Goal: Communication & Community: Answer question/provide support

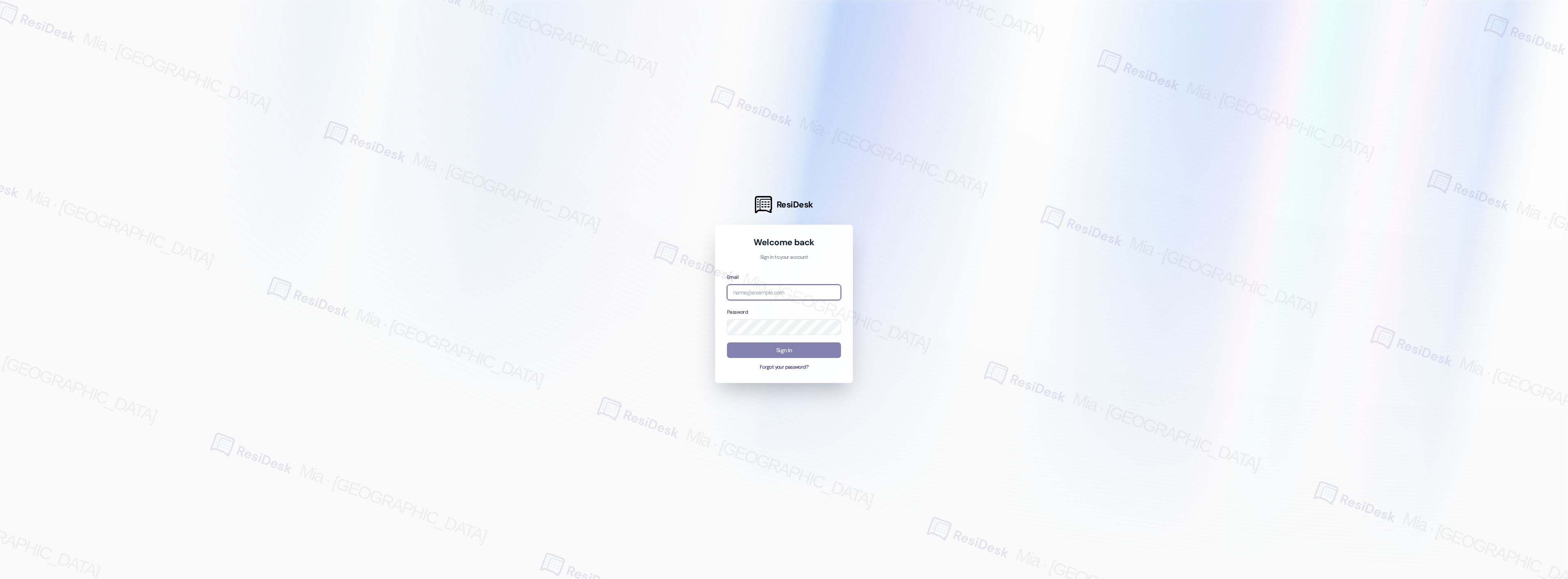
click at [774, 290] on input "email" at bounding box center [783, 293] width 114 height 16
type input "automated-surveys-apartment_management_pros-mia.caampued@apartment_management_[…"
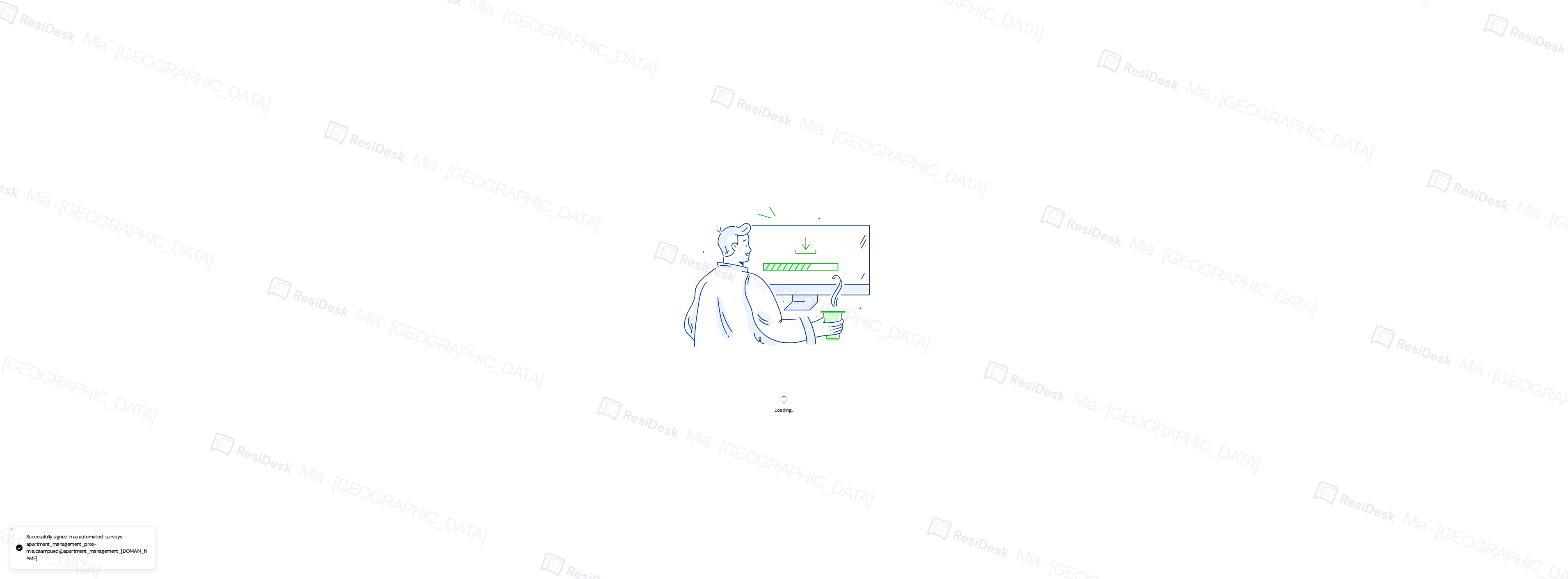
click at [793, 349] on img at bounding box center [784, 280] width 309 height 232
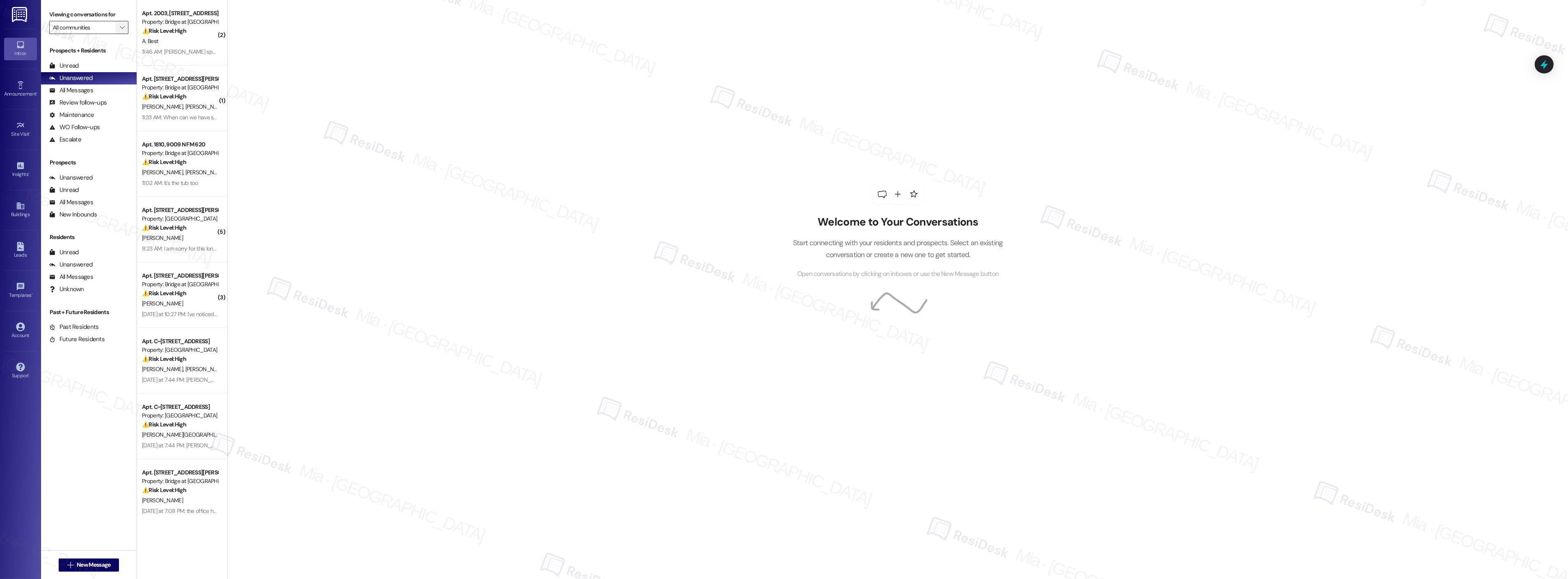
click at [120, 26] on icon "" at bounding box center [122, 27] width 4 height 7
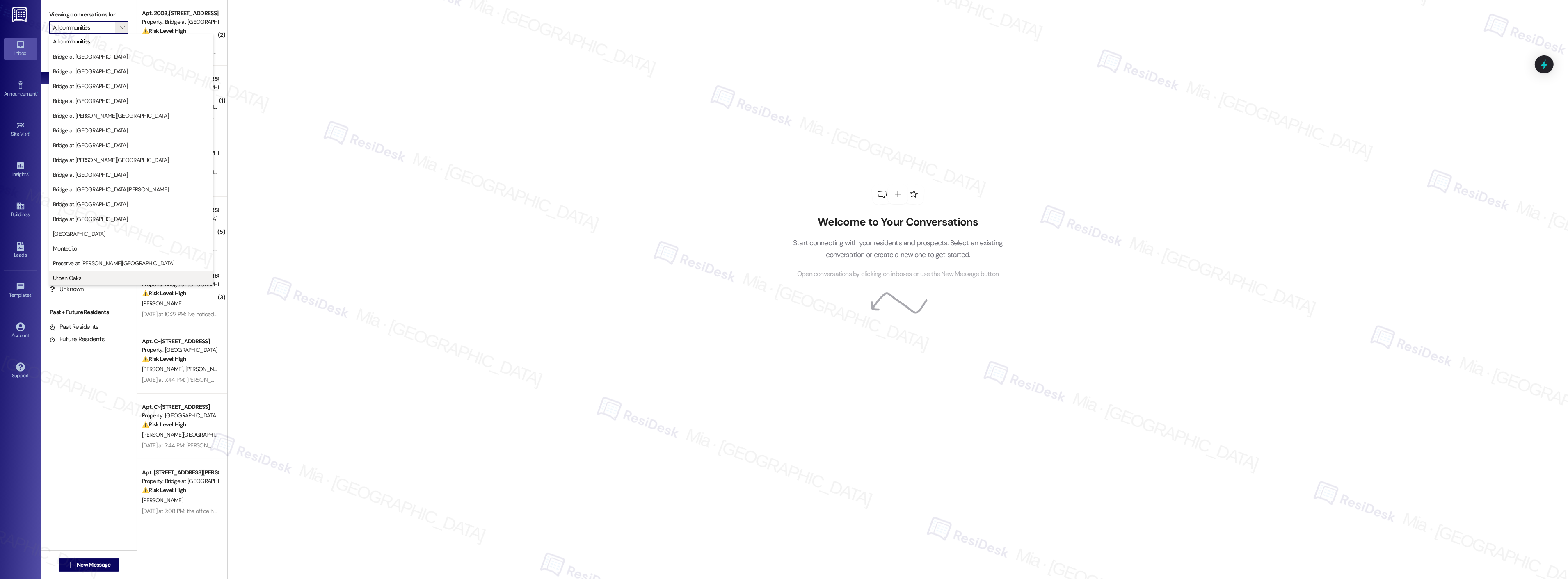
click at [107, 276] on span "Urban Oaks" at bounding box center [131, 277] width 156 height 8
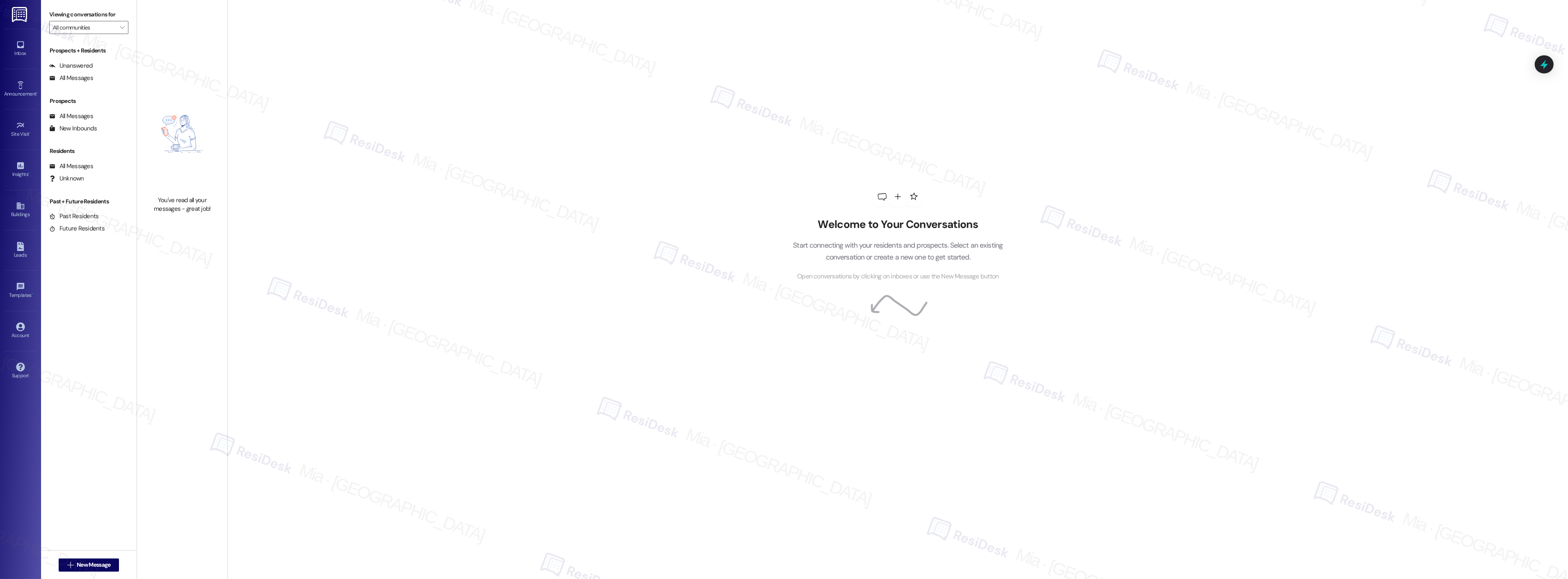
type input "Urban Oaks"
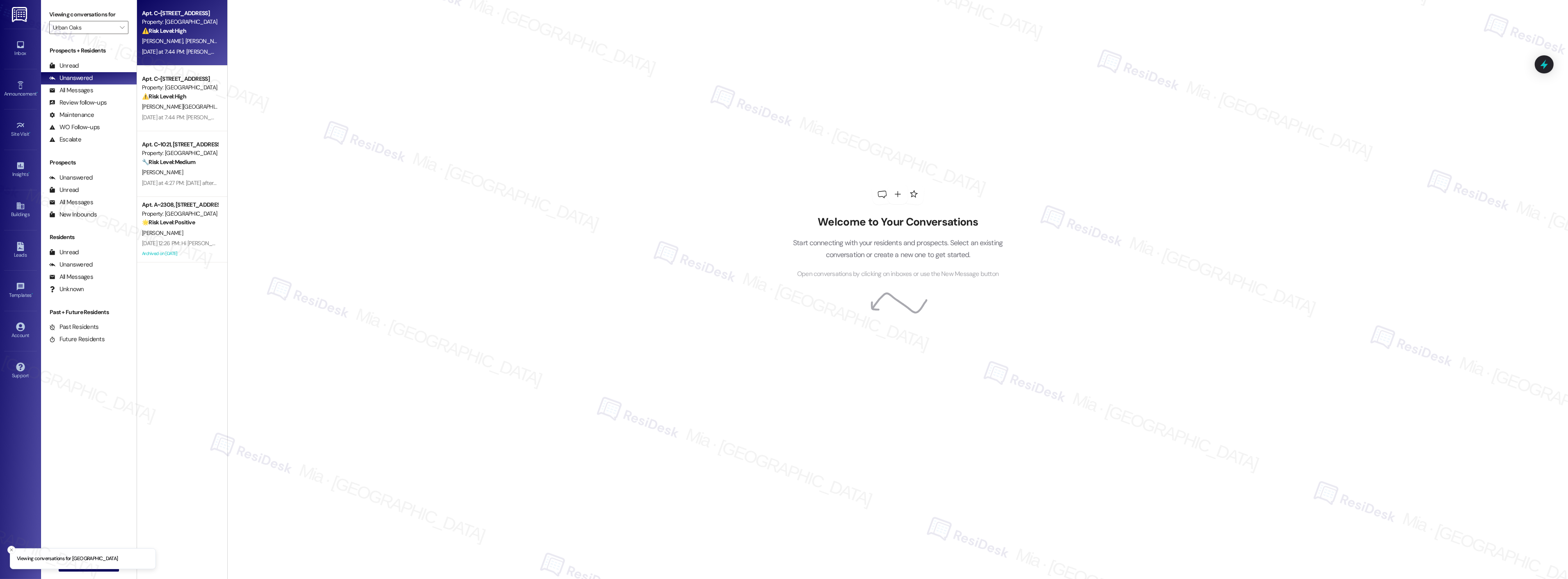
click at [197, 42] on span "Y. Borrero Lopez" at bounding box center [227, 41] width 83 height 7
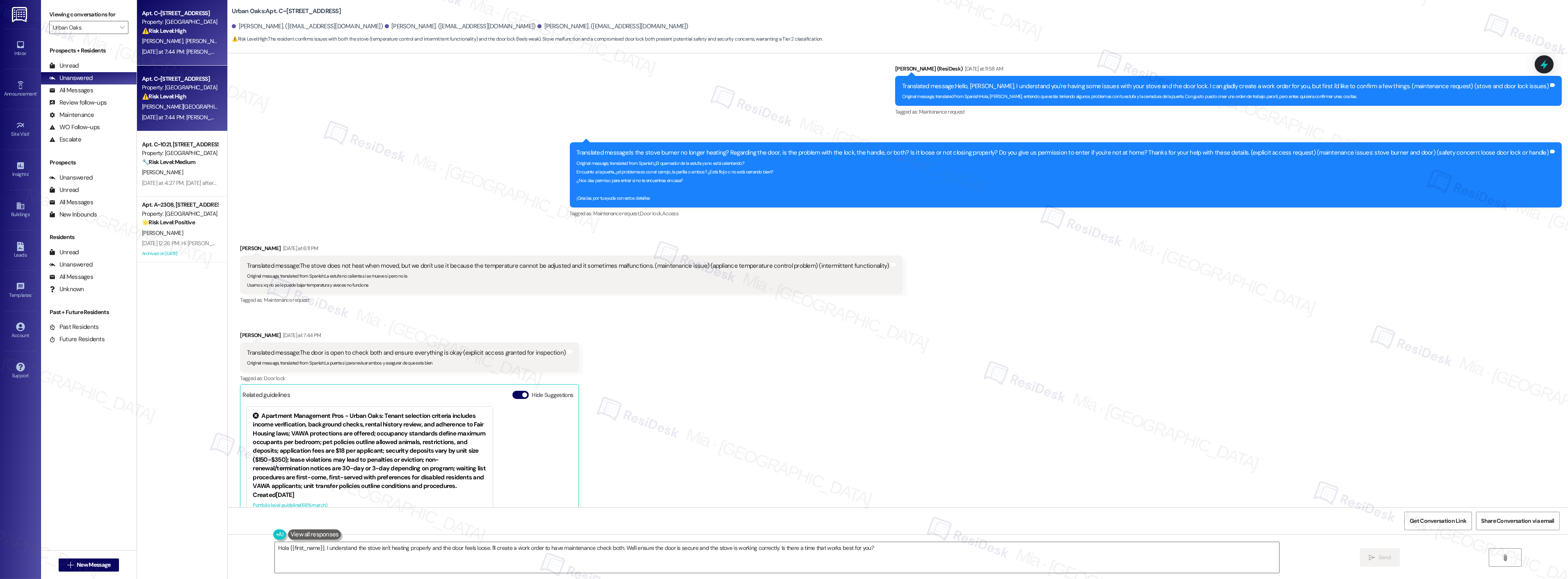
scroll to position [788, 0]
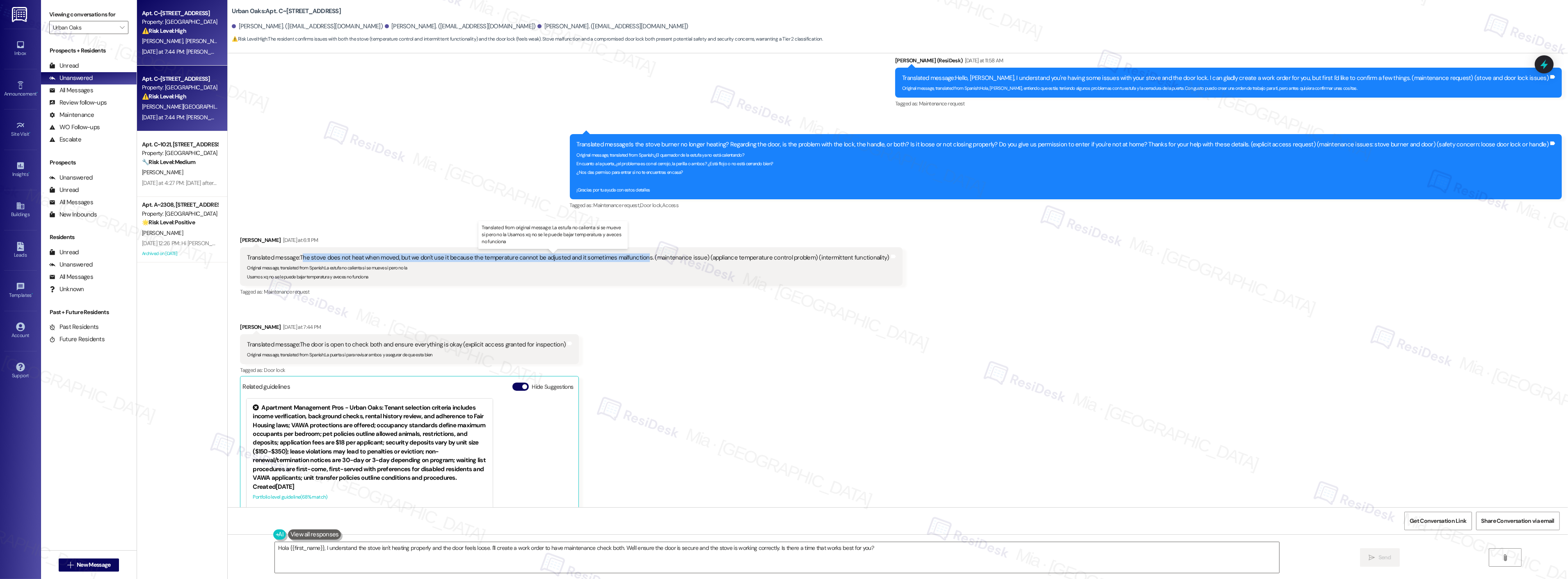
drag, startPoint x: 295, startPoint y: 259, endPoint x: 634, endPoint y: 259, distance: 339.0
click at [634, 259] on div "Translated message: The stove does not heat when moved, but we don't use it bec…" at bounding box center [568, 258] width 642 height 9
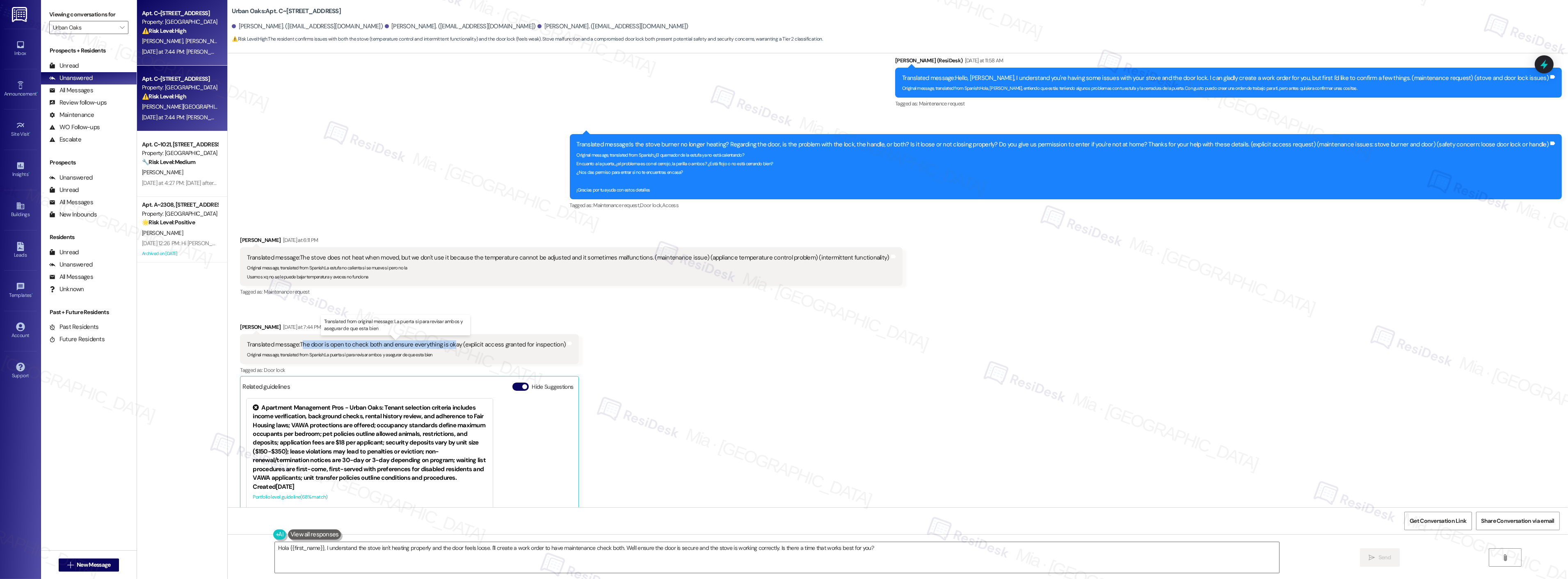
drag, startPoint x: 298, startPoint y: 343, endPoint x: 445, endPoint y: 343, distance: 147.0
click at [445, 343] on div "Translated message: The door is open to check both and ensure everything is oka…" at bounding box center [407, 344] width 319 height 9
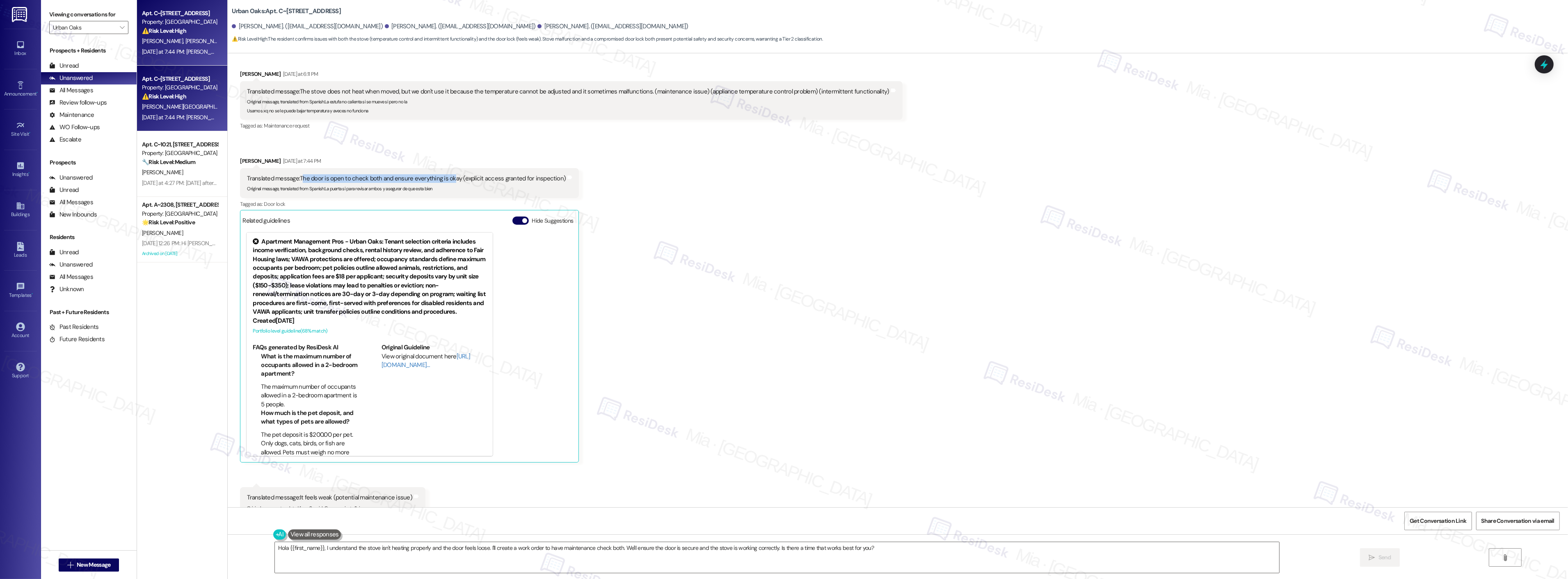
scroll to position [969, 0]
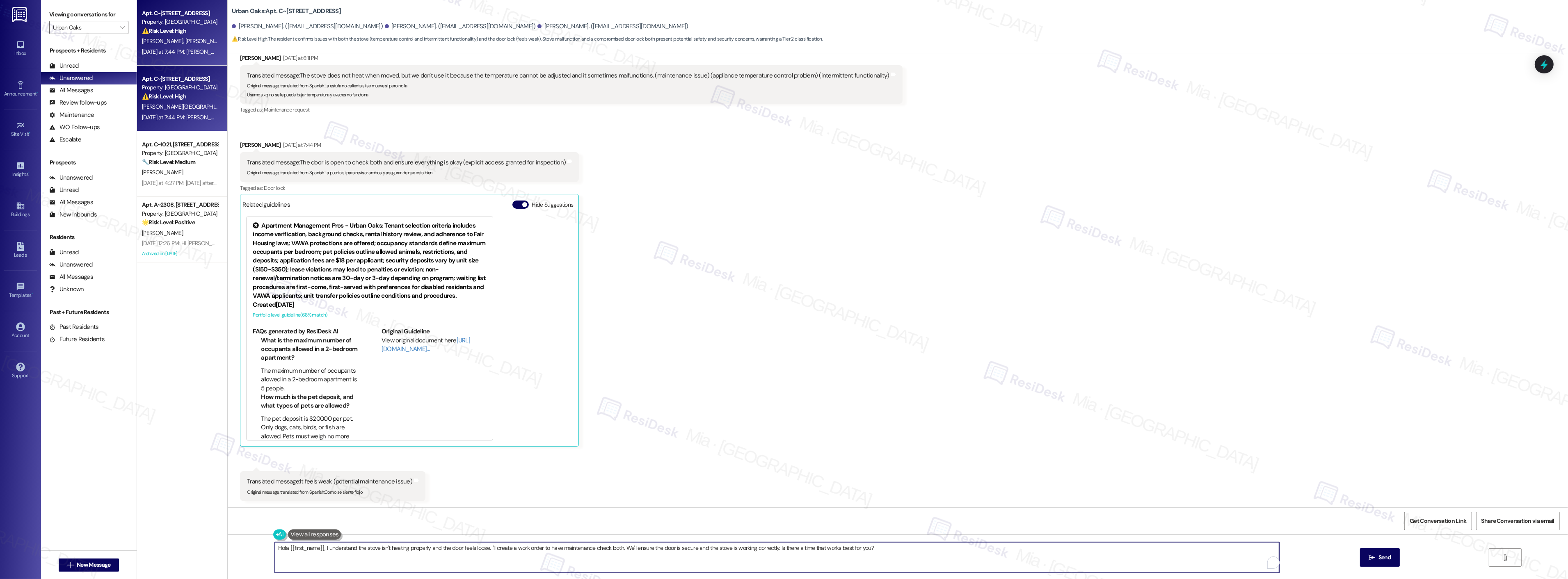
drag, startPoint x: 872, startPoint y: 550, endPoint x: 259, endPoint y: 551, distance: 613.0
click at [259, 551] on div "Hola {{first_name}}, I understand the stove isn't heating properly and the door…" at bounding box center [898, 564] width 1340 height 61
paste textarea "Gracias por enviar los detalles, Jessica. Ya he creado una orden de trabajo y h…"
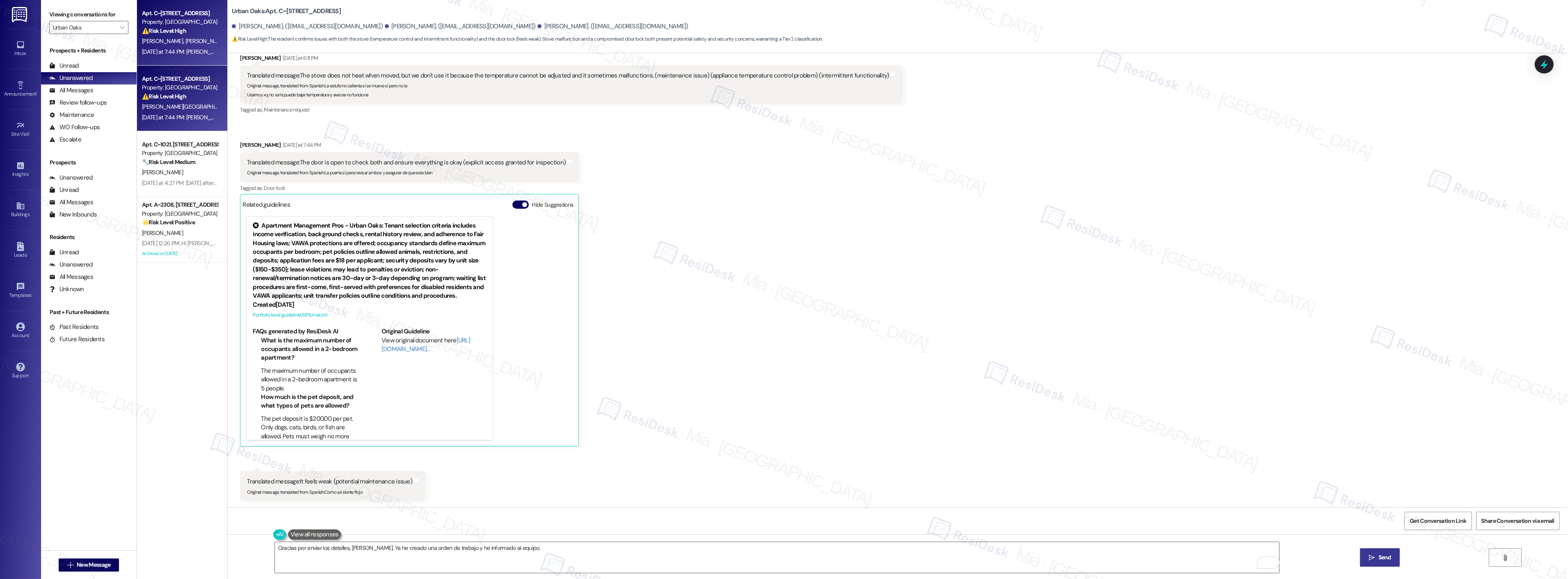
click at [1373, 553] on span " Send" at bounding box center [1380, 557] width 26 height 9
click at [1542, 70] on icon at bounding box center [1544, 64] width 14 height 14
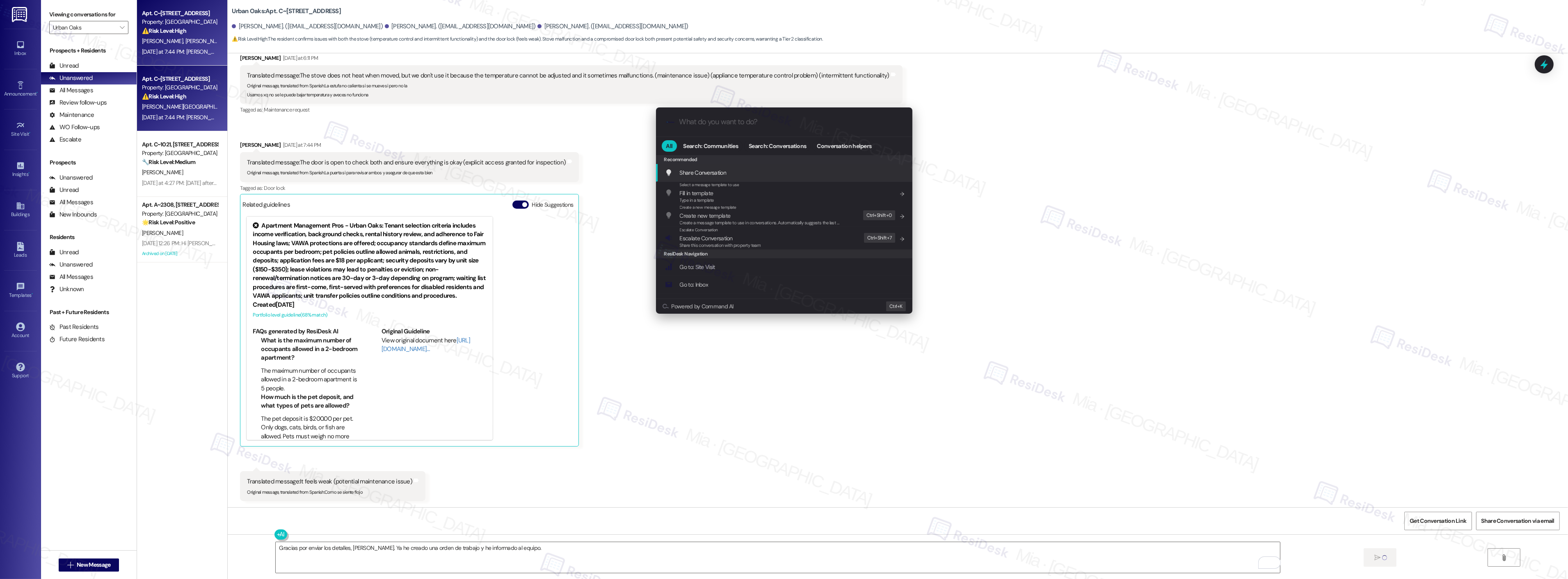
type textarea "Fetching suggested responses. Please feel free to read through the conversation…"
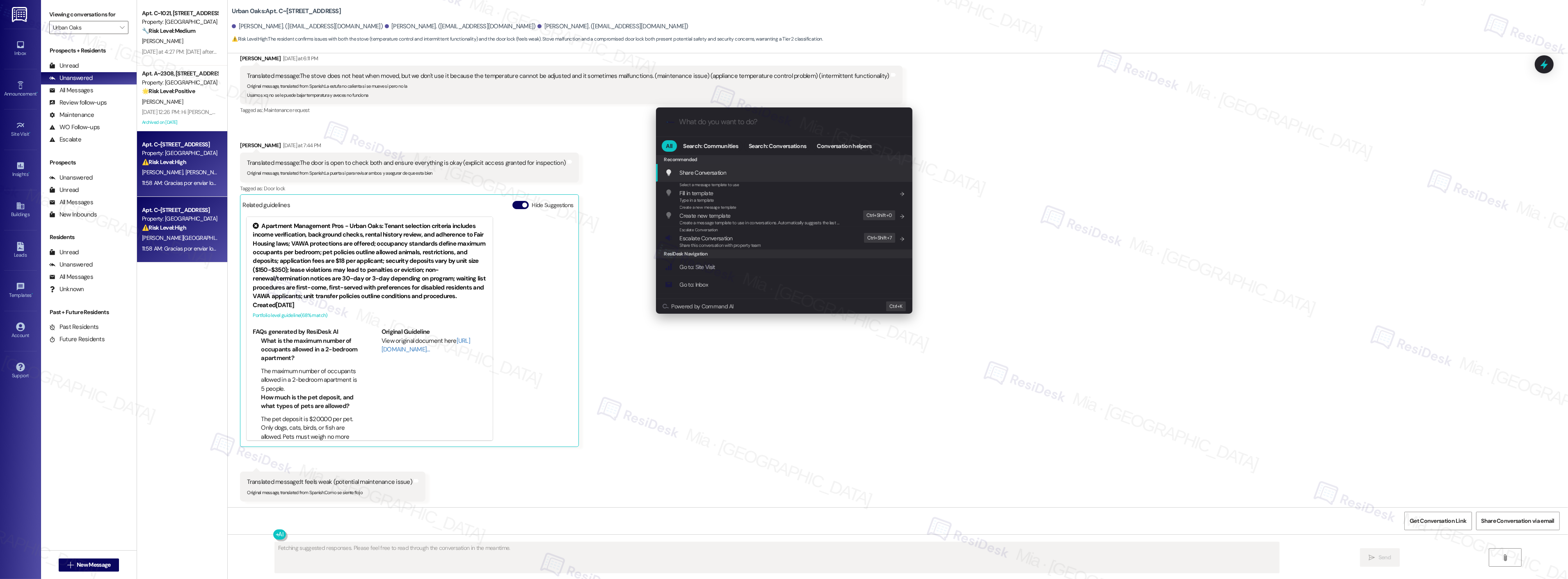
click at [777, 433] on div ".cls-1{fill:#0a055f;}.cls-2{fill:#0cc4c4;} resideskLogoBlueOrange All Search: C…" at bounding box center [784, 290] width 1568 height 579
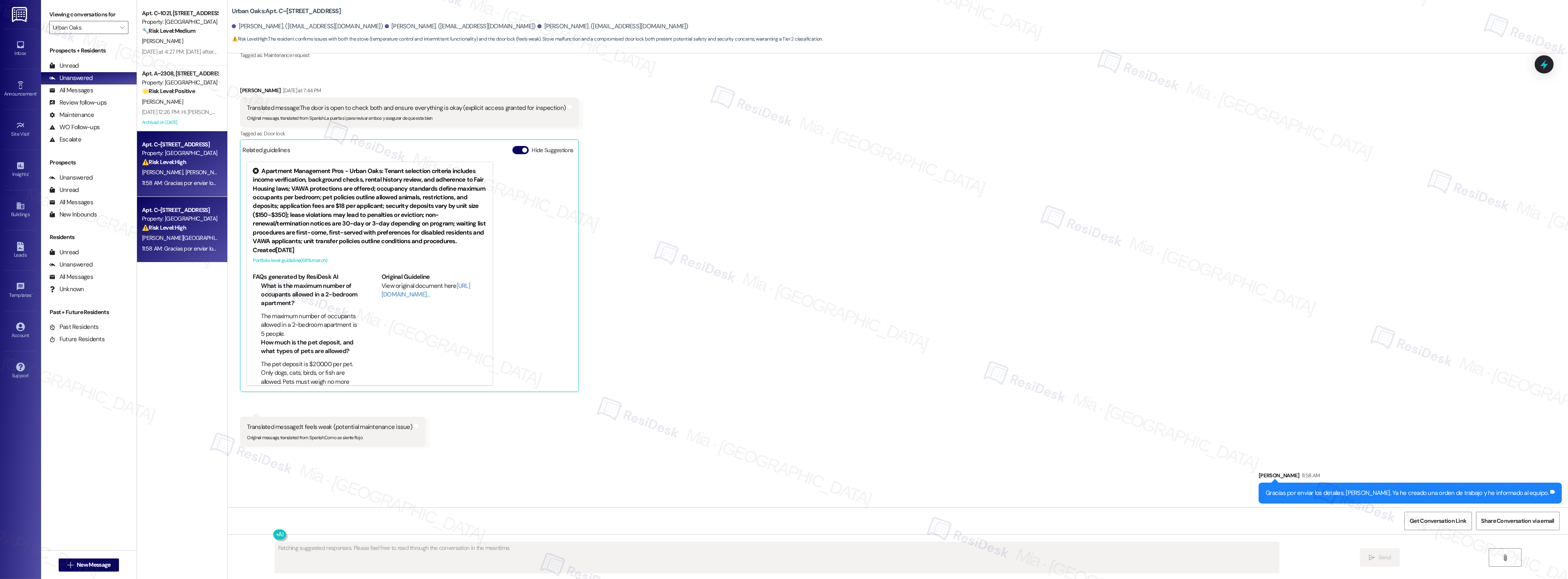
scroll to position [1027, 0]
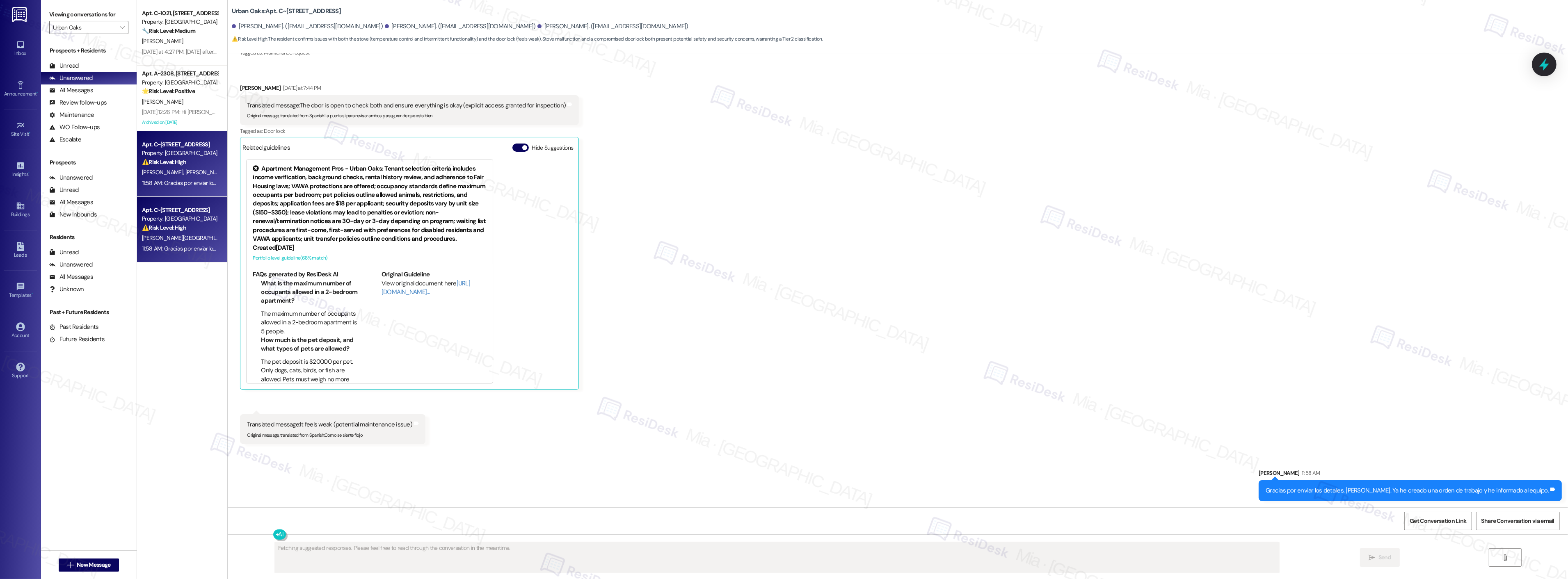
click at [1551, 67] on div at bounding box center [1544, 64] width 24 height 23
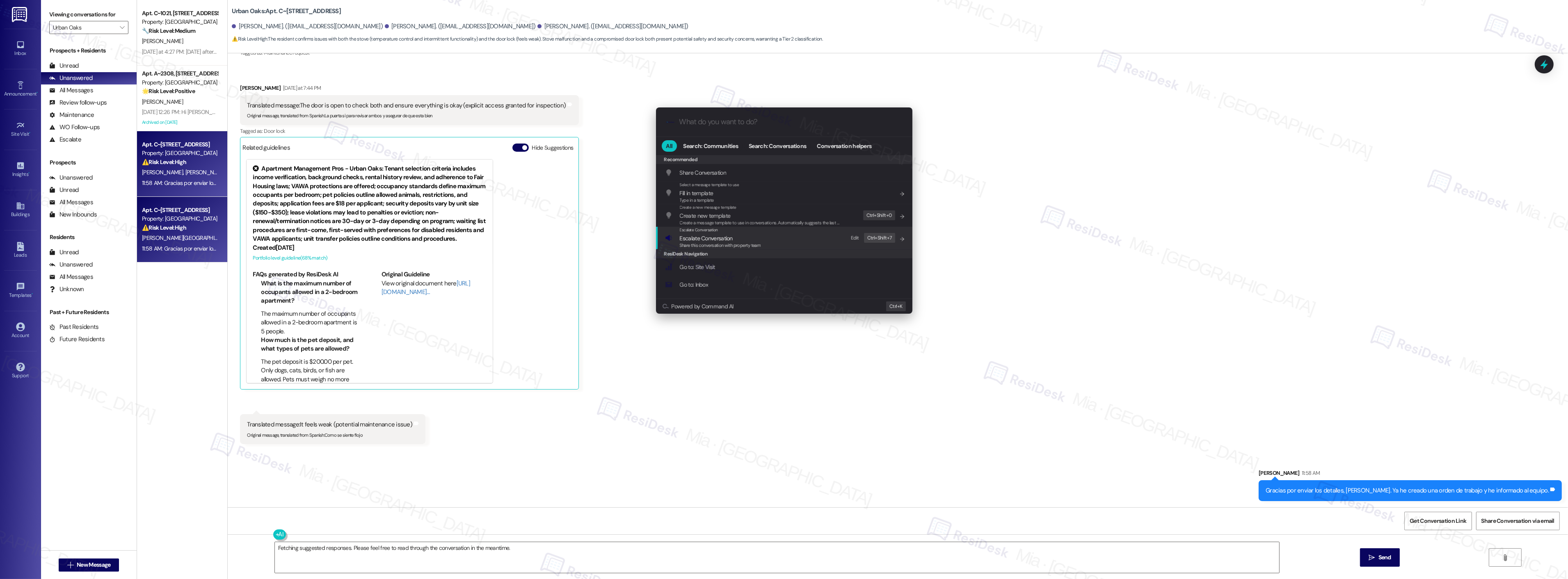
click at [690, 238] on span "Escalate Conversation" at bounding box center [706, 238] width 53 height 7
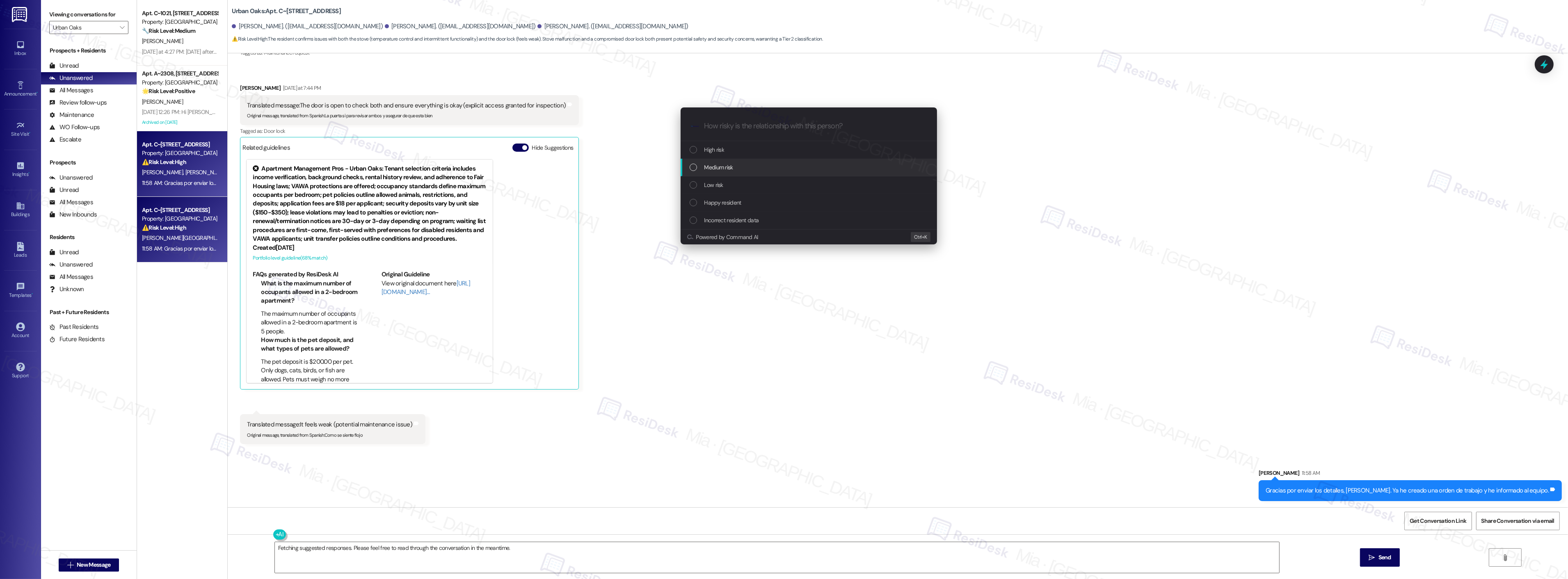
click at [703, 165] on div "Medium risk" at bounding box center [810, 167] width 240 height 9
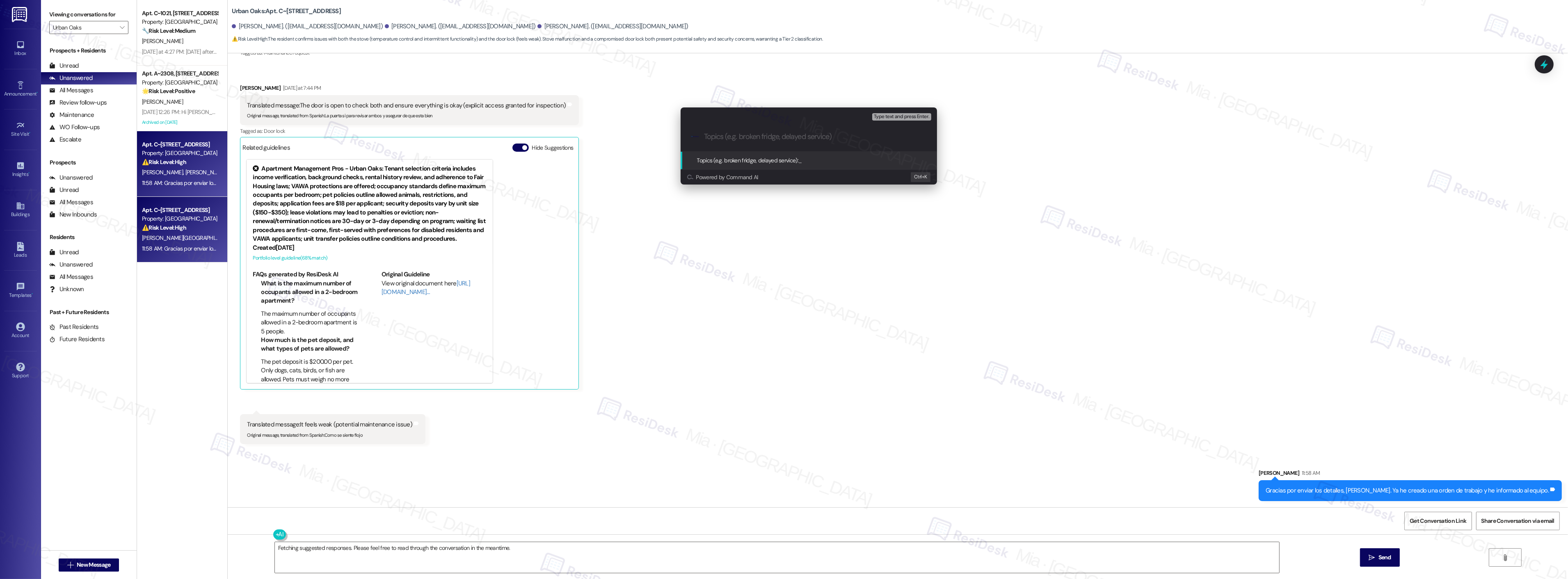
paste input "tove does not heat and it malfunctions and Door deadbolt lock is loose"
type input "tove does not heat and it malfunctions and Door deadbolt lock is loose"
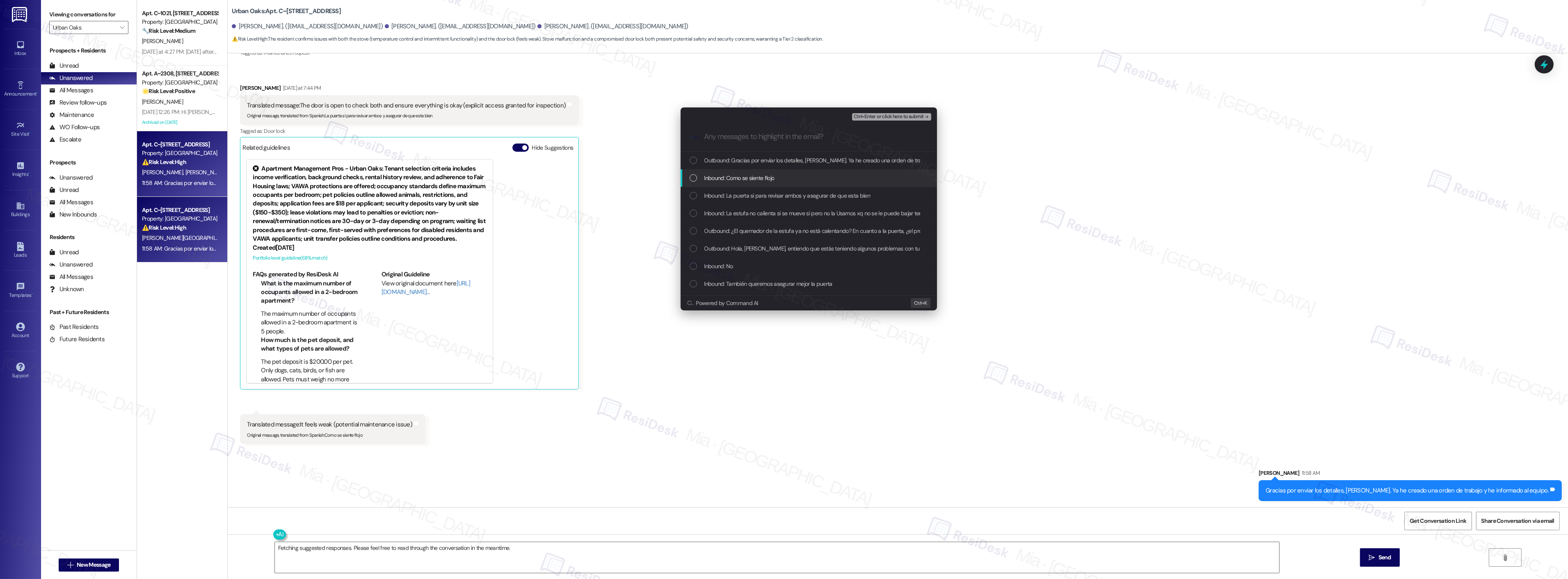
click at [694, 175] on div "List of options" at bounding box center [693, 178] width 7 height 7
click at [694, 262] on div "List of options" at bounding box center [693, 266] width 7 height 7
click at [696, 279] on div "Inbound: También queremos asegurar mejor la puerta" at bounding box center [810, 283] width 240 height 9
click at [695, 209] on div "List of options" at bounding box center [693, 213] width 7 height 7
click at [695, 193] on div "List of options" at bounding box center [693, 195] width 7 height 7
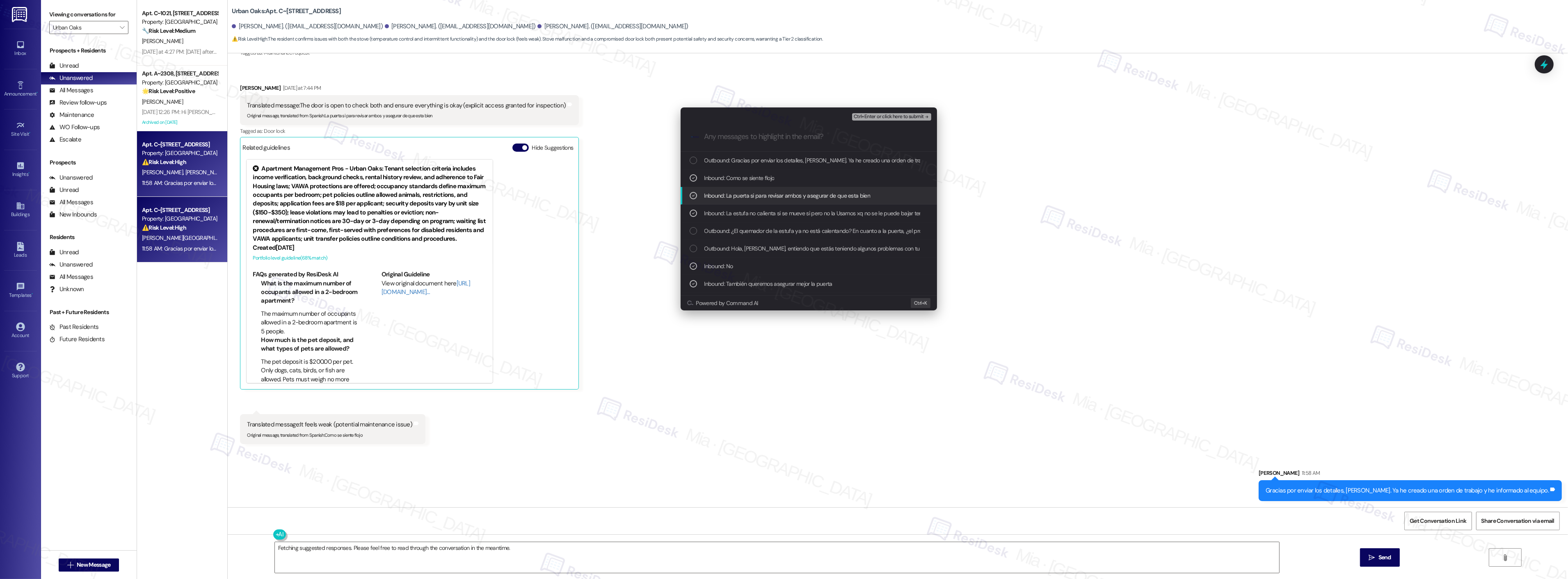
scroll to position [46, 0]
click at [695, 256] on div "List of options" at bounding box center [693, 256] width 7 height 7
click at [691, 271] on div "List of options" at bounding box center [693, 273] width 7 height 7
click at [696, 286] on div "Inbound: Hola buenas tardes" at bounding box center [810, 291] width 240 height 9
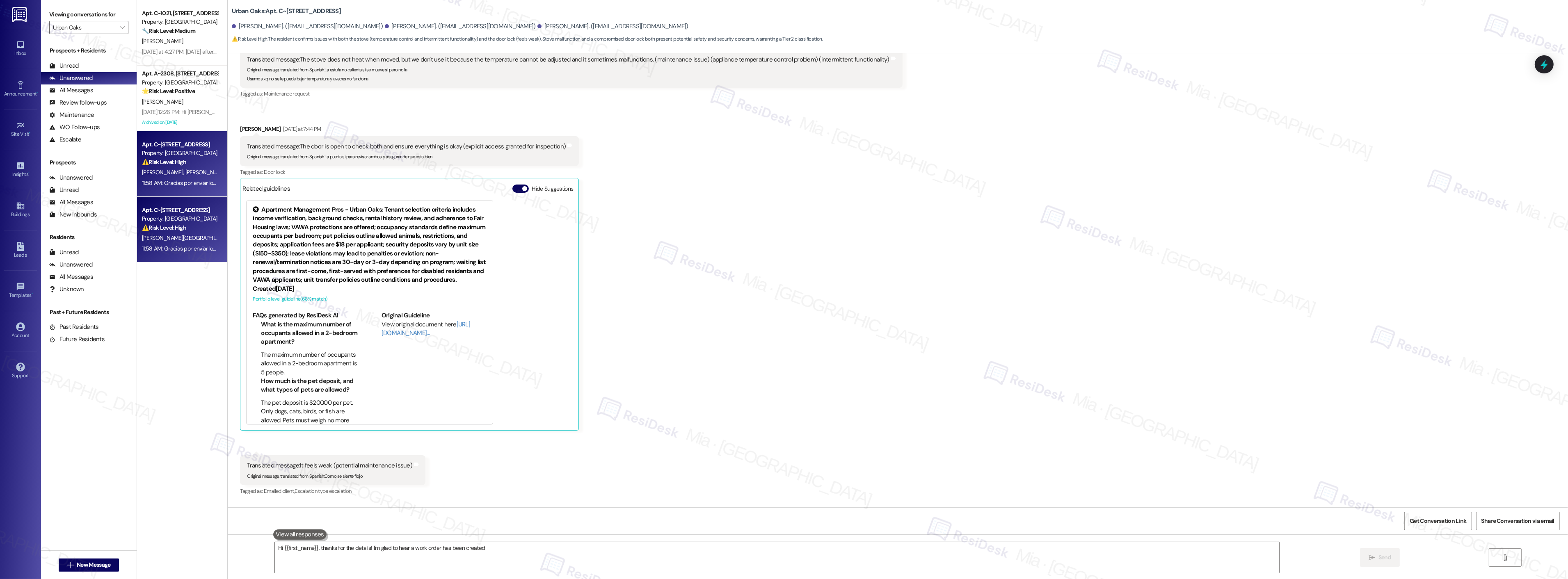
scroll to position [982, 0]
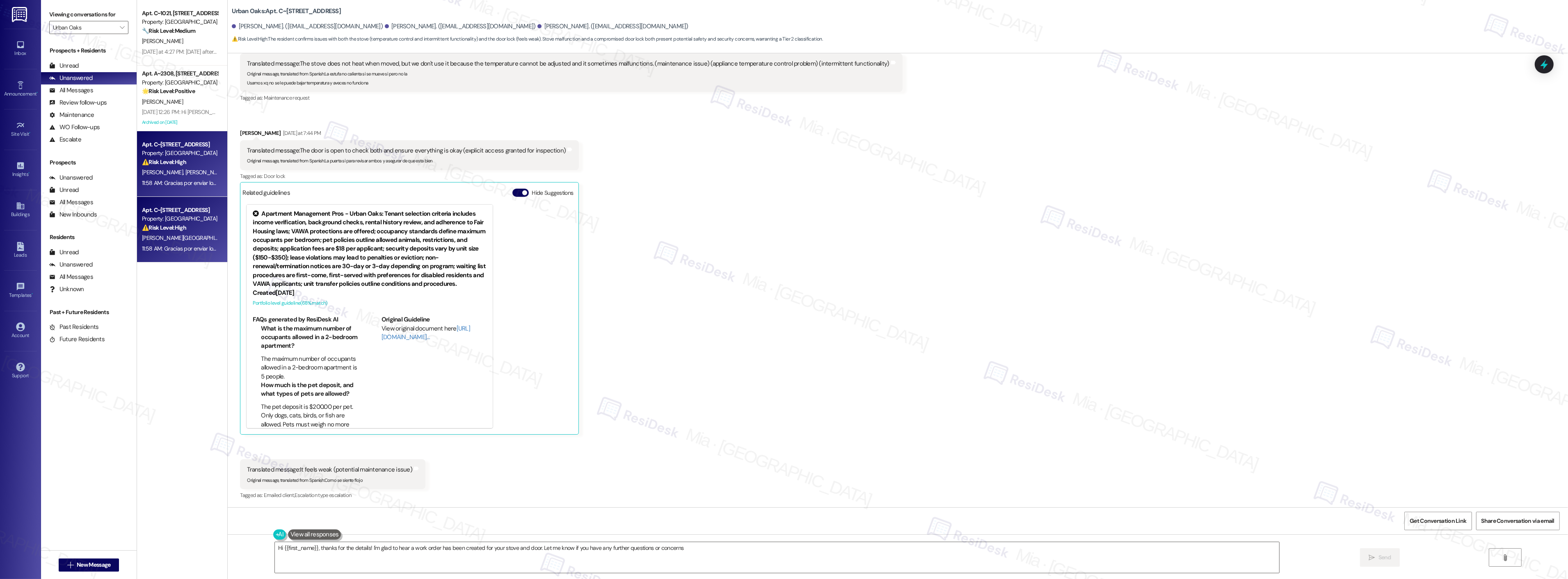
type textarea "Hi {{first_name}}, thanks for the details! I'm glad to hear a work order has be…"
click at [197, 51] on div "Yesterday at 4:27 PM: Yesterday afternoon the lady upstairs moved her furniture…" at bounding box center [472, 52] width 661 height 7
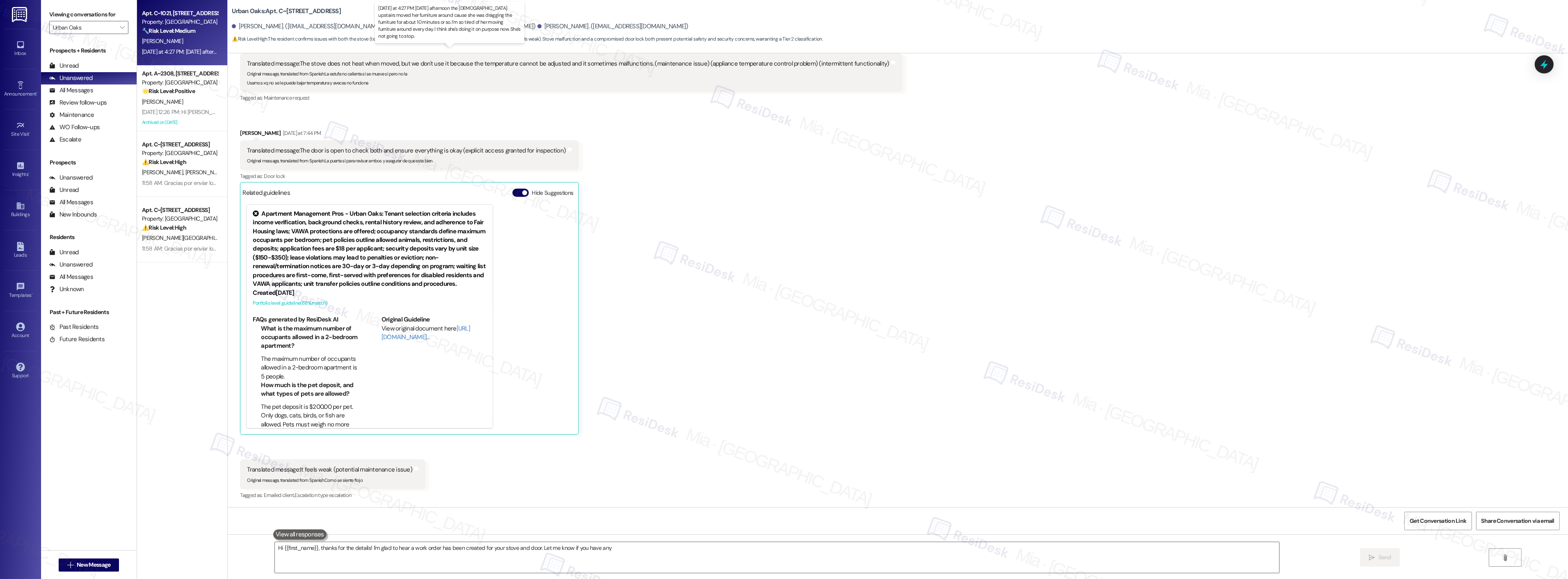
type textarea "Hi {{first_name}}, thanks for the details! I'm glad to hear a work order has be…"
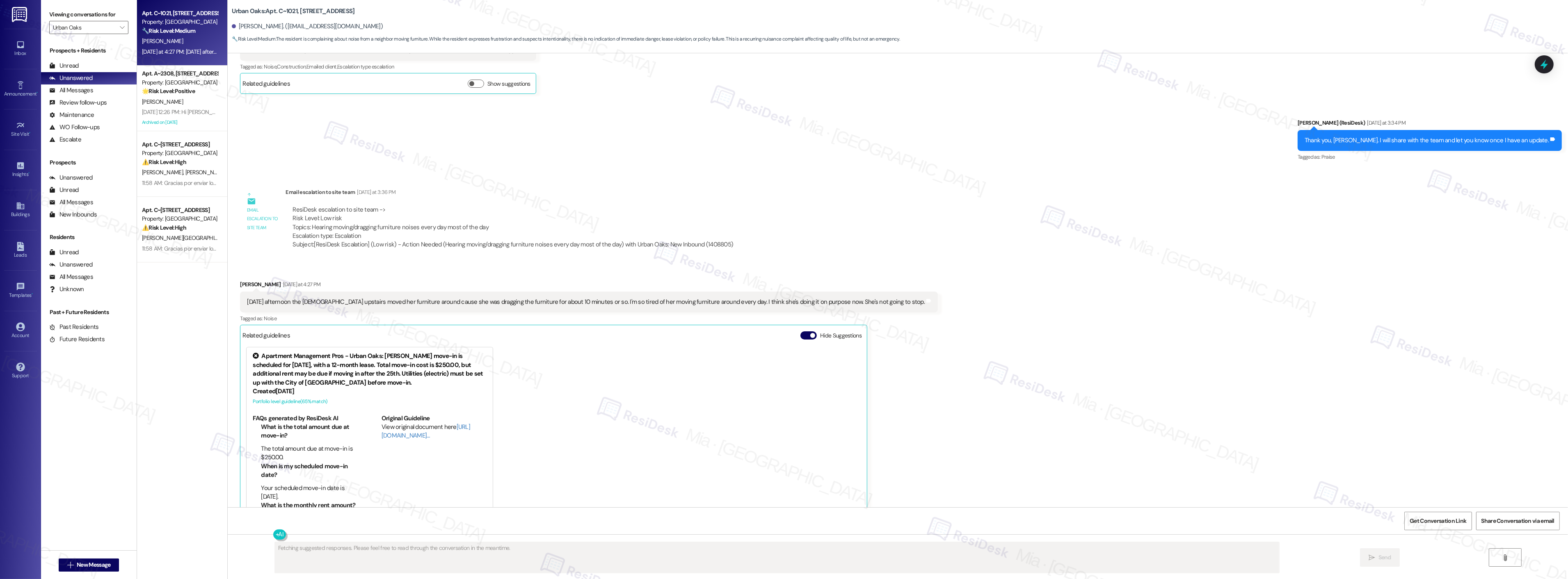
scroll to position [3178, 0]
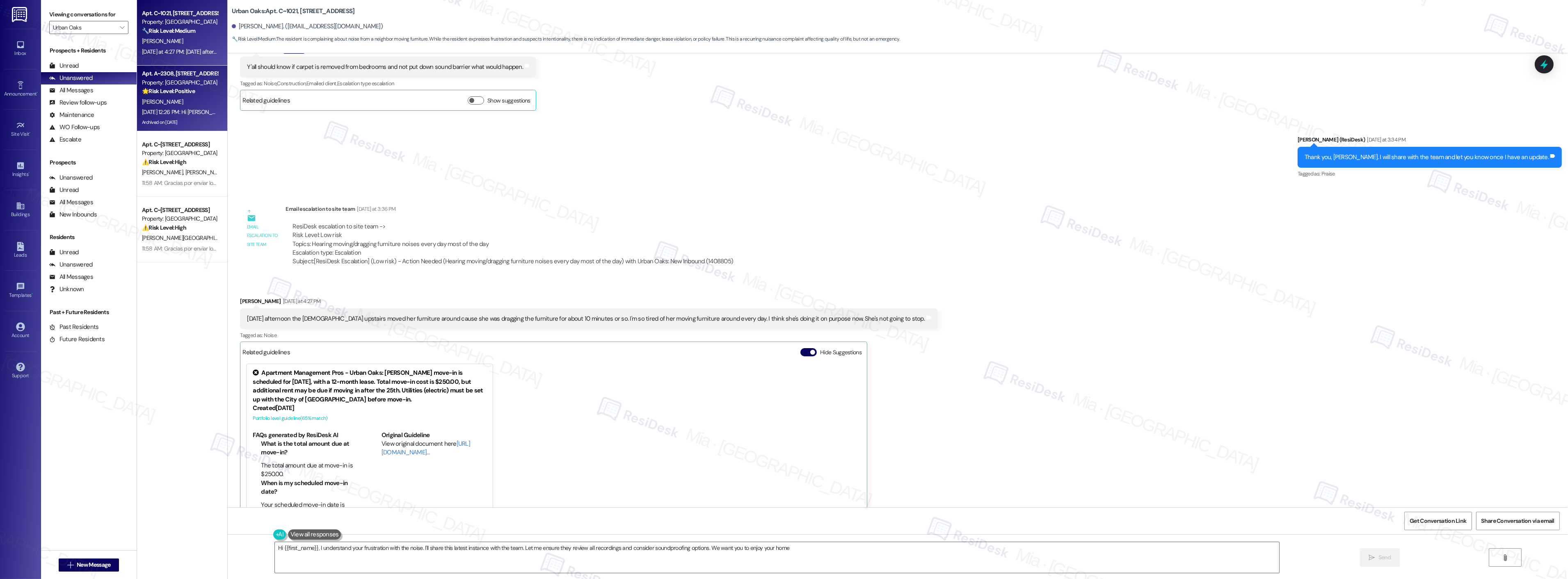
type textarea "Hi {{first_name}}, I understand your frustration with the noise. I'll share thi…"
click at [189, 100] on div "G. Duderstadt" at bounding box center [180, 102] width 77 height 10
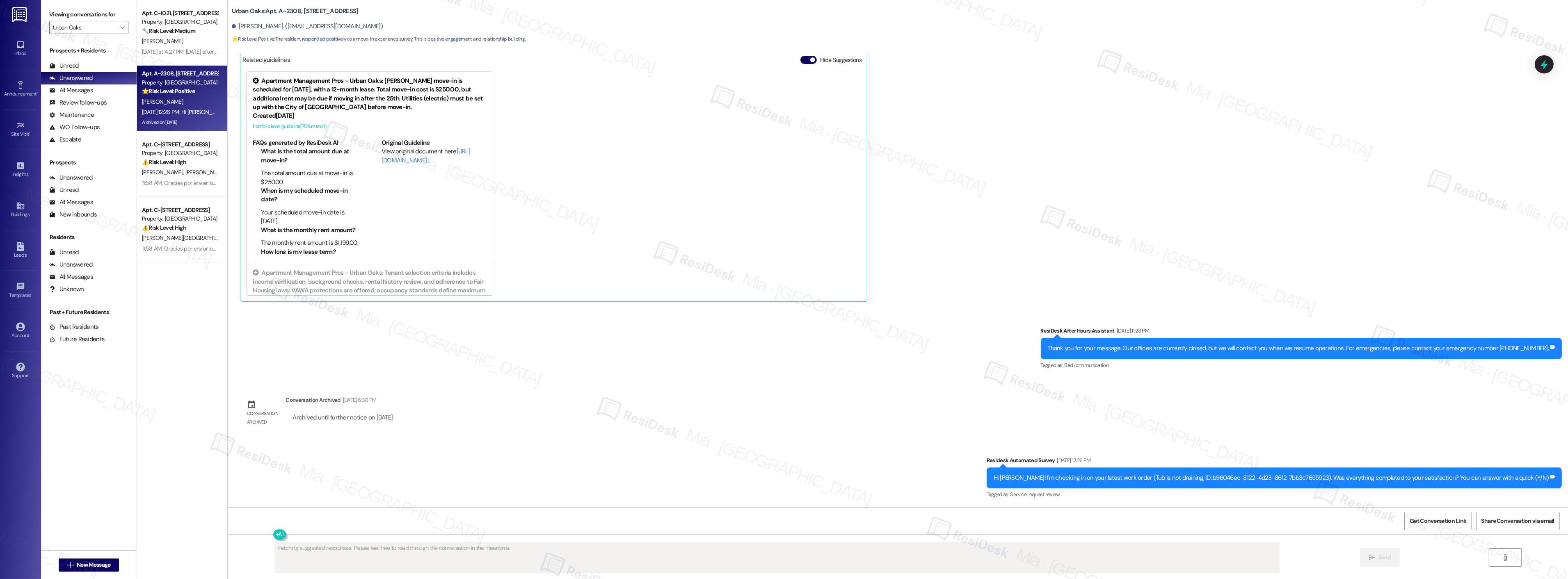
scroll to position [337, 0]
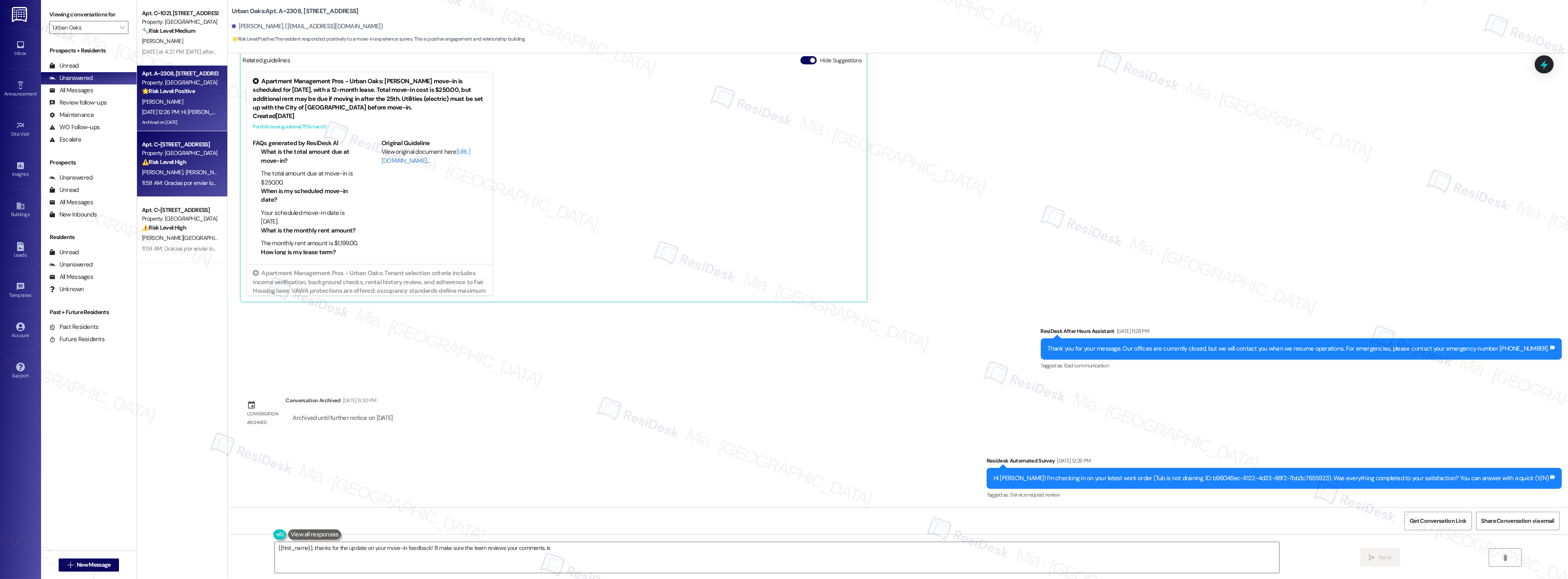
type textarea "{{first_name}}, thanks for the update on your move-in feedback! I'll make sure …"
click at [170, 166] on div "⚠️ Risk Level: High The resident confirms issues with both the stove (temperatu…" at bounding box center [180, 162] width 76 height 9
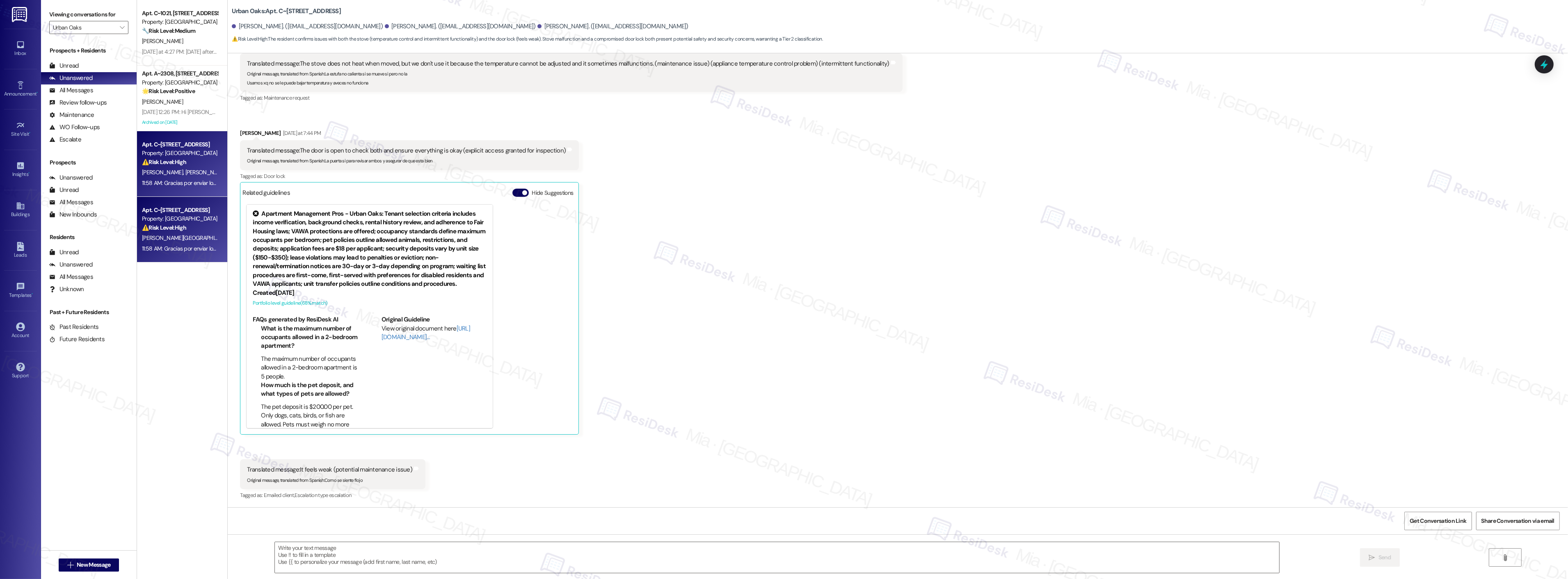
type textarea "Fetching suggested responses. Please feel free to read through the conversation…"
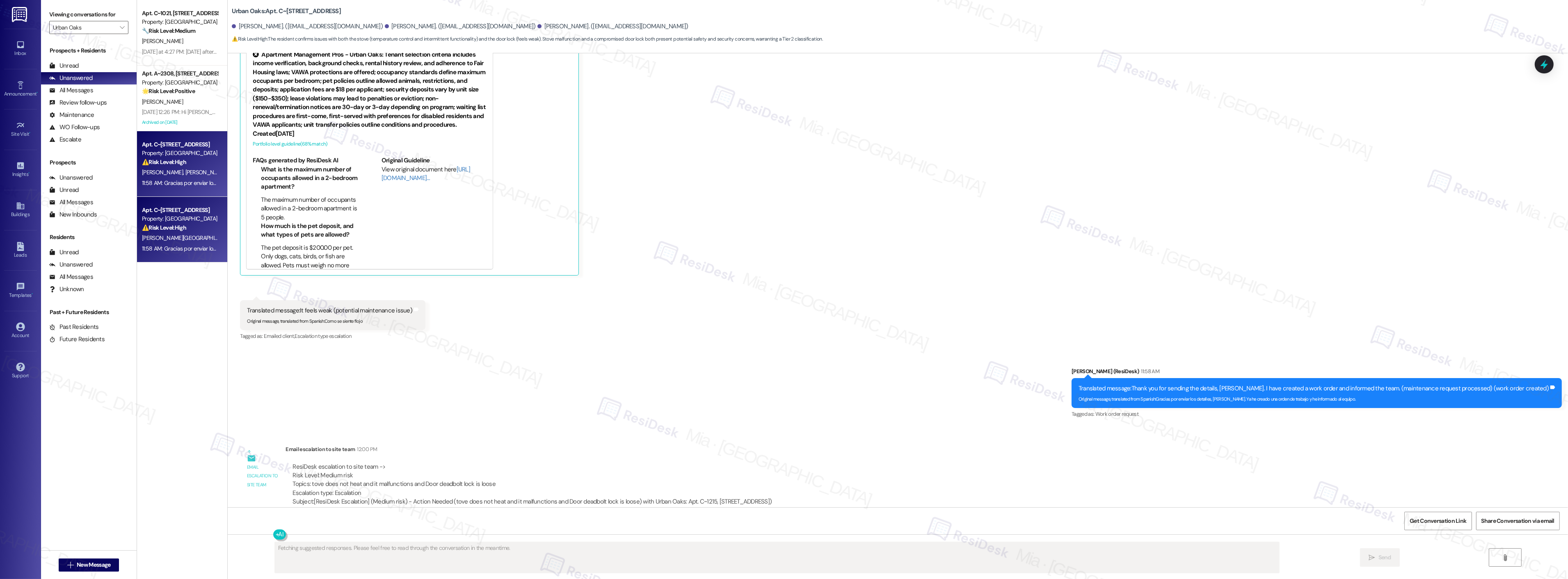
scroll to position [1152, 0]
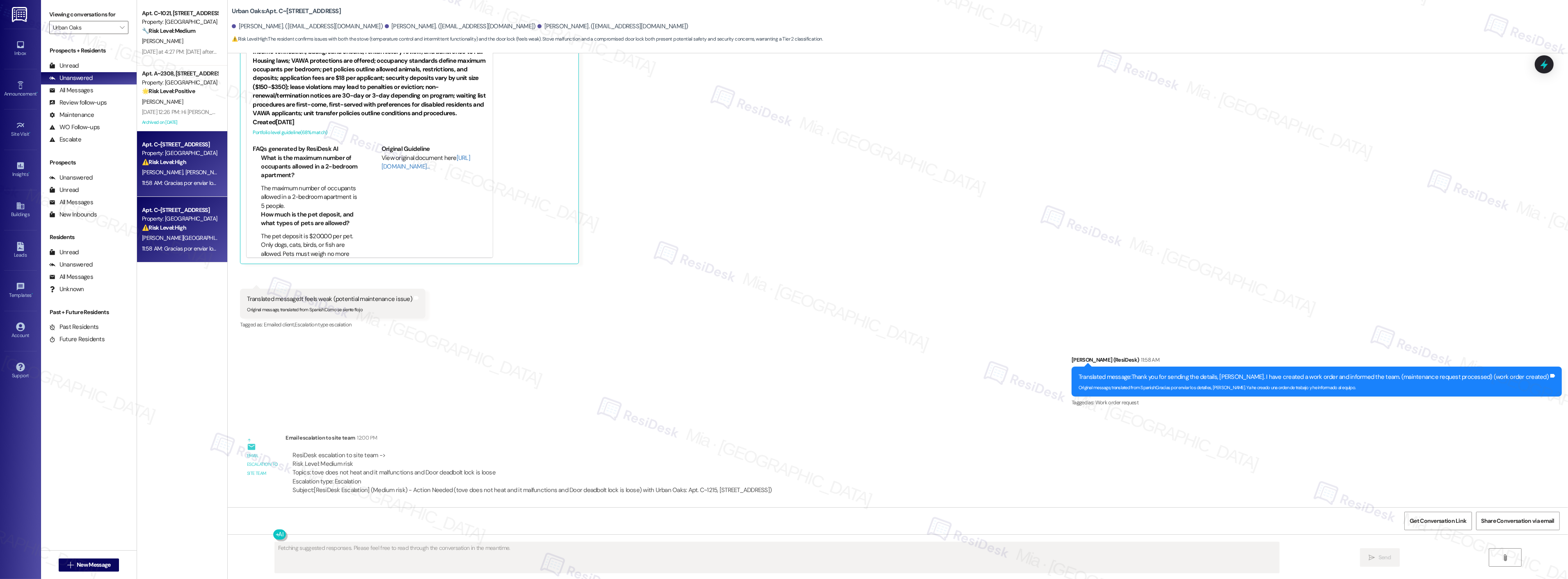
click at [164, 255] on div "Apt. C~1215, 6725 Circle S Dr Property: Urban Oaks ⚠️ Risk Level: High The resi…" at bounding box center [182, 230] width 90 height 66
click at [173, 235] on div "Y. Avila" at bounding box center [180, 238] width 77 height 10
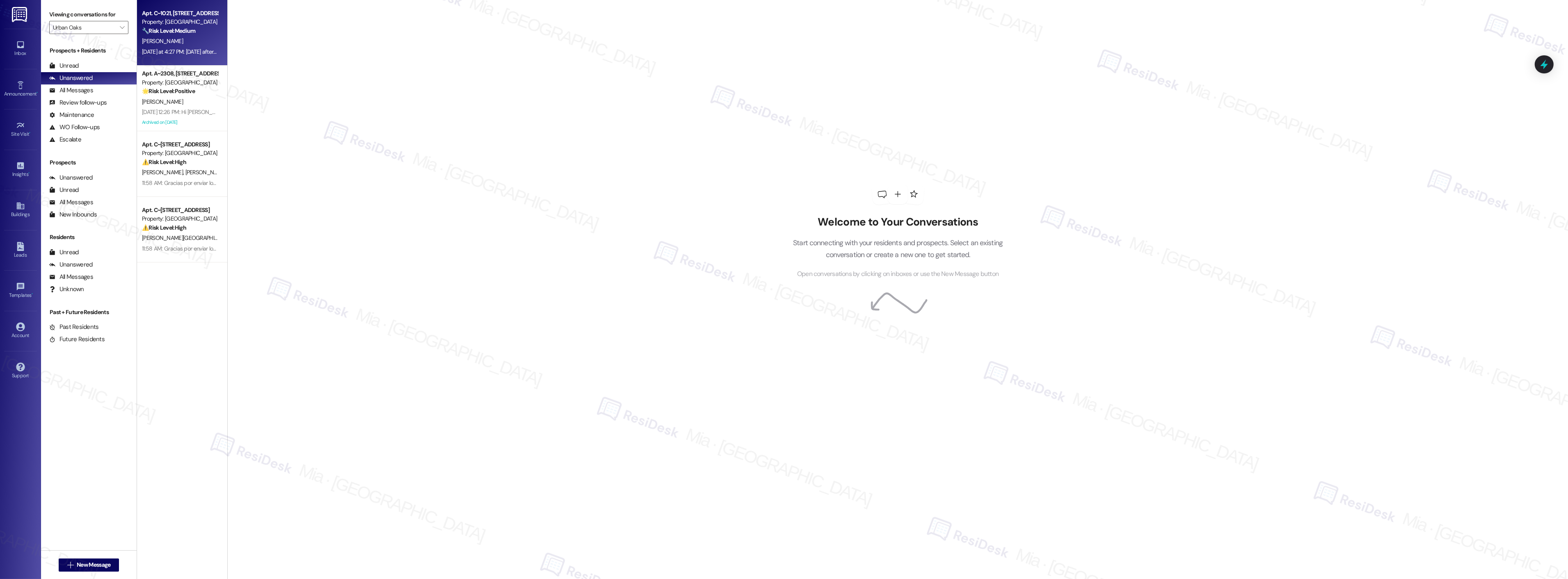
click at [169, 46] on div "[PERSON_NAME]" at bounding box center [180, 41] width 77 height 10
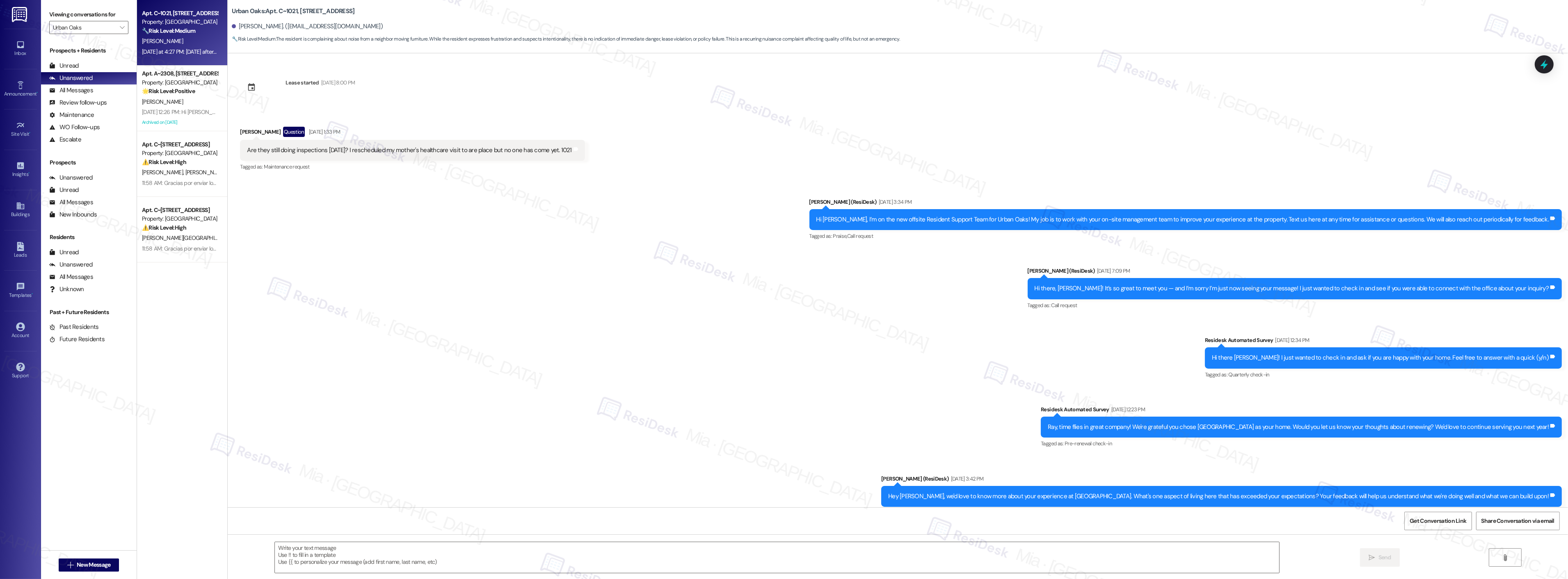
scroll to position [3315, 0]
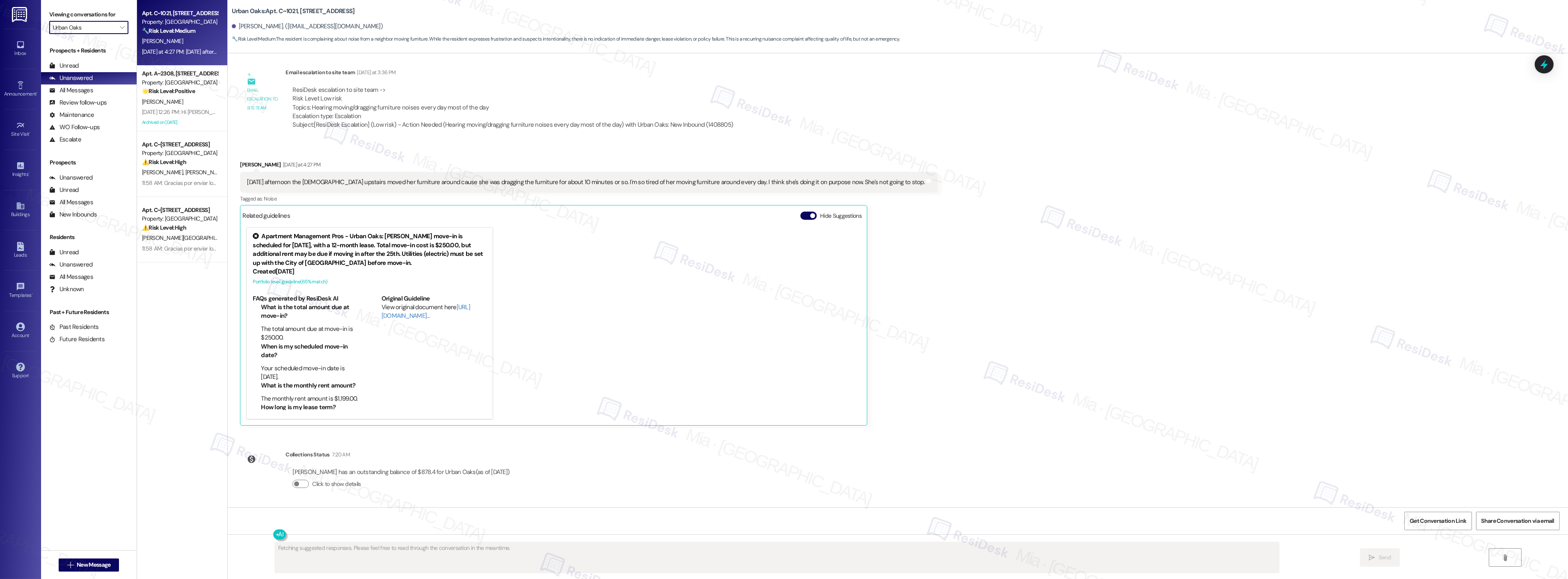
click at [93, 30] on input "Urban Oaks" at bounding box center [84, 27] width 62 height 13
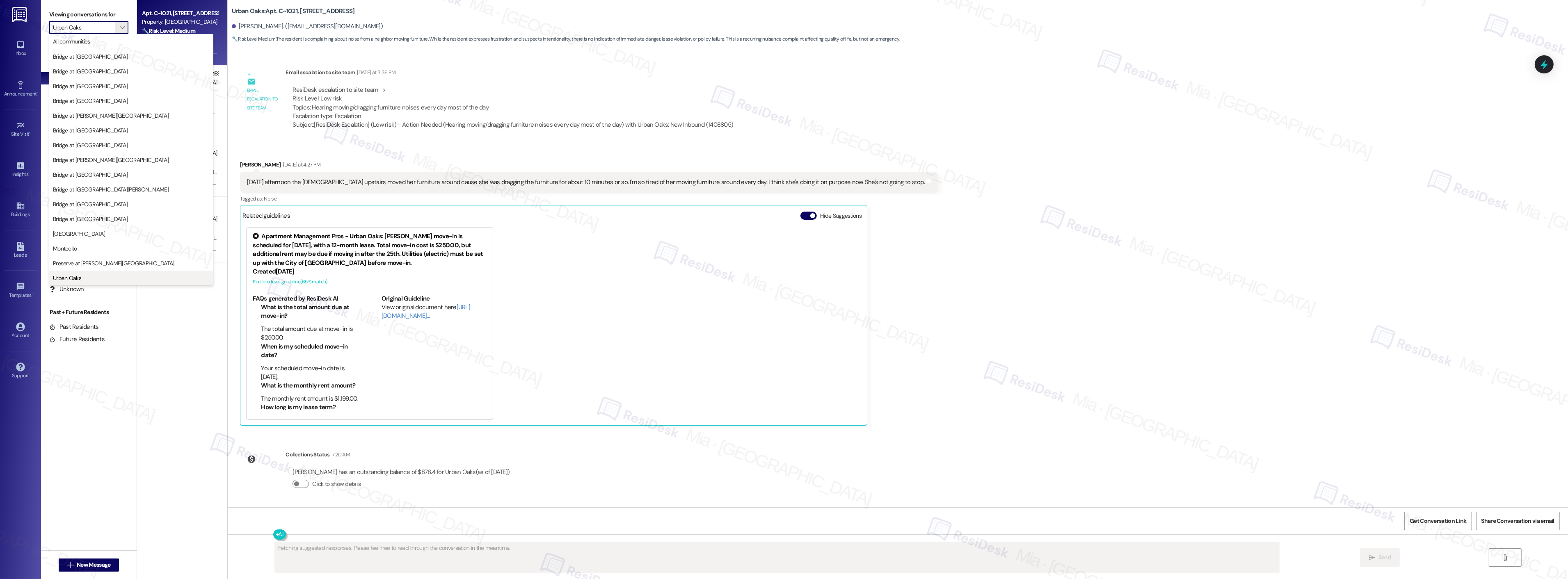
click at [85, 277] on span "Urban Oaks" at bounding box center [131, 277] width 156 height 8
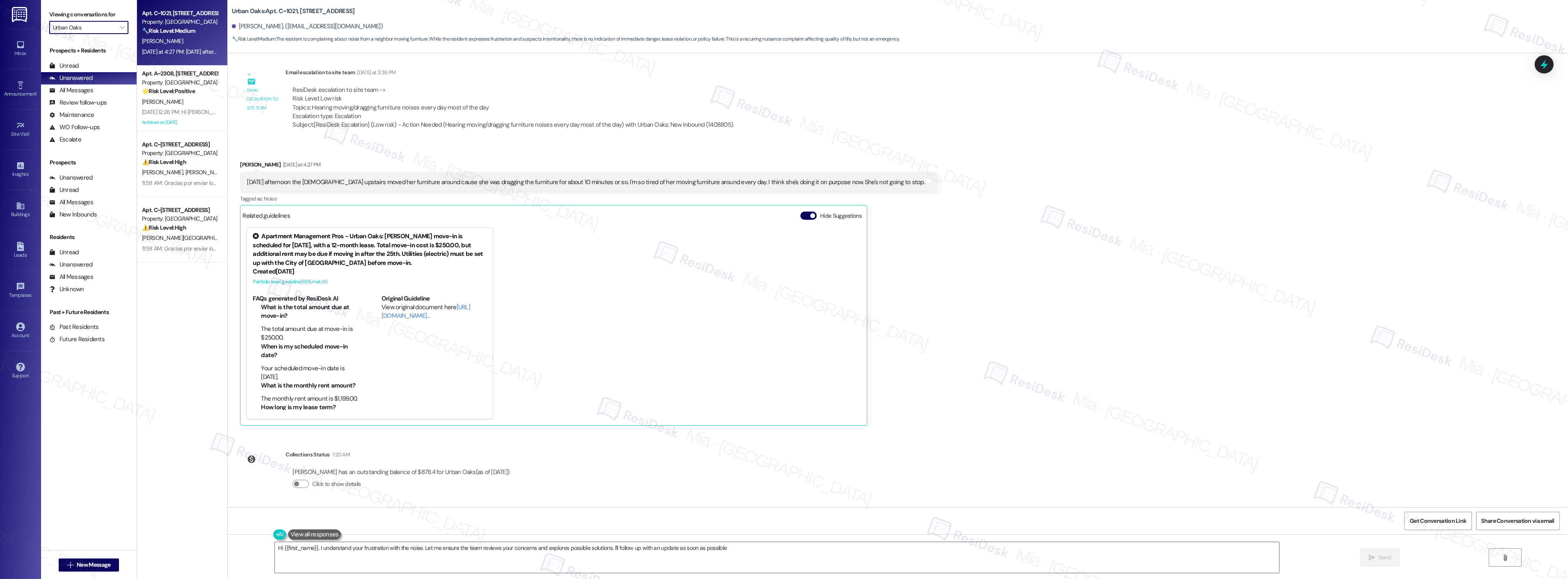
type textarea "Hi {{first_name}}, I understand your frustration with the noise. Let me ensure …"
click at [191, 47] on div "[DATE] at 4:27 PM: [DATE] afternoon the [DEMOGRAPHIC_DATA] upstairs moved her f…" at bounding box center [180, 52] width 77 height 10
click at [197, 109] on div "Sep 15, 2025 at 12:26 PM: Hi Greta! I'm checking in on your latest work order (…" at bounding box center [418, 112] width 551 height 7
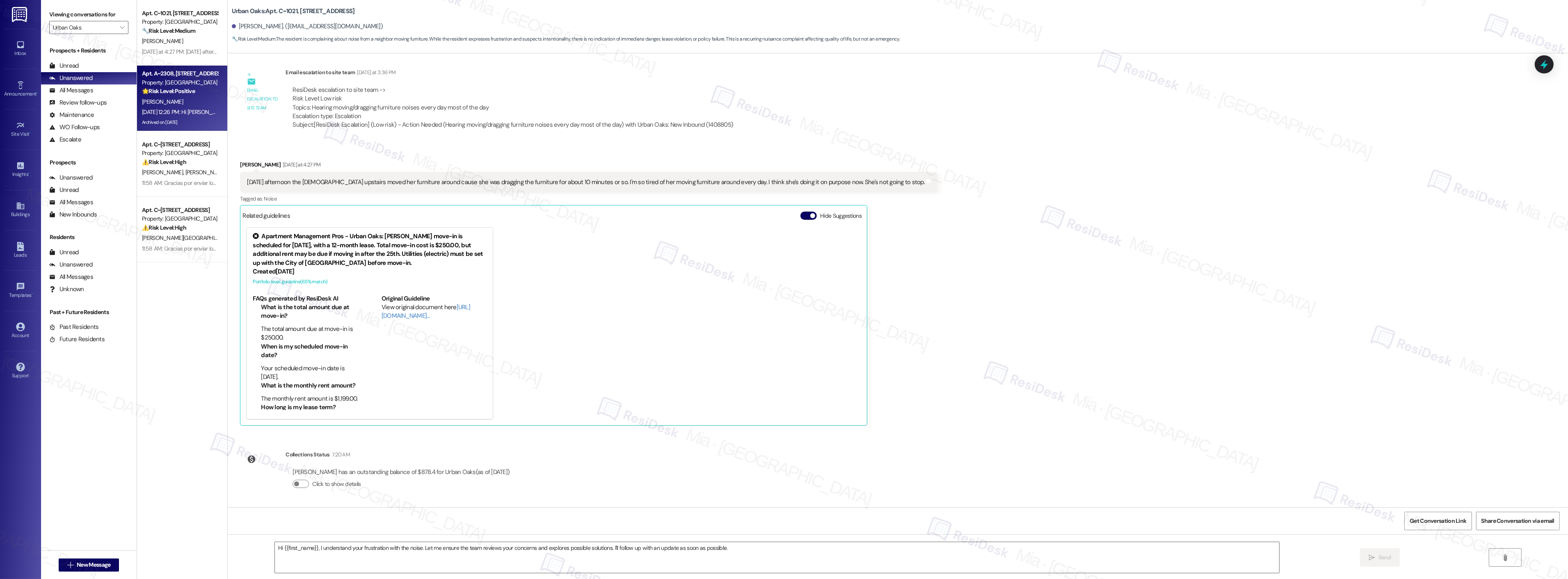
type textarea "Fetching suggested responses. Please feel free to read through the conversation…"
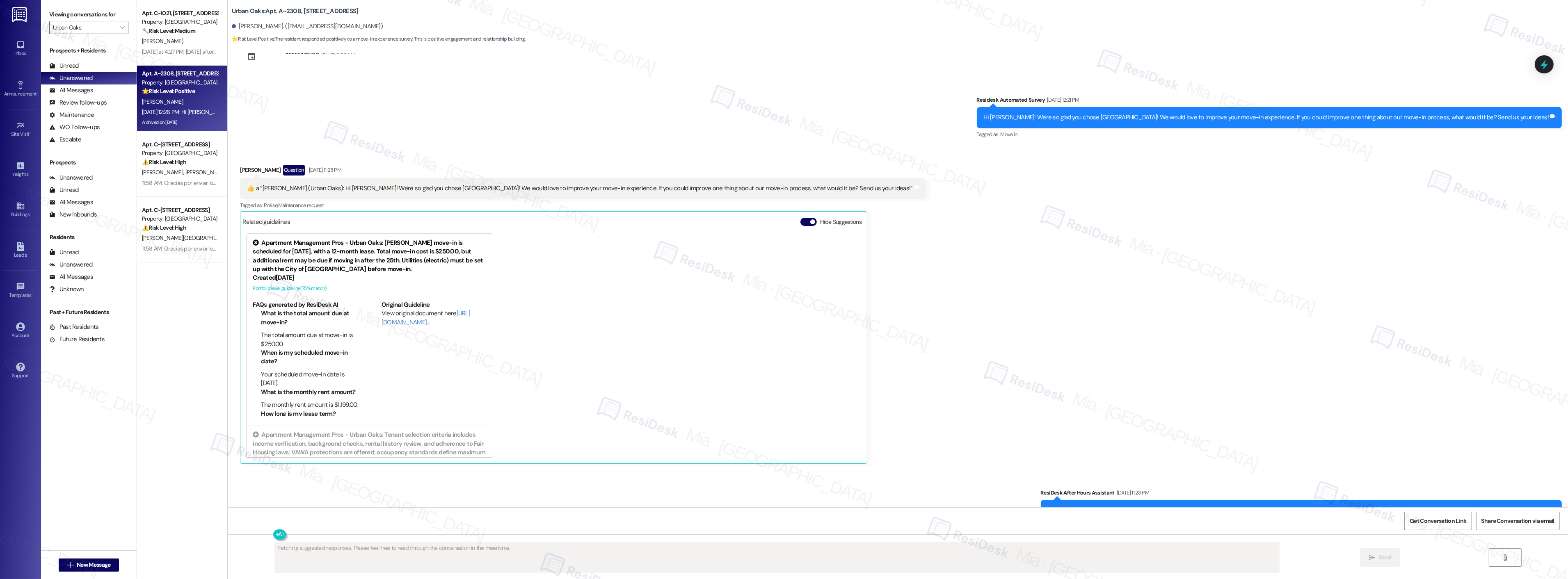
scroll to position [154, 0]
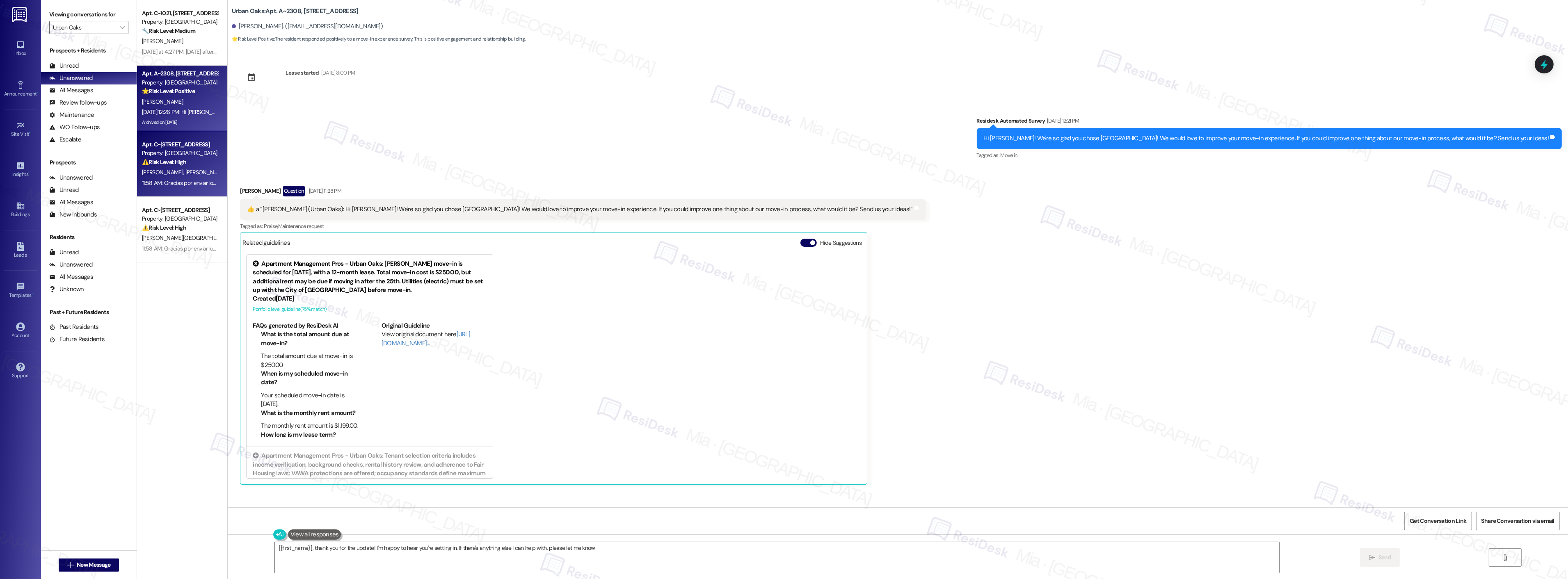
type textarea "{{first_name}}, thank you for the update! I'm happy to hear you're settling in.…"
click at [186, 172] on span "[PERSON_NAME] [PERSON_NAME]" at bounding box center [227, 172] width 83 height 7
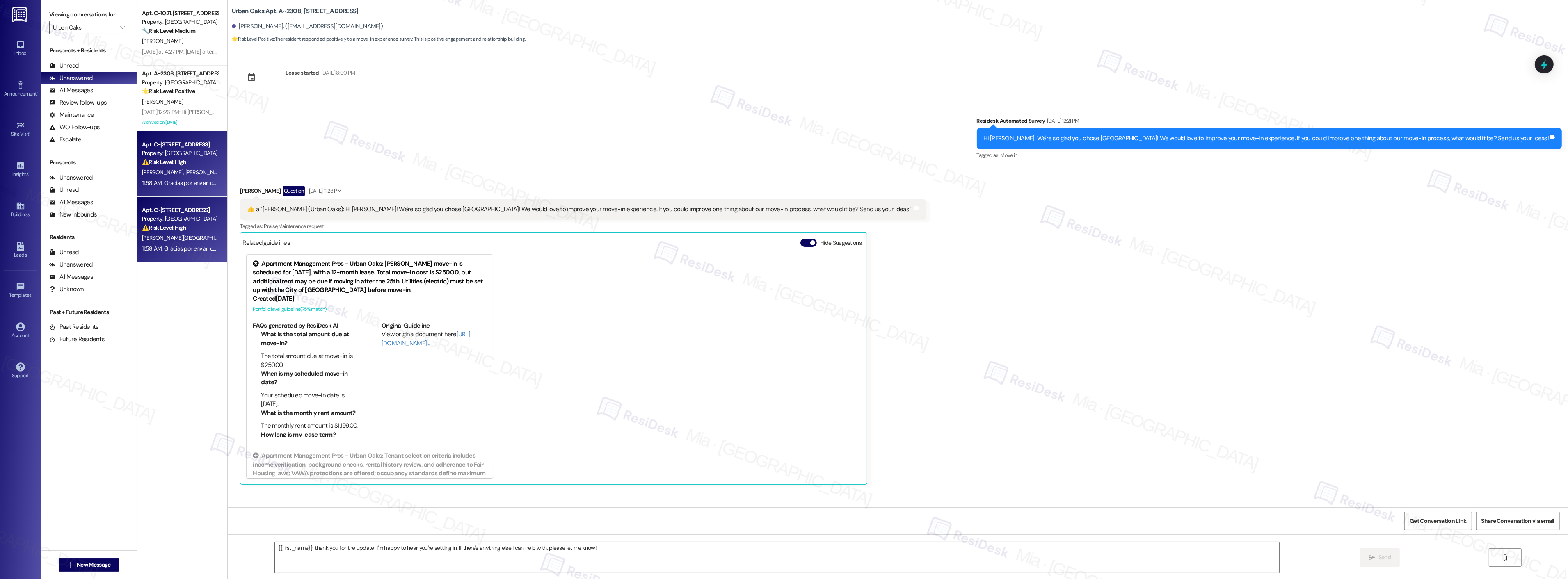
type textarea "Fetching suggested responses. Please feel free to read through the conversation…"
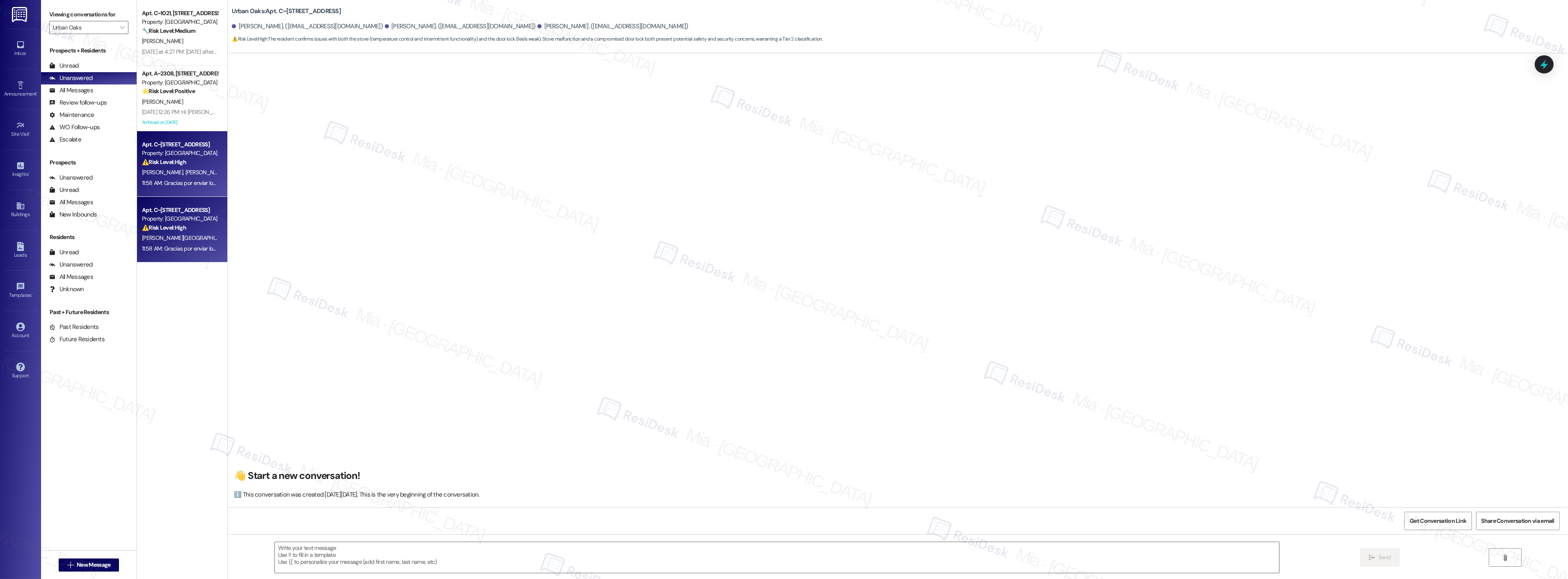
scroll to position [1152, 0]
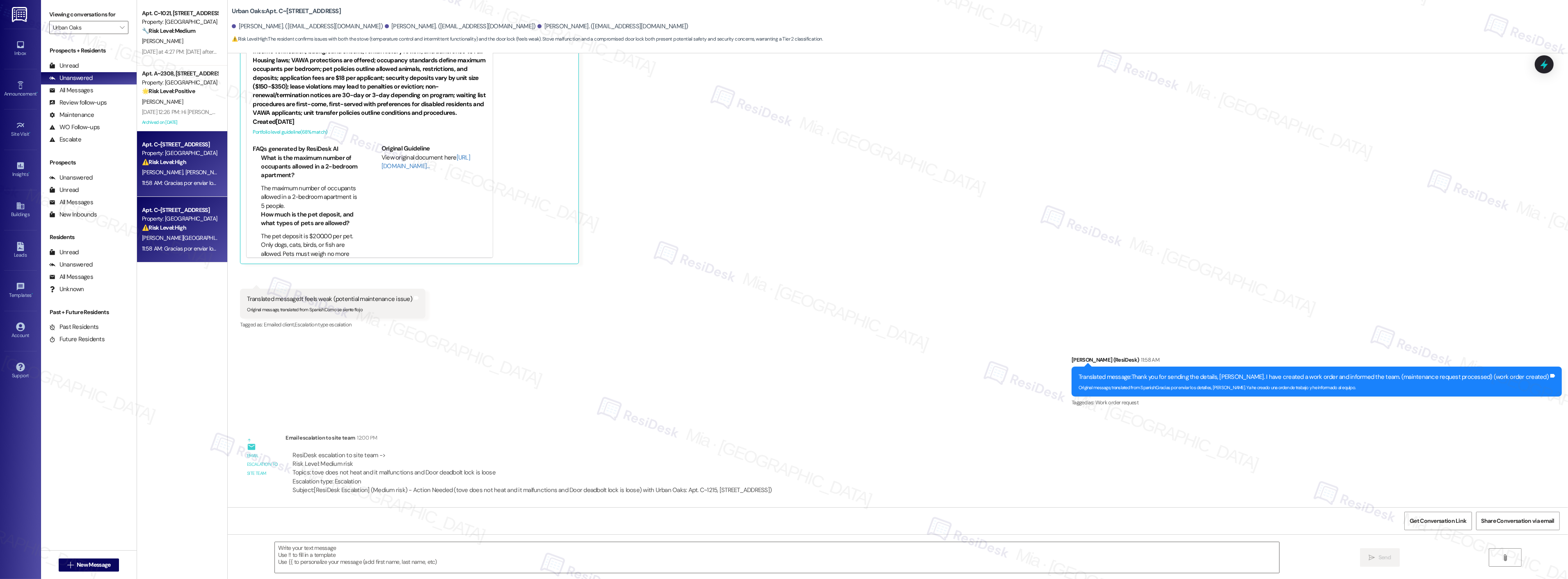
type textarea "Fetching suggested responses. Please feel free to read through the conversation…"
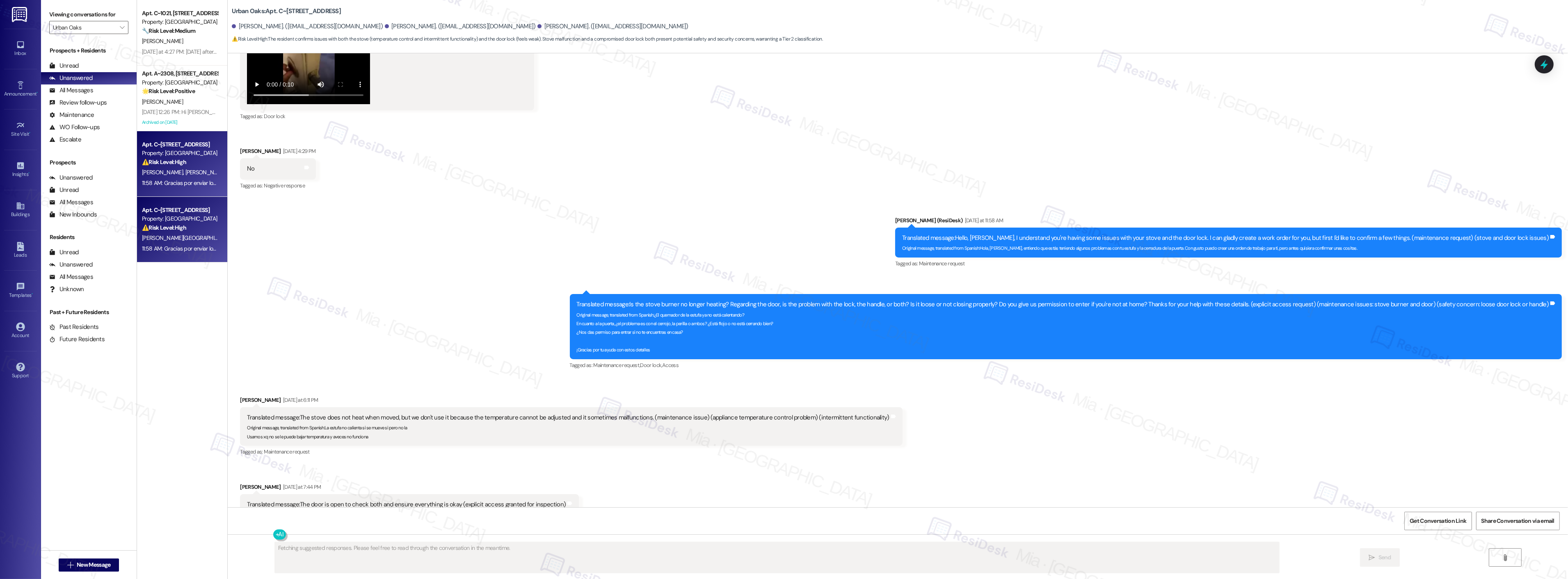
scroll to position [560, 0]
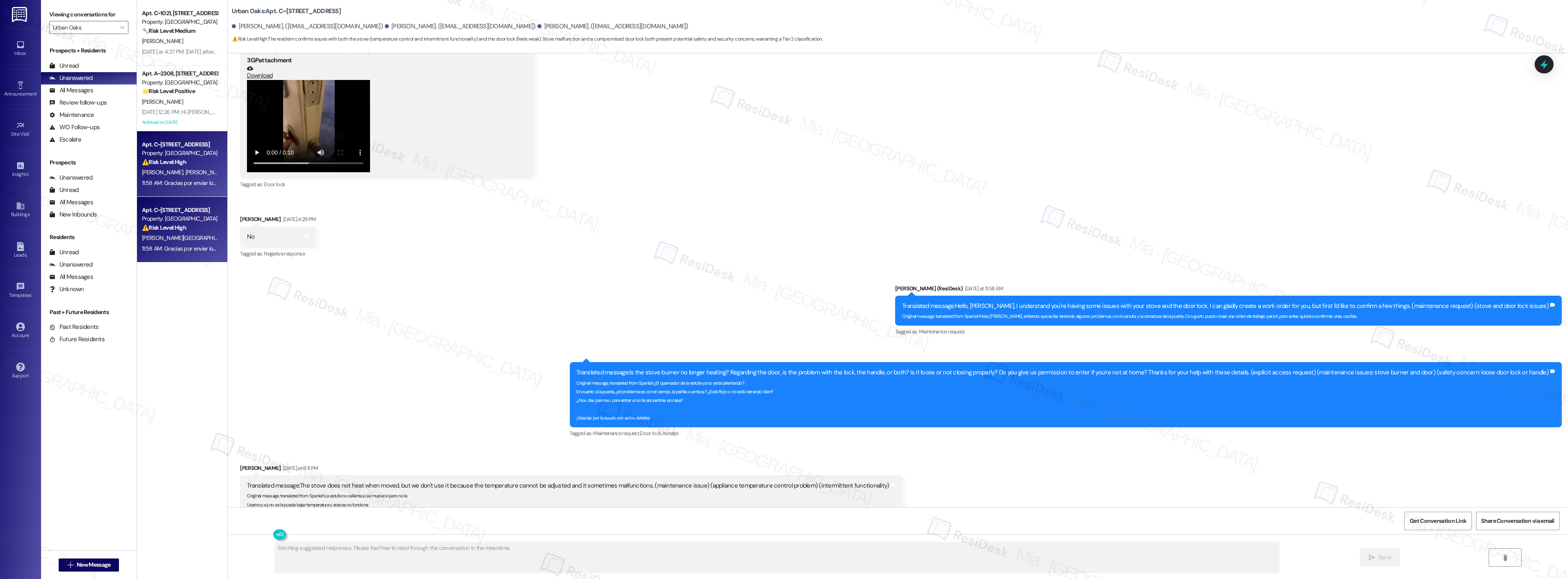
click at [180, 242] on div "[PERSON_NAME][GEOGRAPHIC_DATA]" at bounding box center [180, 238] width 77 height 10
click at [194, 240] on div "[PERSON_NAME][GEOGRAPHIC_DATA]" at bounding box center [180, 238] width 77 height 10
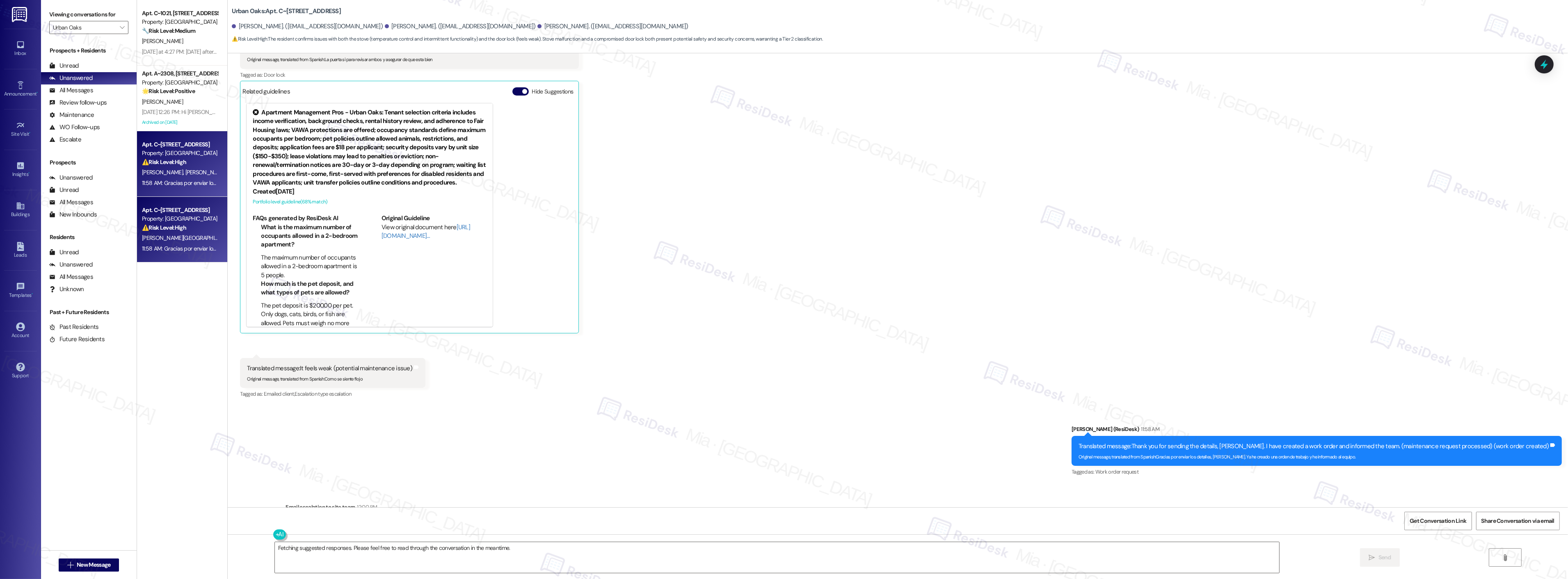
scroll to position [1152, 0]
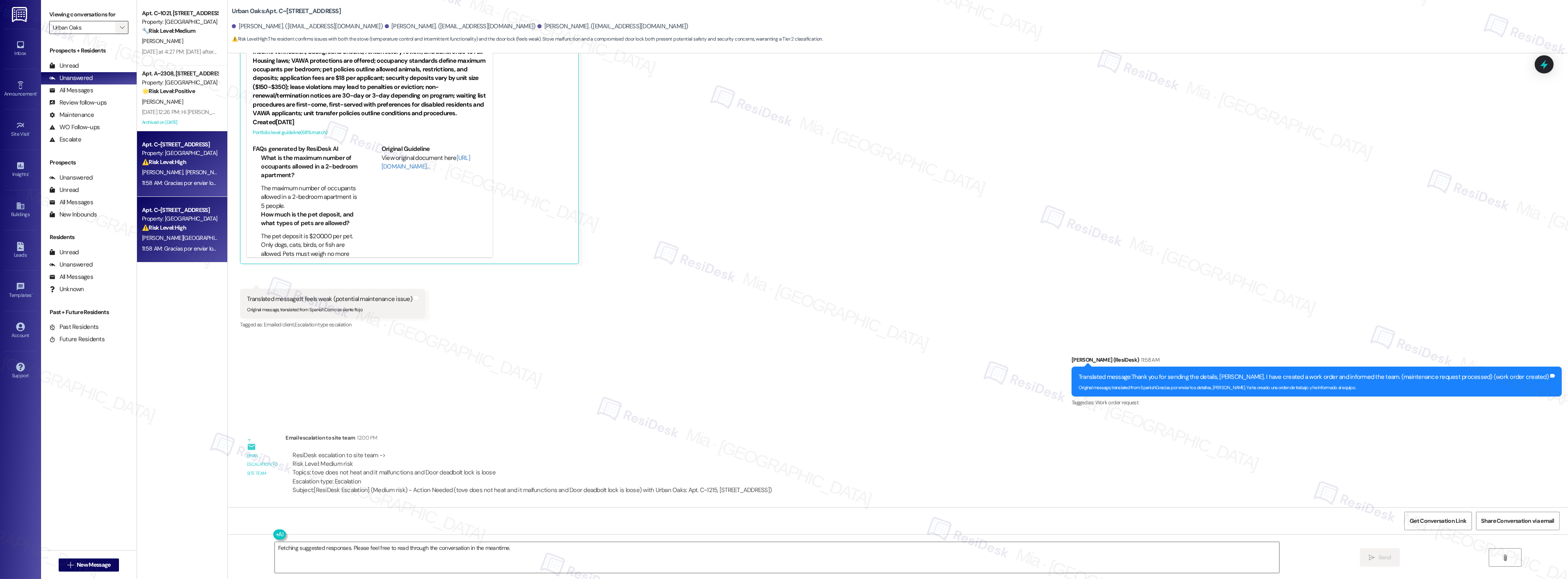
click at [120, 25] on icon "" at bounding box center [122, 27] width 4 height 7
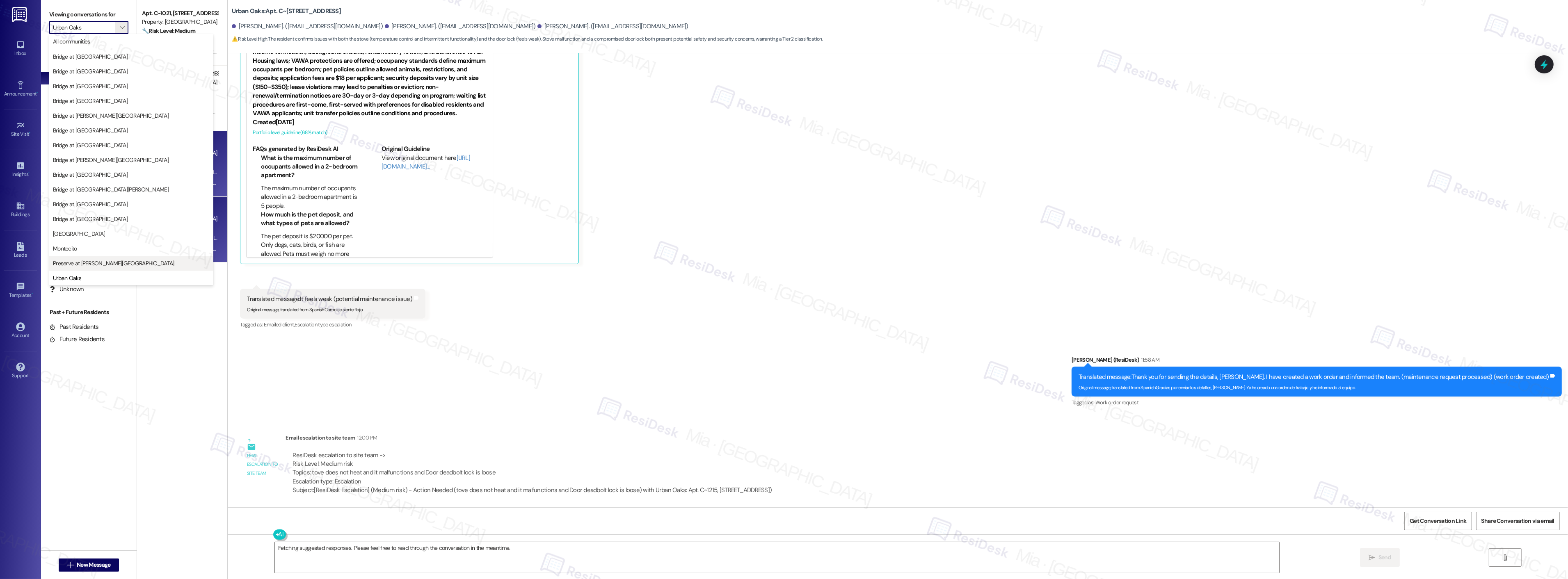
click at [91, 260] on span "Preserve at [PERSON_NAME][GEOGRAPHIC_DATA]" at bounding box center [114, 263] width 122 height 8
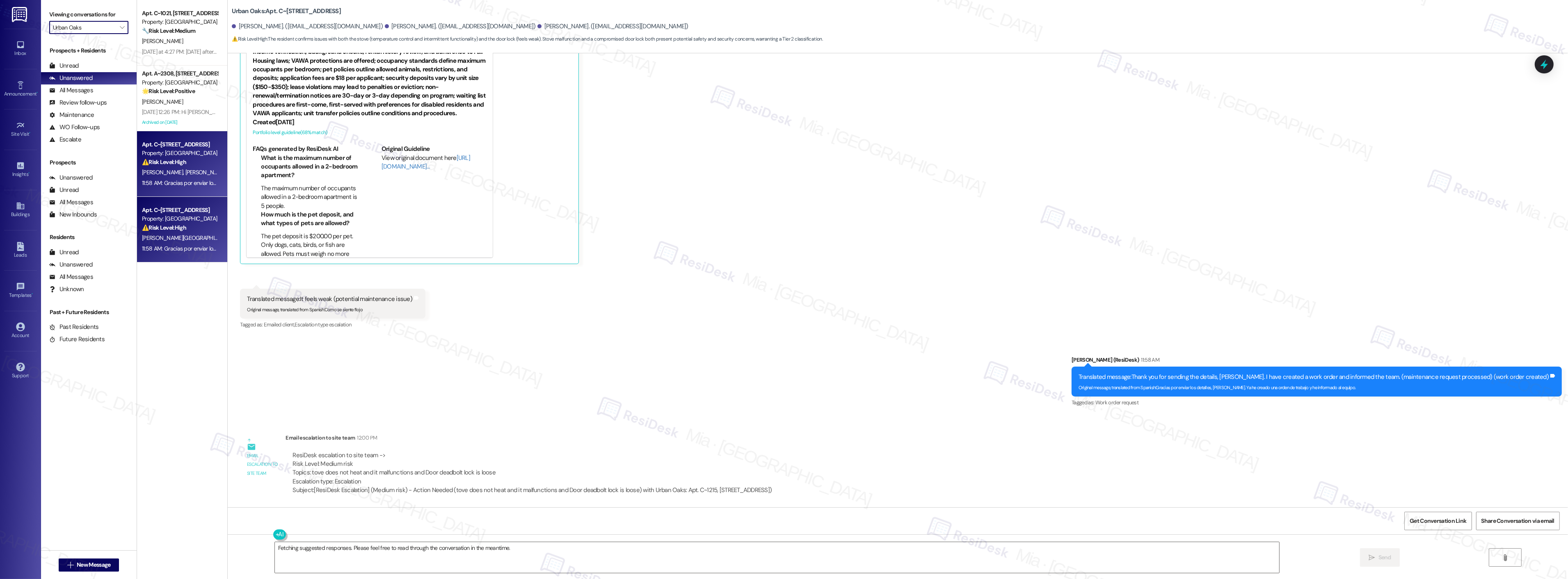
type input "Preserve at [PERSON_NAME][GEOGRAPHIC_DATA]"
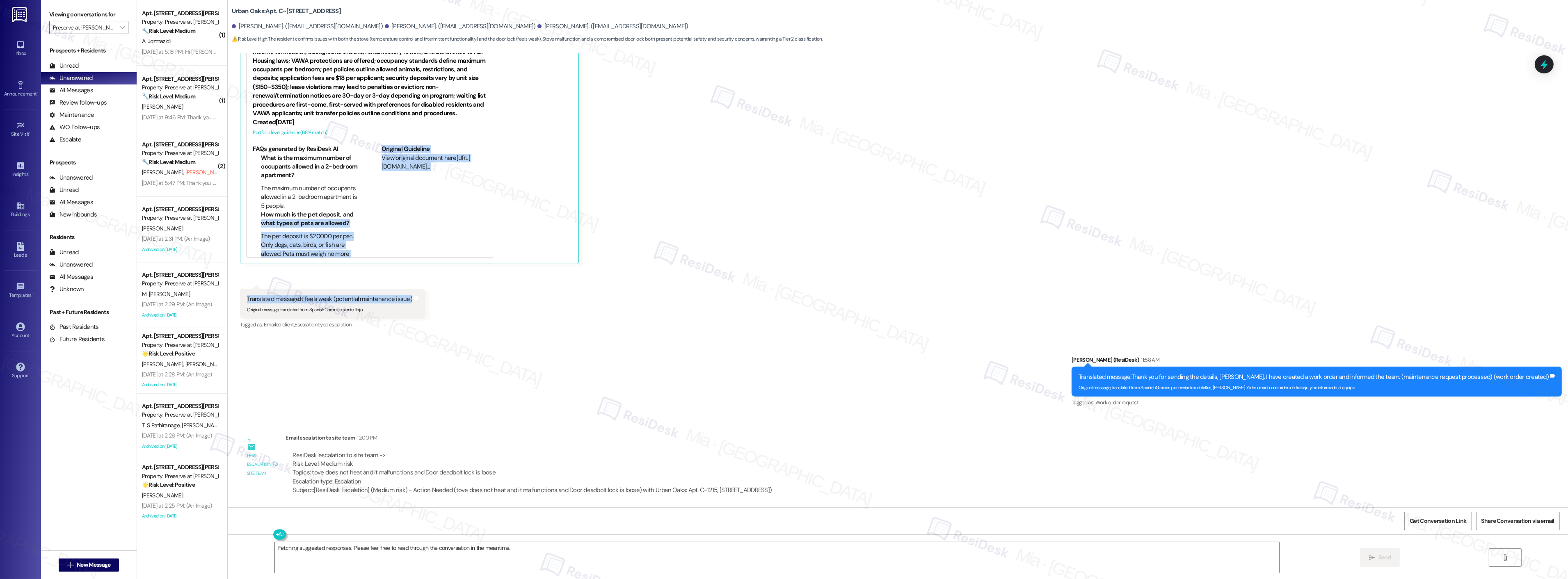
drag, startPoint x: 220, startPoint y: 223, endPoint x: 231, endPoint y: 308, distance: 85.7
click at [231, 308] on div "Received via SMS Jesika Rodriguez Yesterday at 6:11 PM Translated message: The …" at bounding box center [898, 94] width 1340 height 484
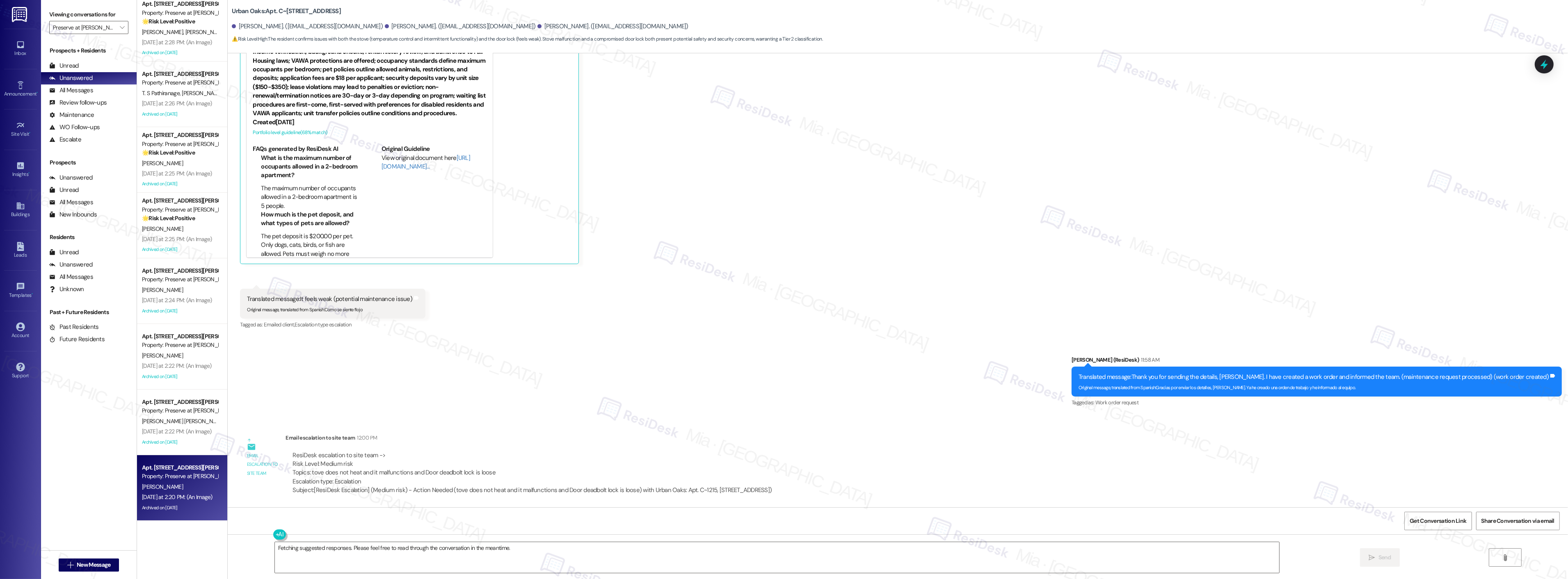
click at [180, 490] on div "J. De Leon" at bounding box center [180, 487] width 77 height 10
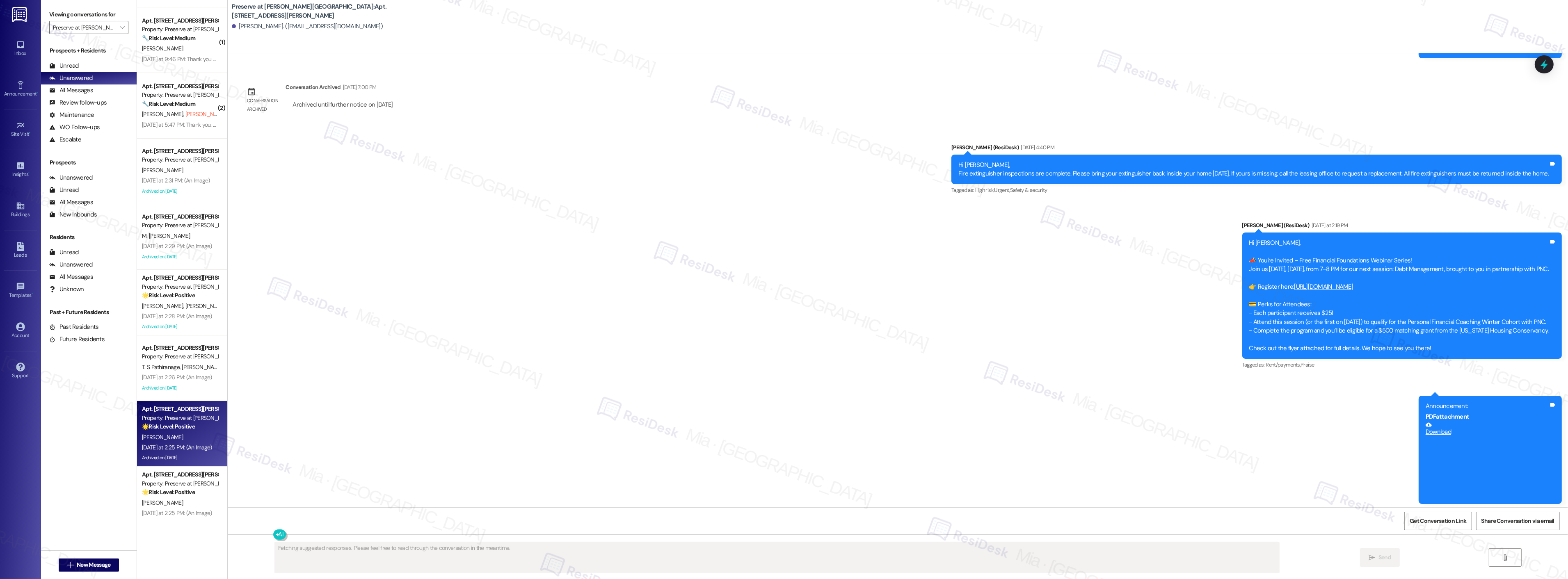
scroll to position [0, 0]
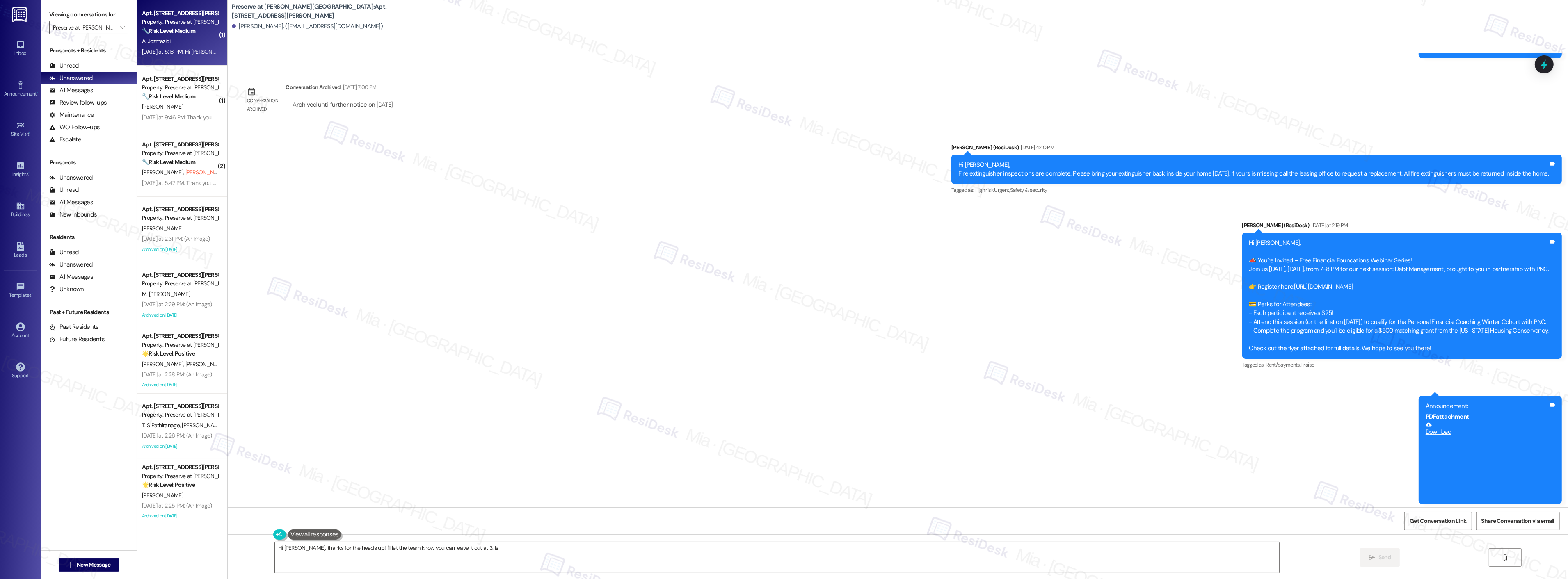
type textarea "Hi Jessica, thanks for the heads up! I'll let the team know you can leave it ou…"
click at [179, 50] on div "Yesterday at 5:18 PM: Hi Sarah and thank you for your sympathy. But I have no i…" at bounding box center [449, 52] width 614 height 7
type textarea "Fetching suggested responses. Please feel free to read through the conversation…"
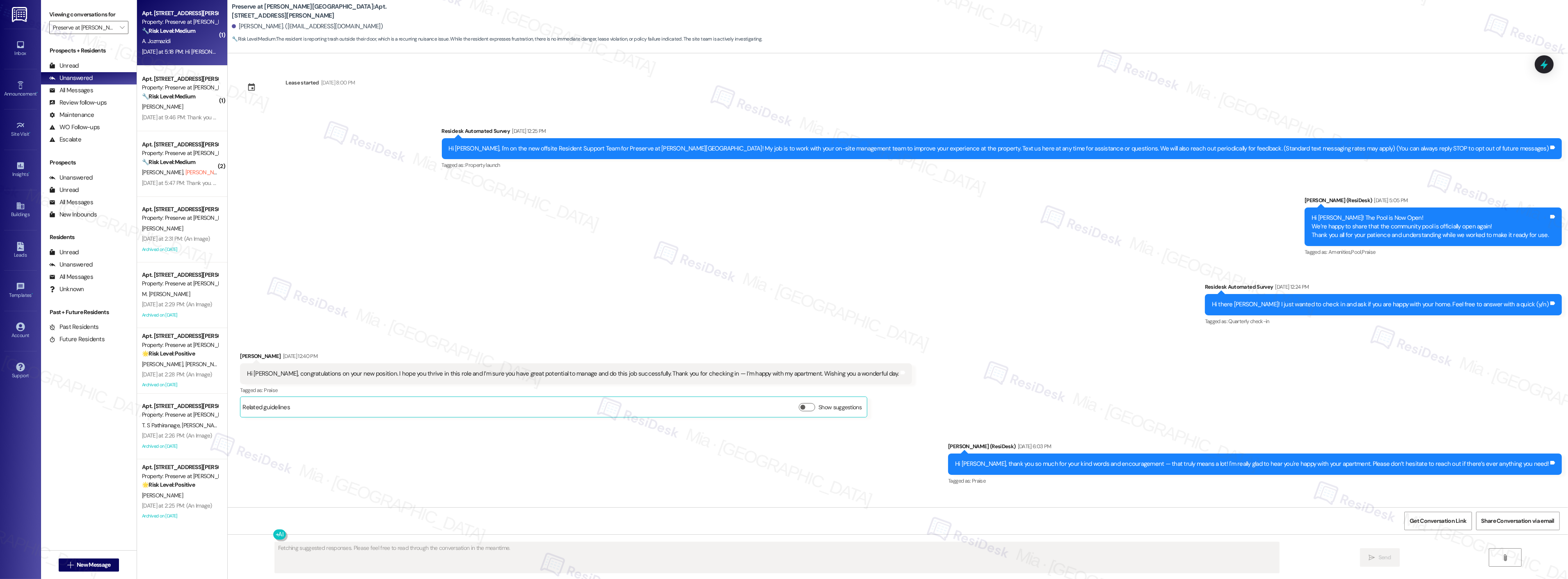
scroll to position [8730, 0]
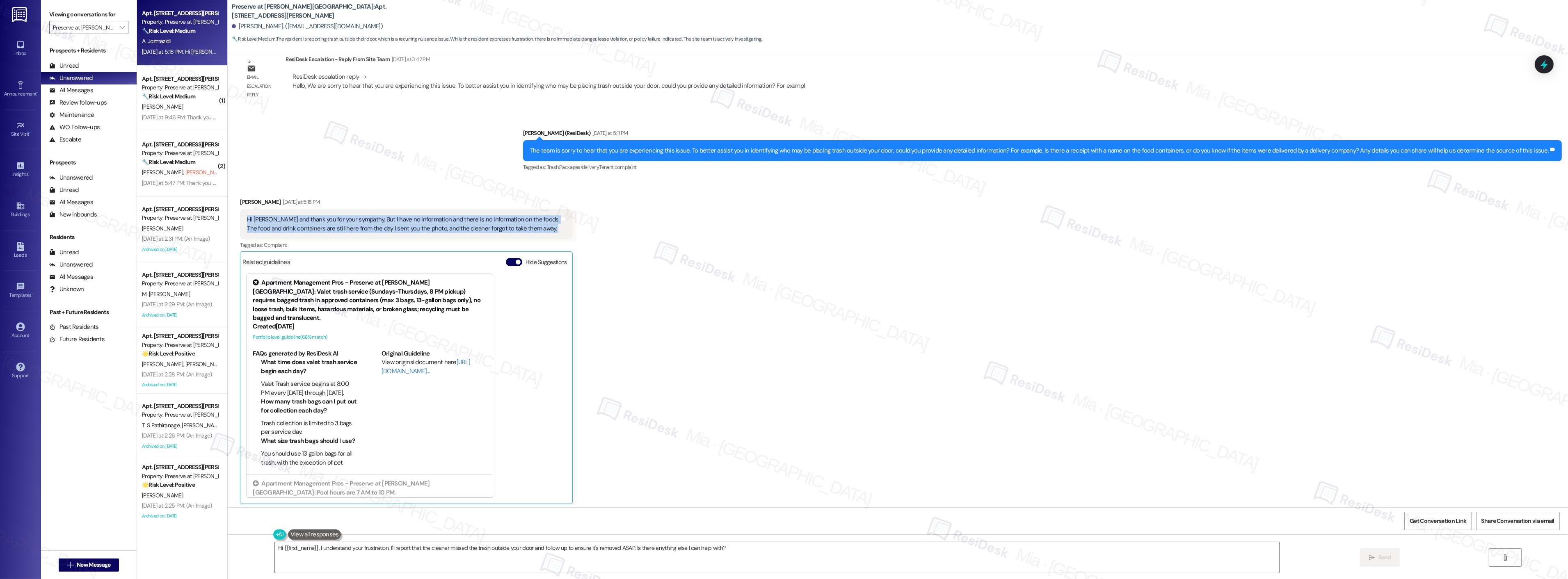
drag, startPoint x: 240, startPoint y: 216, endPoint x: 551, endPoint y: 229, distance: 311.3
click at [551, 229] on div "Hi Sarah and thank you for your sympathy. But I have no information and there i…" at bounding box center [406, 224] width 332 height 30
copy div "Hi Sarah and thank you for your sympathy. But I have no information and there i…"
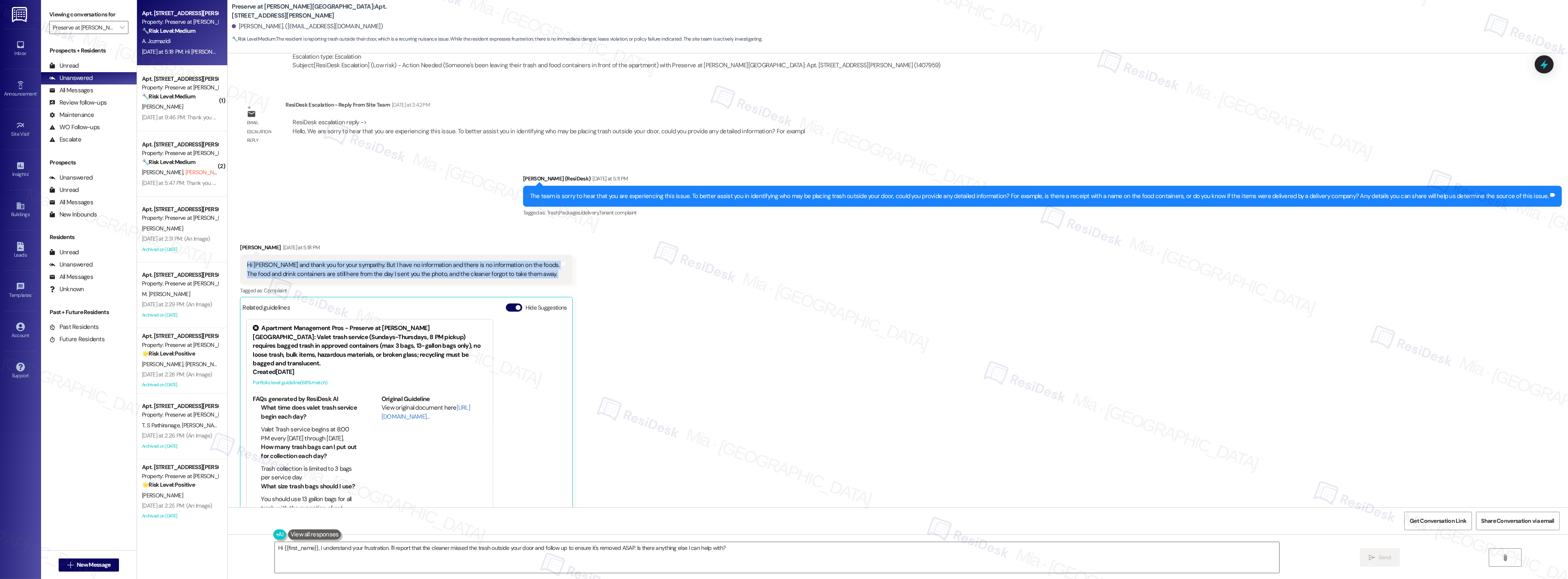
copy div "Hi Sarah and thank you for your sympathy. But I have no information and there i…"
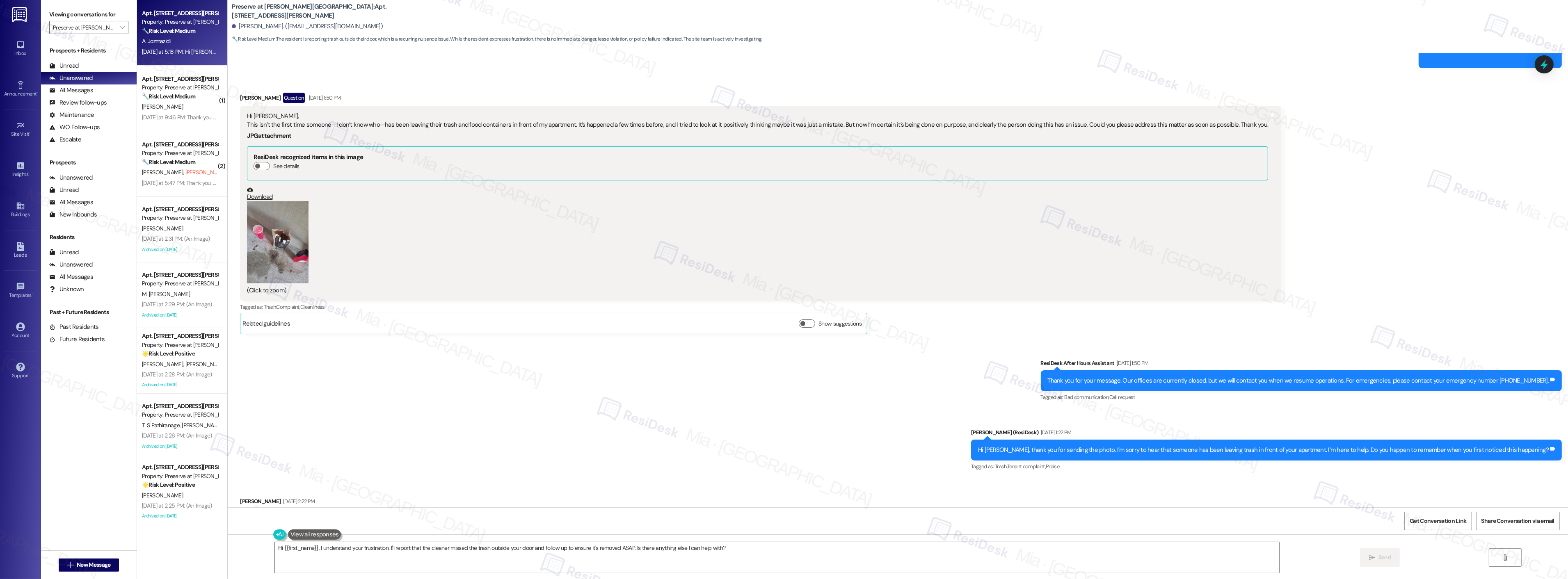
scroll to position [7500, 0]
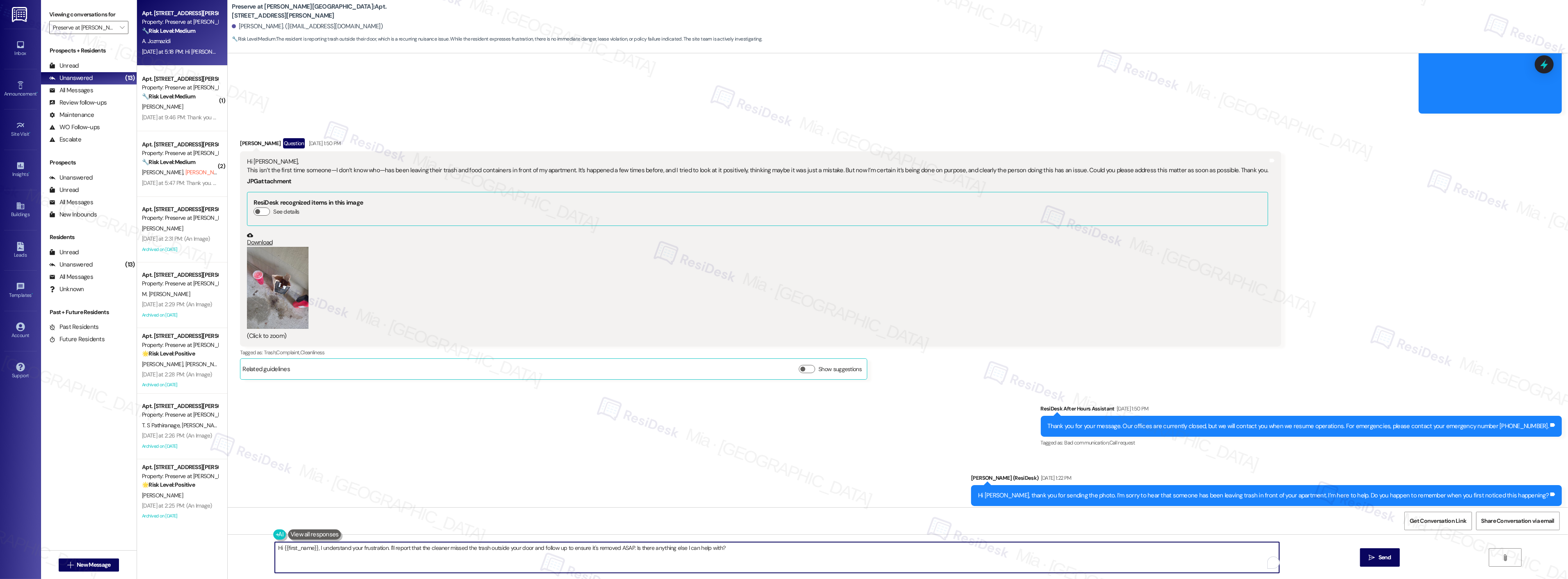
drag, startPoint x: 595, startPoint y: 547, endPoint x: 259, endPoint y: 550, distance: 336.0
click at [259, 550] on div "Hi {{first_name}}, I understand your frustration. I'll report that the cleaner …" at bounding box center [898, 564] width 1340 height 61
paste textarea "My apologies that the trash has not been collected yet. I’ve already followed u…"
click at [303, 550] on textarea "My apologies that the trash has not been collected yet. I’ve already followed u…" at bounding box center [777, 557] width 1004 height 31
click at [396, 474] on div "Sent via SMS ResiDesk After Hours Assistant Sep 13, 2025 at 1:50 PM Thank you f…" at bounding box center [898, 455] width 1340 height 139
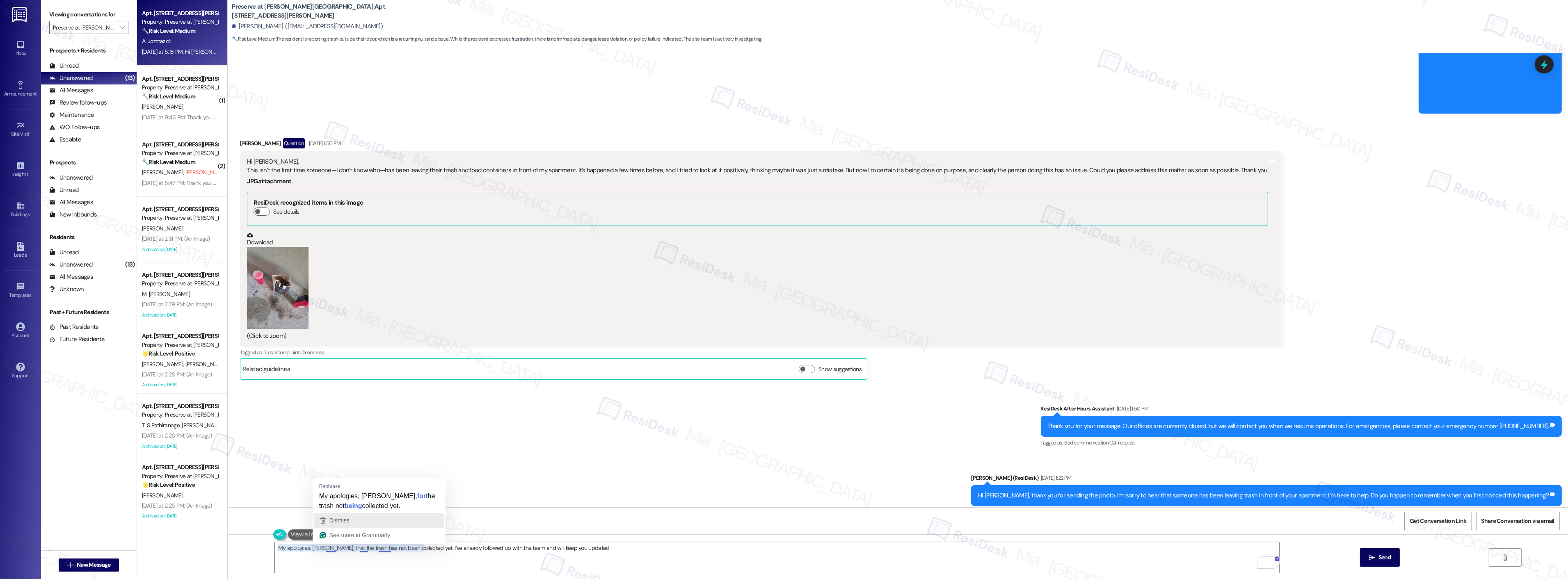
click at [332, 521] on span "Dismiss" at bounding box center [339, 520] width 20 height 7
click at [391, 550] on textarea "My apologies, Amin, that the trash has not been collected yet. I’ve already fol…" at bounding box center [777, 557] width 1004 height 31
click at [392, 547] on textarea "My apologies, Amin, that the trash has not been collected yet. I’ve already fol…" at bounding box center [777, 557] width 1004 height 31
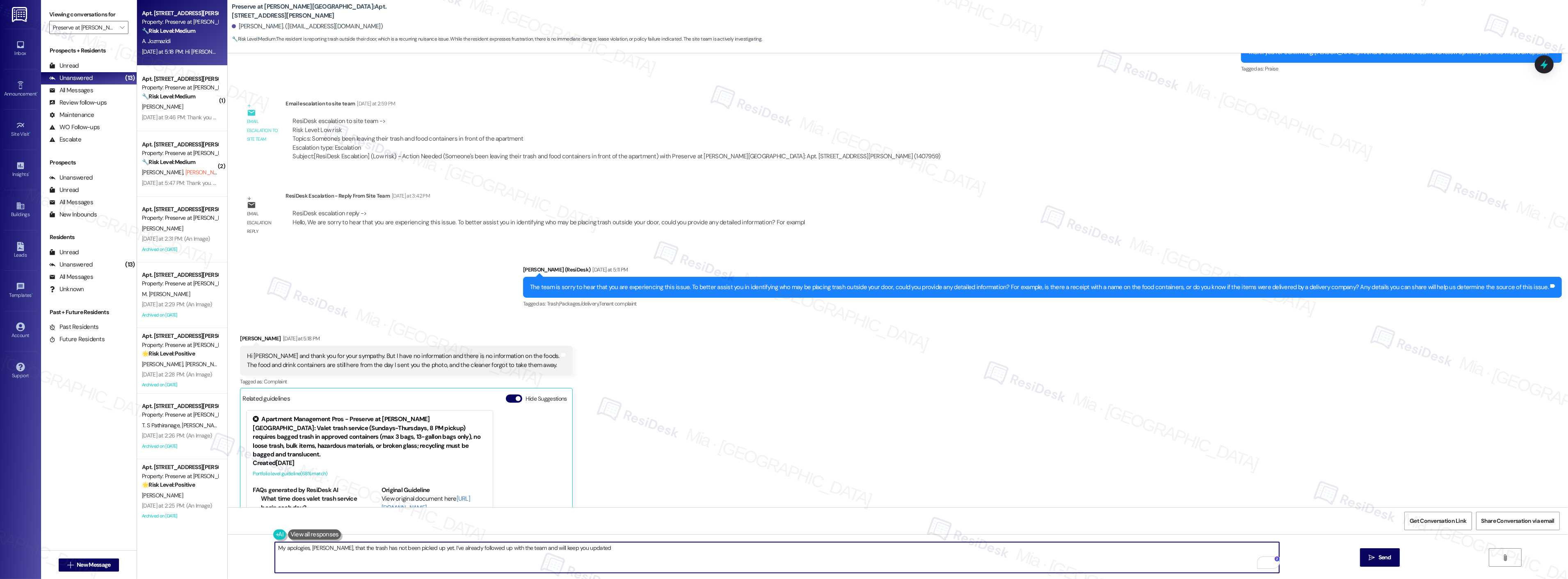
scroll to position [8730, 0]
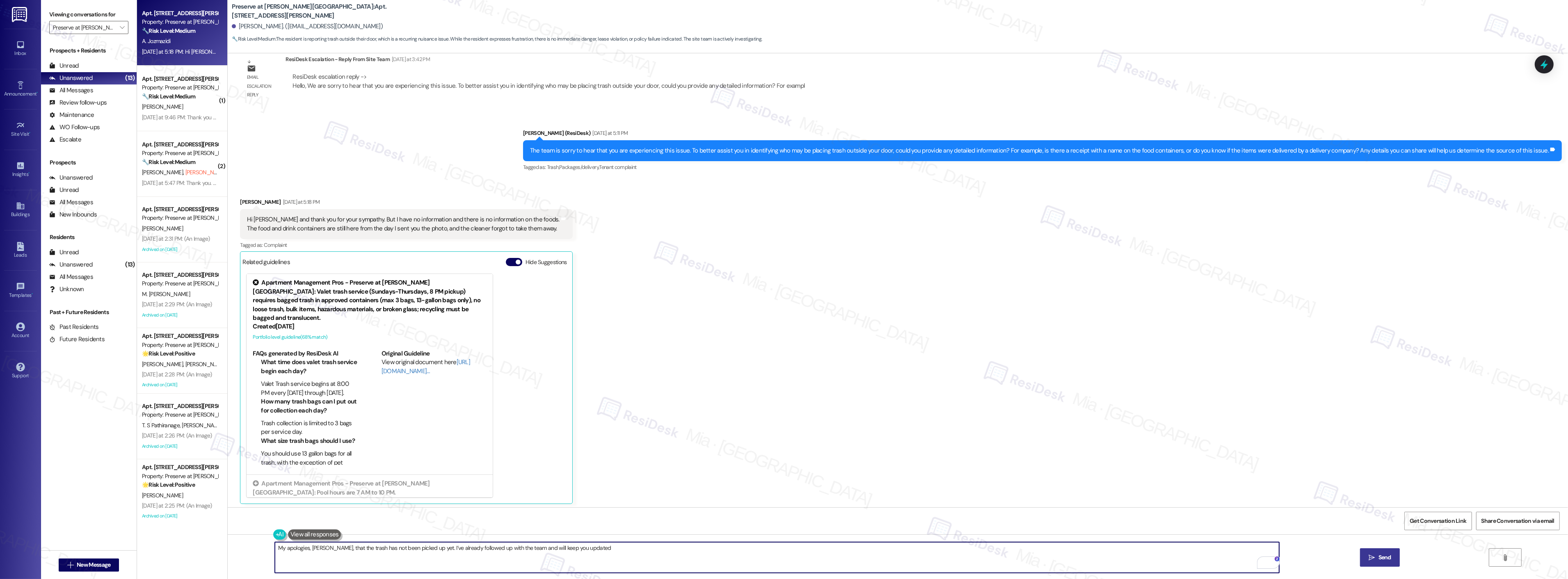
type textarea "My apologies, Amin, that the trash has not been picked up yet. I’ve already fol…"
click at [1373, 556] on icon "" at bounding box center [1371, 557] width 6 height 7
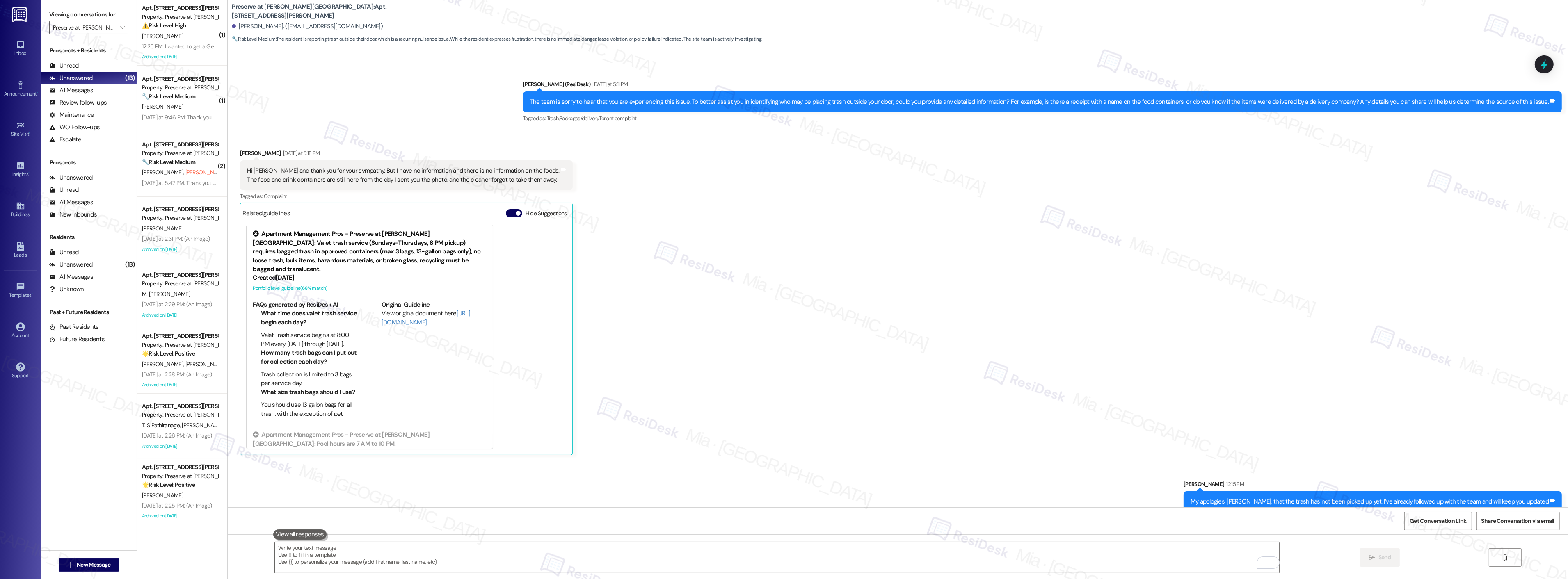
scroll to position [8787, 0]
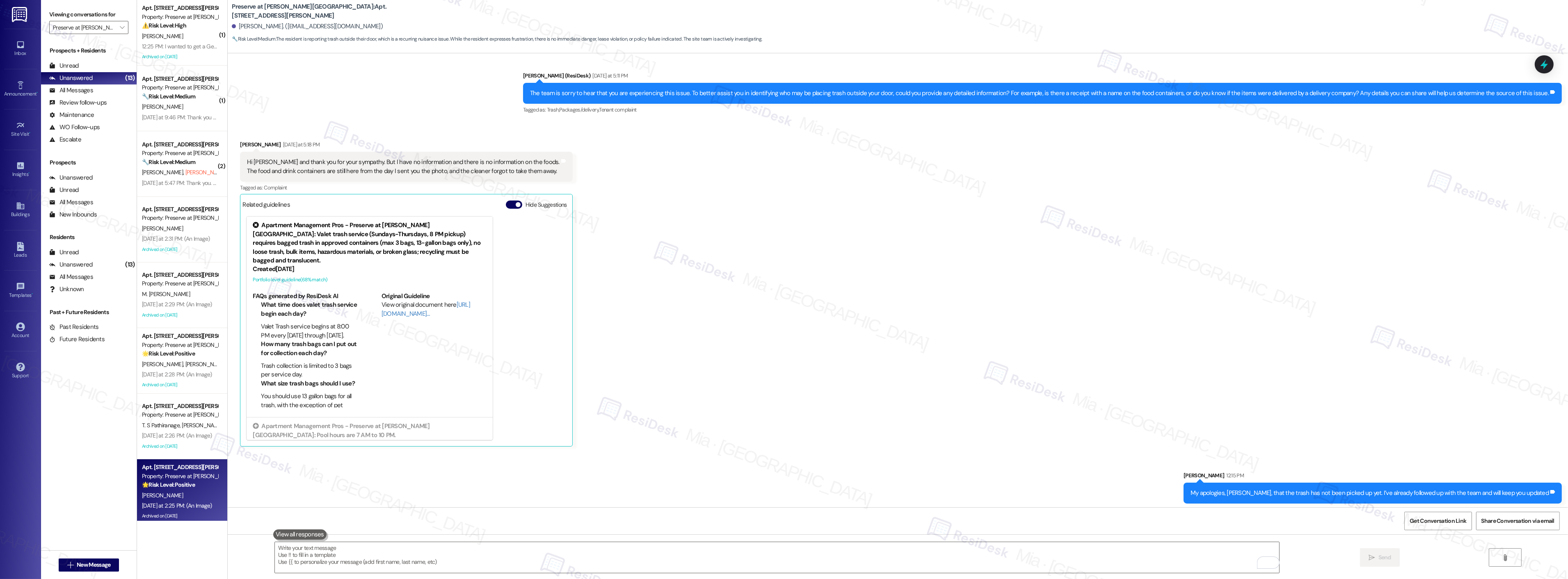
click at [156, 494] on span "H. Adams" at bounding box center [162, 495] width 41 height 7
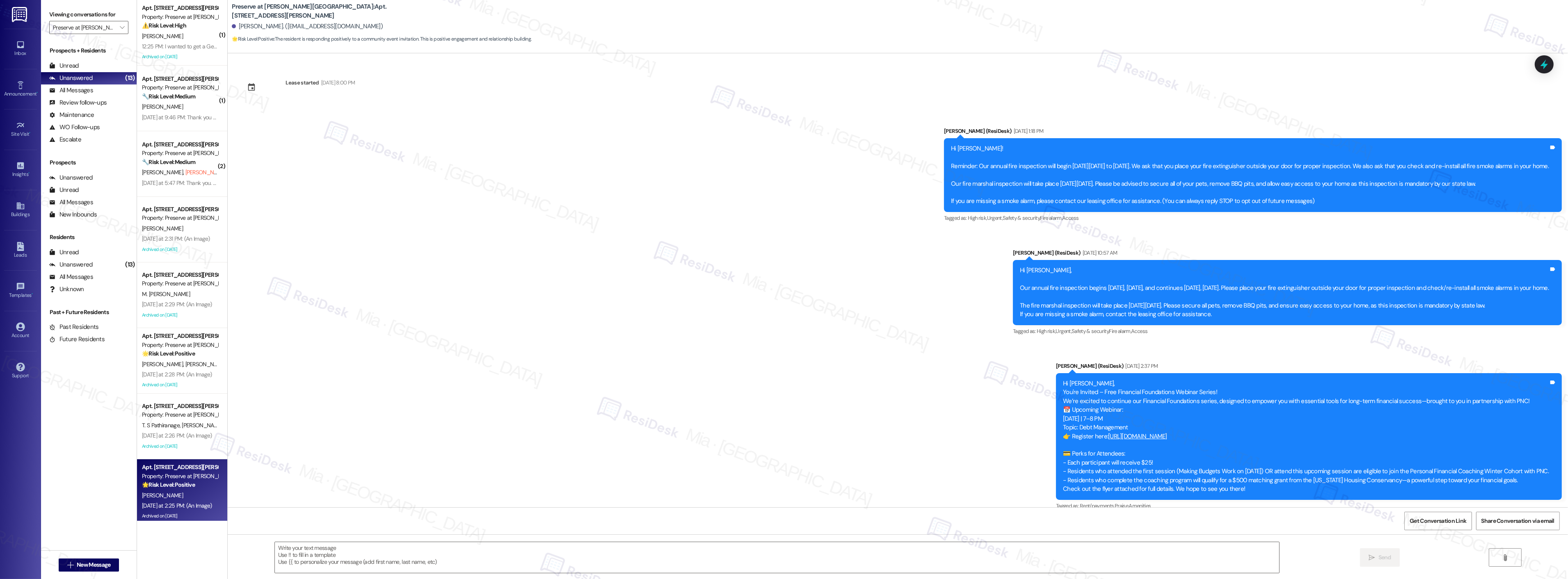
type textarea "Fetching suggested responses. Please feel free to read through the conversation…"
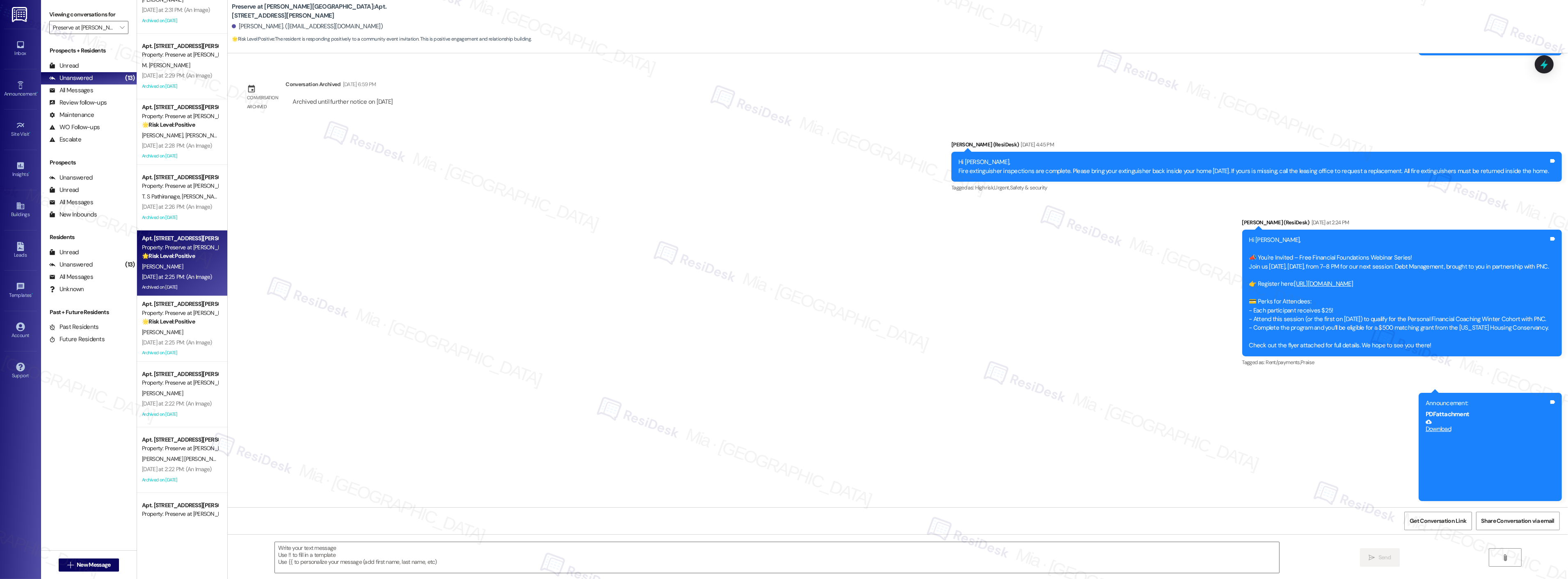
scroll to position [266, 0]
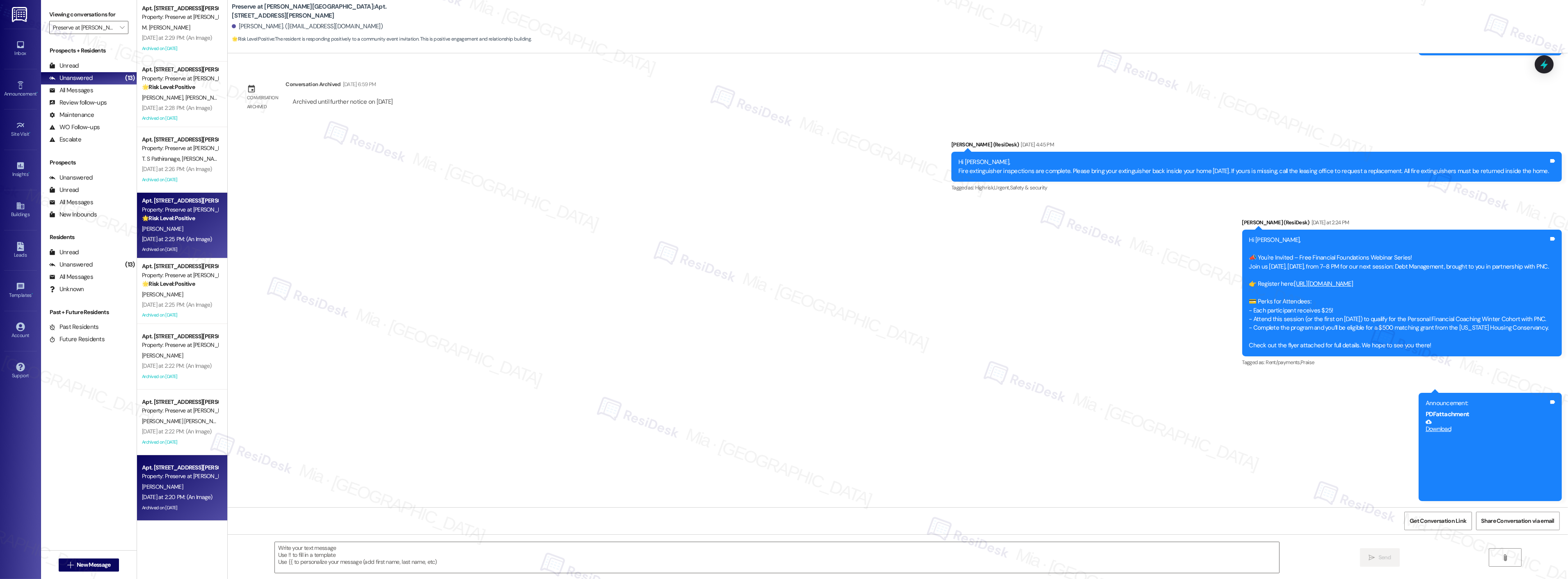
click at [172, 470] on div "Apt. 107, 1773 Wells Branch Pkwy" at bounding box center [180, 468] width 76 height 9
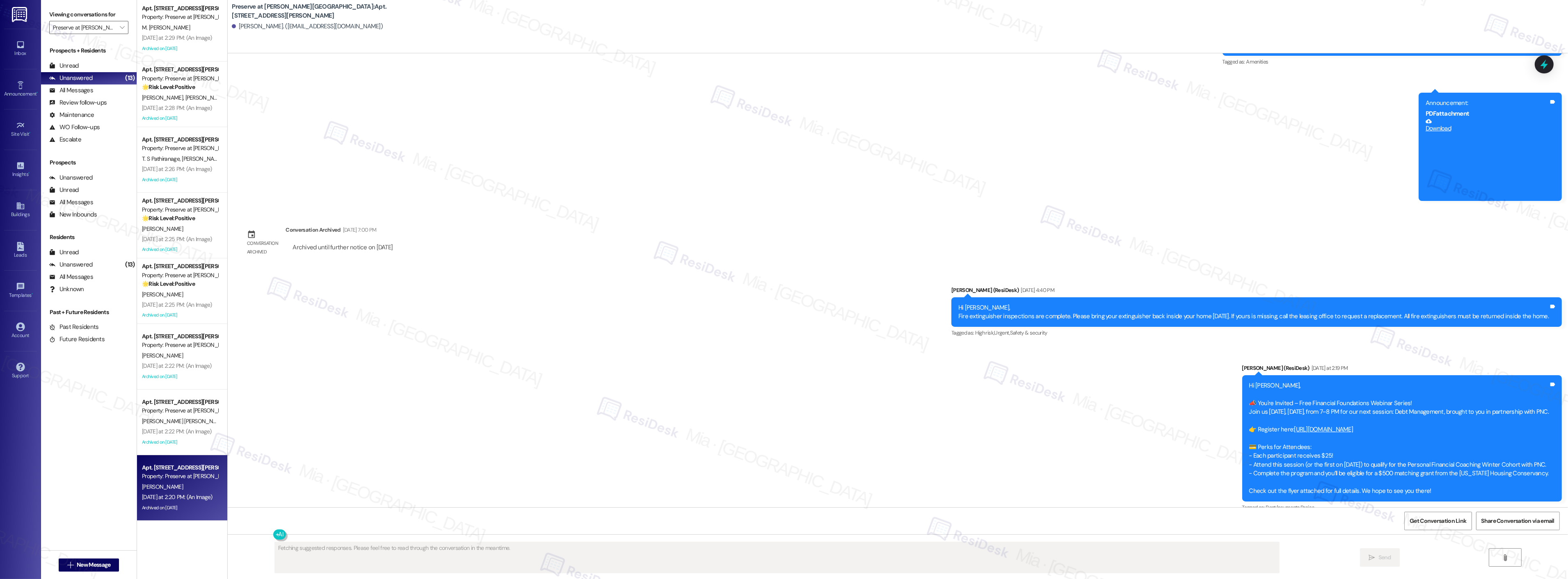
scroll to position [8161, 0]
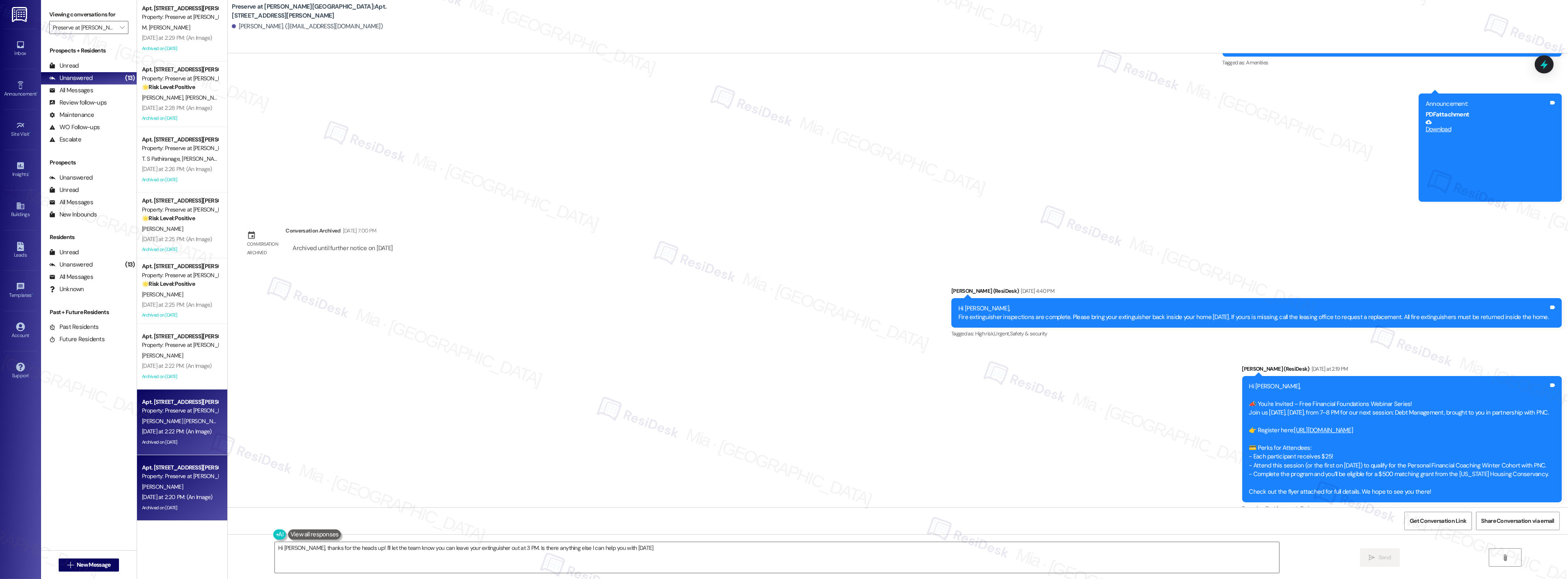
type textarea "Hi Jessica, thanks for the heads up! I'll let the team know you can leave your …"
click at [182, 406] on div "Property: Preserve at Wells Branch" at bounding box center [180, 411] width 76 height 9
type textarea "Fetching suggested responses. Please feel free to read through the conversation…"
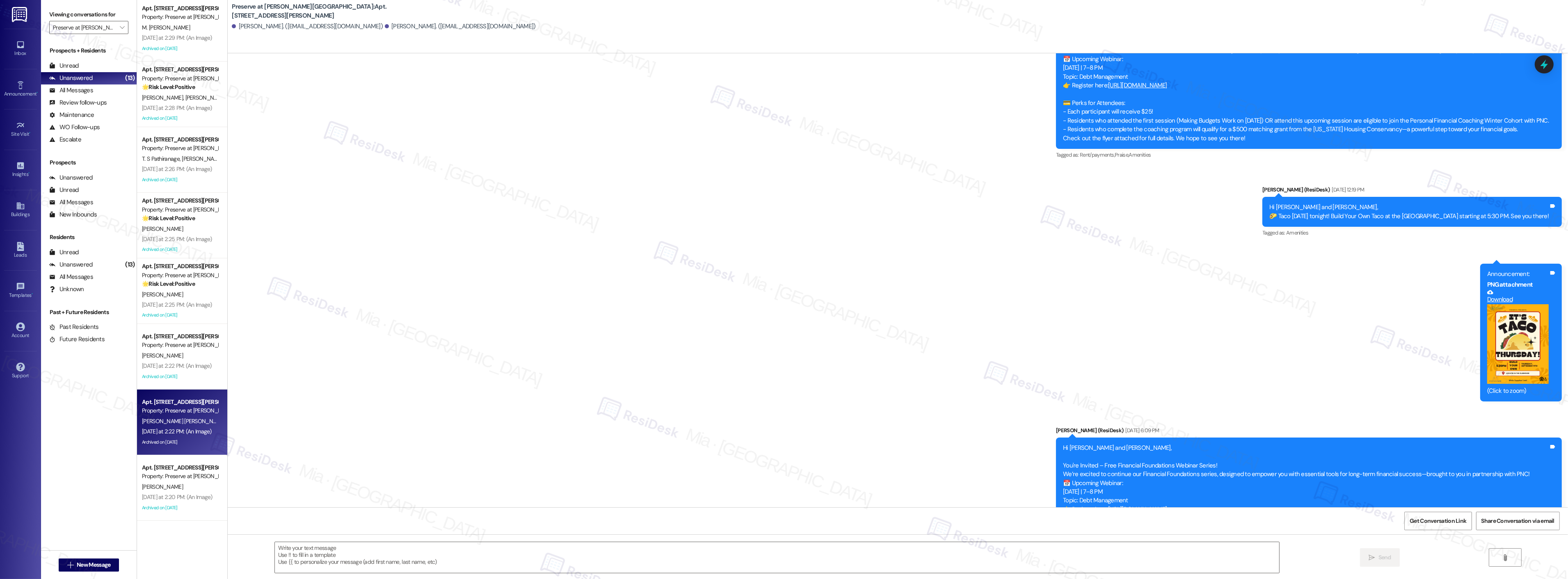
scroll to position [1940, 0]
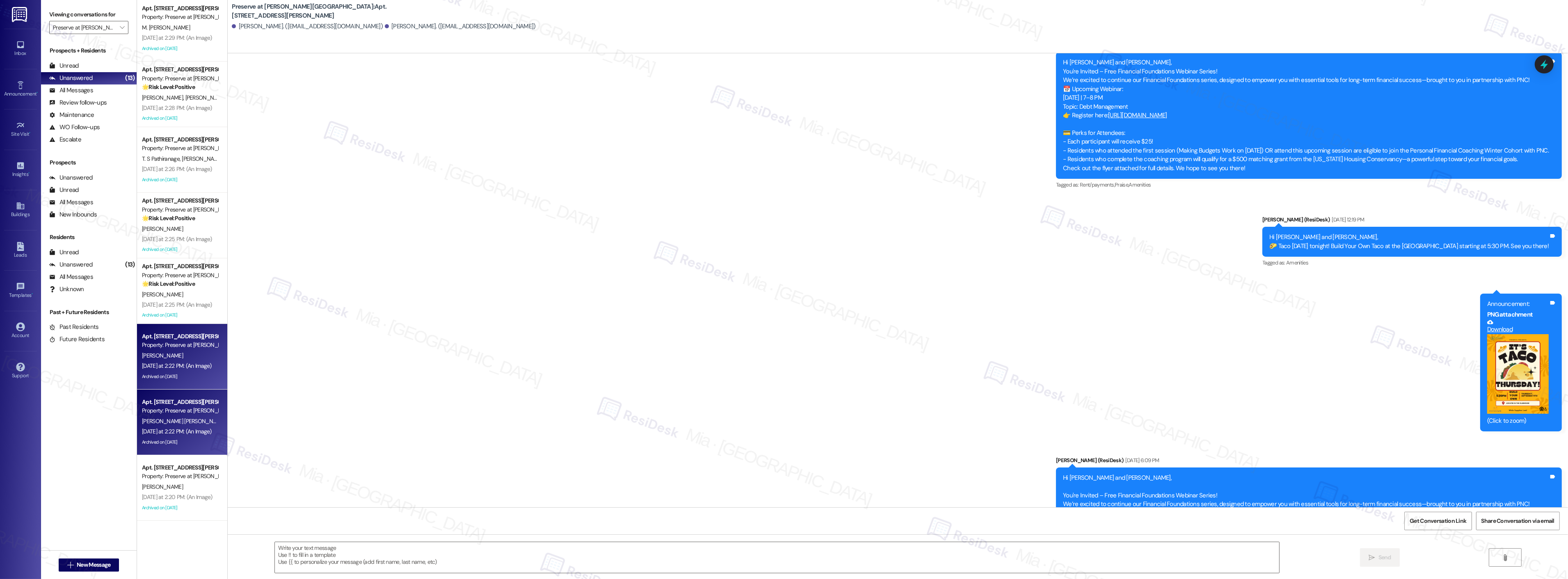
click at [187, 339] on div "Apt. 1134, 1773 Wells Branch Pkwy" at bounding box center [180, 336] width 76 height 9
type textarea "Fetching suggested responses. Please feel free to read through the conversation…"
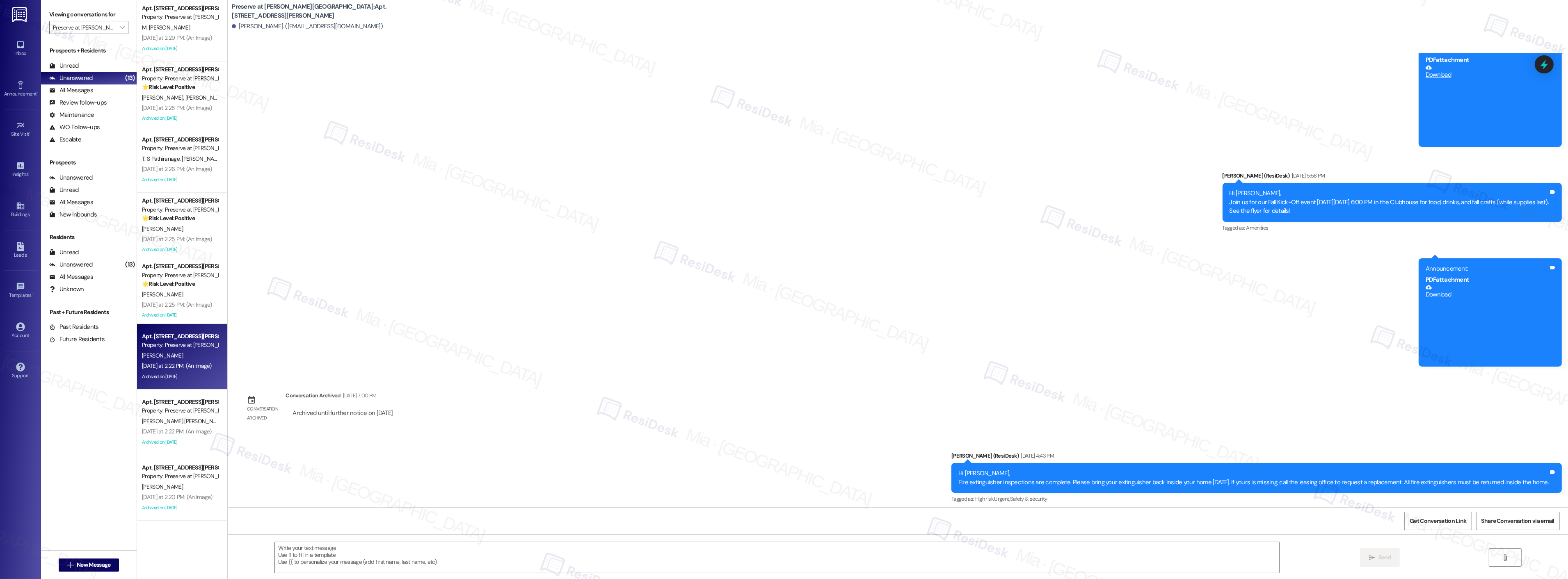
type textarea "Fetching suggested responses. Please feel free to read through the conversation…"
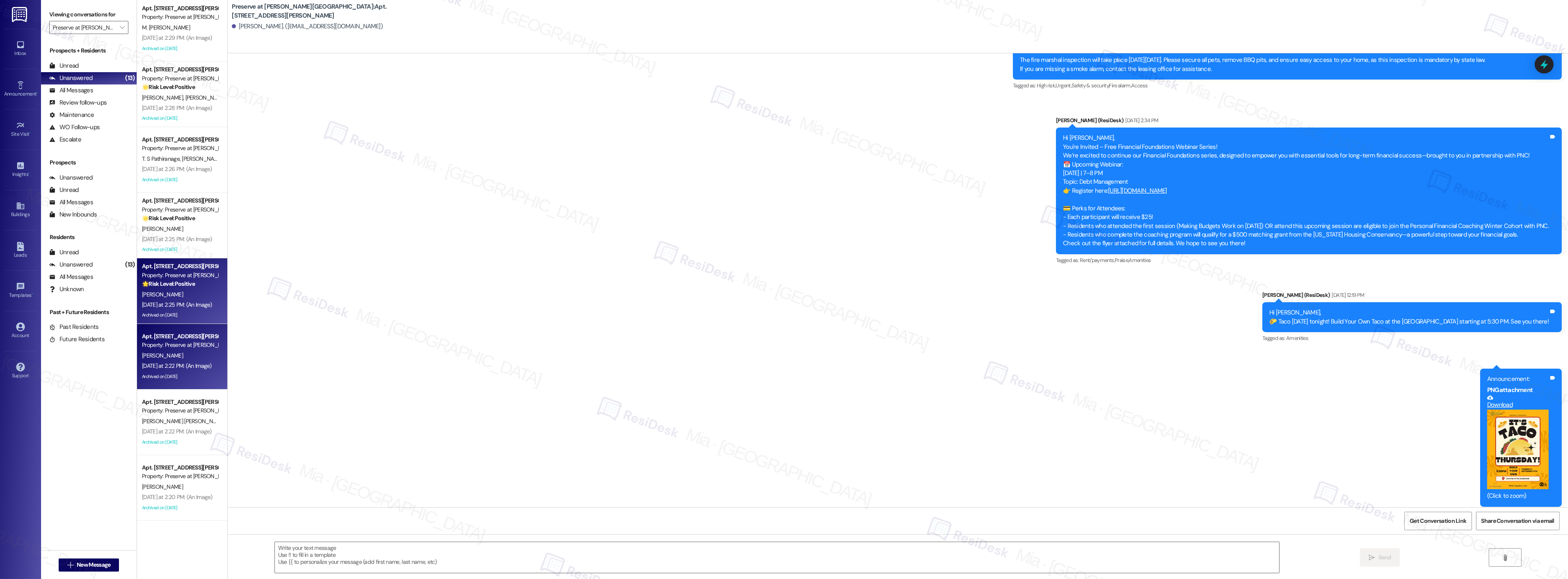
scroll to position [6297, 0]
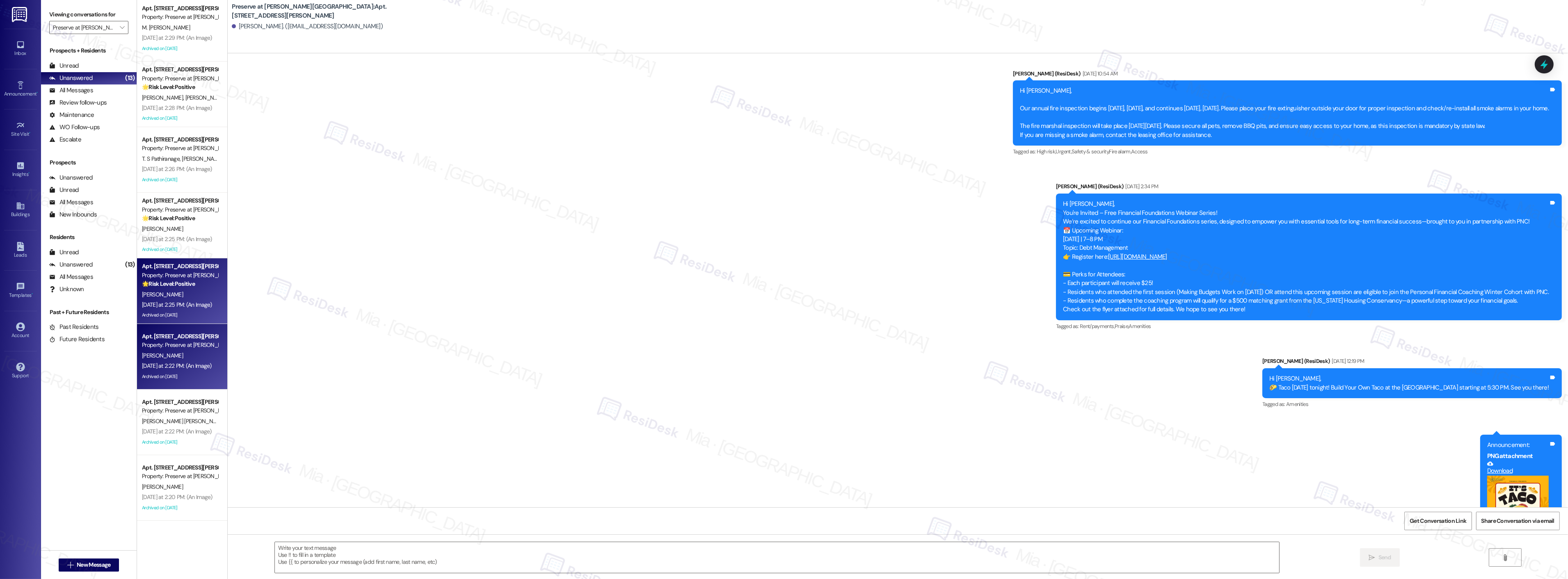
click at [166, 281] on strong "🌟 Risk Level: Positive" at bounding box center [168, 283] width 53 height 7
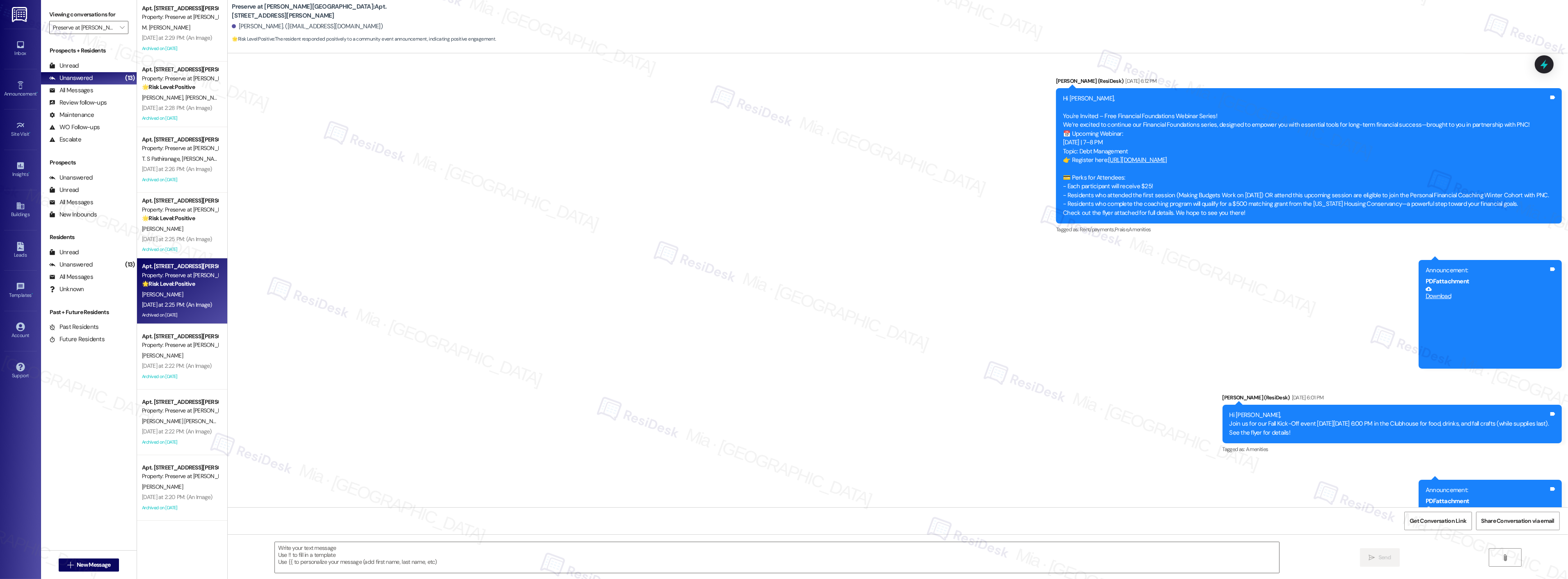
type textarea "Fetching suggested responses. Please feel free to read through the conversation…"
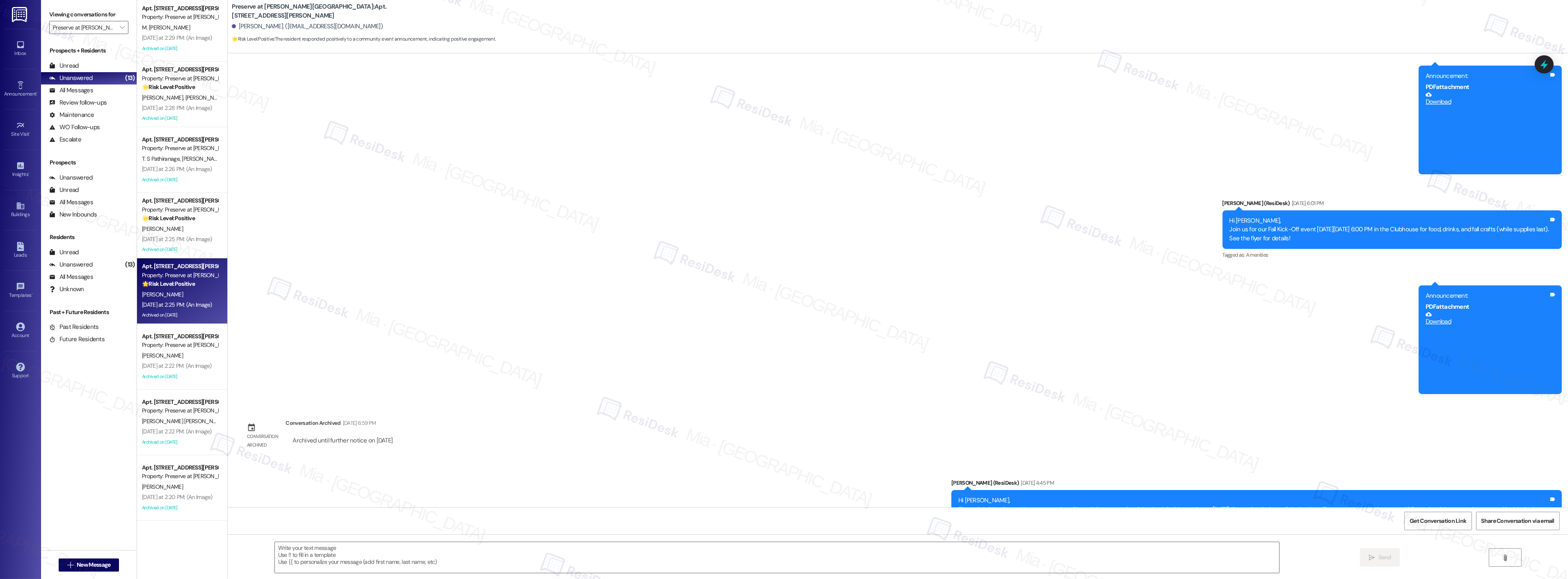
scroll to position [6534, 0]
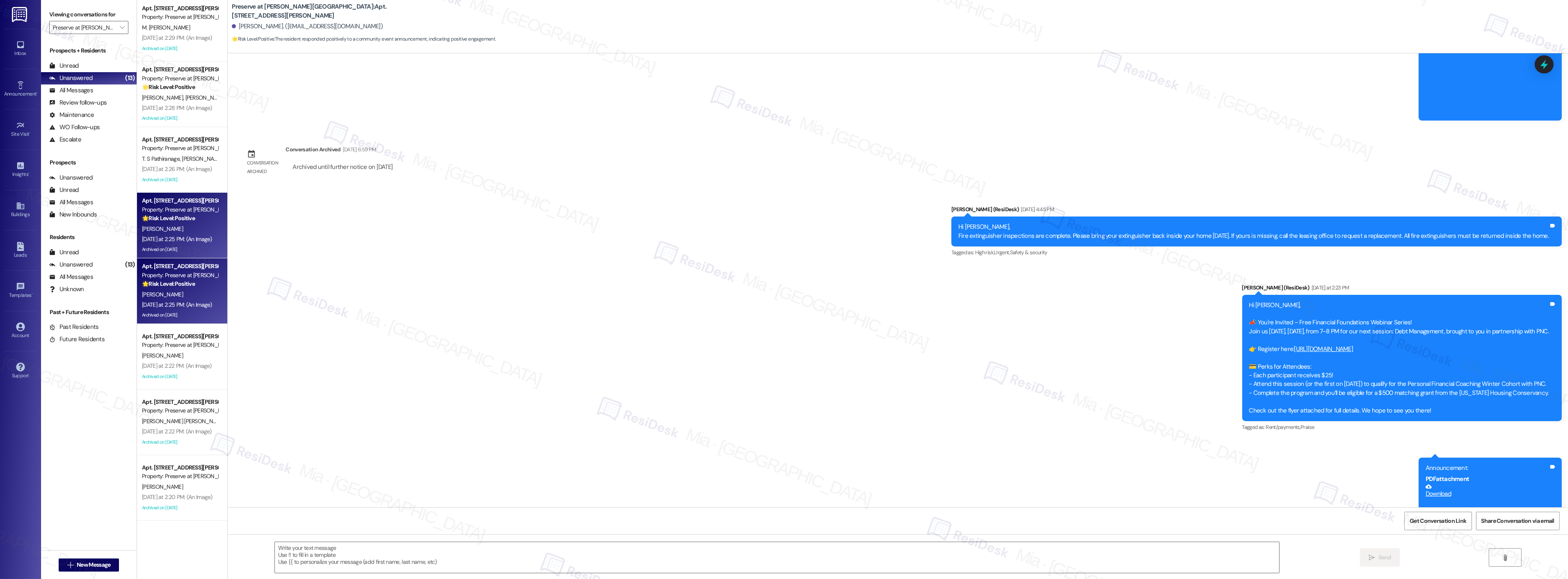
click at [175, 224] on div "H. Adams" at bounding box center [180, 229] width 77 height 10
type textarea "Fetching suggested responses. Please feel free to read through the conversation…"
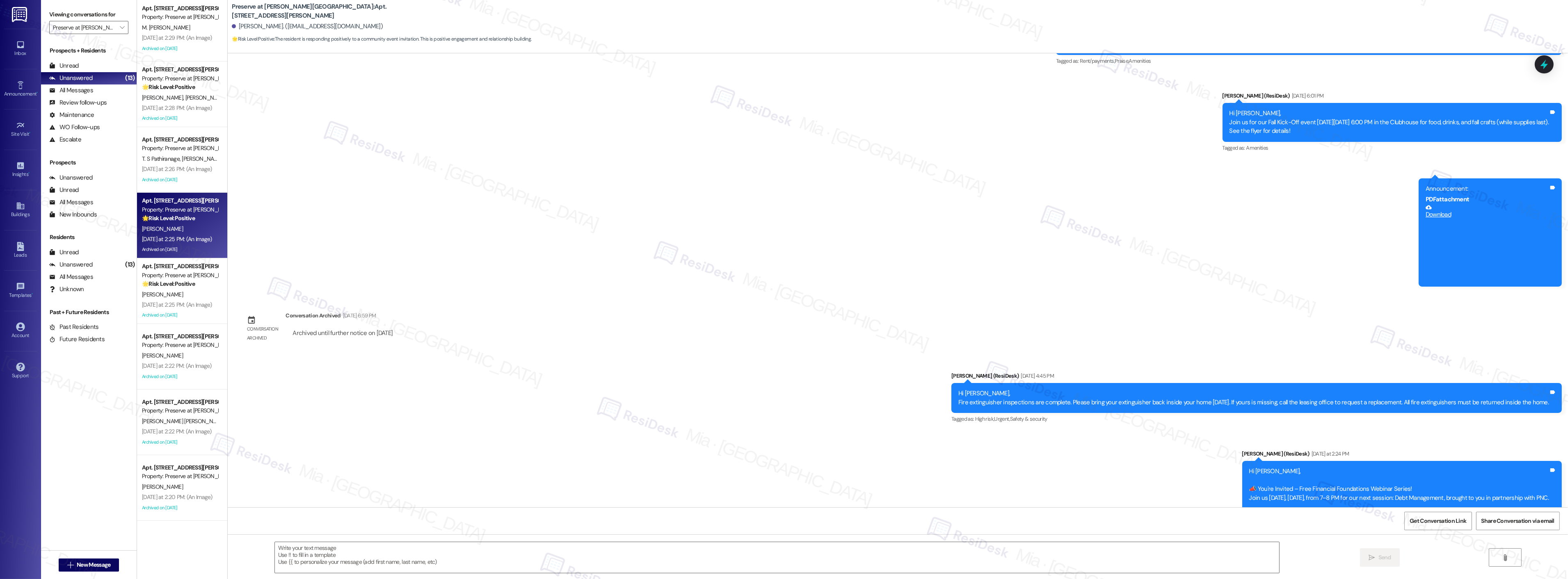
scroll to position [1063, 0]
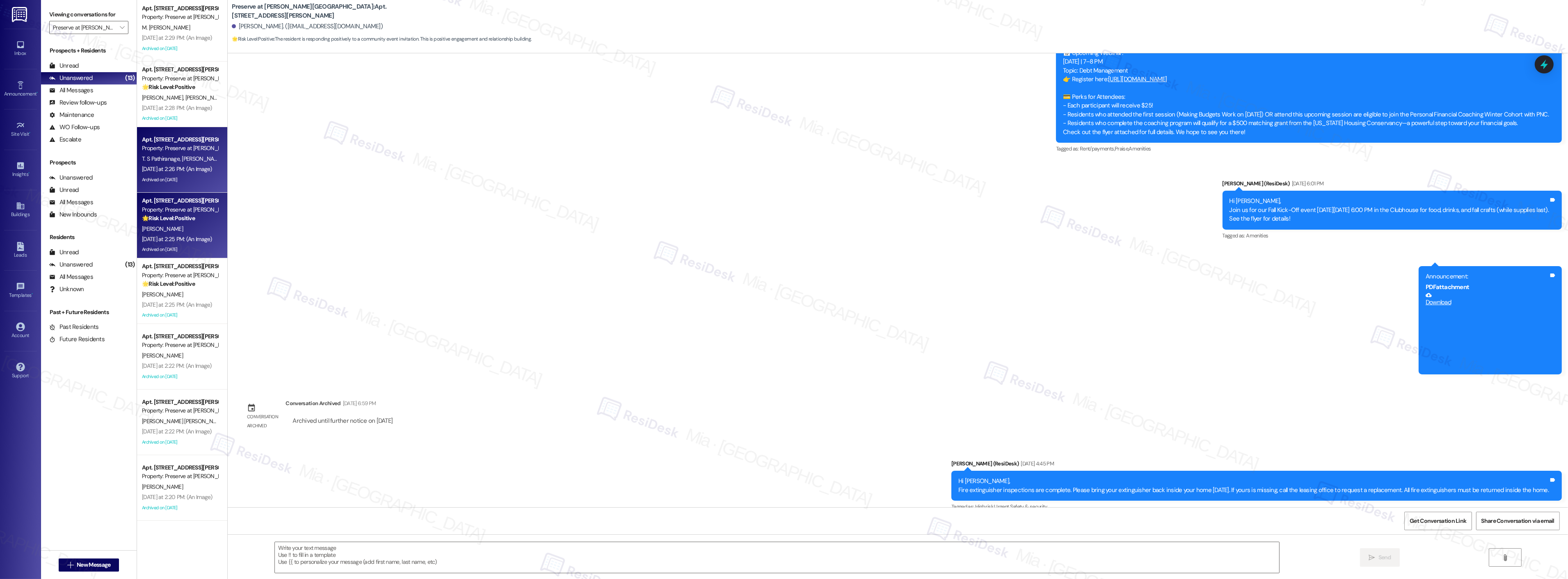
click at [174, 178] on div "Archived on [DATE]" at bounding box center [180, 179] width 77 height 10
type textarea "Fetching suggested responses. Please feel free to read through the conversation…"
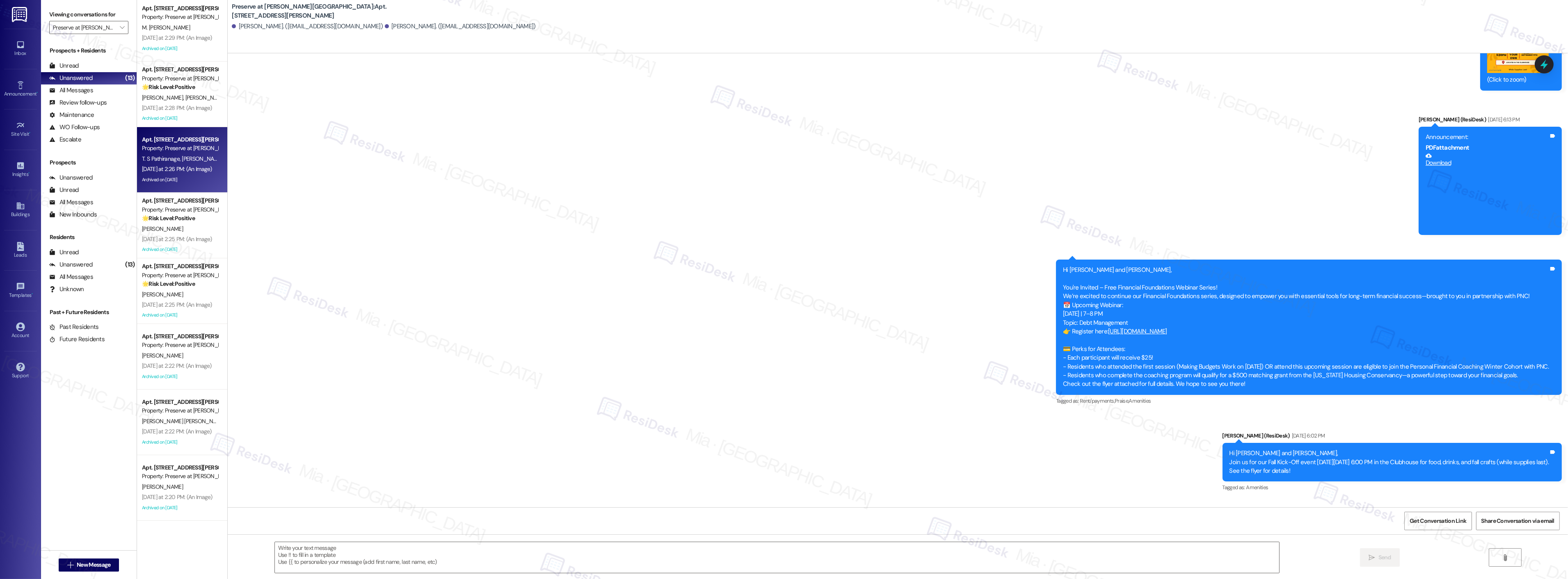
scroll to position [6199, 0]
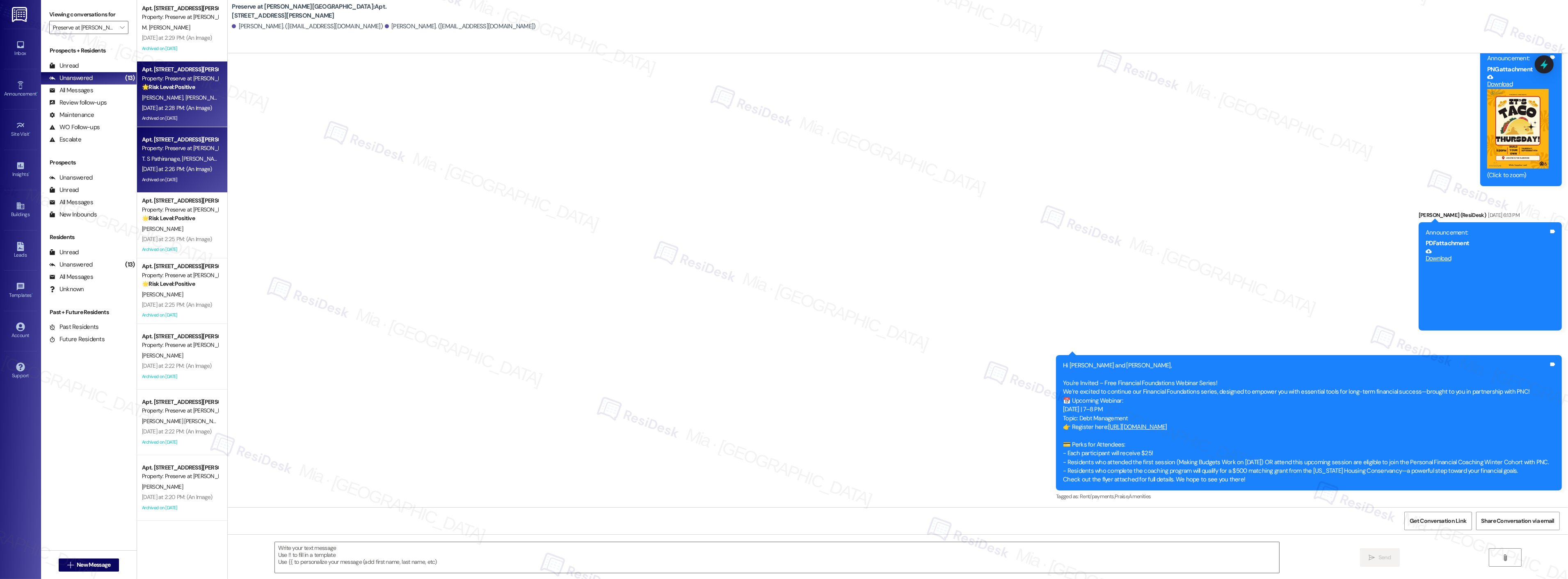
click at [192, 114] on div "Archived on [DATE]" at bounding box center [180, 118] width 77 height 10
type textarea "Fetching suggested responses. Please feel free to read through the conversation…"
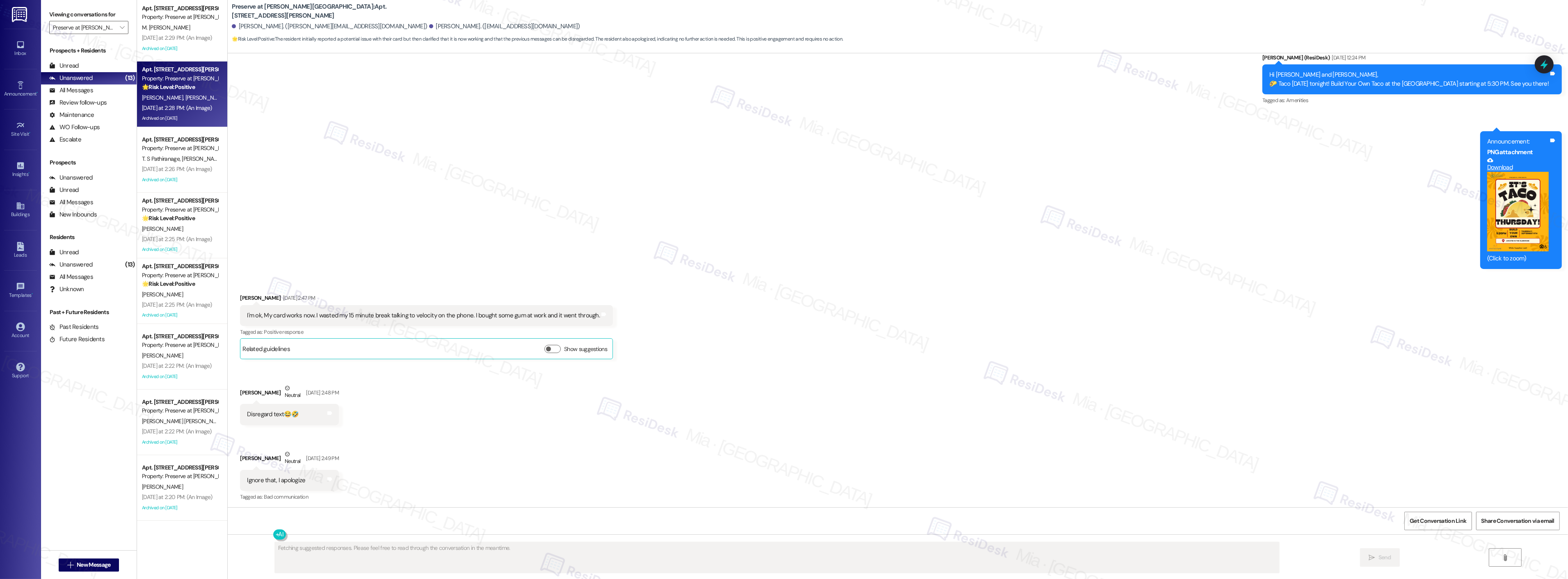
scroll to position [6202, 0]
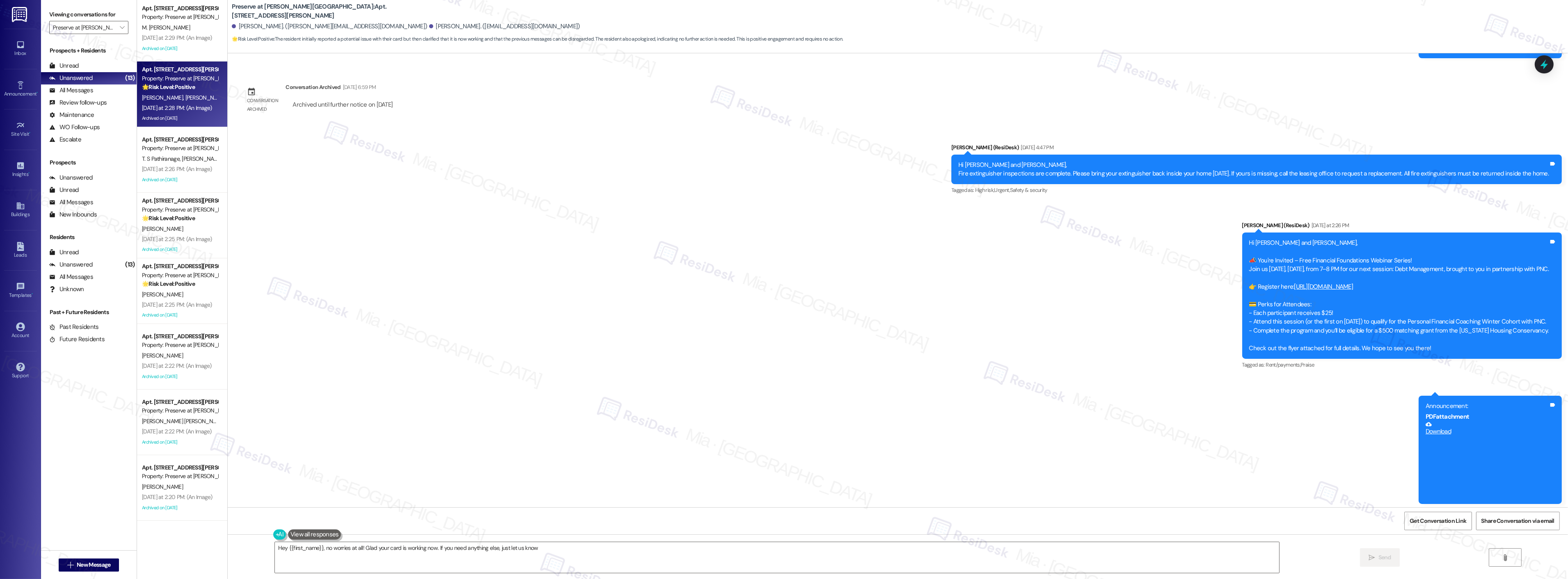
type textarea "Hey {{first_name}}, no worries at all! Glad your card is working now. If you ne…"
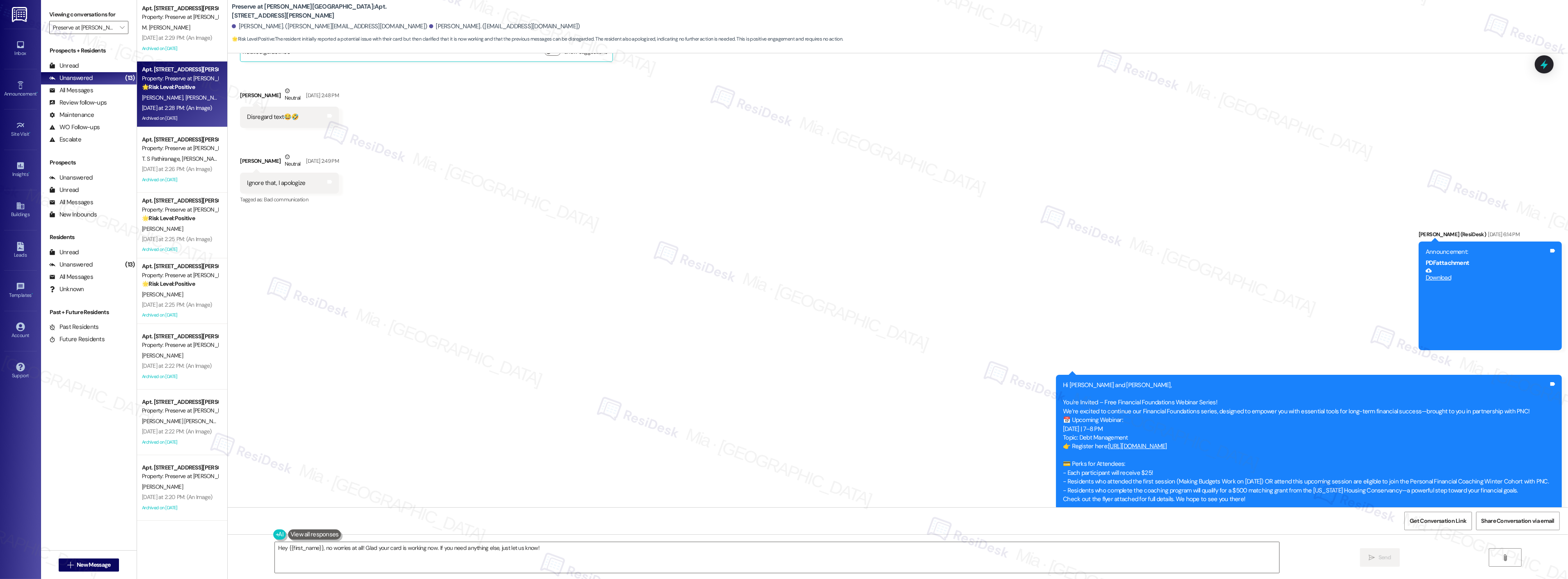
scroll to position [130, 0]
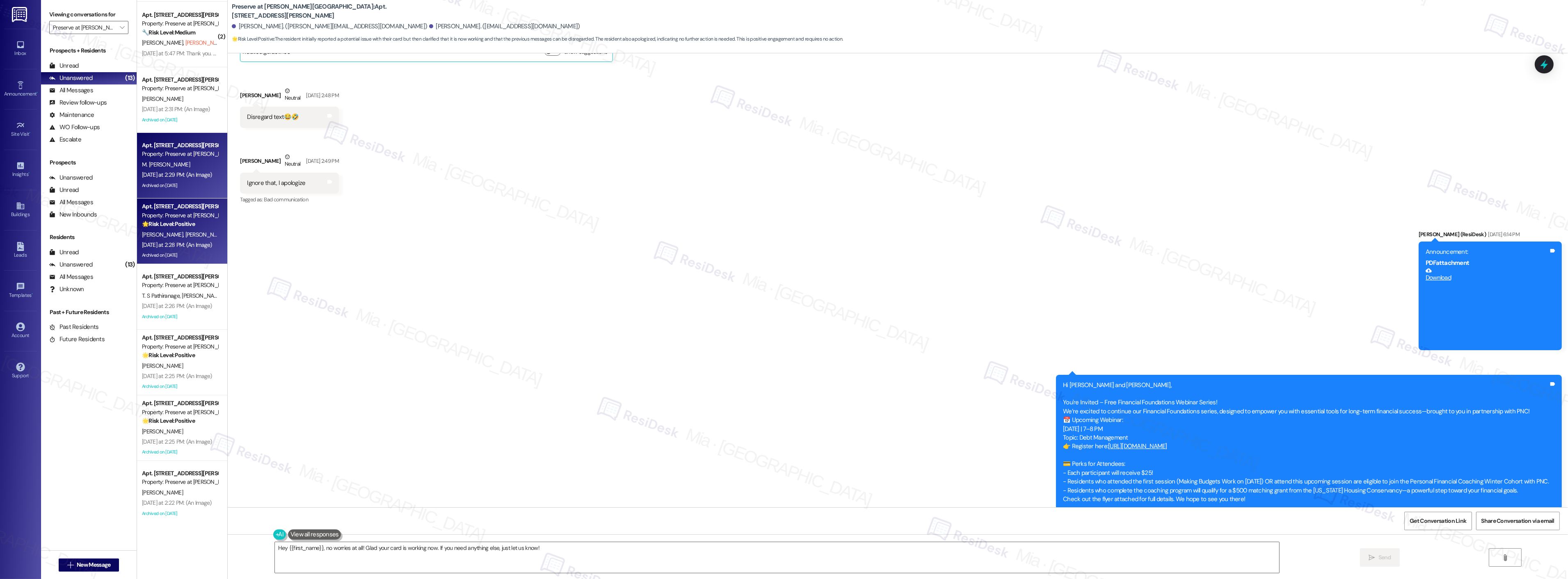
click at [183, 164] on div "M. Mauricio Ortiz" at bounding box center [180, 164] width 77 height 10
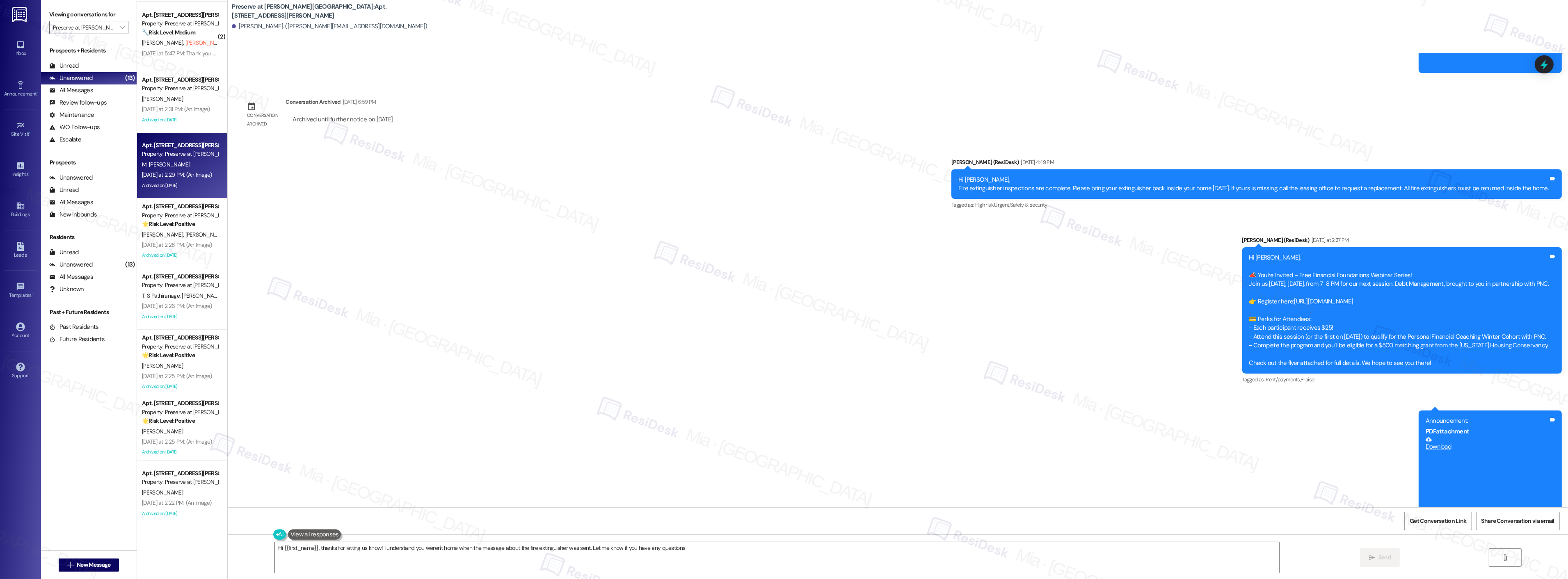
type textarea "Hi {{first_name}}, thanks for letting us know! I understand you weren't home wh…"
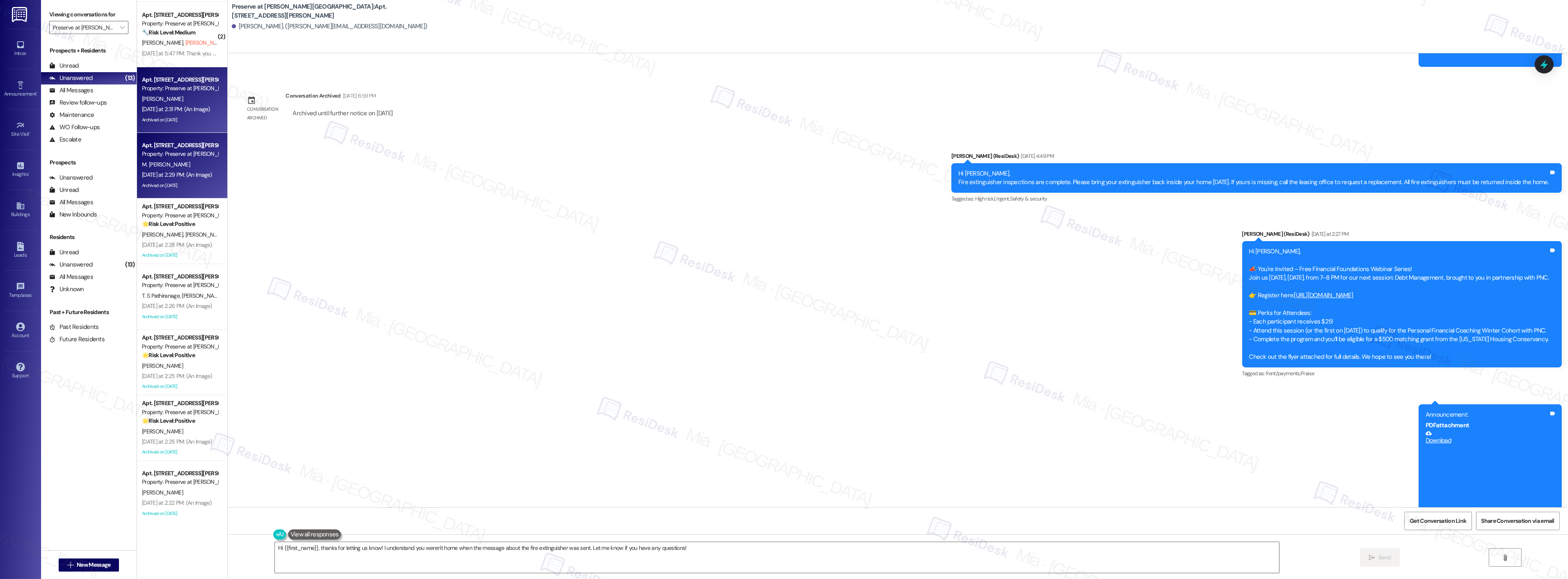
click at [184, 117] on div "Archived on [DATE]" at bounding box center [180, 120] width 77 height 10
type textarea "Fetching suggested responses. Please feel free to read through the conversation…"
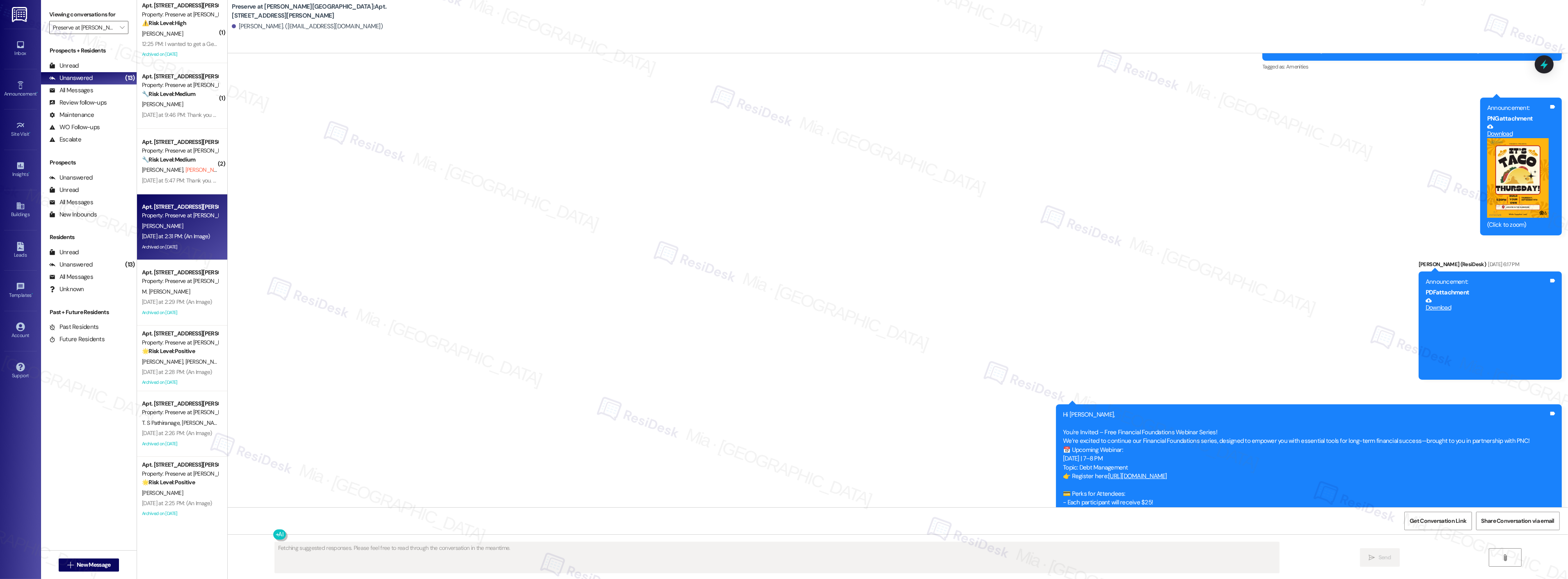
scroll to position [0, 0]
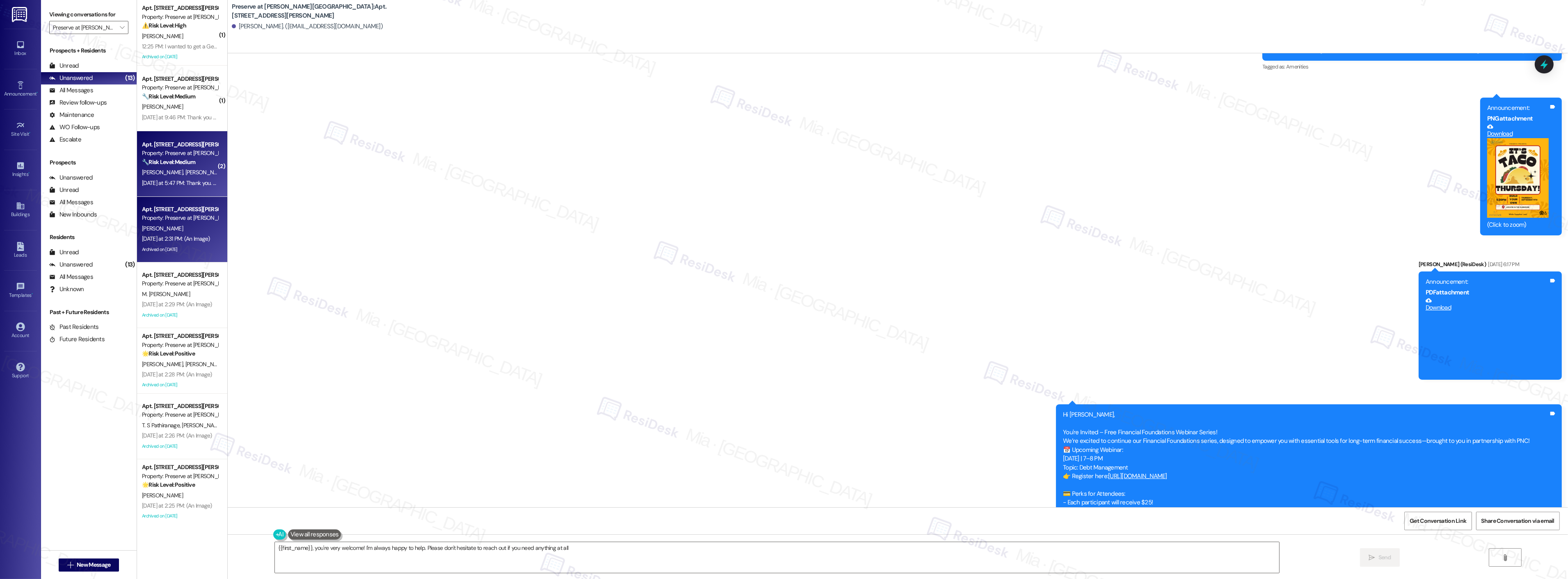
type textarea "{{first_name}}, you're very welcome! I'm always happy to help. Please don't hes…"
click at [174, 168] on div "R. Medlock J. Mason (Opted Out)" at bounding box center [180, 172] width 77 height 10
type textarea "Fetching suggested responses. Please feel free to read through the conversation…"
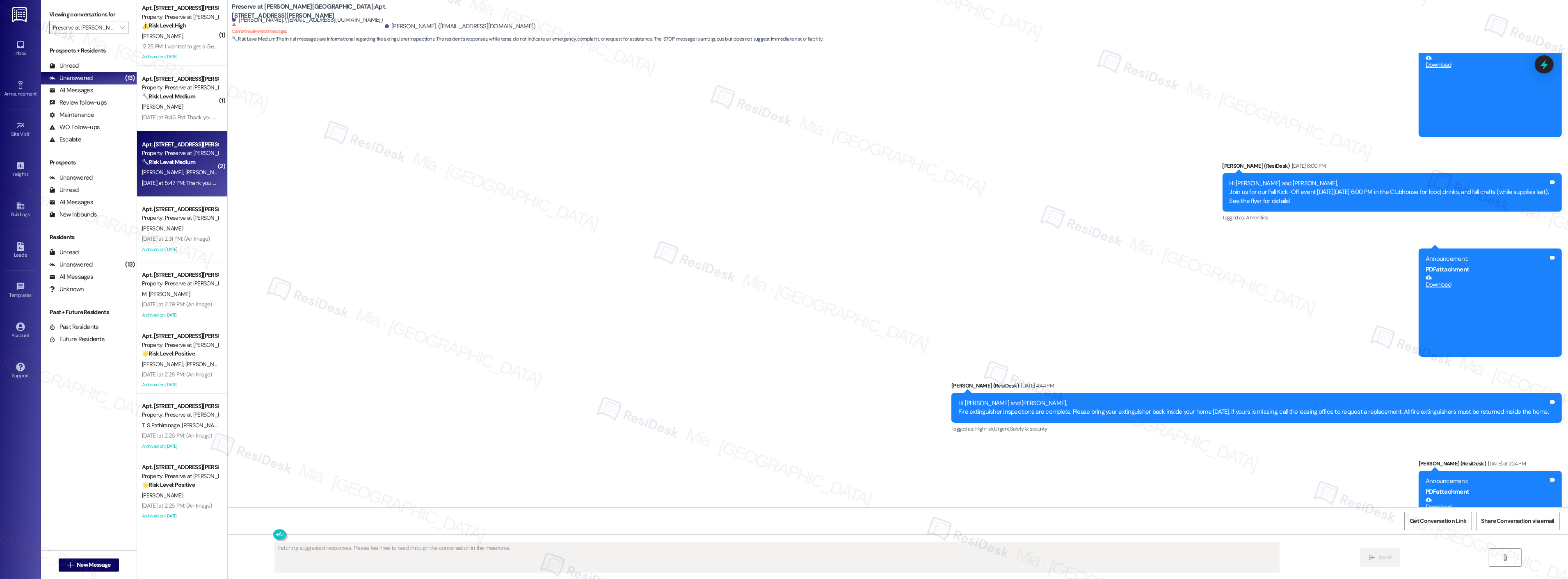
scroll to position [9611, 0]
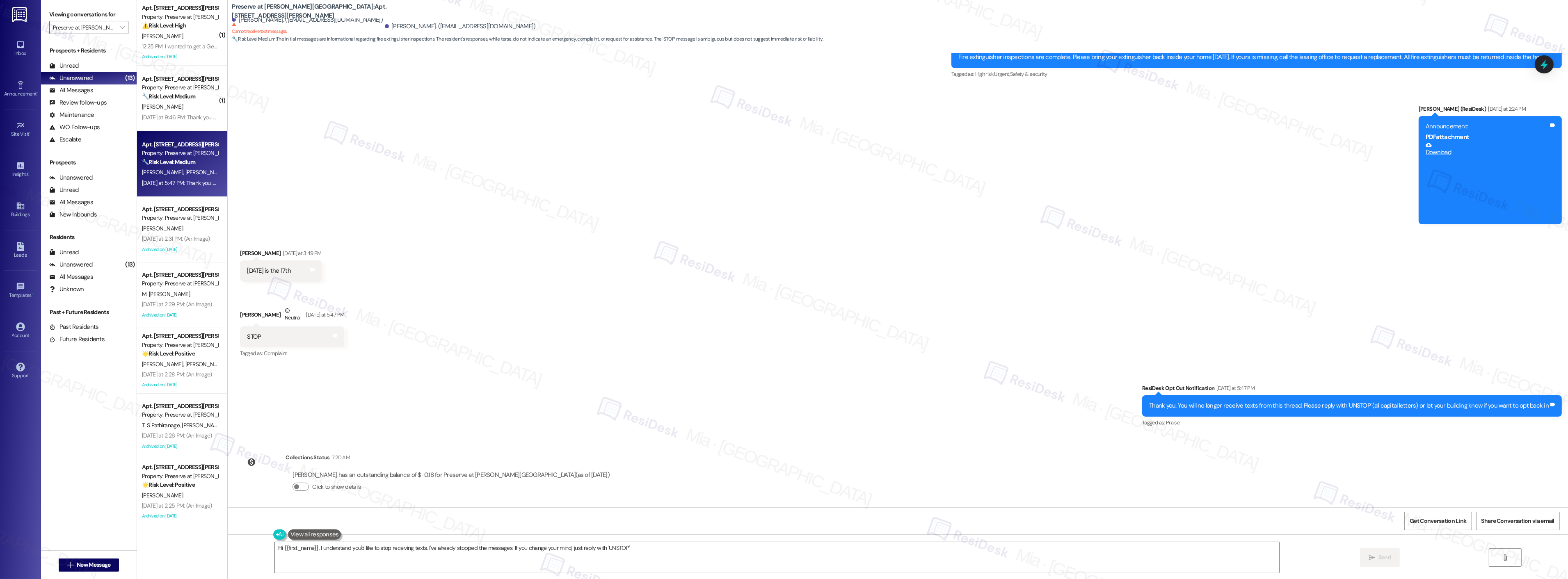
type textarea "Hi {{first_name}}, I understand you'd like to stop receiving texts. I've alread…"
click at [189, 109] on div "[PERSON_NAME]" at bounding box center [180, 106] width 77 height 10
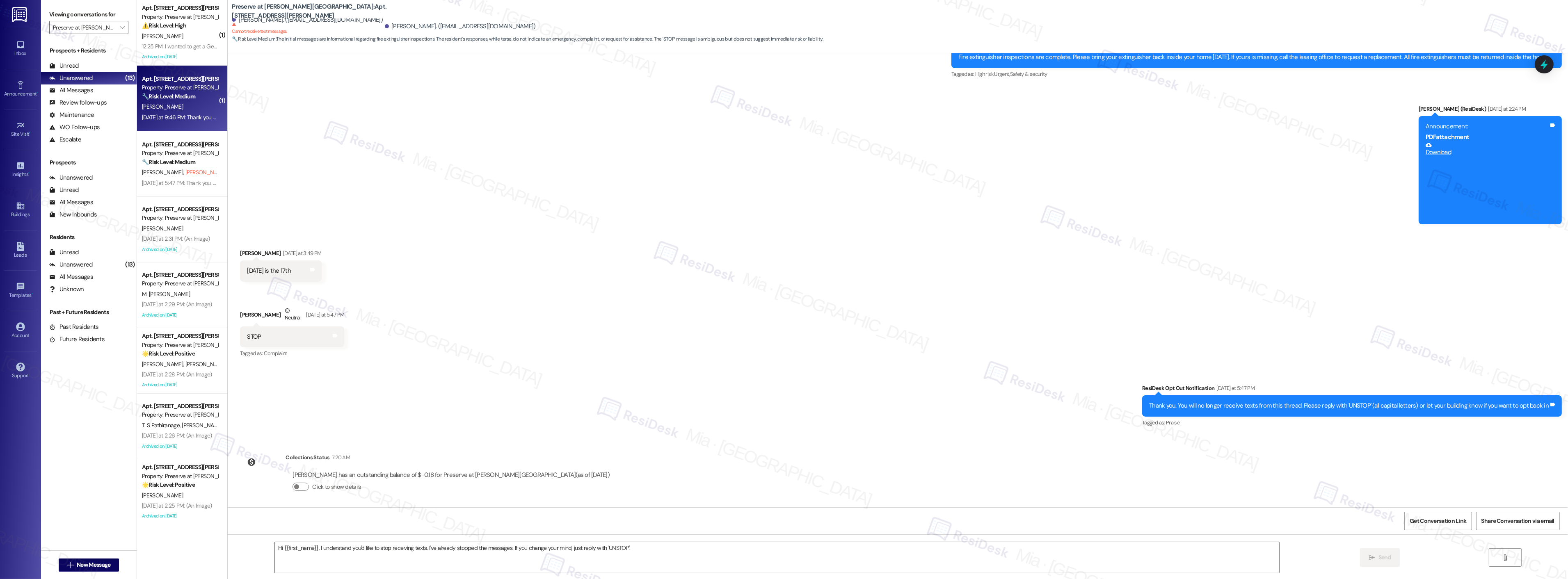
type textarea "Fetching suggested responses. Please feel free to read through the conversation…"
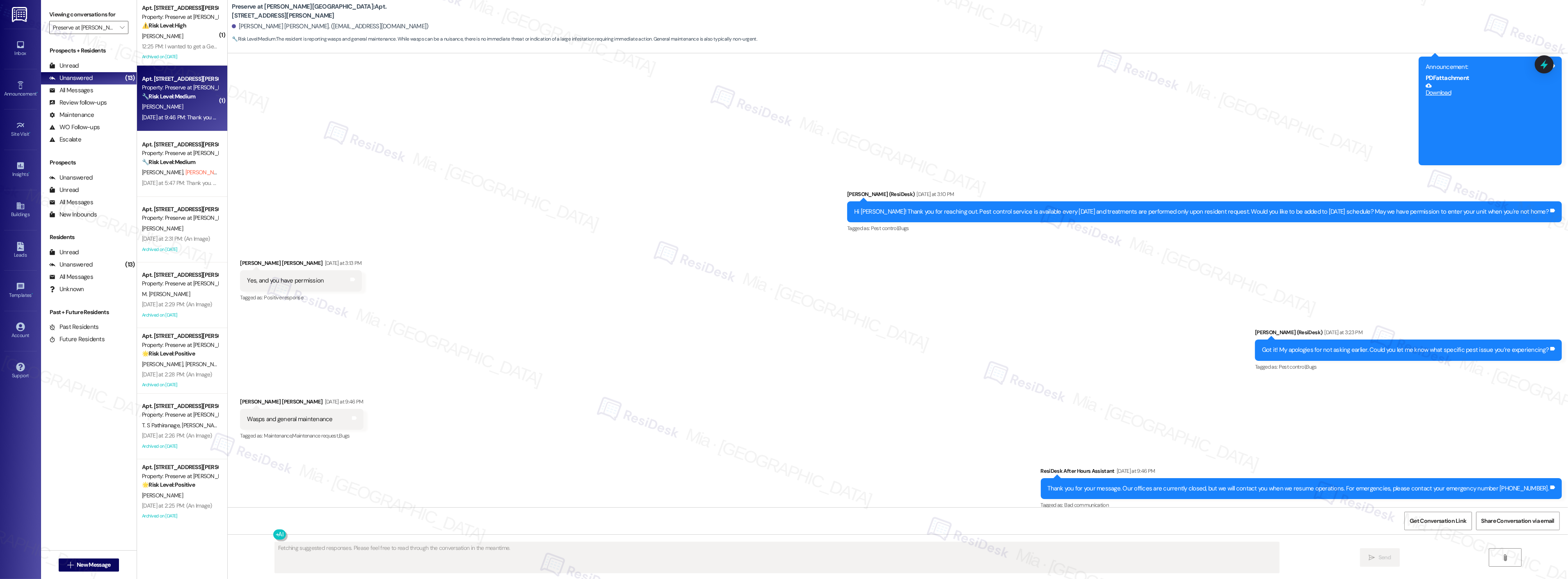
scroll to position [8121, 0]
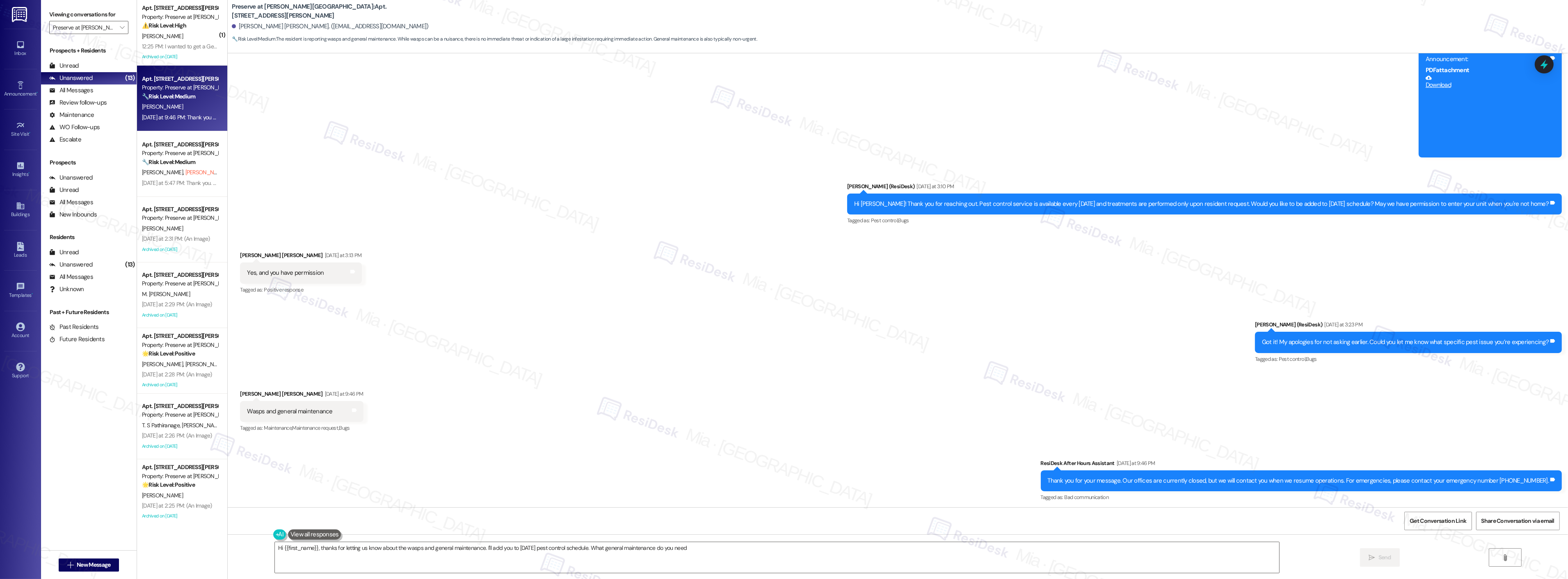
type textarea "Hi {{first_name}}, thanks for letting us know about the wasps and general maint…"
drag, startPoint x: 241, startPoint y: 409, endPoint x: 329, endPoint y: 409, distance: 88.0
click at [329, 409] on div "Wasps and general maintenance Tags and notes" at bounding box center [301, 411] width 123 height 21
copy div "Wasps and general maintenance"
drag, startPoint x: 714, startPoint y: 549, endPoint x: 263, endPoint y: 550, distance: 451.0
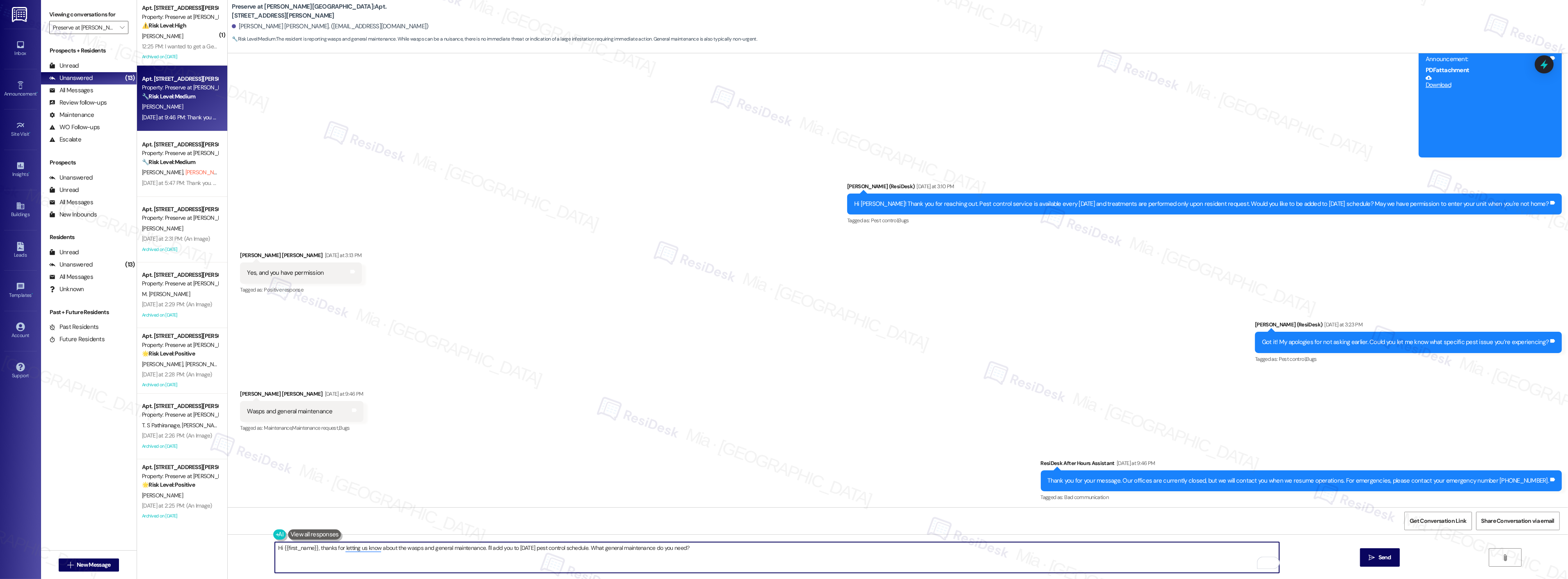
click at [270, 550] on div "Hi {{first_name}}, thanks for letting us know about the wasps and general maint…" at bounding box center [772, 557] width 1005 height 32
type textarea "T"
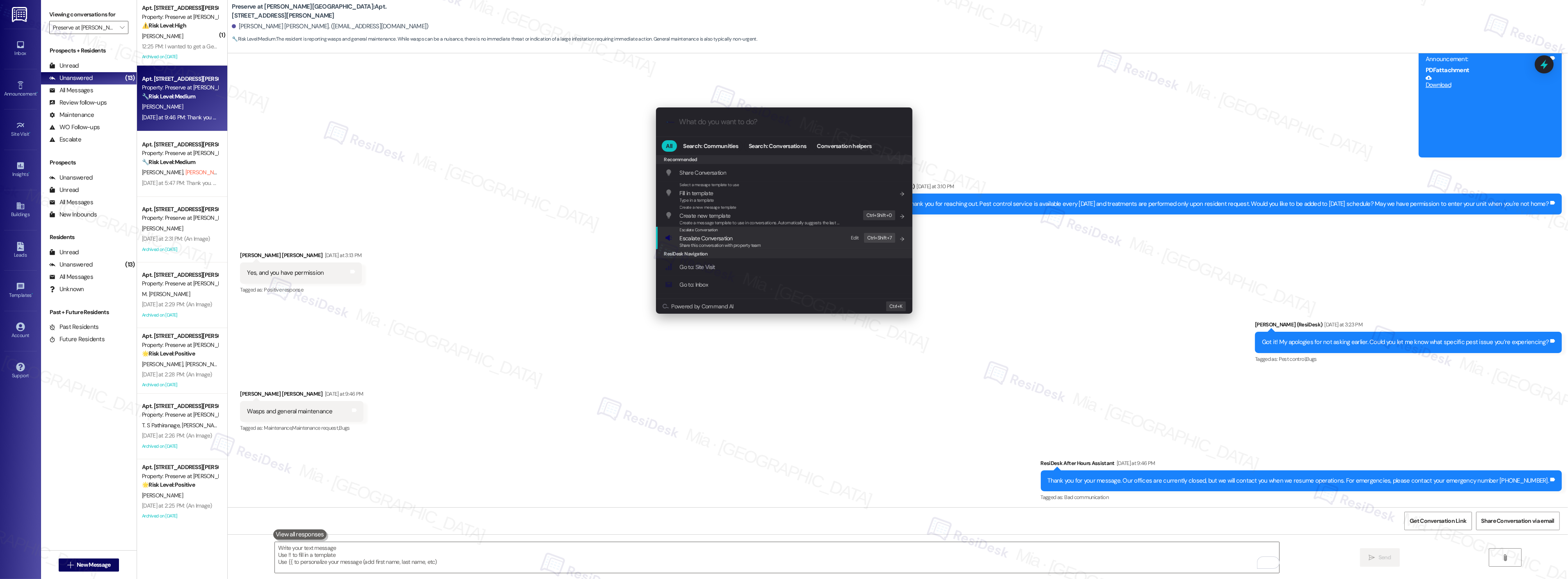
click at [717, 238] on span "Escalate Conversation" at bounding box center [706, 238] width 53 height 7
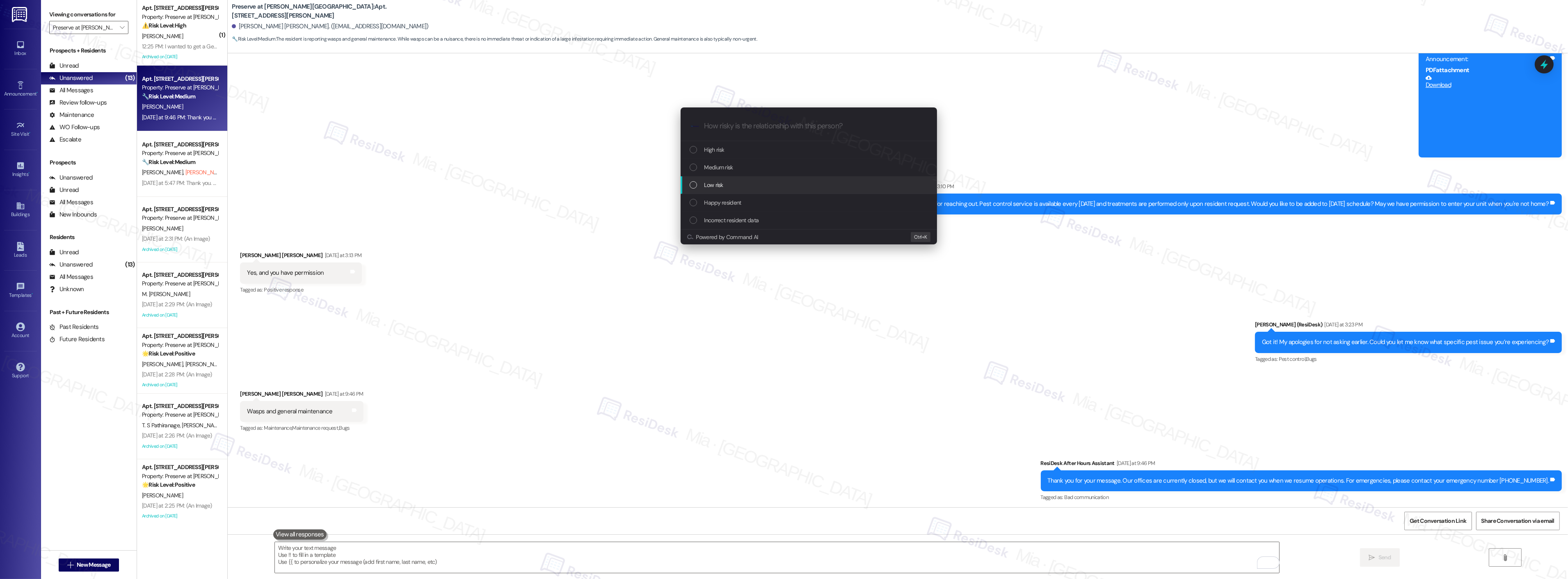
click at [724, 187] on div "Low risk" at bounding box center [810, 185] width 240 height 9
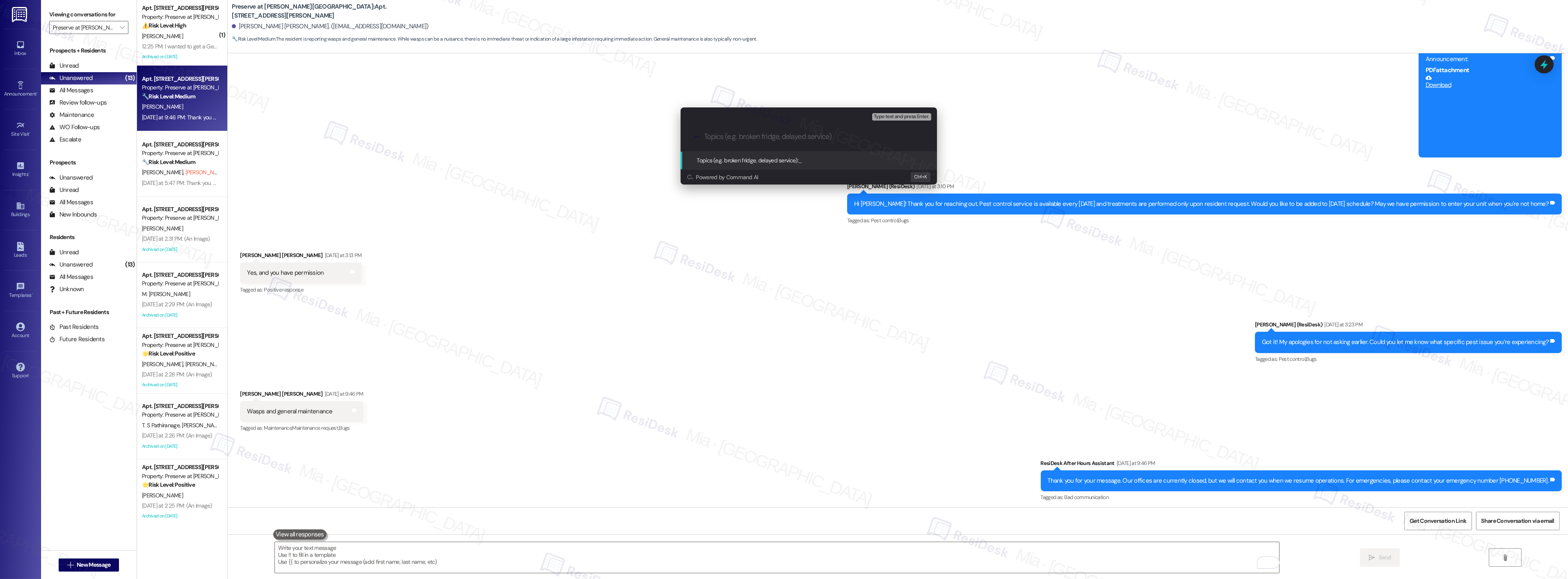
paste input "Scheduled for pest control - issues with Wasps and general maintenance"
click at [753, 137] on input "Scheduled for pest control - issues with Wasps and general maintenance" at bounding box center [812, 137] width 216 height 9
click at [723, 135] on input "Scheduled for pest control - issues with Wasps and general maintenance" at bounding box center [812, 137] width 216 height 9
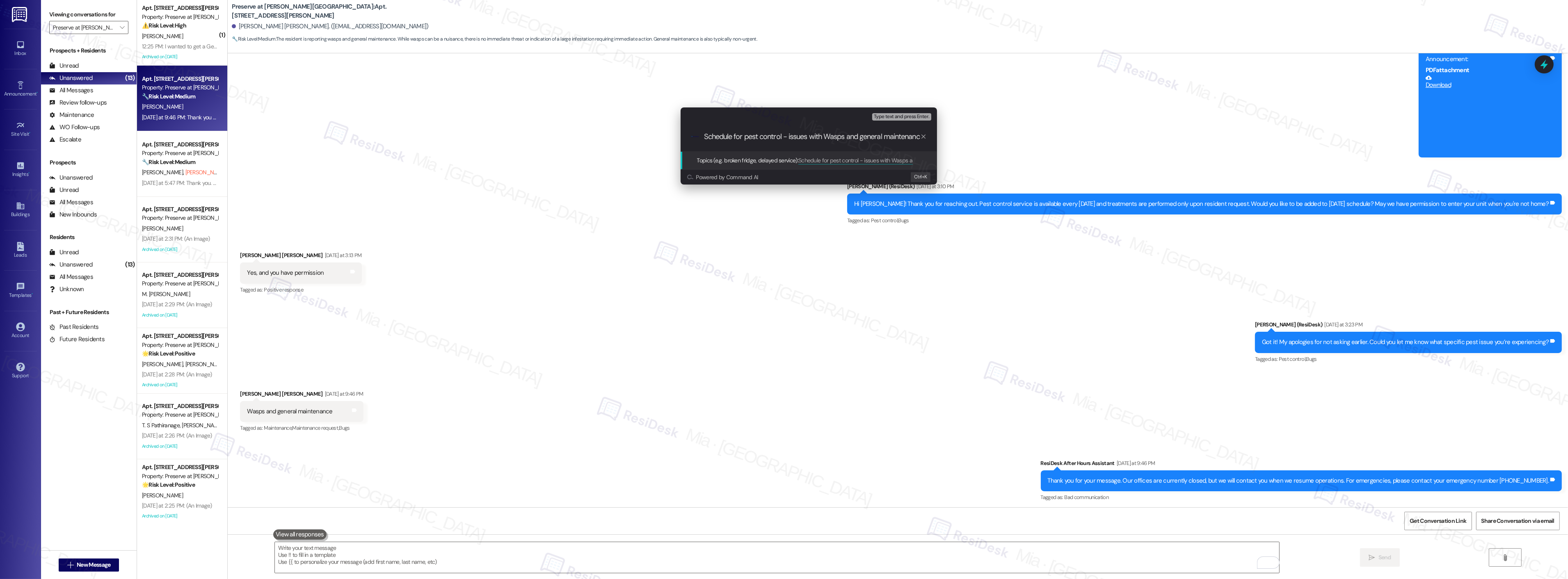
drag, startPoint x: 723, startPoint y: 135, endPoint x: 678, endPoint y: 135, distance: 45.0
click at [679, 135] on div "Escalate Conversation Low risk Topics (e.g. broken fridge, delayed service) Any…" at bounding box center [809, 146] width 261 height 77
click at [767, 140] on input "Schedule for pest control - issues with Wasps and general maintenance" at bounding box center [812, 137] width 216 height 9
click at [743, 137] on input "Schedule for pest control - issues with Wasps and general maintenance" at bounding box center [812, 137] width 216 height 9
click at [785, 140] on input "Schedule for pest control - issues with Wasps and general maintenance" at bounding box center [812, 137] width 216 height 9
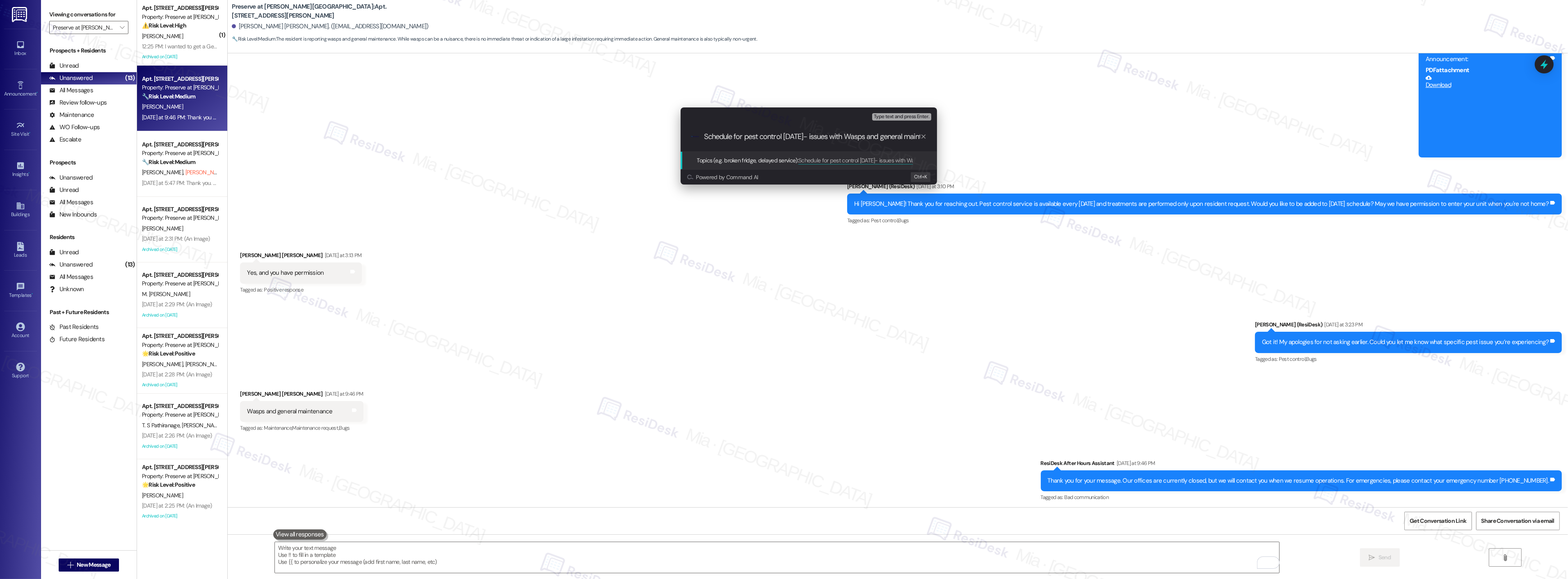
type input "Schedule for pest control next Tuesday - issues with Wasps and general maintena…"
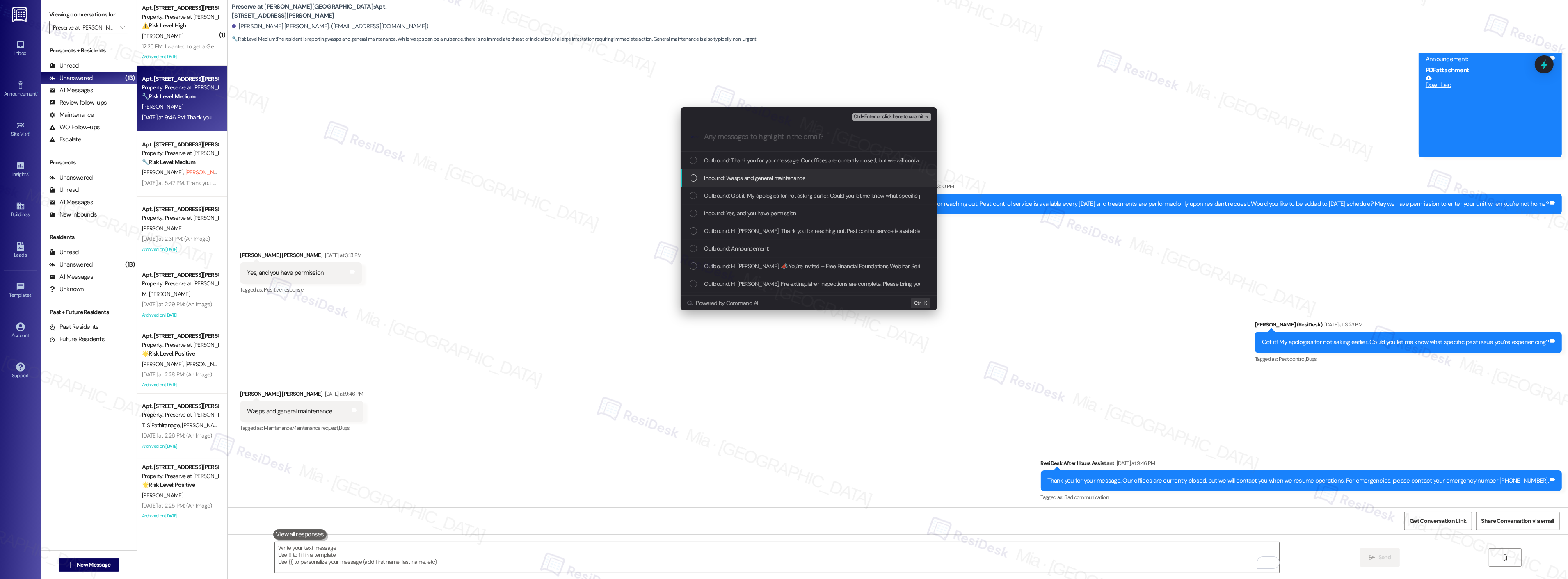
click at [694, 174] on div "List of options" at bounding box center [693, 178] width 7 height 7
click at [695, 212] on div "List of options" at bounding box center [693, 213] width 7 height 7
click at [693, 272] on div "List of options" at bounding box center [693, 273] width 7 height 7
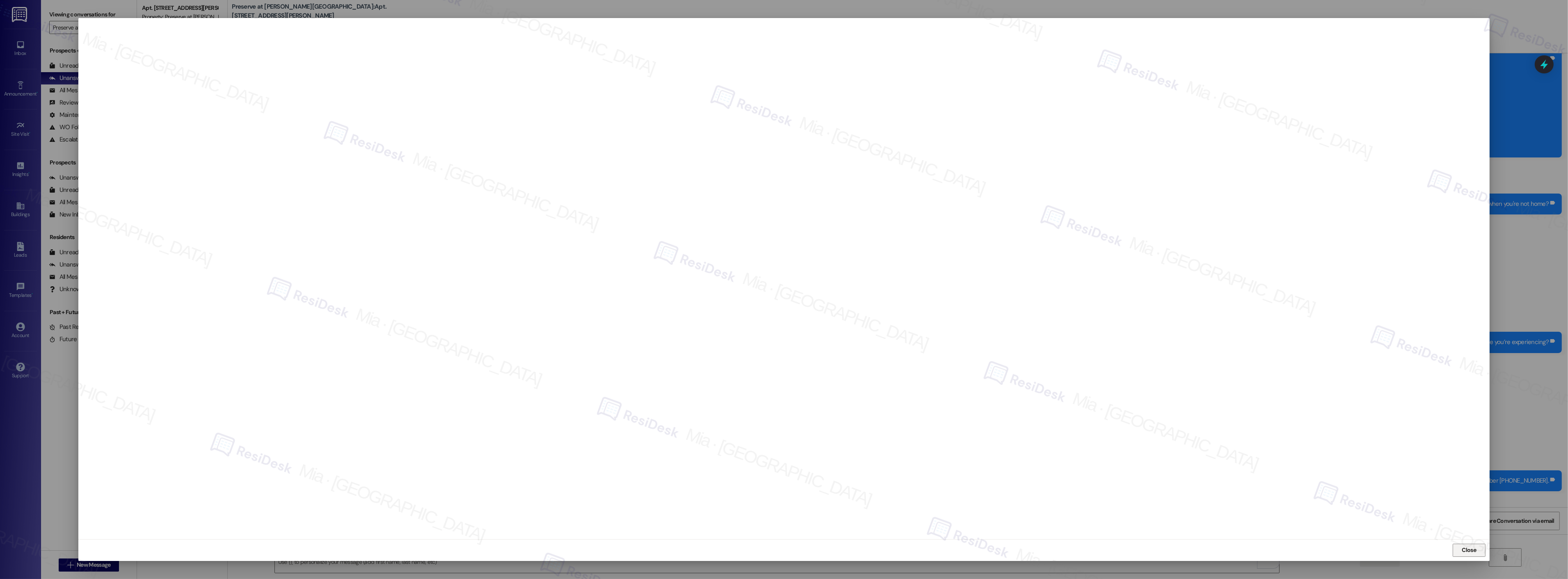
click at [1471, 544] on span "Close" at bounding box center [1469, 550] width 18 height 12
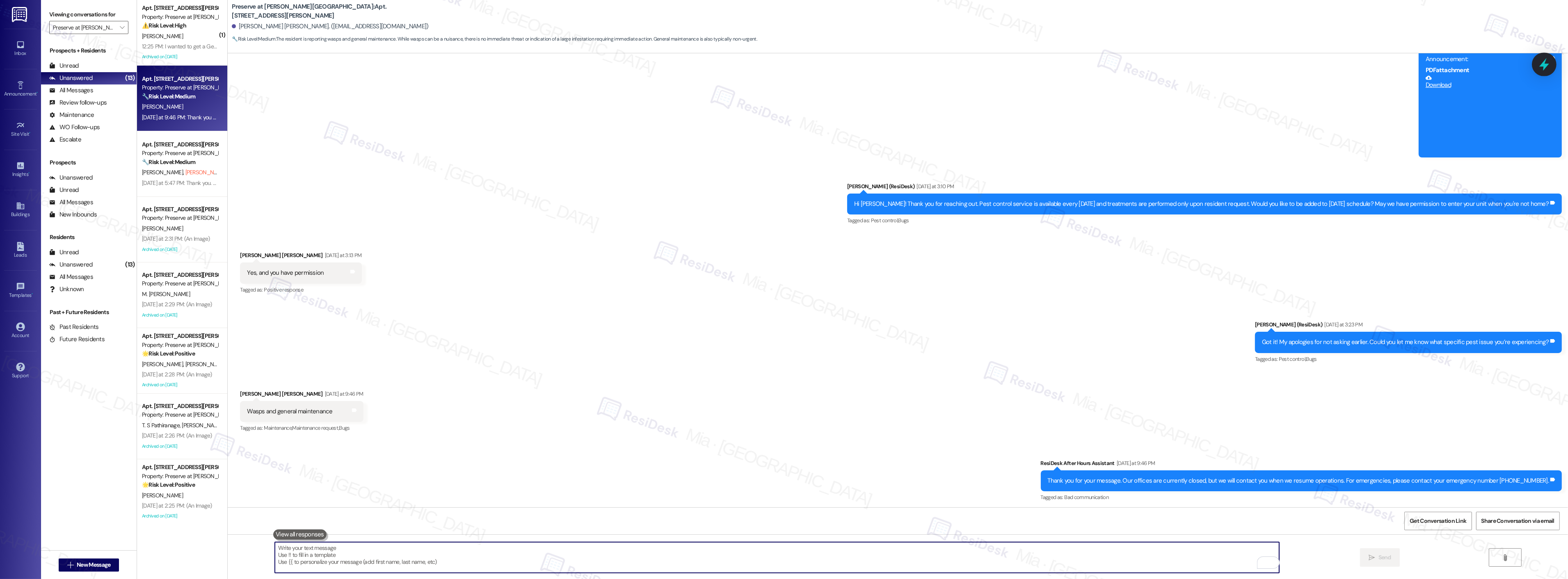
click at [1544, 67] on icon at bounding box center [1544, 64] width 10 height 13
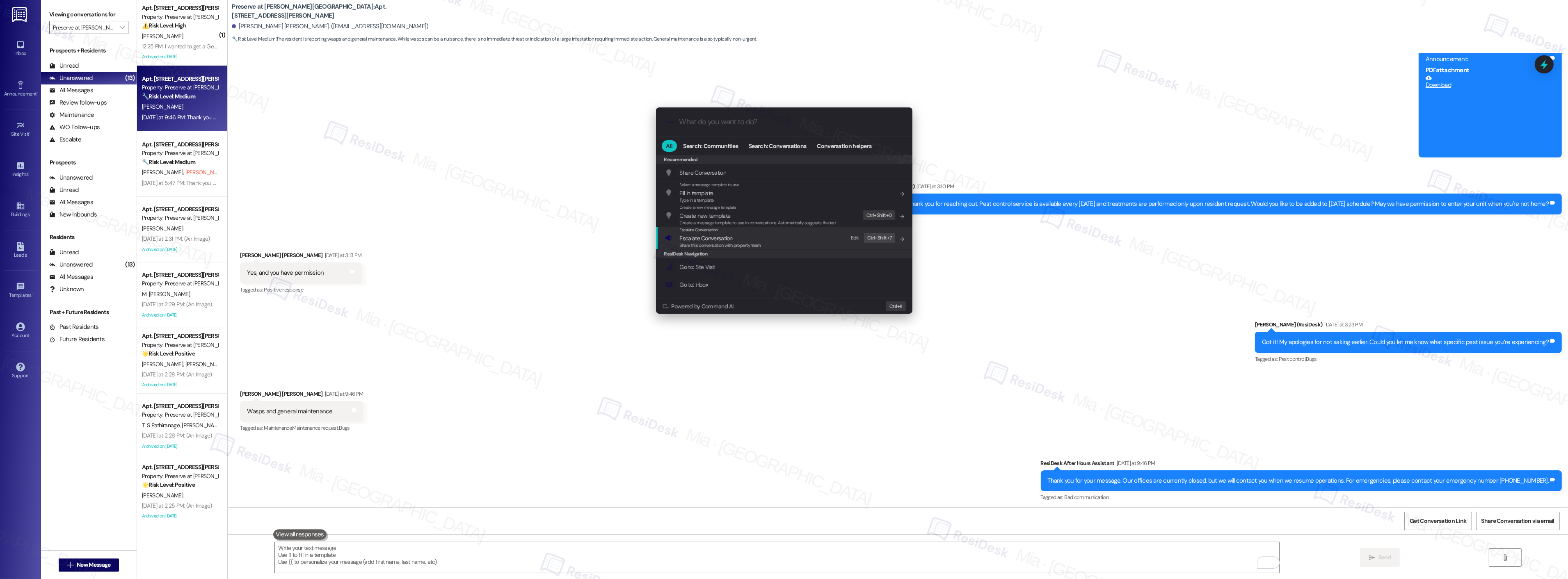
click at [696, 235] on span "Escalate Conversation" at bounding box center [706, 238] width 53 height 7
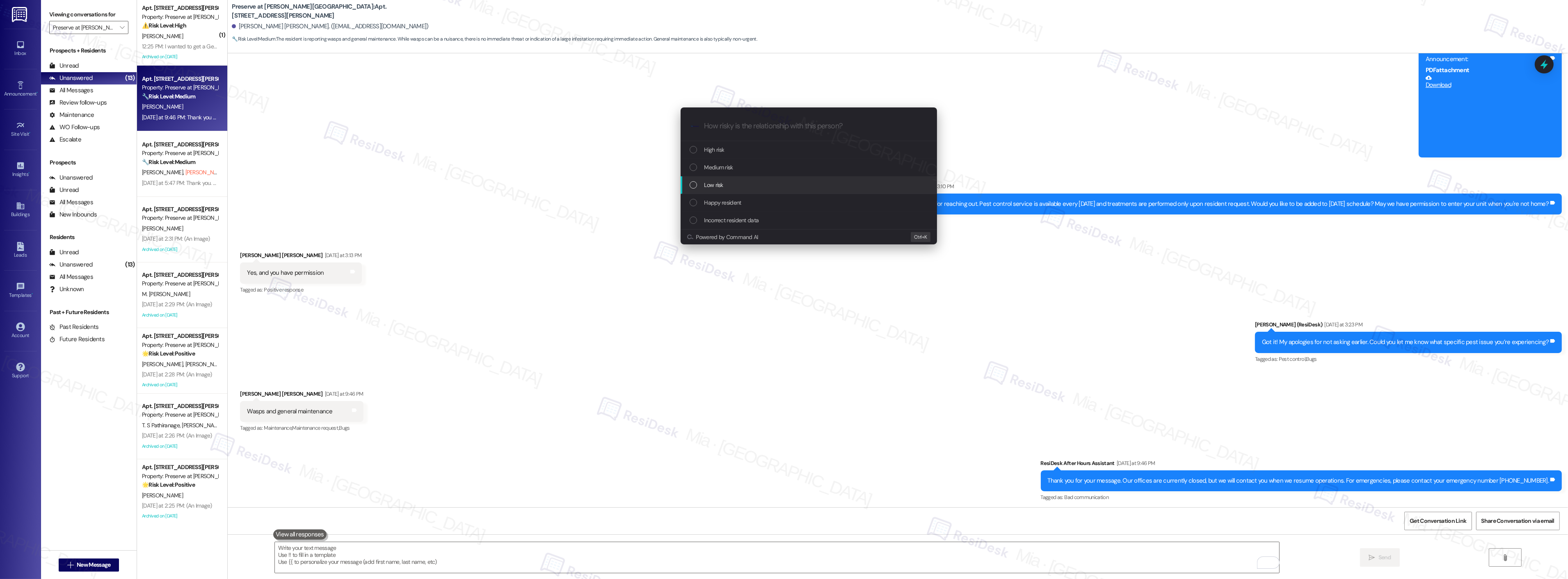
click at [726, 187] on div "Low risk" at bounding box center [810, 185] width 240 height 9
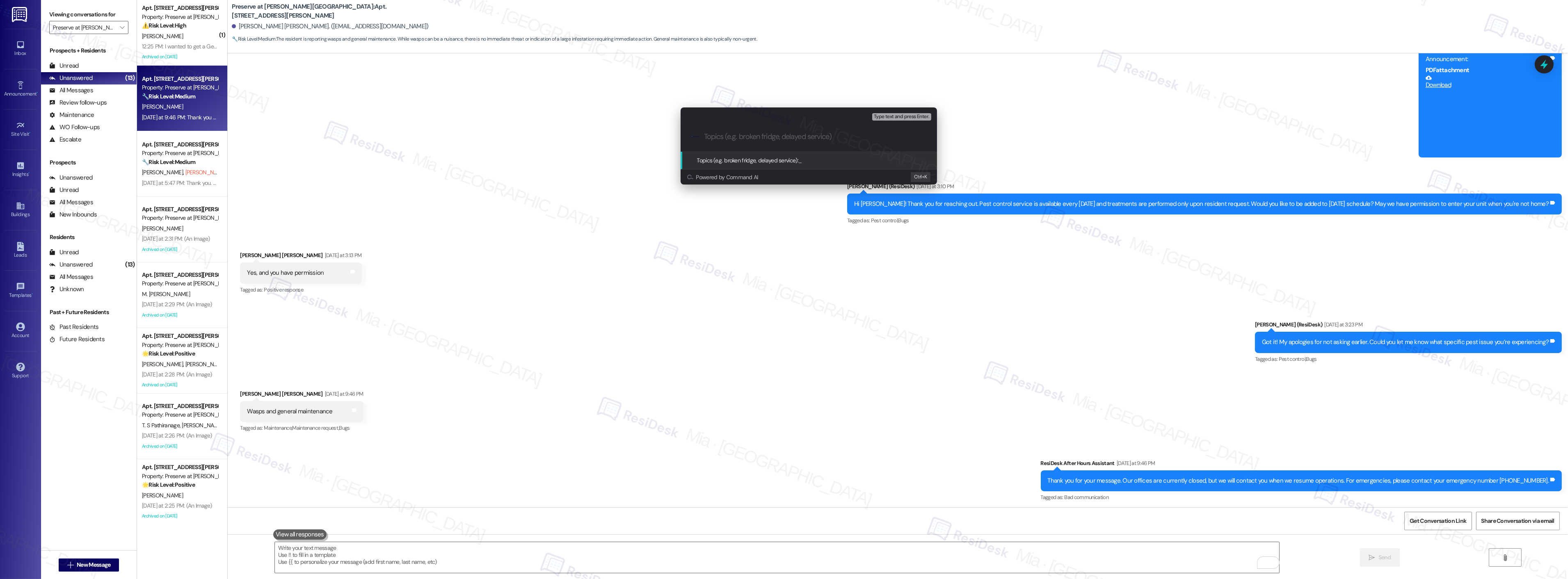
paste input "Schedule for pest control next Tuesday - issues with Wasps and general maintena…"
type input "Schedule for pest control next Tuesday - issues with Wasps and general maintena…"
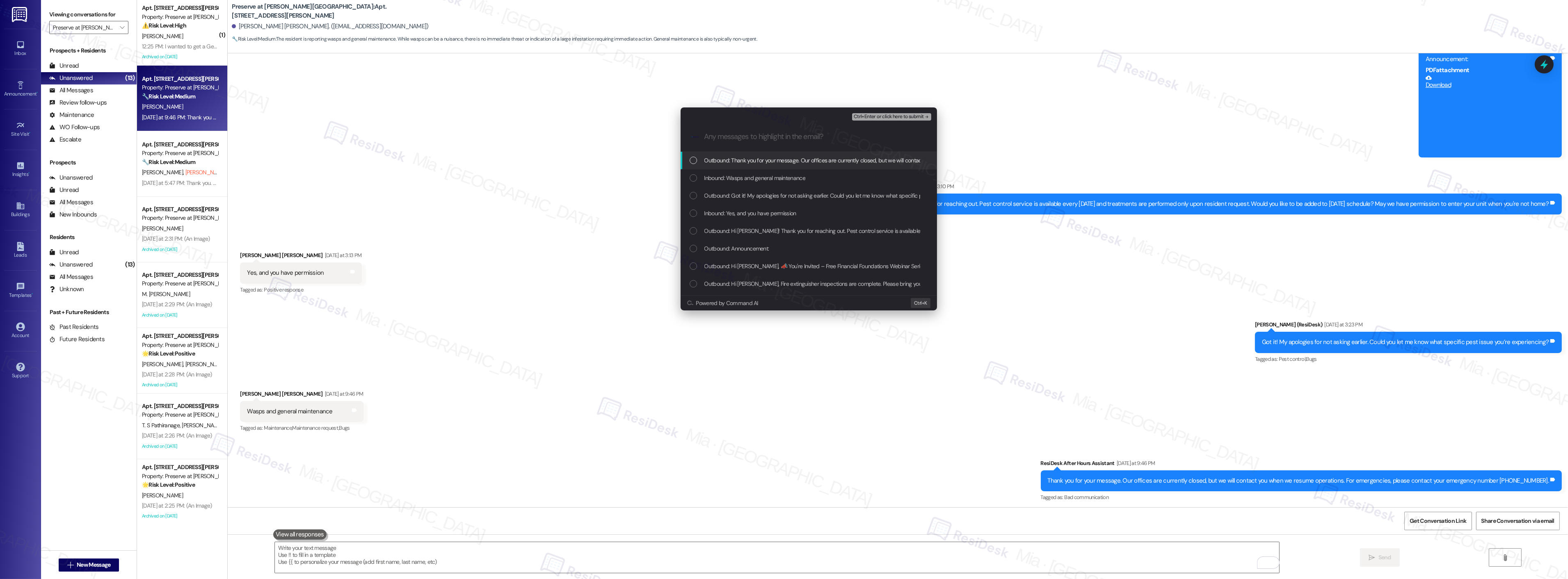
scroll to position [0, 0]
click at [695, 174] on div "List of options" at bounding box center [693, 178] width 7 height 7
click at [696, 215] on div "Inbound: Yes, and you have permission" at bounding box center [810, 213] width 240 height 9
click at [694, 271] on div "List of options" at bounding box center [693, 273] width 7 height 7
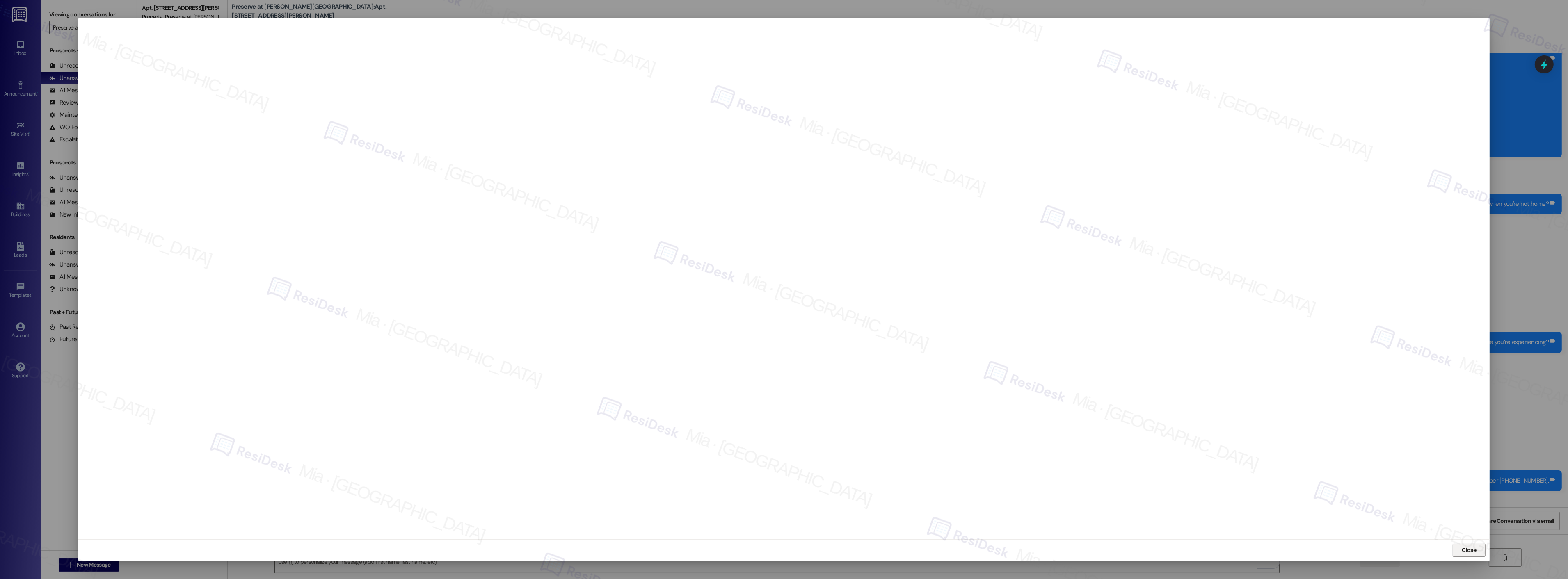
click at [1471, 555] on span "Close" at bounding box center [1469, 550] width 18 height 12
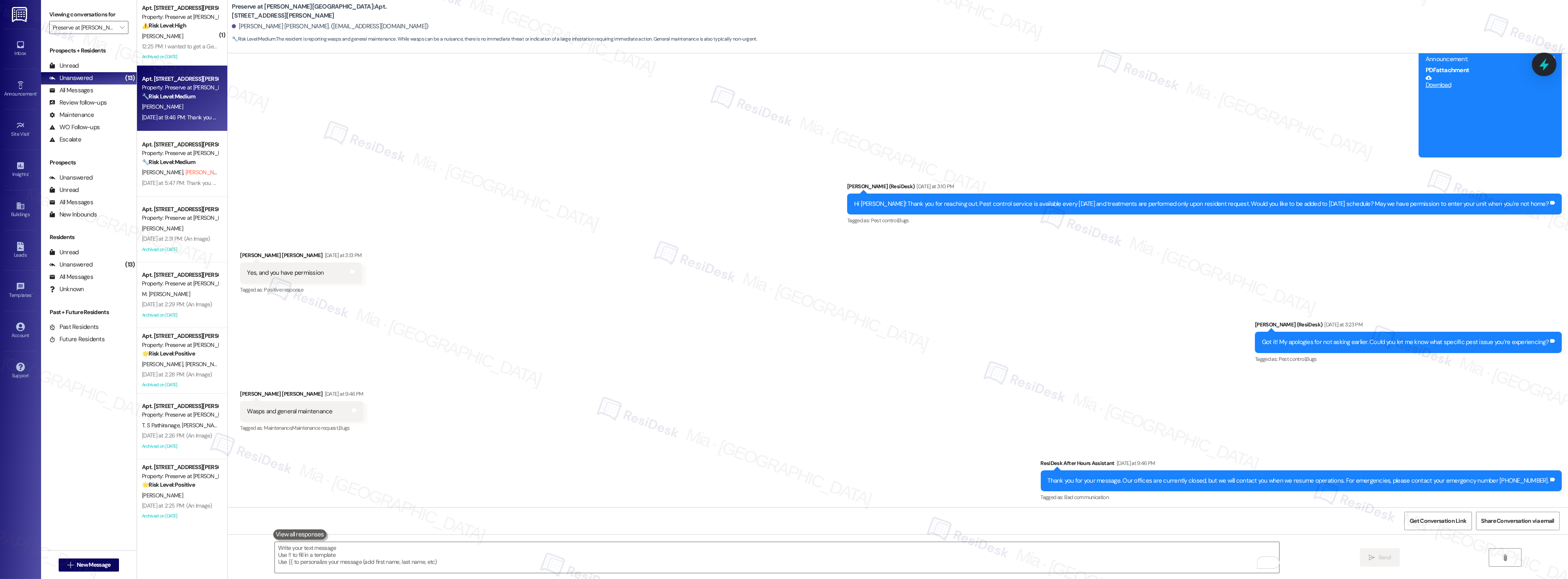
click at [1550, 68] on icon at bounding box center [1544, 64] width 14 height 14
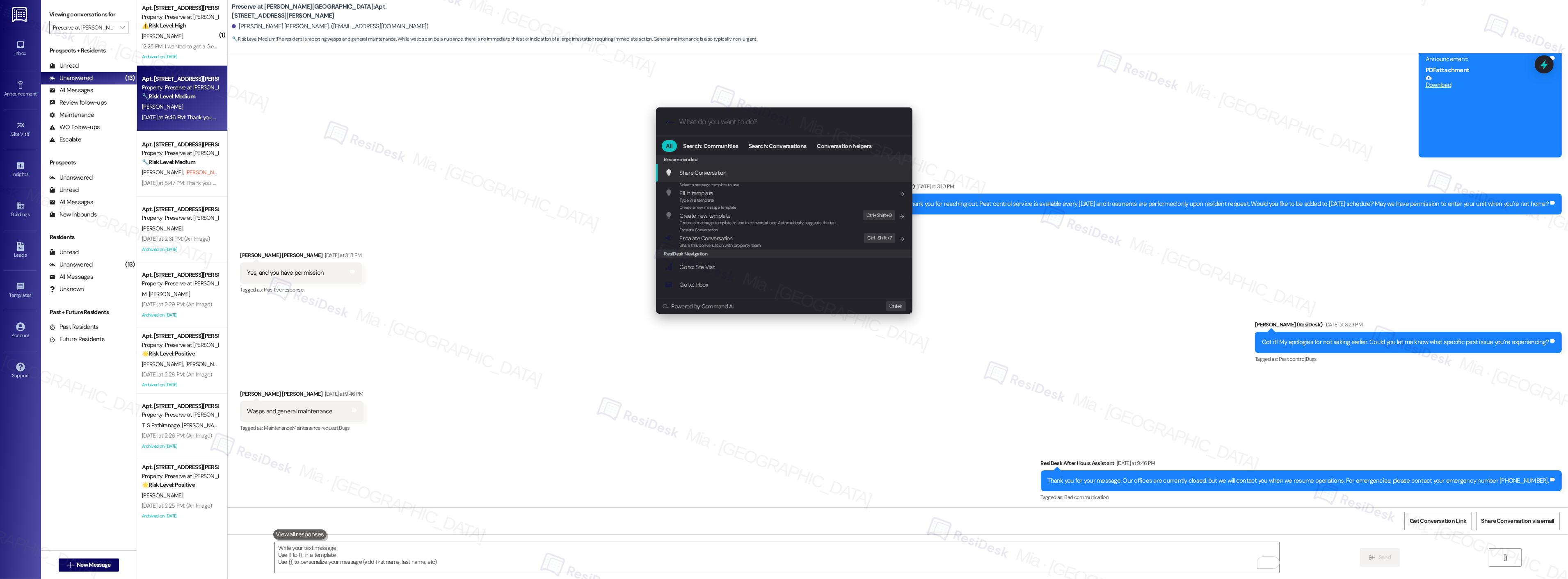
click at [718, 238] on span "Escalate Conversation" at bounding box center [706, 238] width 53 height 7
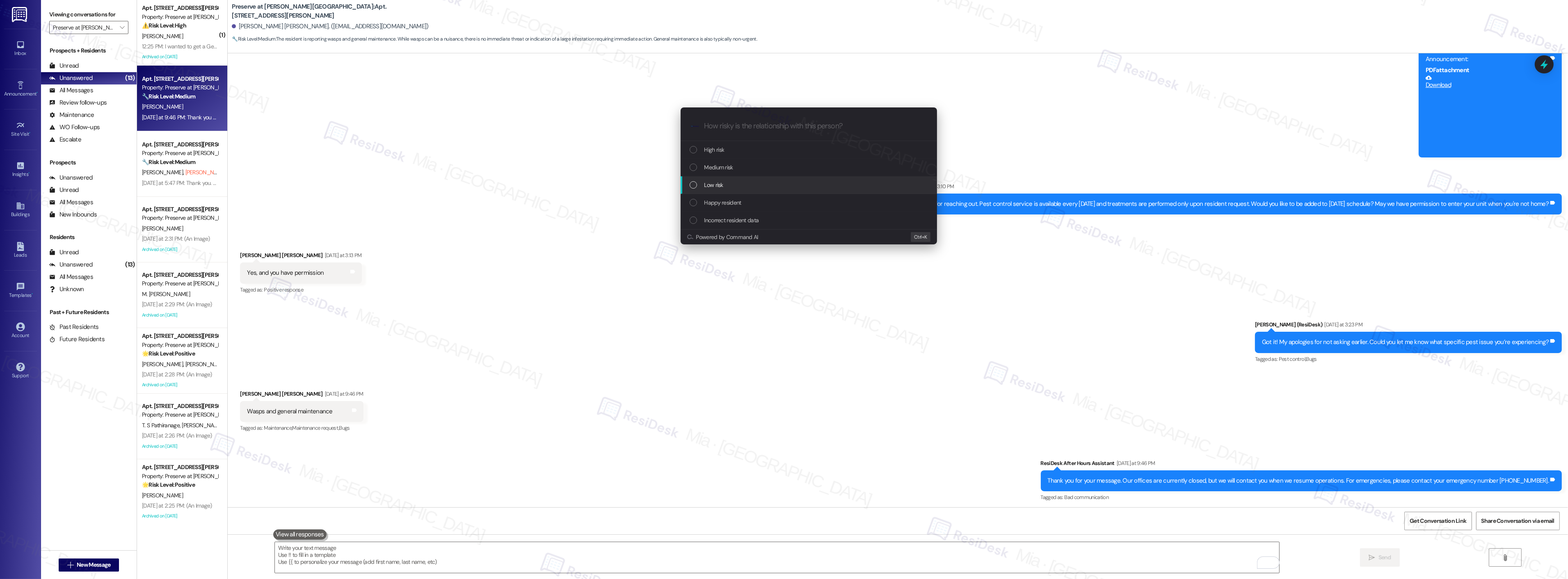
click at [729, 183] on div "Low risk" at bounding box center [810, 185] width 240 height 9
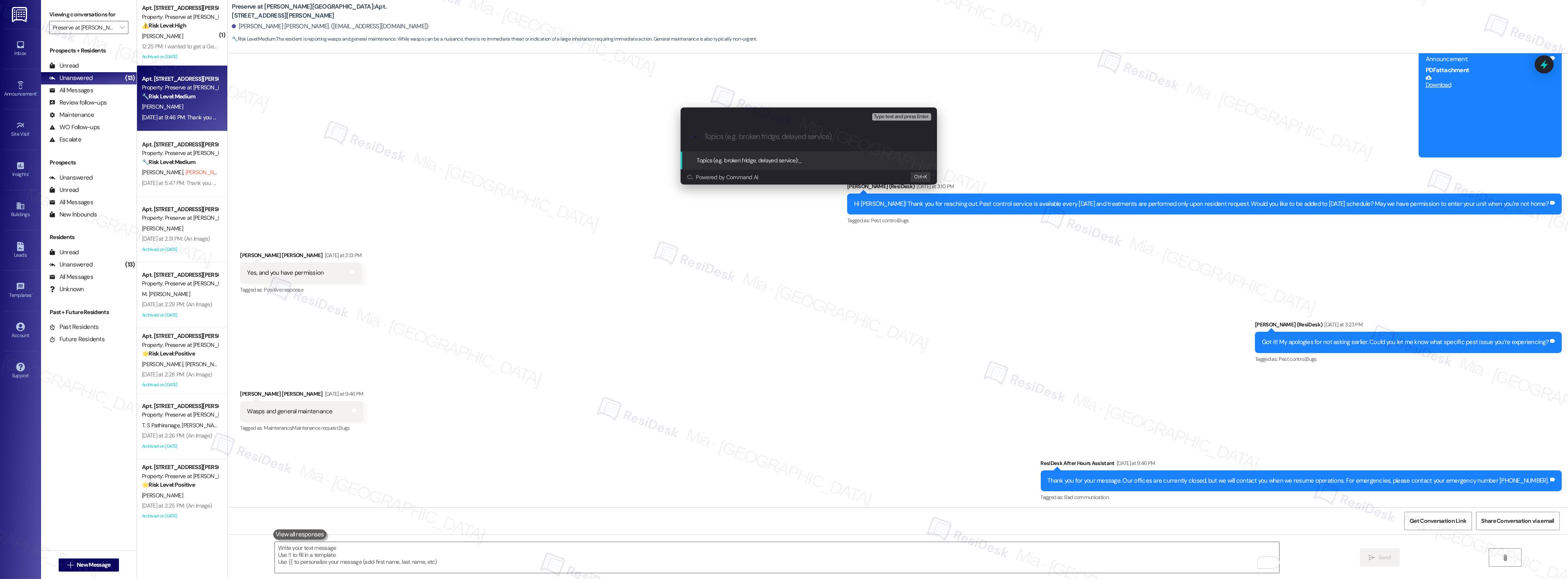
paste input "Schedule for pest control next Tuesday - issues with Wasps and general maintena…"
type input "Schedule for pest control next Tuesday - issues with Wasps and general maintena…"
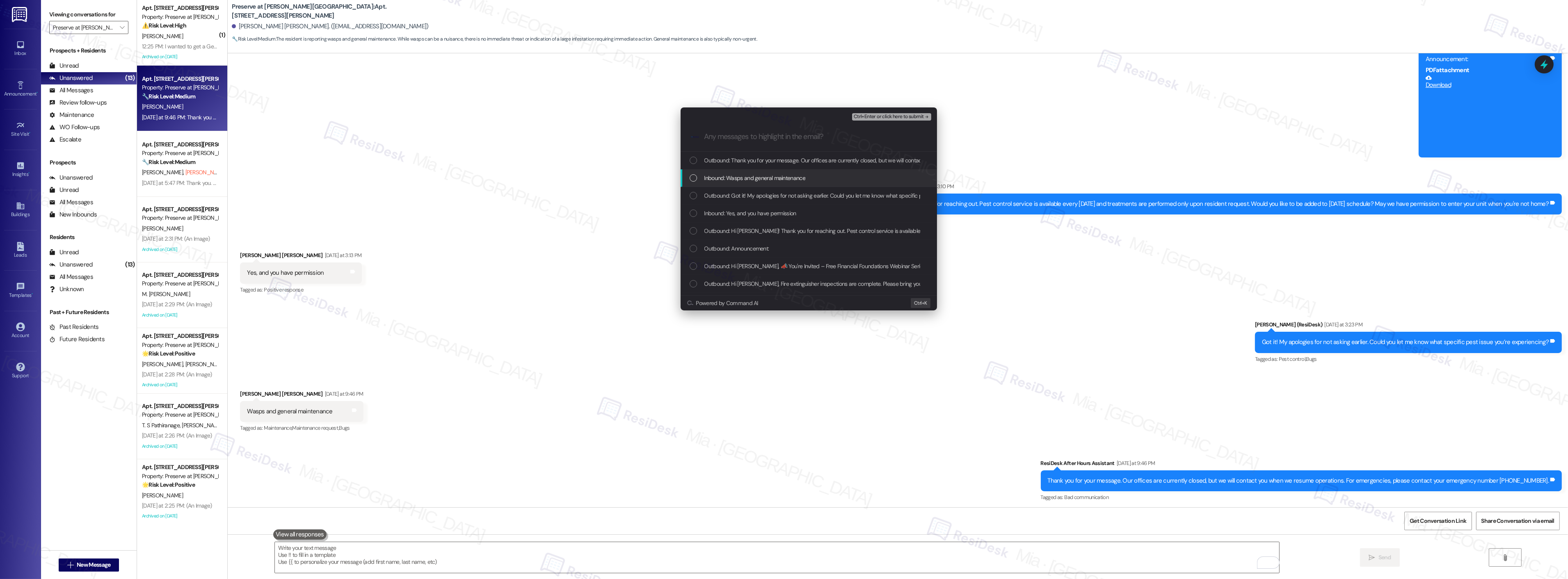
click at [710, 179] on span "Inbound: Wasps and general maintenance" at bounding box center [755, 178] width 101 height 9
click at [695, 227] on div "List of options" at bounding box center [693, 228] width 7 height 7
click at [698, 165] on div "Inbound: Yes, and you have permission" at bounding box center [810, 167] width 240 height 9
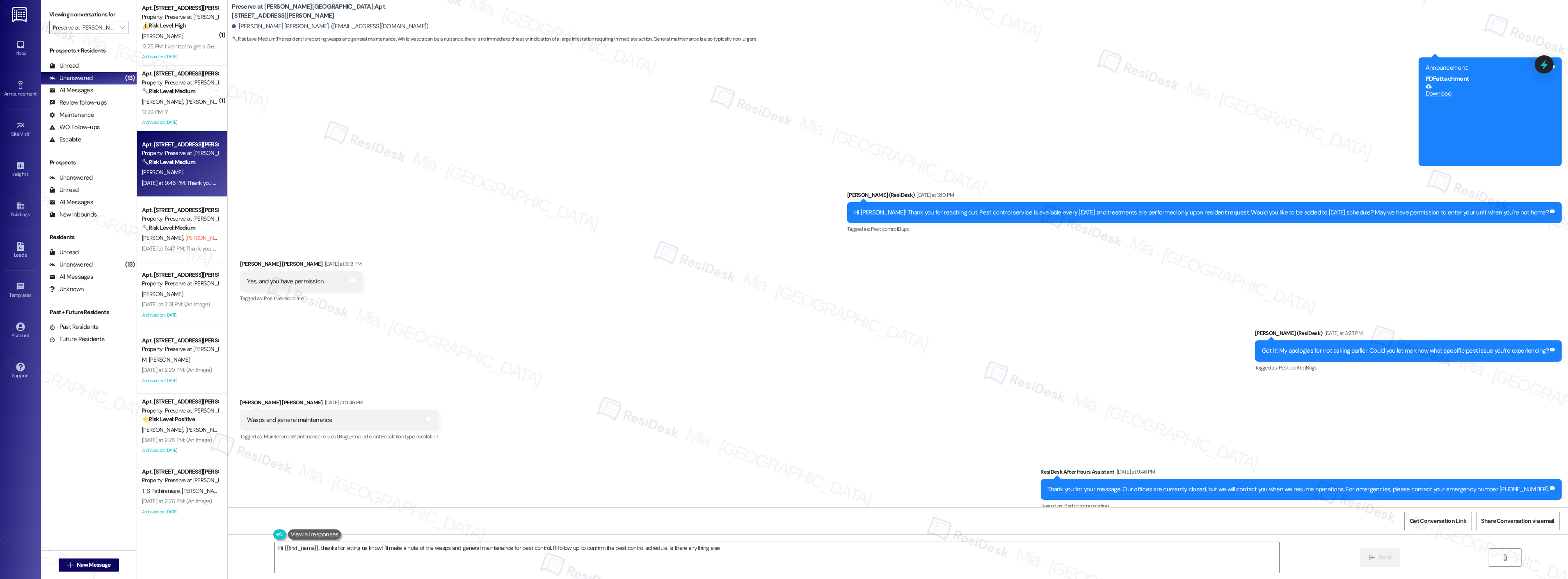
type textarea "Hi {{first_name}}, thanks for letting us know! I'll make a note of the wasps an…"
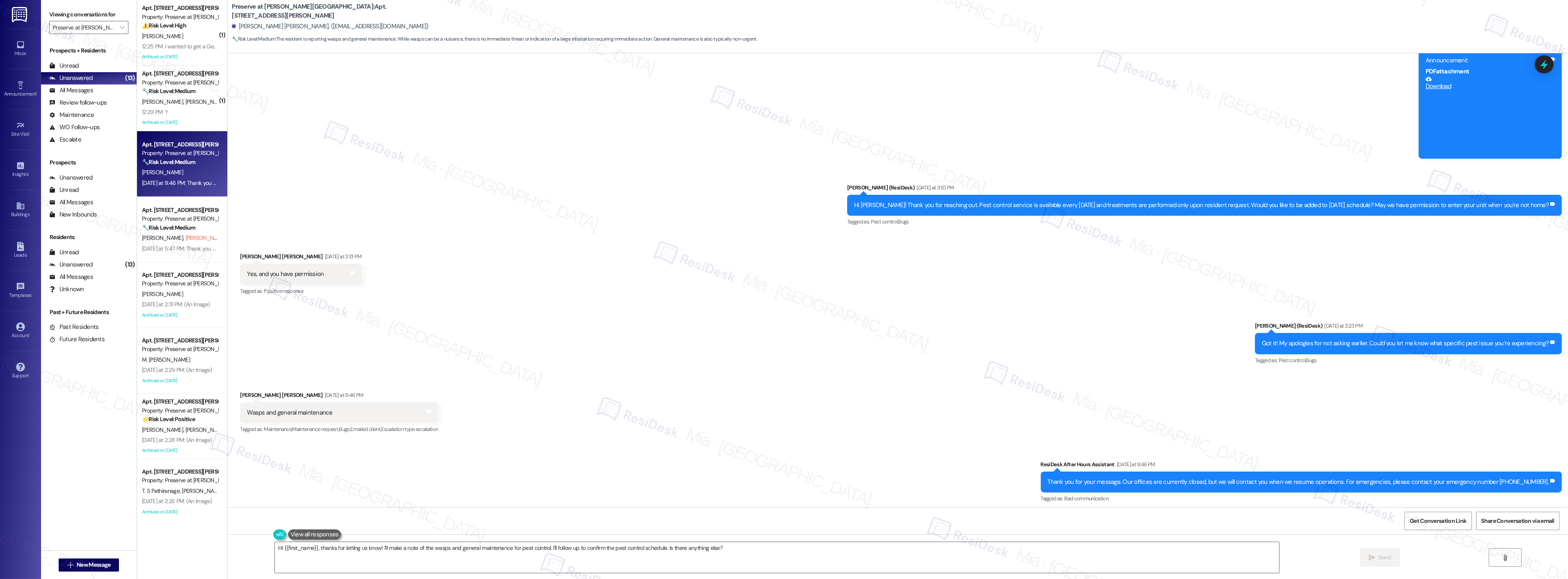
scroll to position [8121, 0]
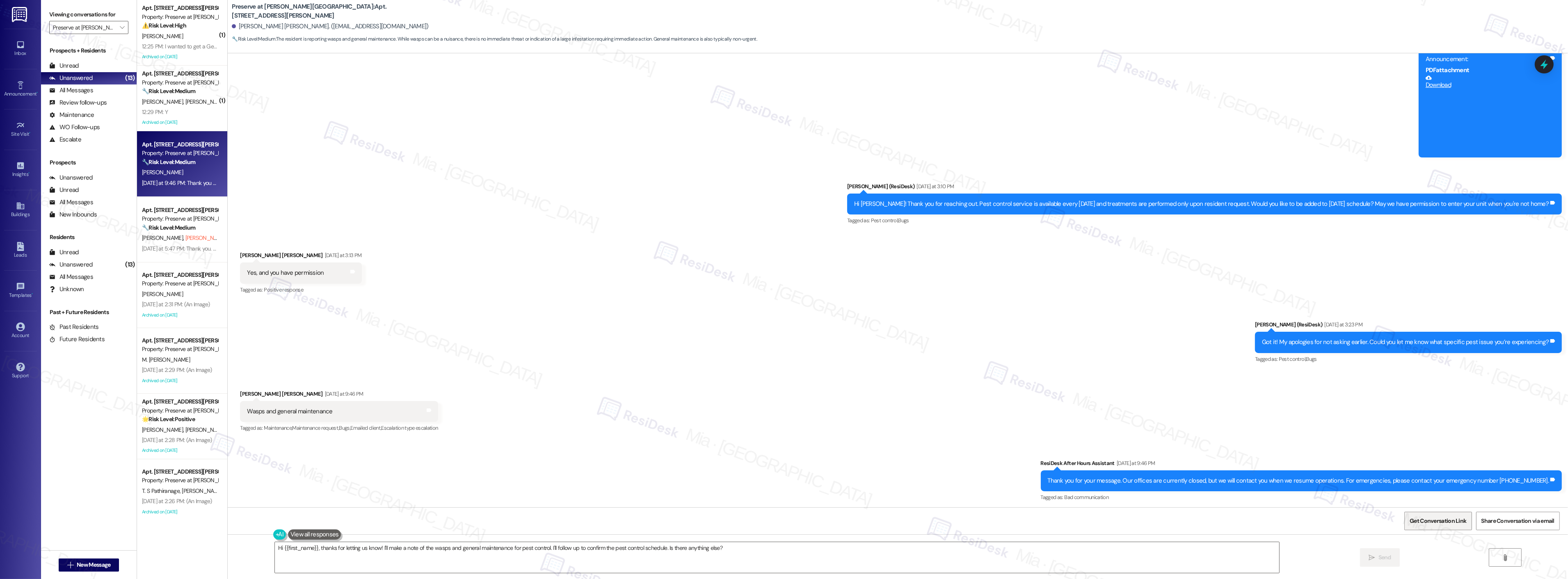
click at [1416, 519] on span "Get Conversation Link" at bounding box center [1438, 521] width 57 height 9
click at [475, 337] on div "Sent via SMS Sarah (ResiDesk) Yesterday at 3:23 PM Got it! My apologies for not…" at bounding box center [898, 336] width 1340 height 69
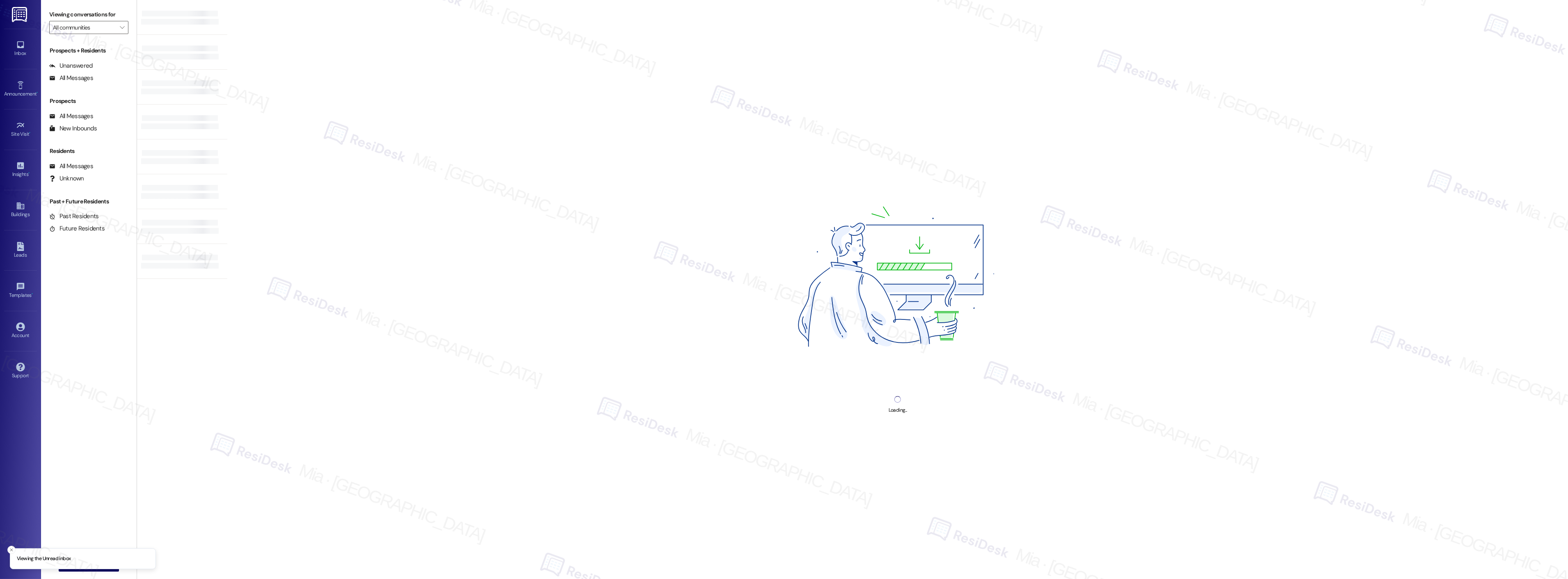
type input "Preserve at [PERSON_NAME][GEOGRAPHIC_DATA]"
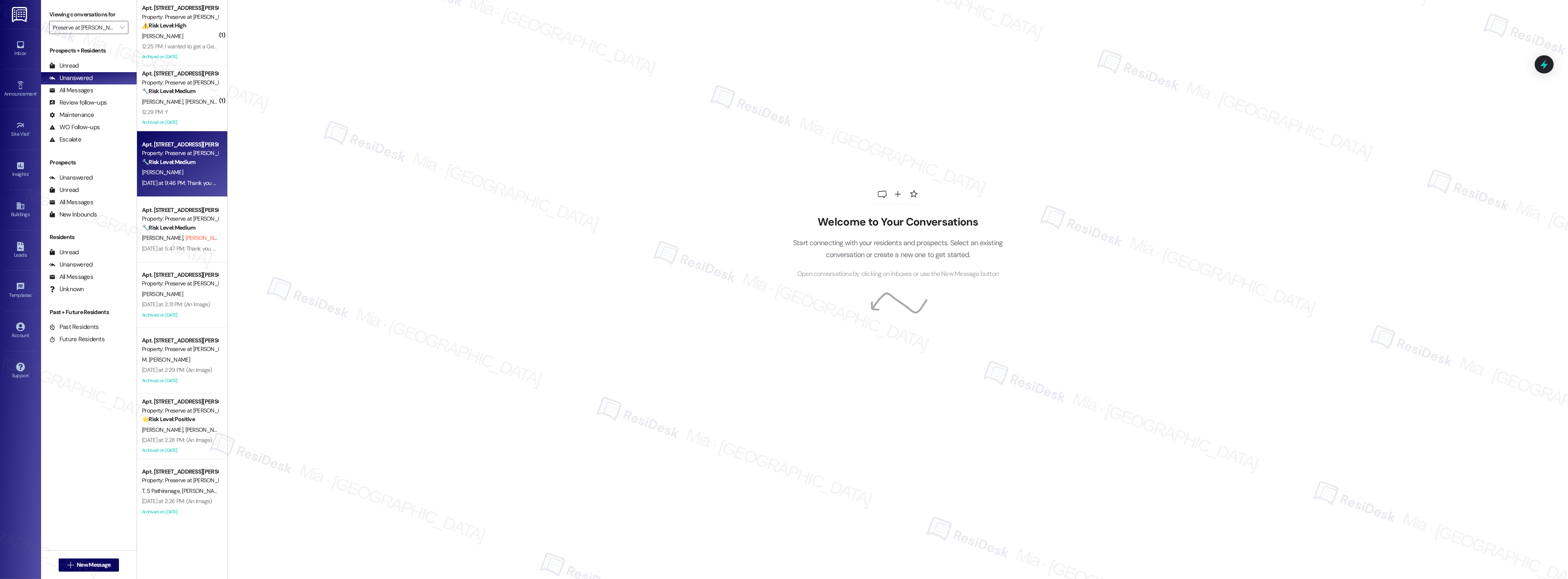
click at [184, 156] on div "Property: Preserve at [PERSON_NAME][GEOGRAPHIC_DATA]" at bounding box center [180, 153] width 76 height 9
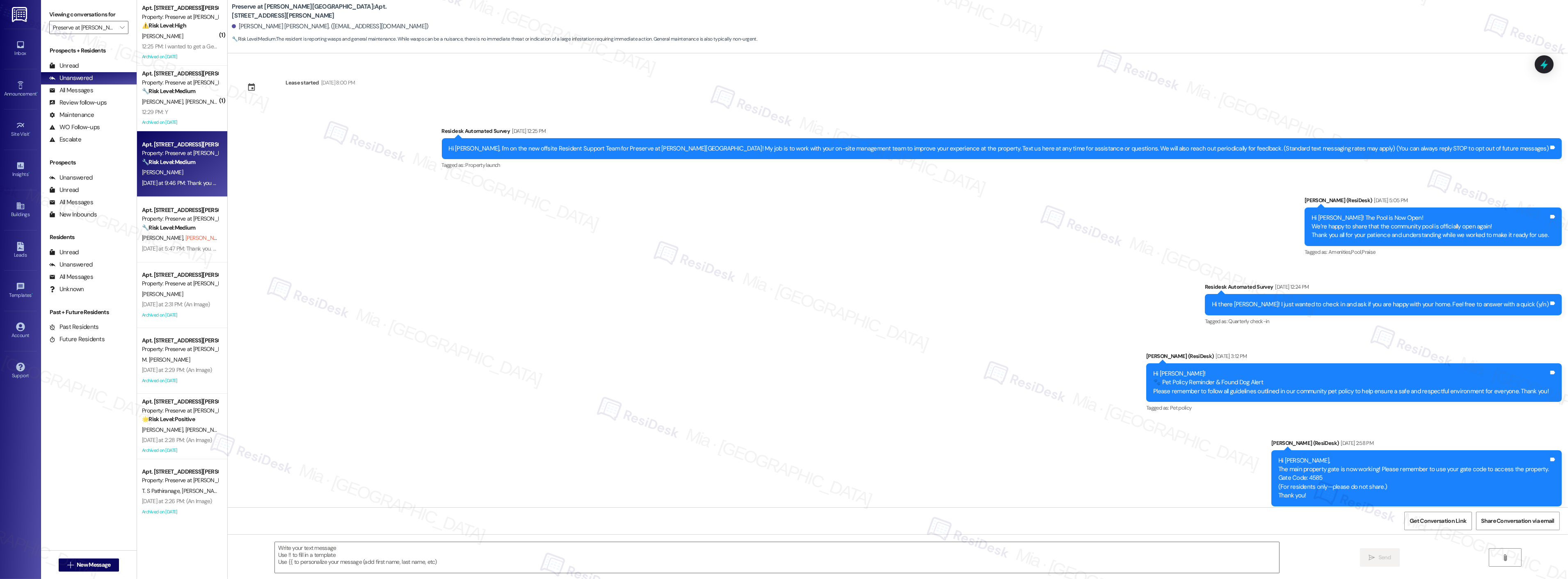
scroll to position [8213, 0]
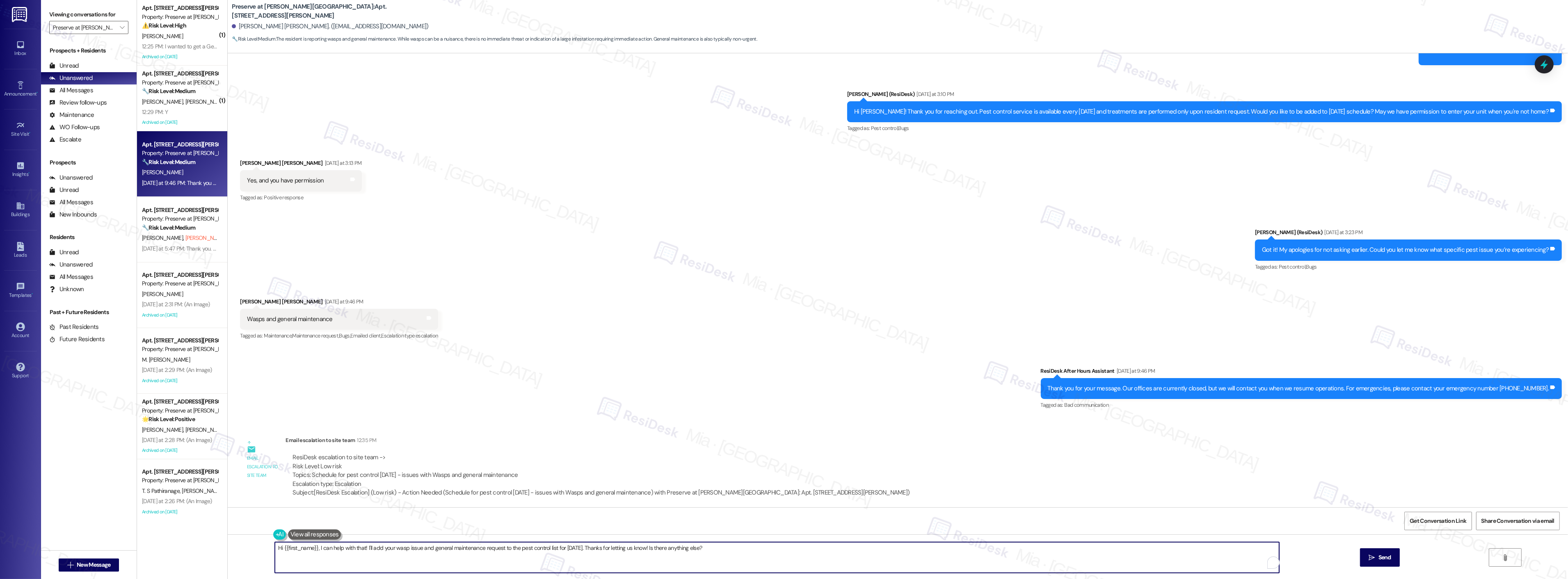
drag, startPoint x: 273, startPoint y: 549, endPoint x: 708, endPoint y: 549, distance: 435.0
click at [708, 549] on textarea "Hi {{first_name}}, I can help with that! I'll add your wasp issue and general m…" at bounding box center [777, 557] width 1004 height 31
type textarea "H"
click at [298, 522] on span "," at bounding box center [299, 522] width 3 height 7
click at [443, 556] on textarea "Thank you,, Presley. I created the work order and informed the team. Let me kno…" at bounding box center [777, 557] width 1004 height 31
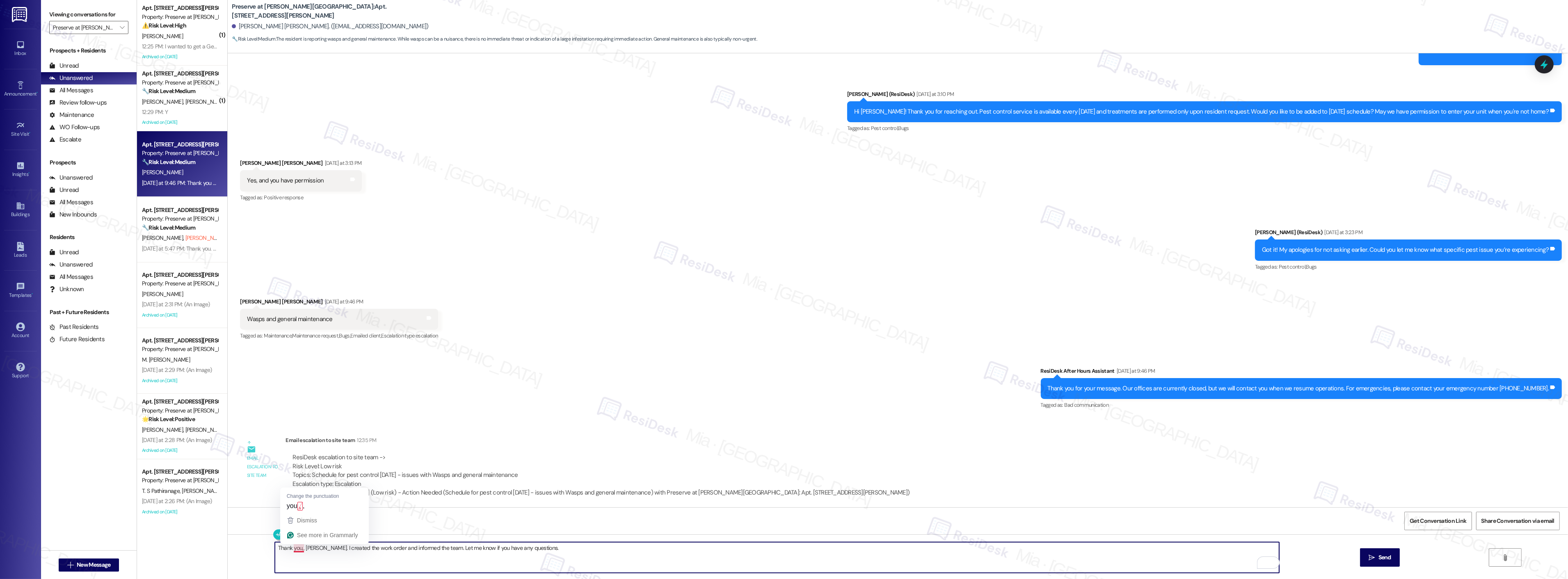
click at [297, 549] on textarea "Thank you,, Presley. I created the work order and informed the team. Let me kno…" at bounding box center [777, 557] width 1004 height 31
type textarea "Thank you, Presley. I created the work order and informed the team. Let me know…"
click at [1377, 553] on span "Send" at bounding box center [1385, 557] width 16 height 9
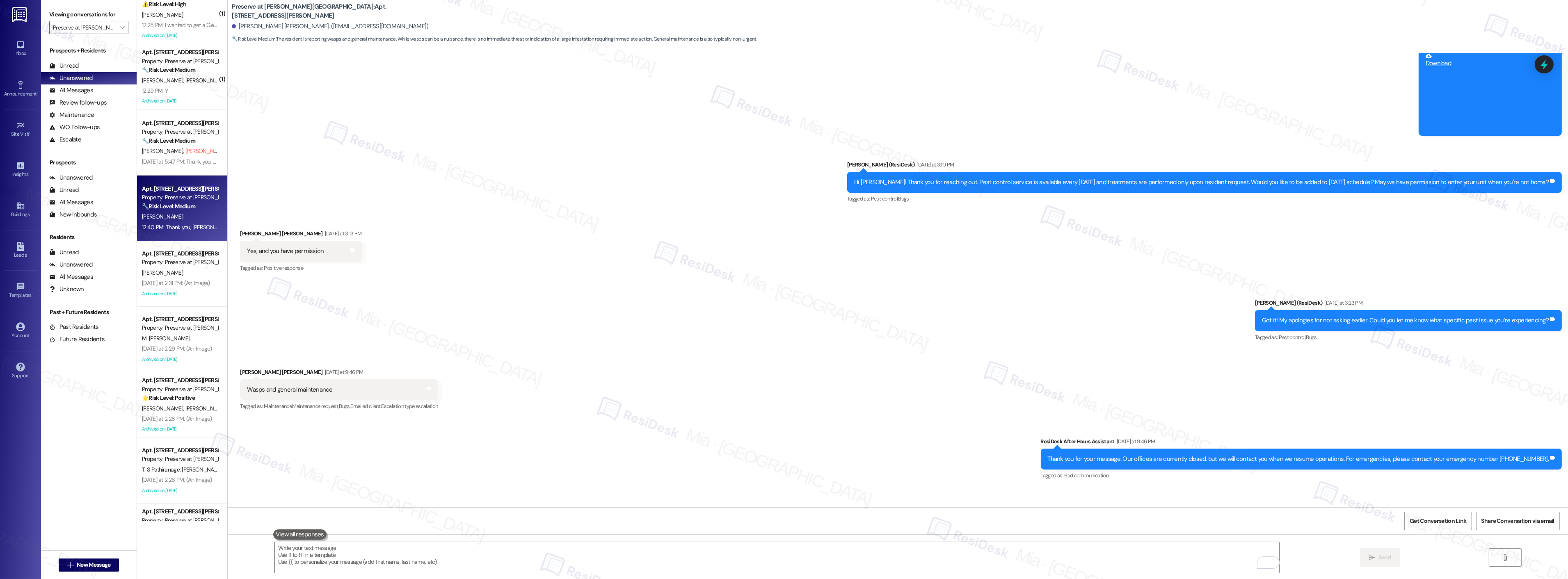
scroll to position [0, 0]
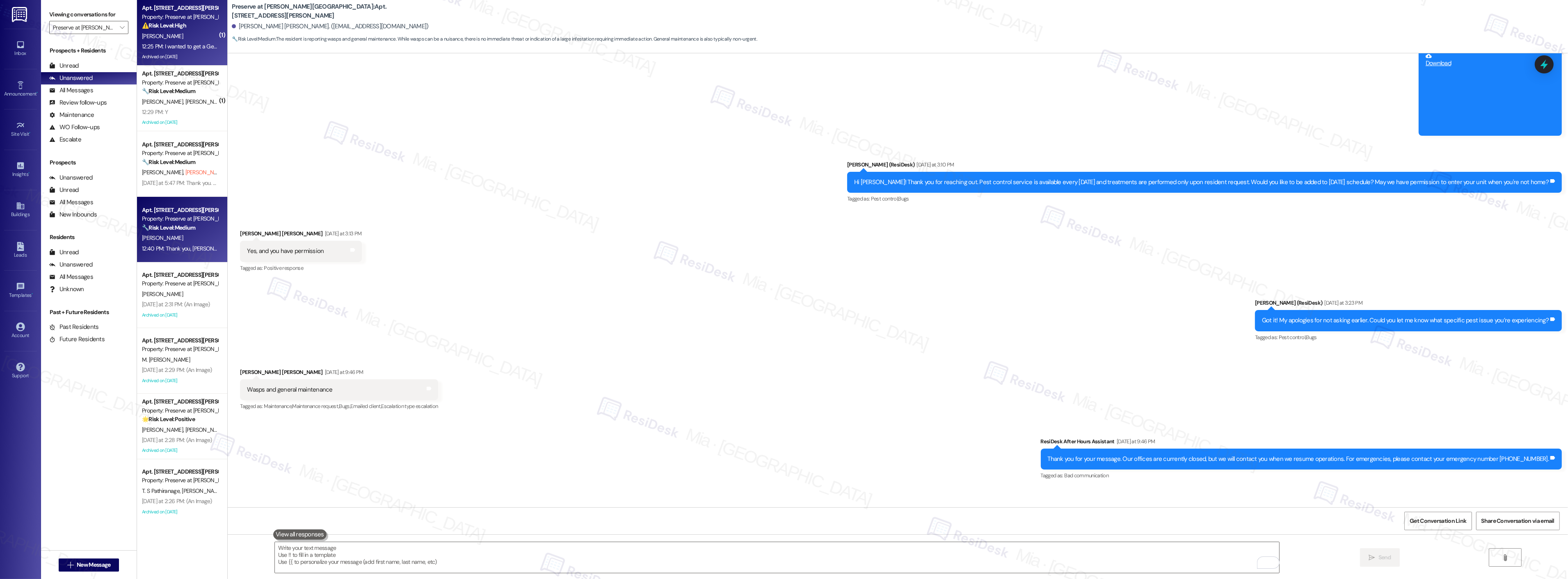
click at [165, 52] on div "Archived on [DATE]" at bounding box center [180, 57] width 77 height 10
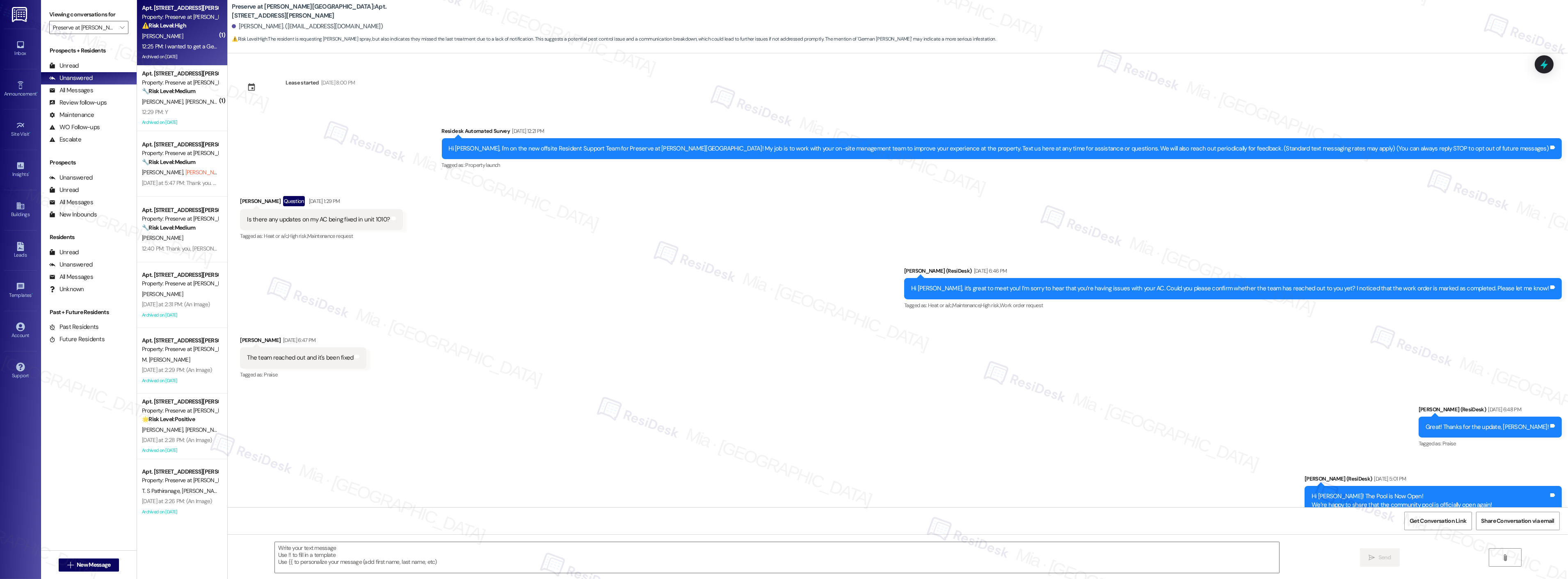
scroll to position [9739, 0]
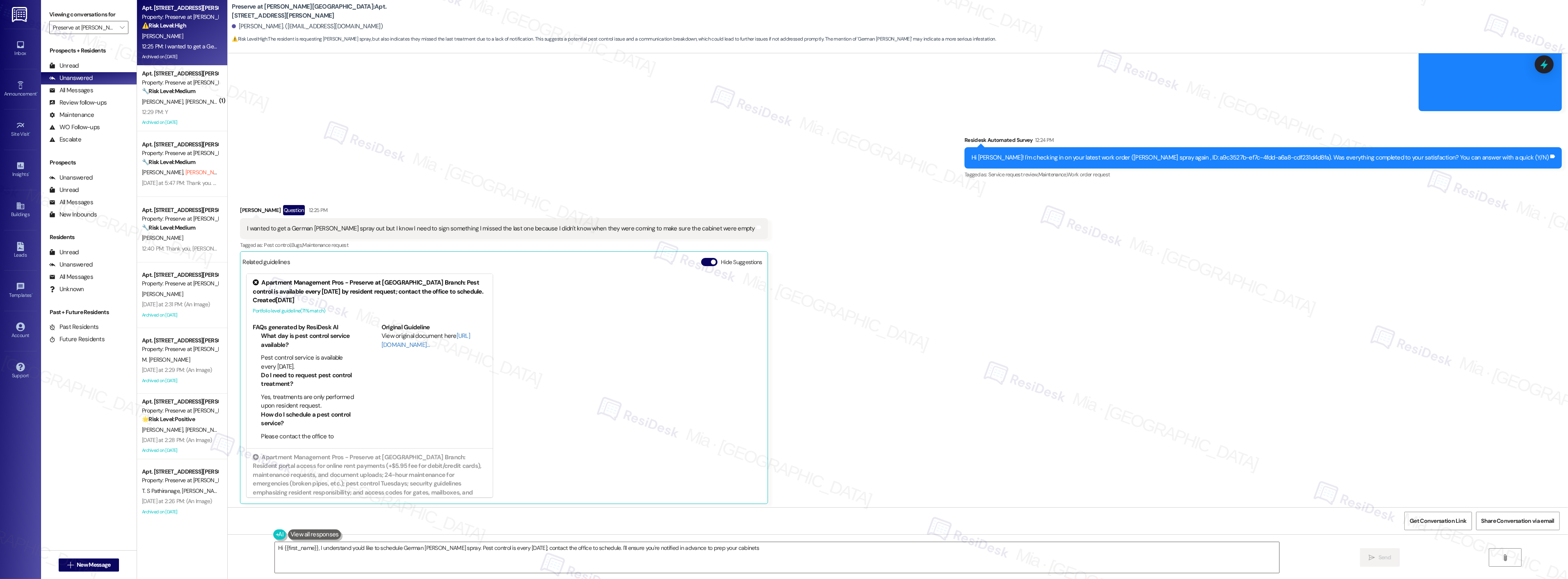
type textarea "Hi {{first_name}}, I understand you'd like to schedule German roach spray. Pest…"
click at [166, 116] on div "12:29 PM: Y 12:29 PM: Y" at bounding box center [180, 112] width 77 height 10
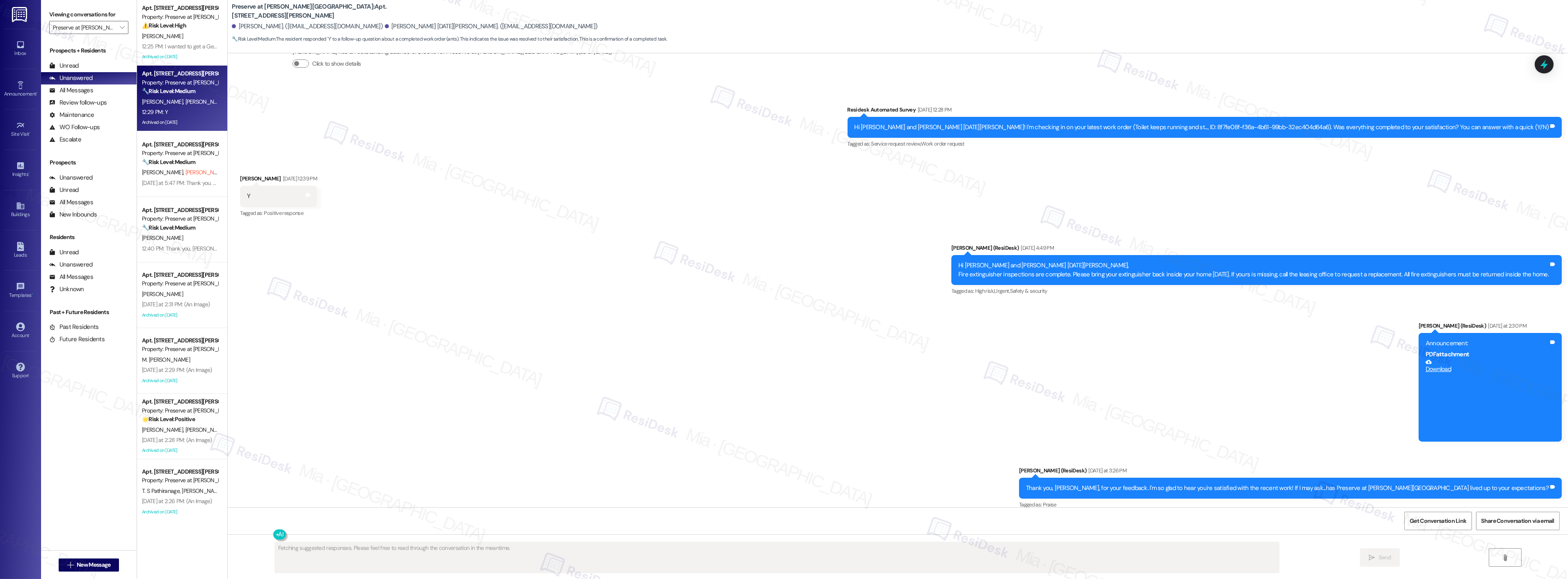
scroll to position [9578, 0]
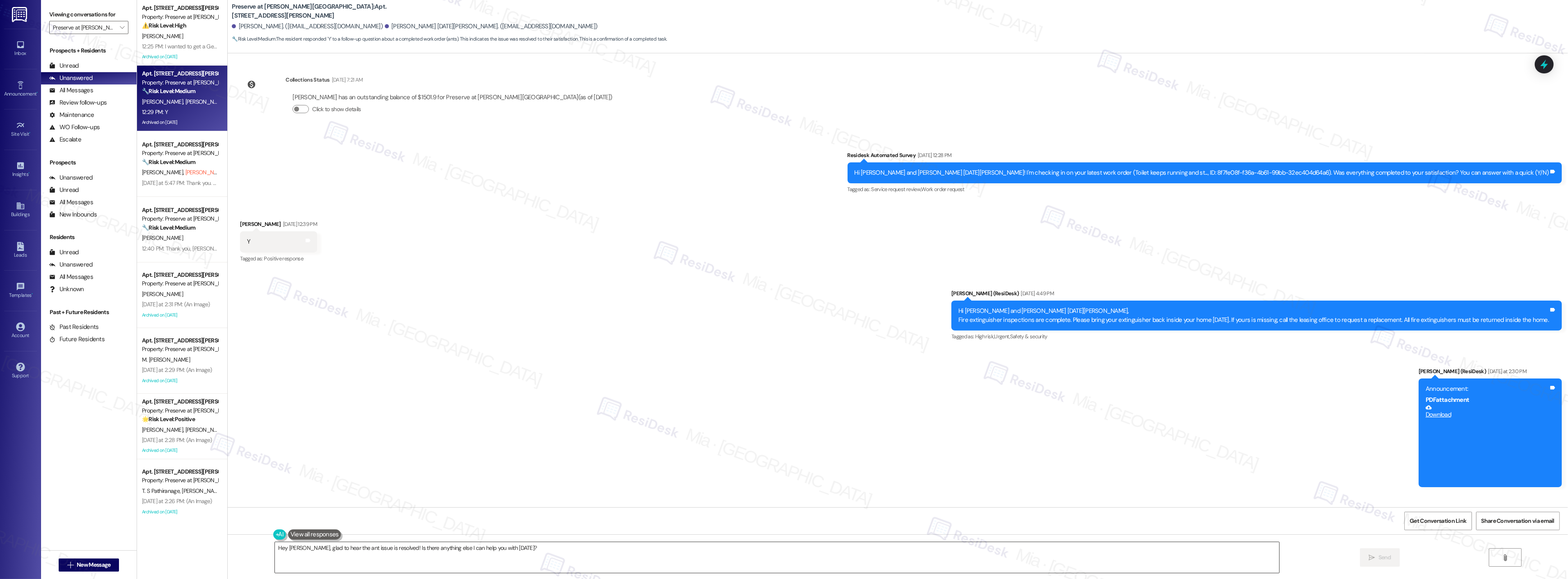
click at [276, 545] on textarea "Hey Brian, glad to hear the ant issue is resolved! Is there anything else I can…" at bounding box center [777, 557] width 1004 height 31
click at [538, 550] on textarea "Hi Brian, glad to hear the ant issue is resolved! Is there anything else I can …" at bounding box center [777, 557] width 1004 height 31
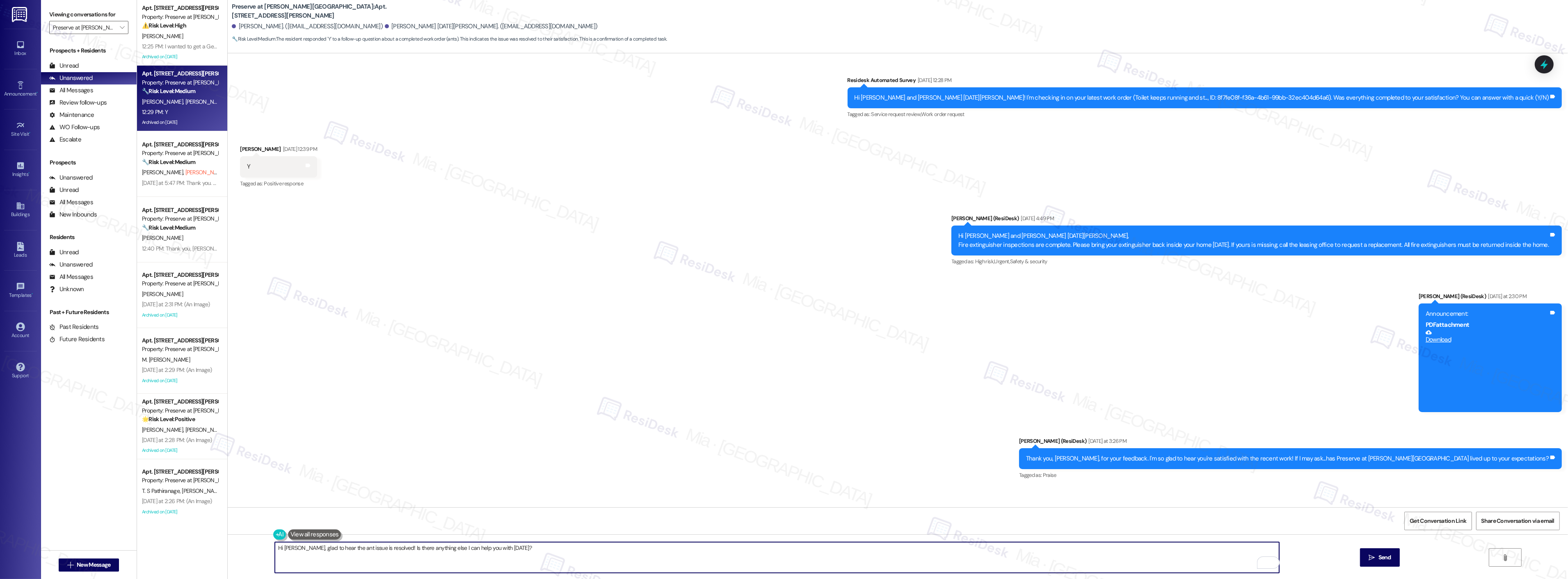
scroll to position [9760, 0]
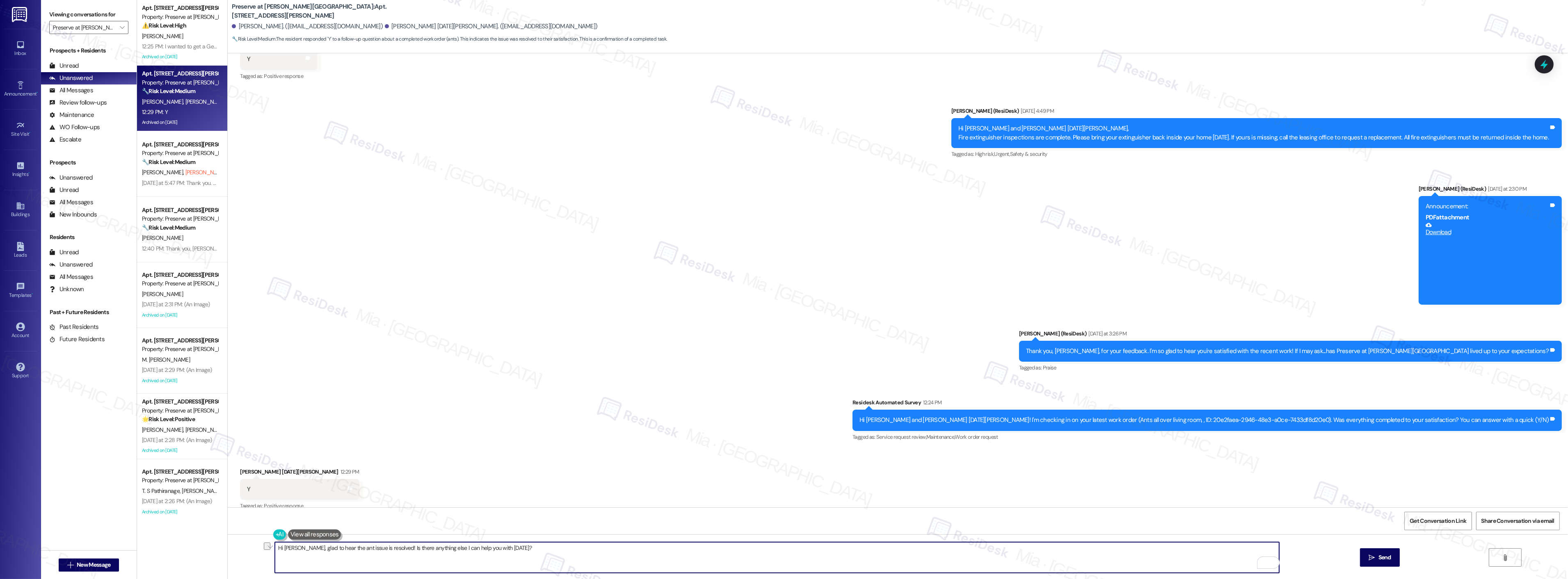
drag, startPoint x: 503, startPoint y: 547, endPoint x: 380, endPoint y: 549, distance: 123.0
click at [380, 549] on textarea "Hi Brian, glad to hear the ant issue is resolved! Is there anything else I can …" at bounding box center [777, 557] width 1004 height 31
paste textarea "If I may ask...has {{property}} lived up to your expectations?"
click at [382, 549] on textarea "Hi Brian, glad to hear the ant issue is resolved! IIf I may ask...has {{propert…" at bounding box center [777, 557] width 1004 height 31
type textarea "Hi Brian, glad to hear the ant issue is resolved! If I may ask...has {{property…"
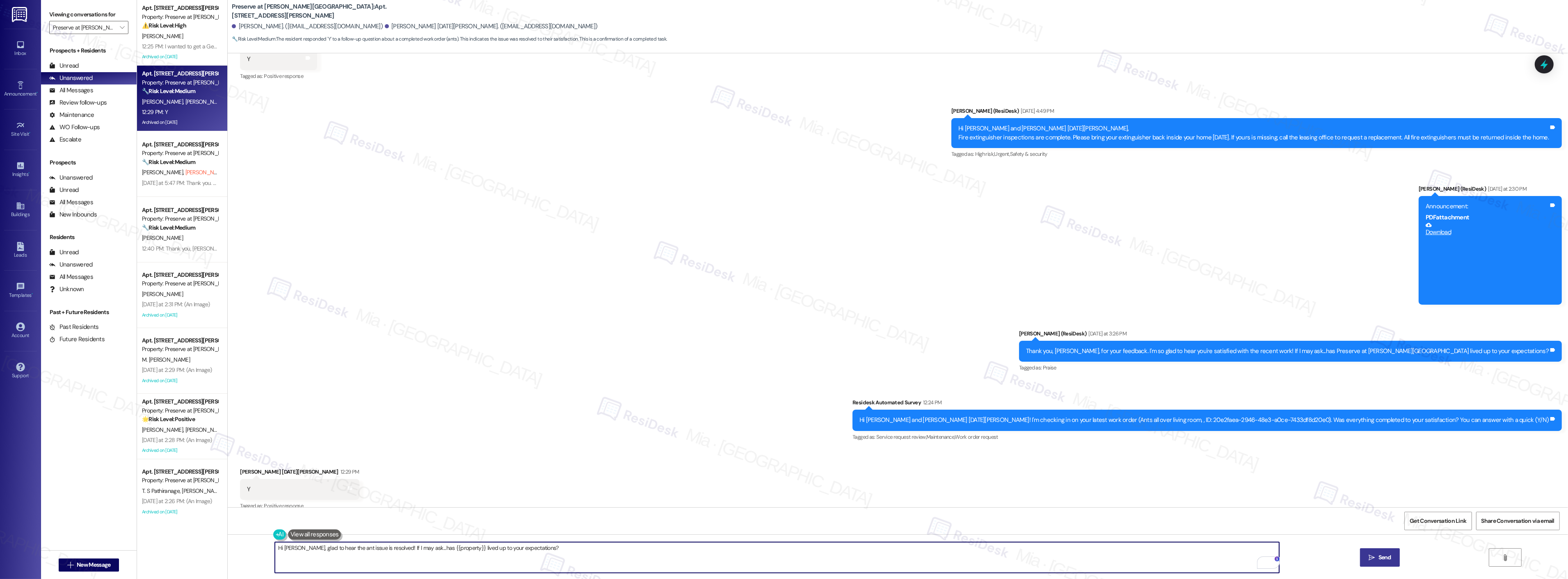
click at [1362, 555] on button " Send" at bounding box center [1379, 557] width 40 height 18
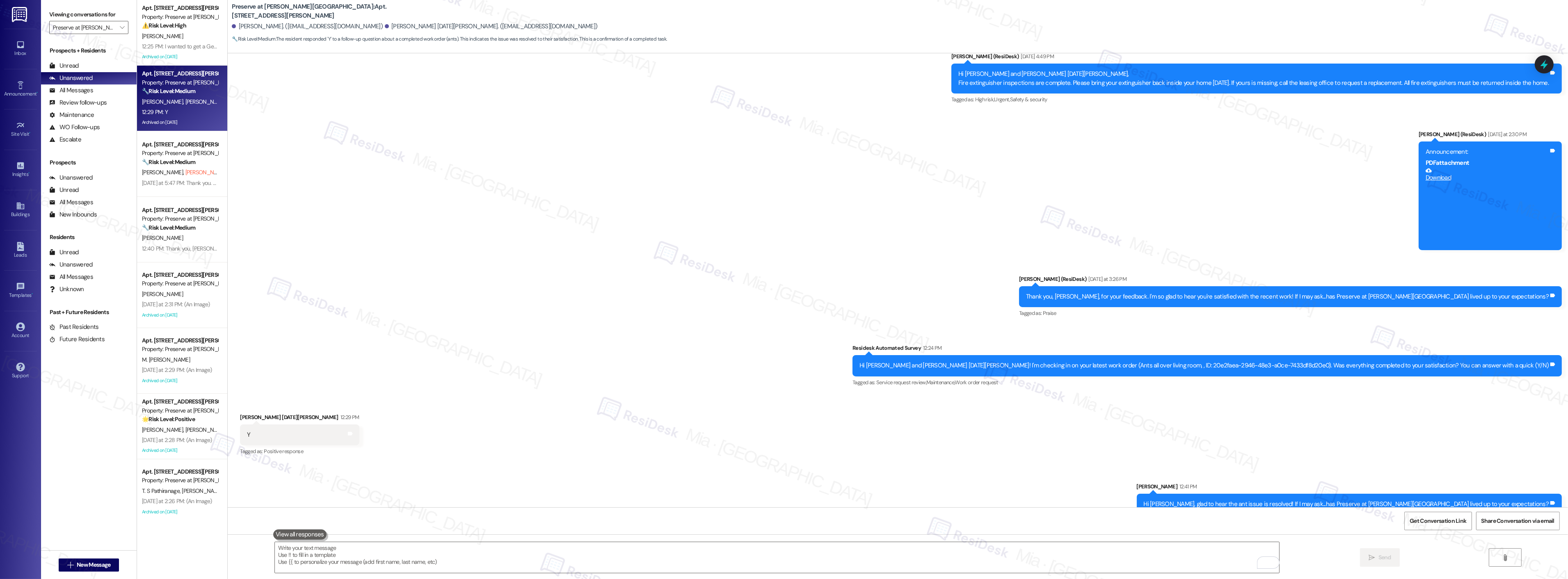
scroll to position [9817, 0]
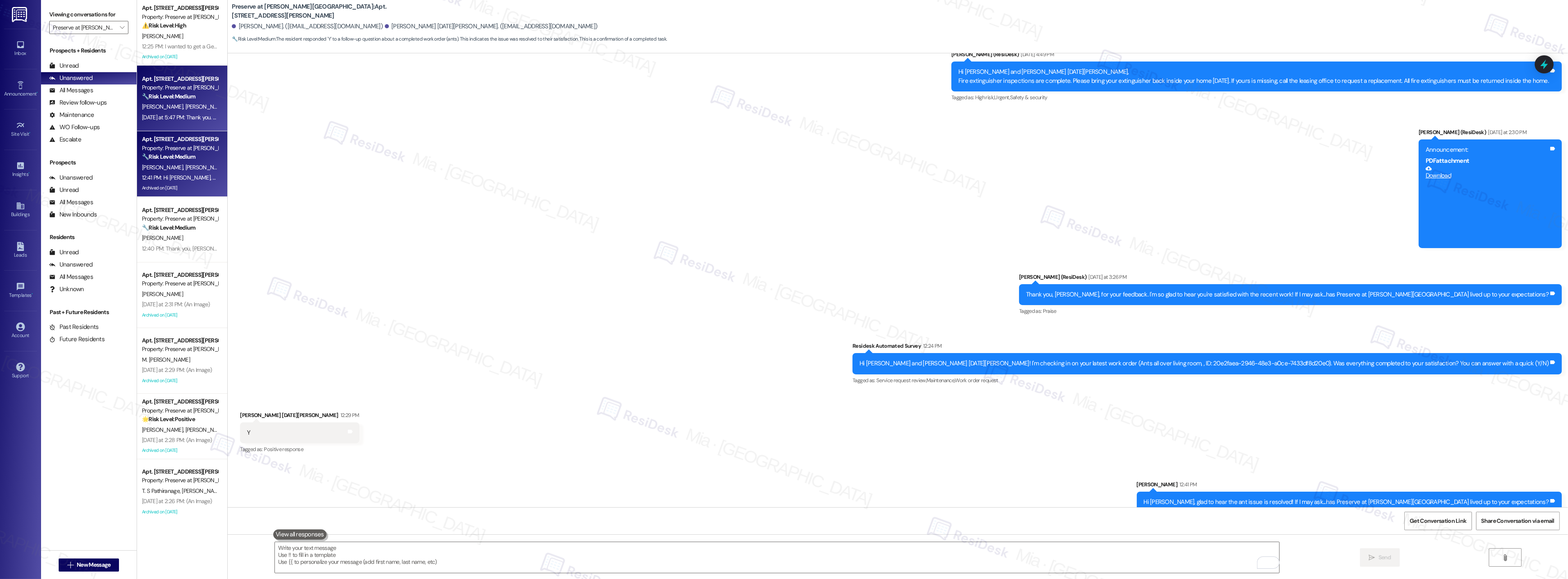
click at [198, 96] on div "🔧 Risk Level: Medium The initial messages are informational regarding fire exti…" at bounding box center [180, 97] width 76 height 9
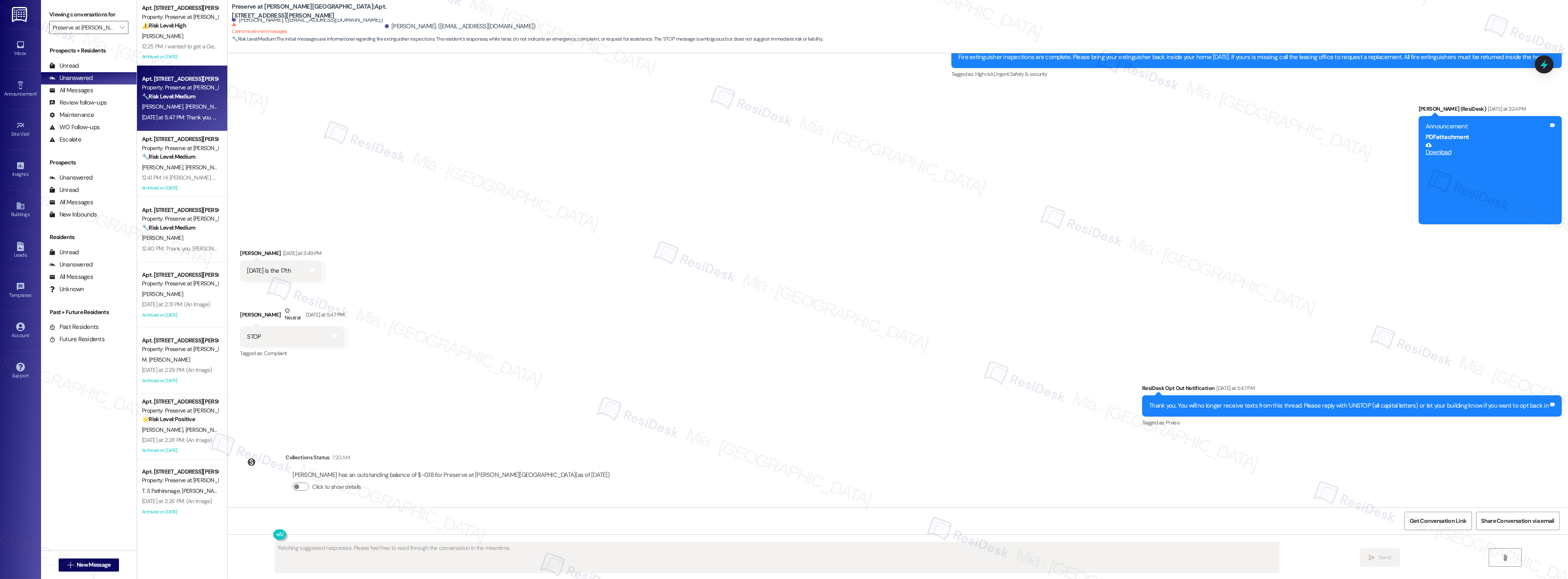
scroll to position [9565, 0]
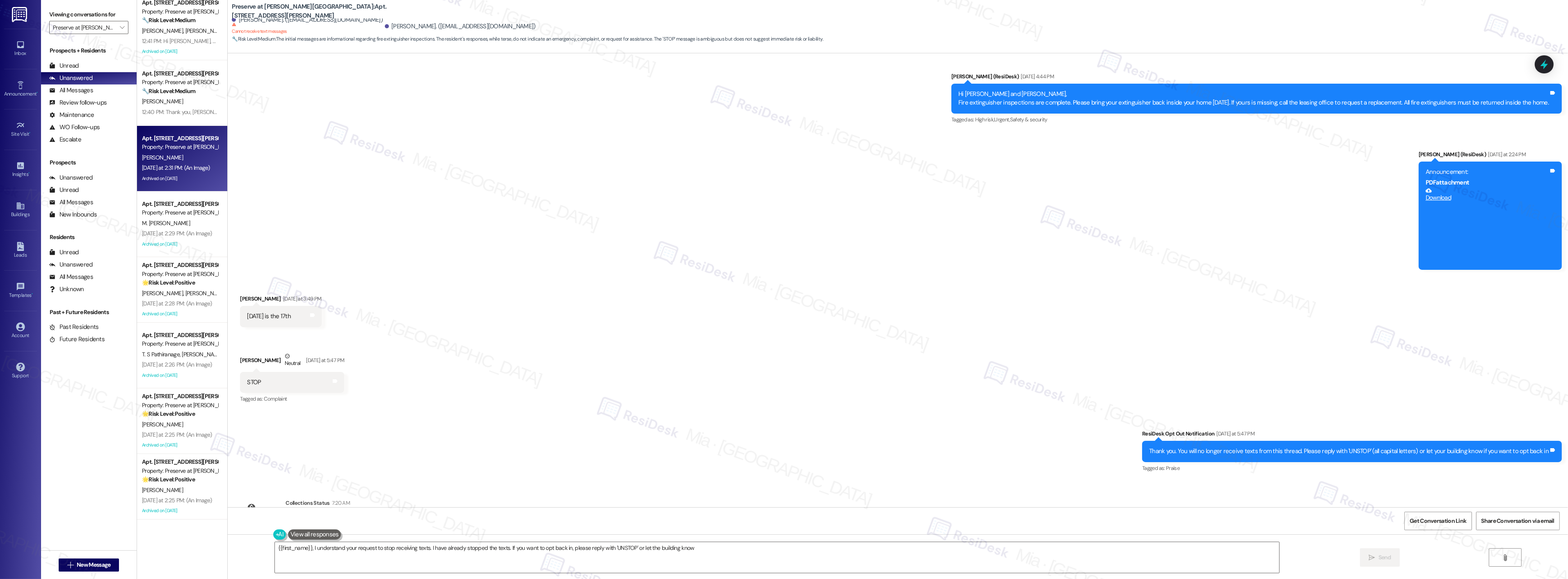
type textarea "{{first_name}}, I understand your request to stop receiving texts. I have alrea…"
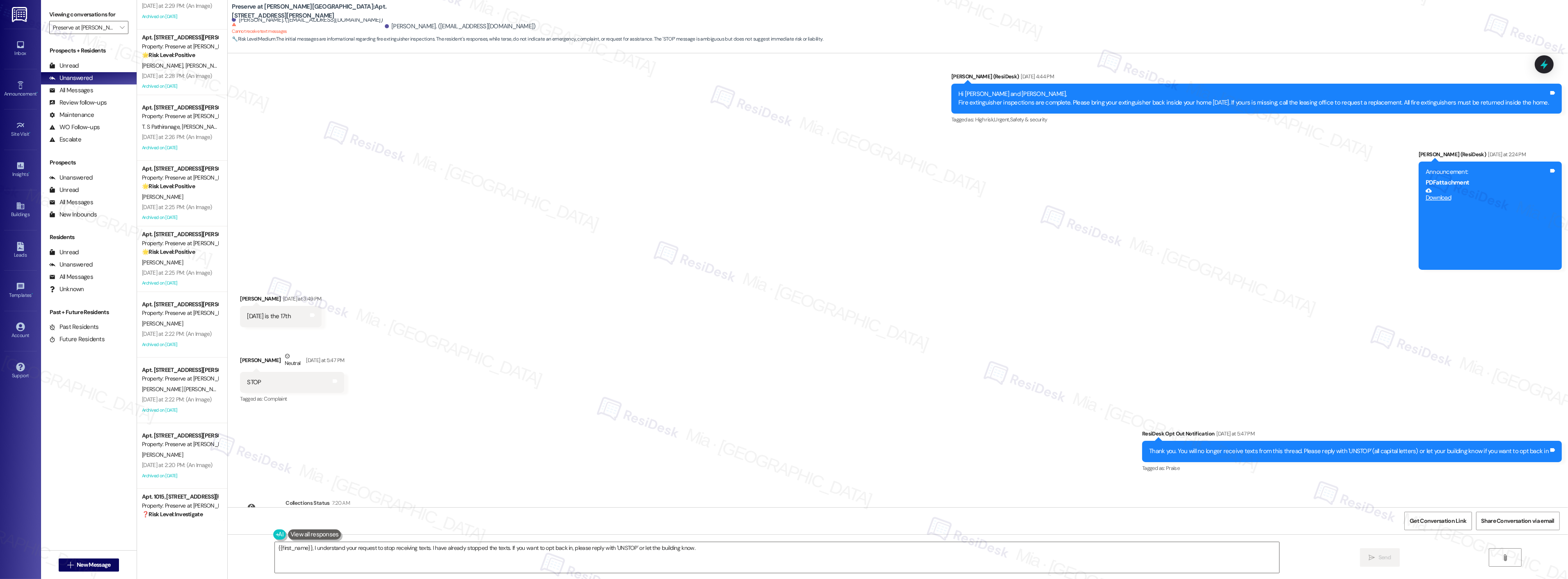
scroll to position [398, 0]
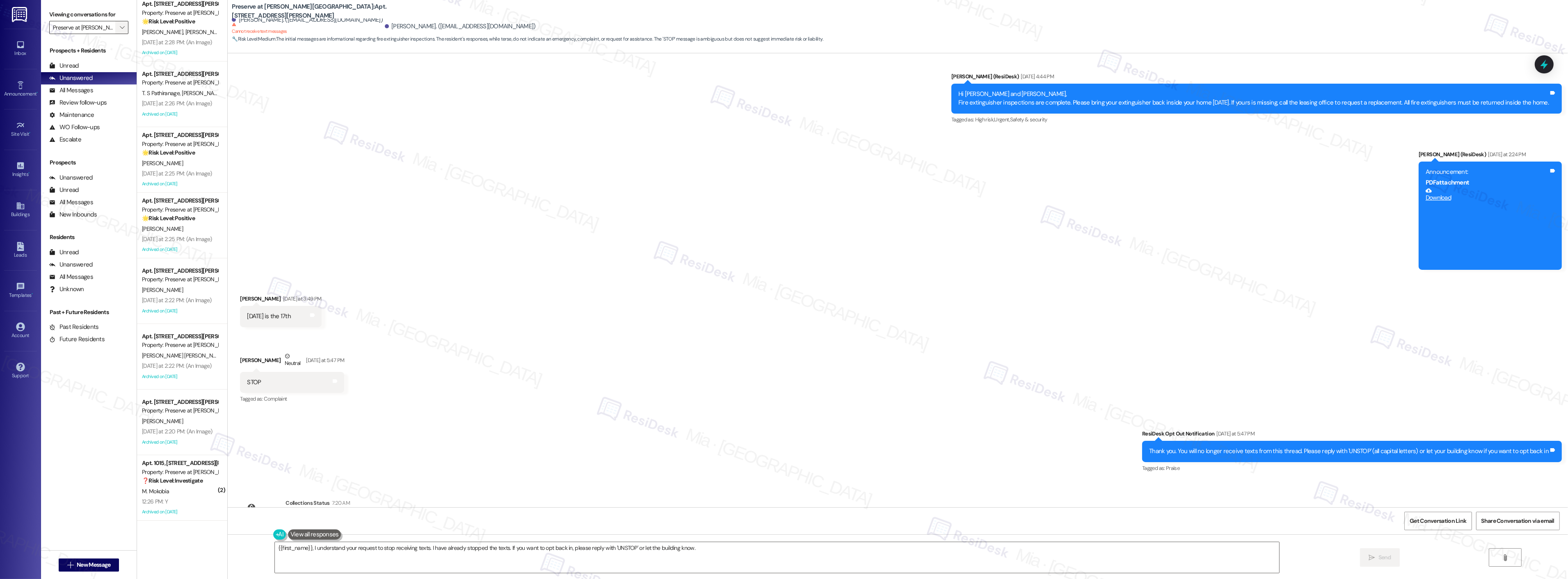
click at [118, 27] on span "" at bounding box center [122, 27] width 8 height 13
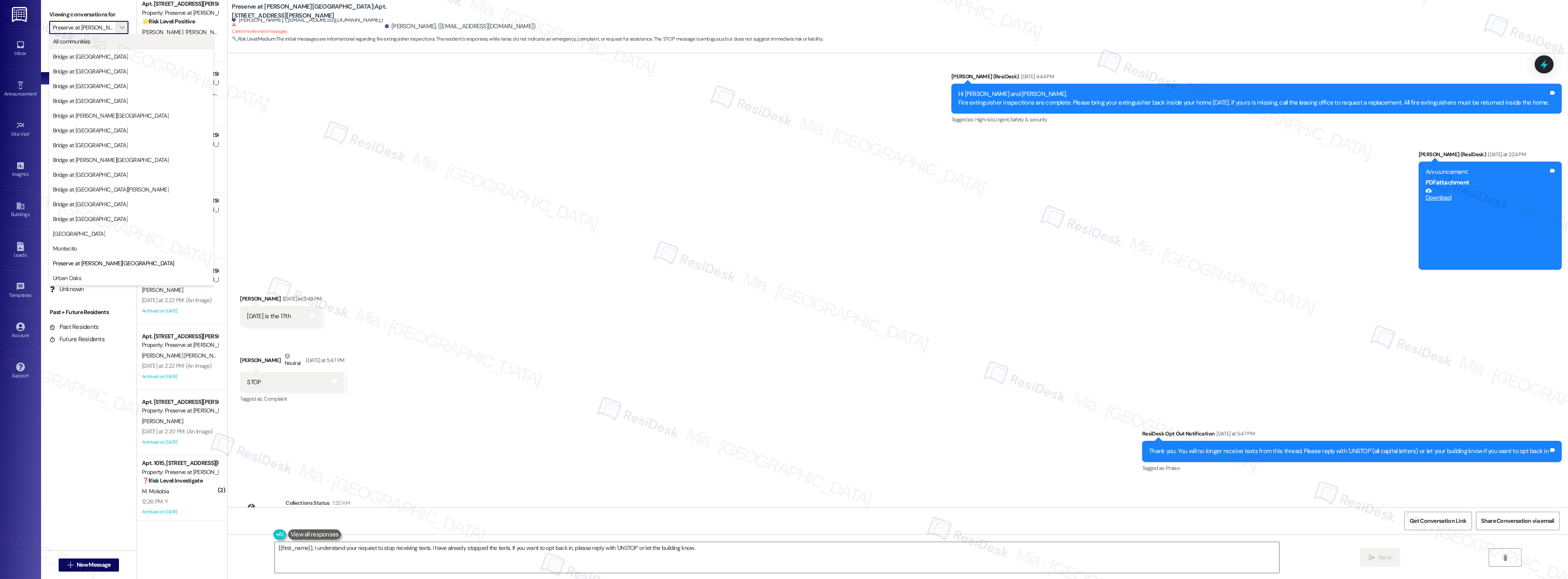
scroll to position [0, 3]
click at [99, 45] on span "All communities" at bounding box center [131, 41] width 156 height 8
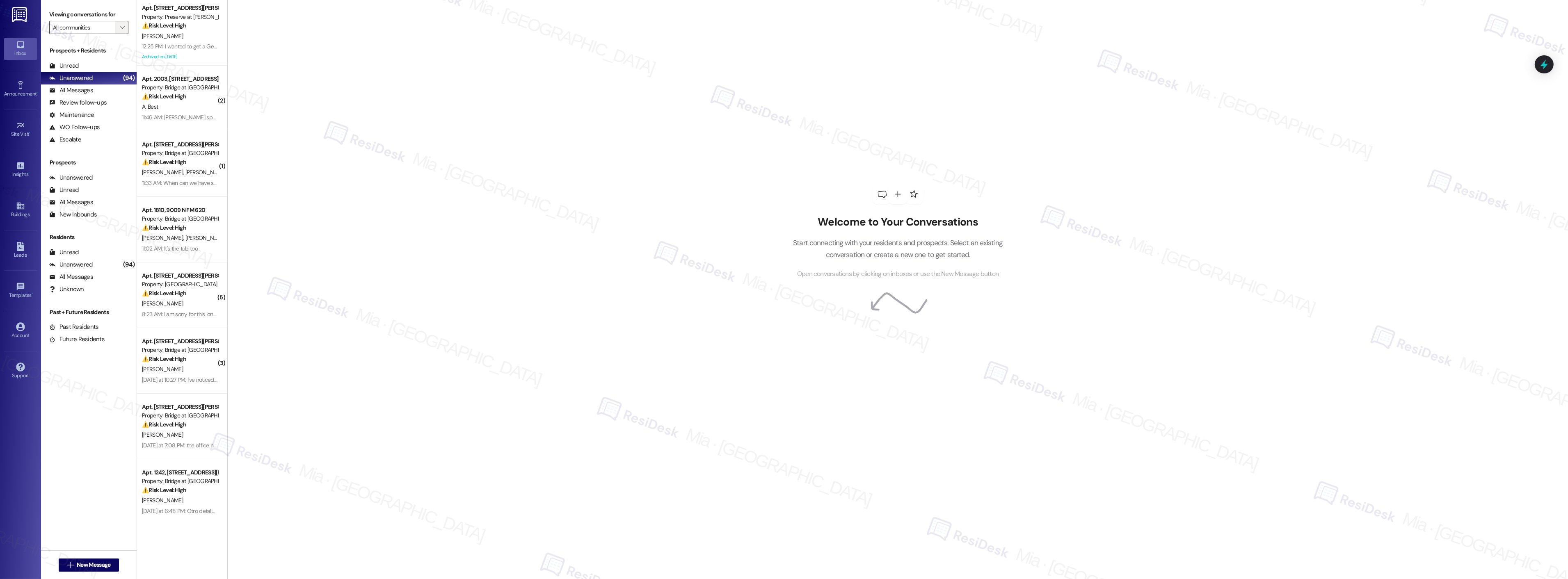
click at [115, 33] on button "" at bounding box center [122, 27] width 13 height 13
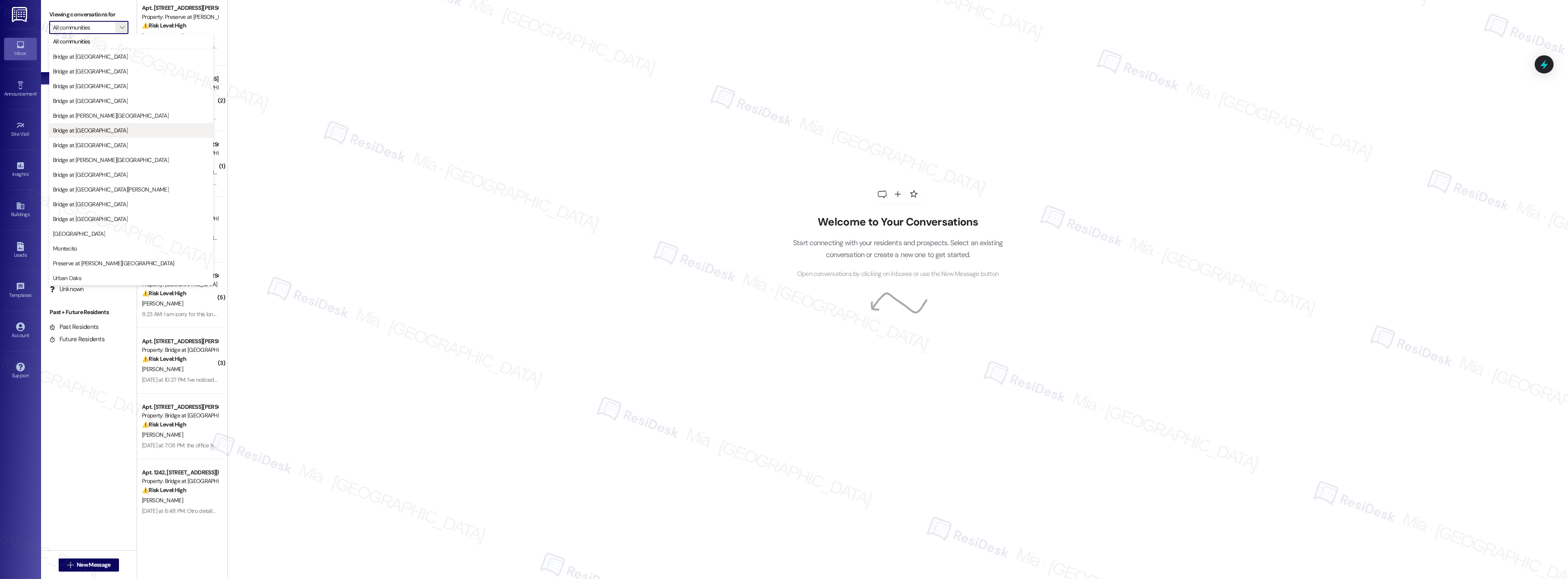
click at [127, 131] on span "Bridge at [GEOGRAPHIC_DATA]" at bounding box center [131, 130] width 156 height 8
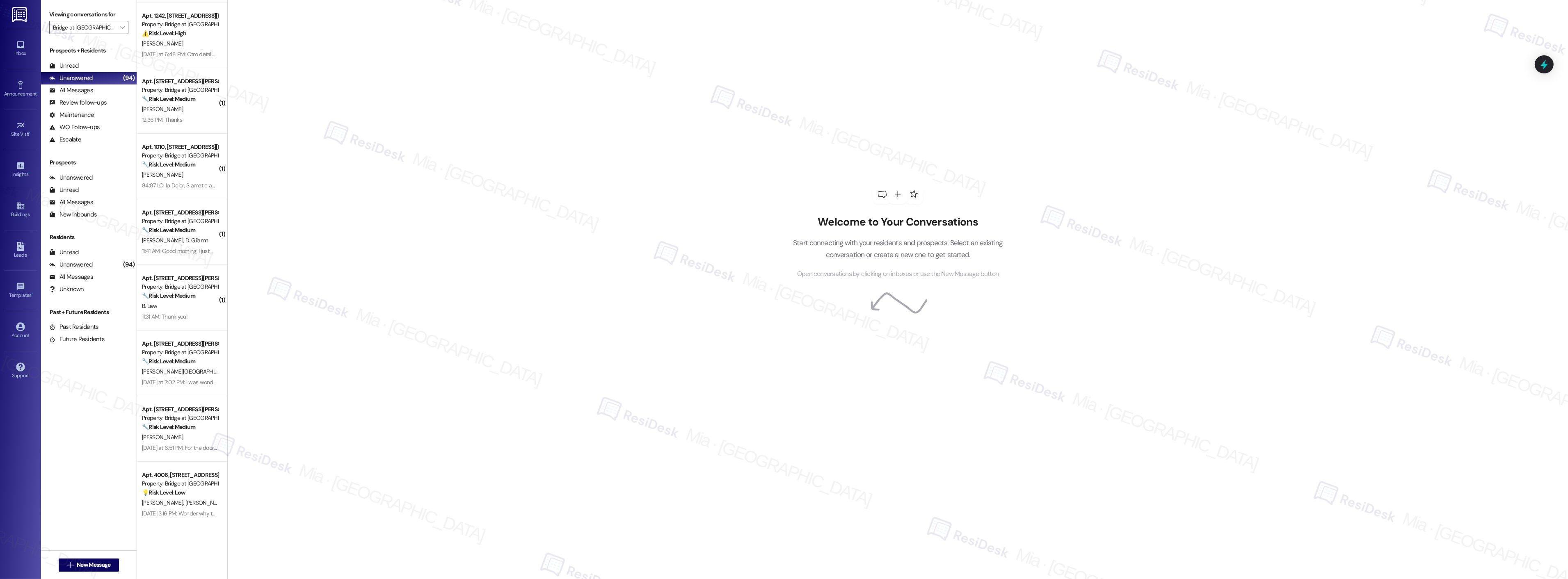
scroll to position [201, 0]
click at [115, 29] on button "" at bounding box center [122, 27] width 13 height 13
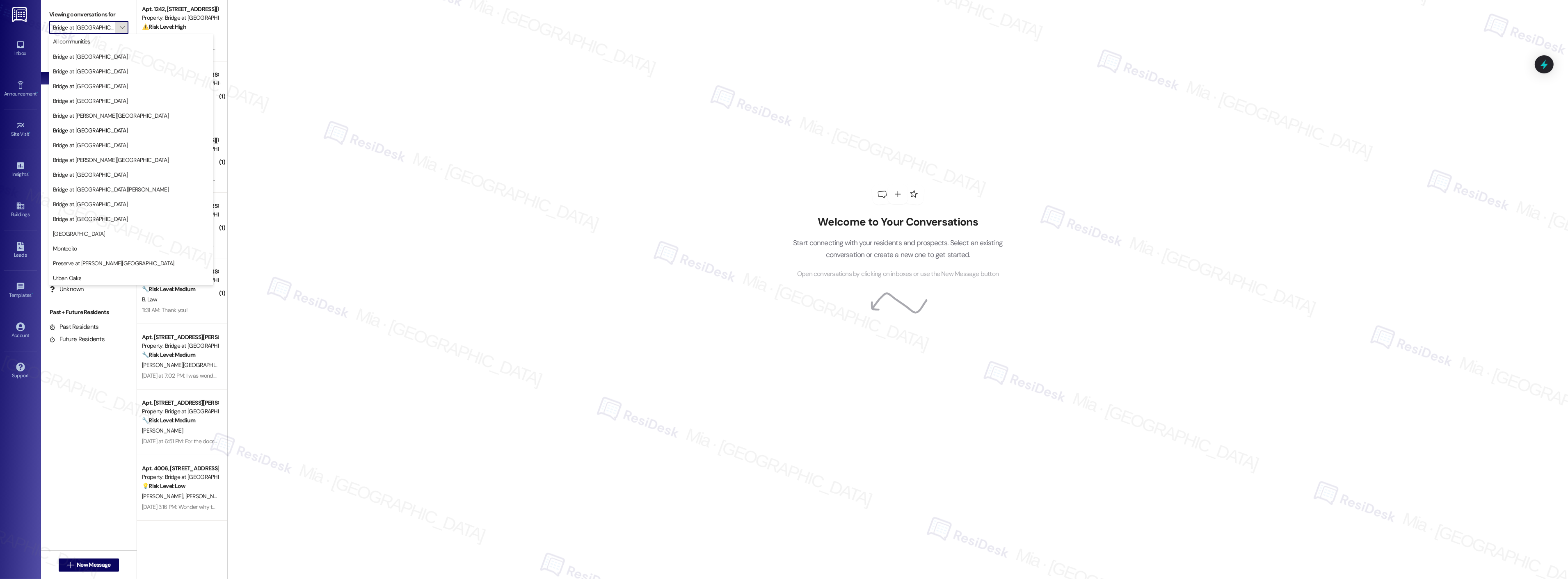
scroll to position [0, 15]
click at [115, 82] on span "Bridge at [GEOGRAPHIC_DATA]" at bounding box center [131, 86] width 156 height 8
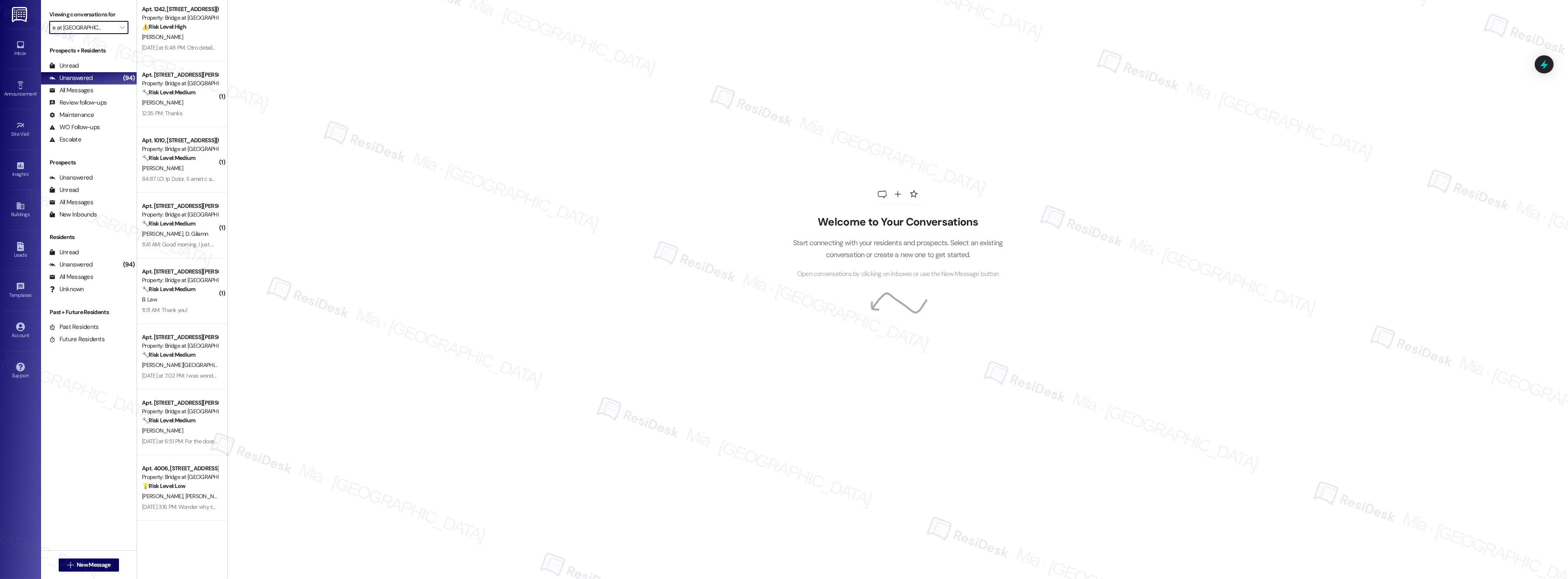
type input "Bridge at [GEOGRAPHIC_DATA]"
click at [617, 189] on div "Welcome to Your Conversations Start connecting with your residents and prospect…" at bounding box center [897, 290] width 1341 height 579
drag, startPoint x: 220, startPoint y: 105, endPoint x: 220, endPoint y: 128, distance: 23.0
click at [227, 128] on div "Welcome to Your Conversations Start connecting with your residents and prospect…" at bounding box center [897, 290] width 1341 height 579
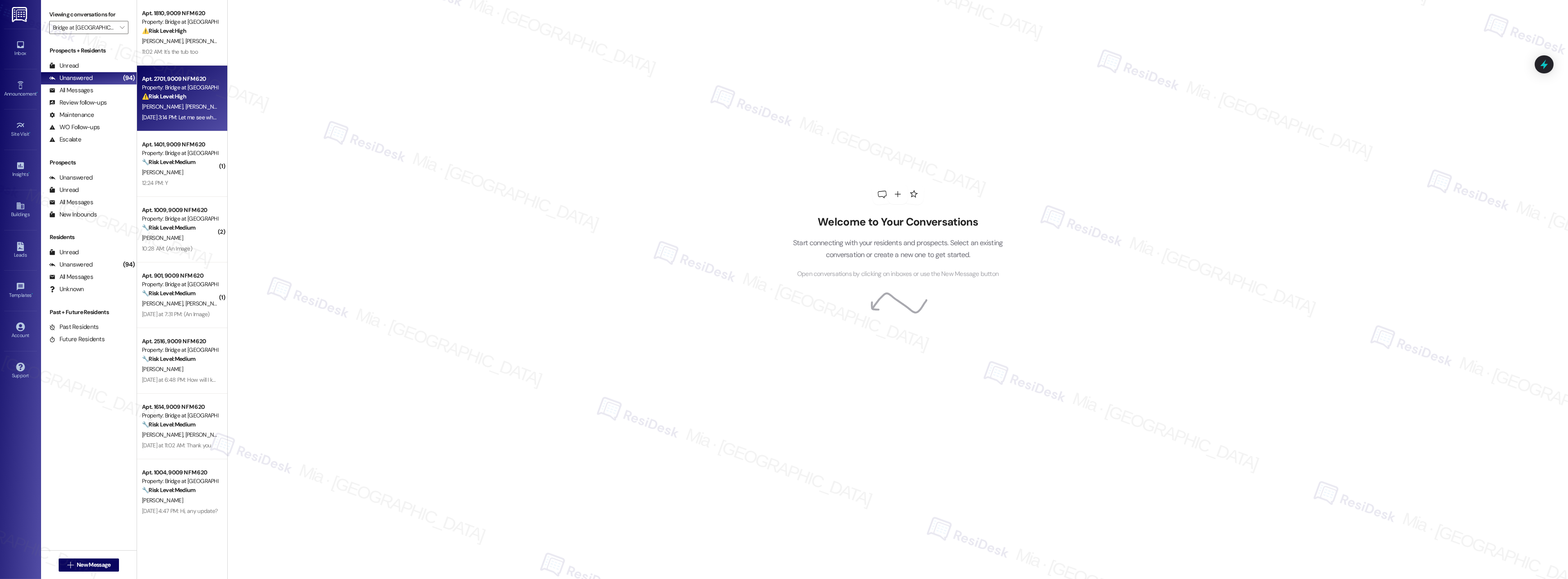
click at [200, 108] on span "J. Moreno Caldas" at bounding box center [216, 106] width 61 height 7
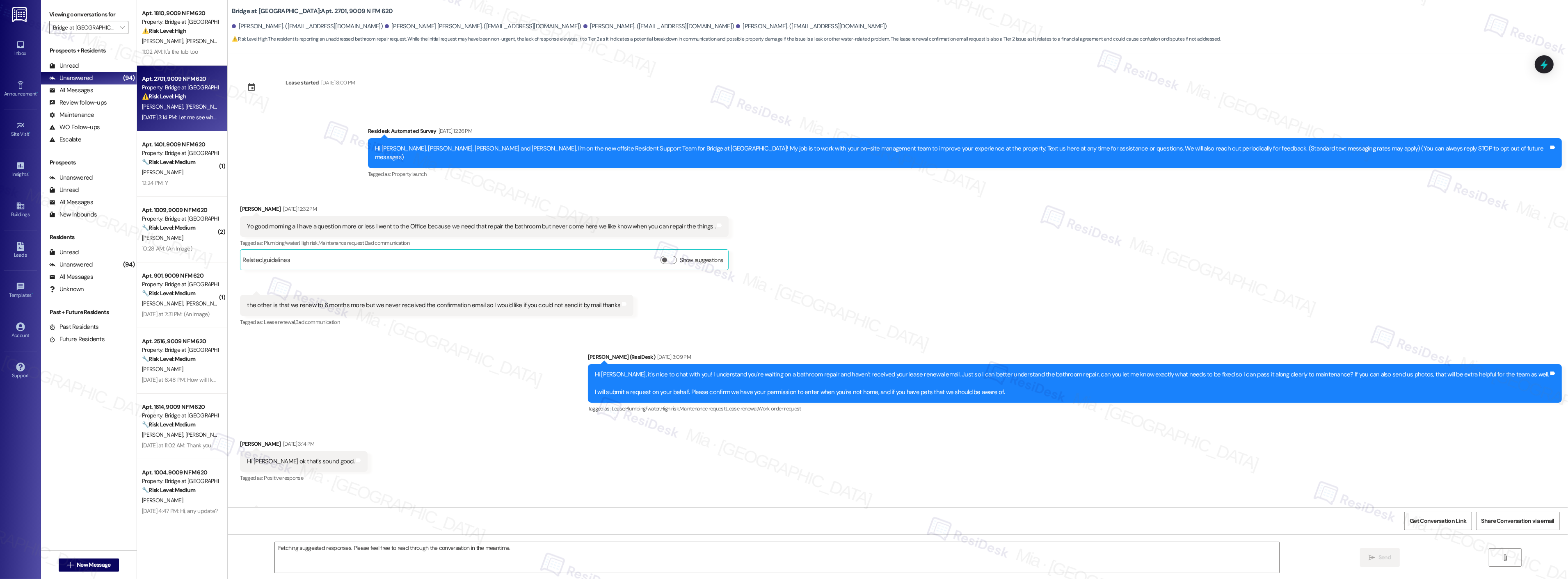
scroll to position [19, 0]
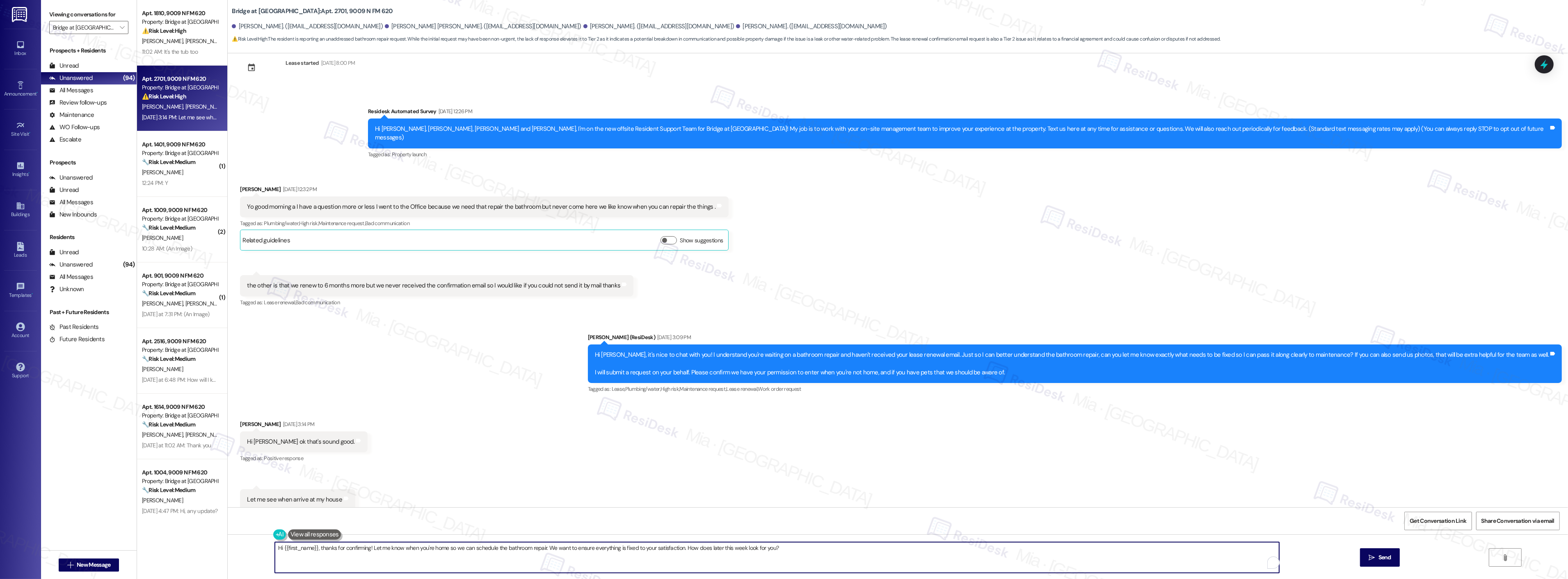
drag, startPoint x: 310, startPoint y: 548, endPoint x: 279, endPoint y: 546, distance: 31.1
click at [279, 546] on textarea "Hi {{first_name}}, thanks for confirming! Let me know when you're home so we ca…" at bounding box center [777, 557] width 1004 height 31
drag, startPoint x: 749, startPoint y: 546, endPoint x: 293, endPoint y: 552, distance: 456.0
click at [293, 552] on textarea "Hi Jaime, thanks for confirming! Let me know when you're home so we can schedul…" at bounding box center [777, 557] width 1004 height 31
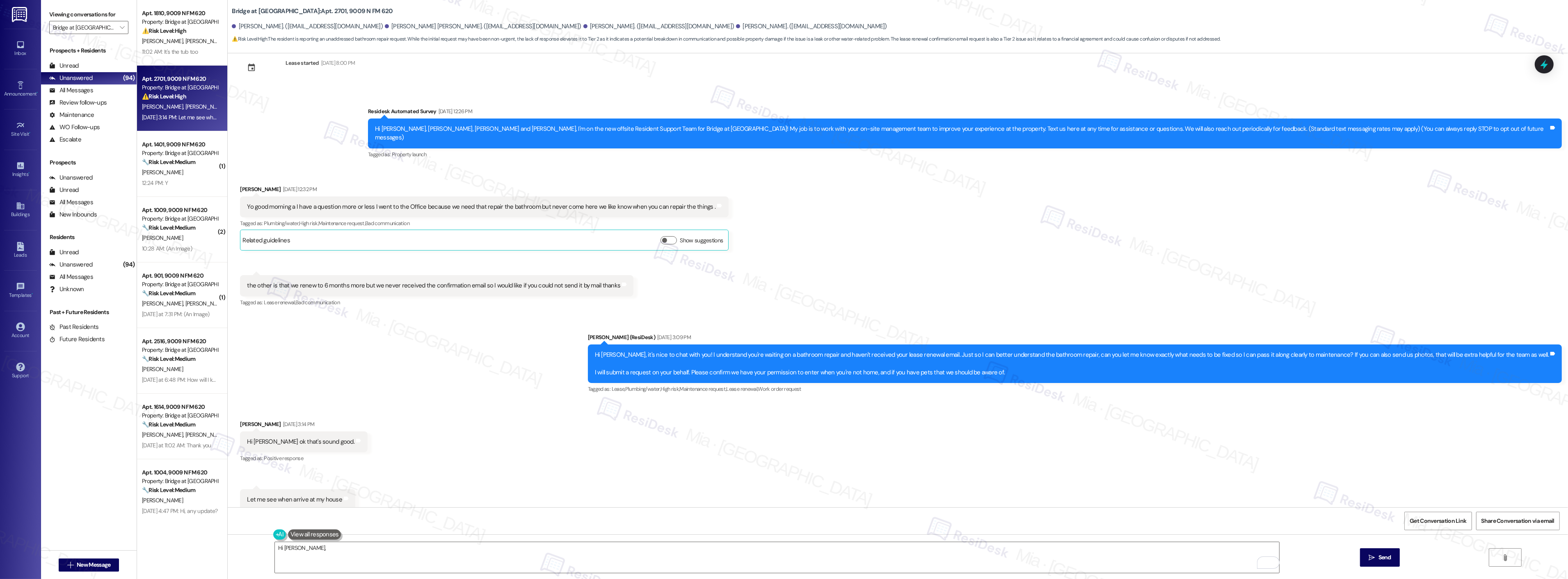
click at [784, 350] on div "Hi Jaime, it's nice to chat with you! I understand you're waiting on a bathroom…" at bounding box center [1071, 363] width 954 height 26
drag, startPoint x: 811, startPoint y: 347, endPoint x: 875, endPoint y: 346, distance: 64.0
click at [875, 350] on div "Hi Jaime, it's nice to chat with you! I understand you're waiting on a bathroom…" at bounding box center [1071, 363] width 954 height 26
drag, startPoint x: 1194, startPoint y: 346, endPoint x: 1351, endPoint y: 346, distance: 157.0
click at [1351, 350] on div "Hi Jaime, it's nice to chat with you! I understand you're waiting on a bathroom…" at bounding box center [1071, 363] width 954 height 26
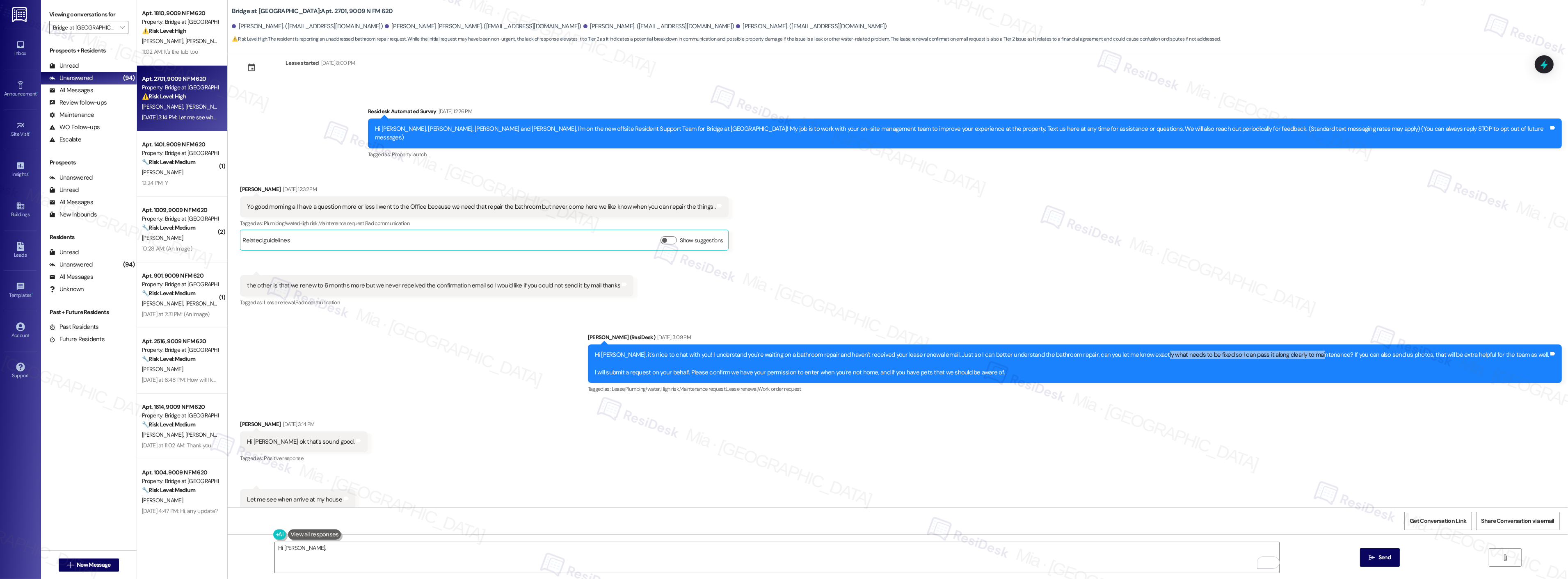
copy div "needs to be fixed so I can pass it along clearly to maintenance"
click at [329, 551] on textarea "Hi Jaime," at bounding box center [777, 557] width 1004 height 31
paste textarea "Just checking in to see if you could share the details and photos of what needs…"
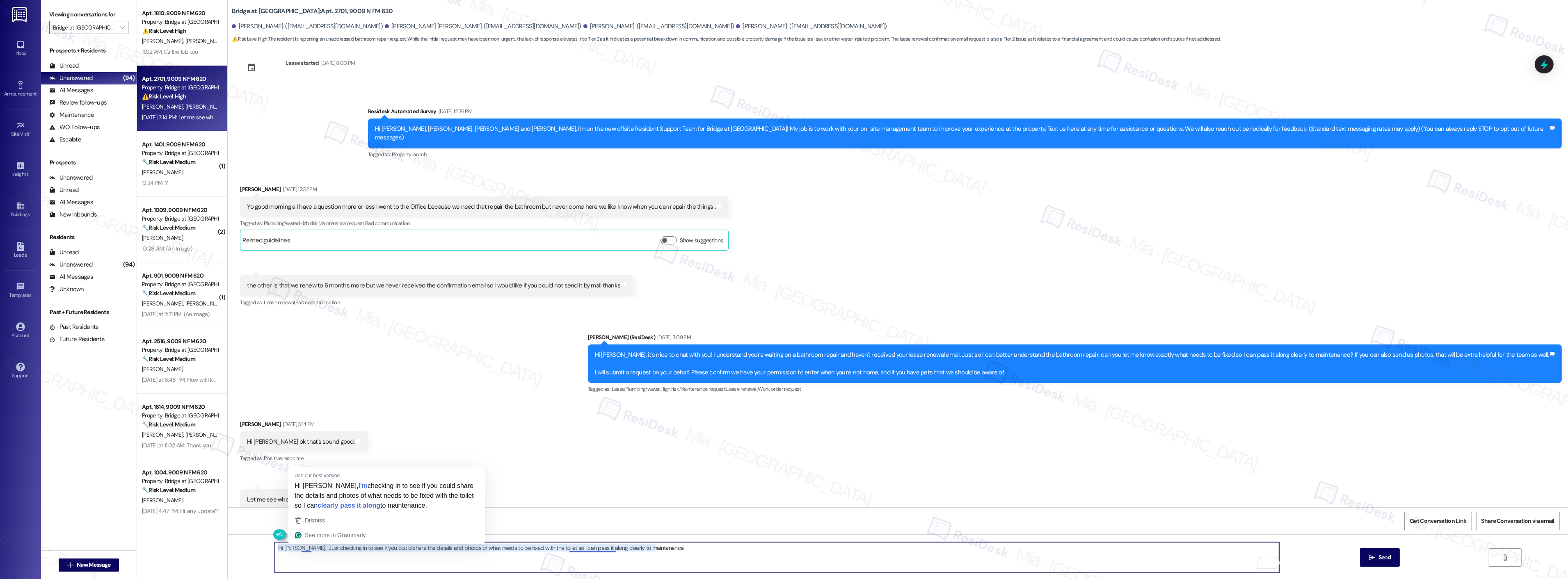
click at [296, 546] on textarea "Hi Jaime, Just checking in to see if you could share the details and photos of …" at bounding box center [777, 557] width 1004 height 31
click at [450, 480] on div "Received via SMS Jaime Jose Moreno Caldas Sep 16, 2025 at 3:14 PM Hi Sara ok th…" at bounding box center [898, 459] width 1340 height 115
click at [374, 547] on textarea "Hi Jaime, I'm checking in to see if you could share the details and photos of w…" at bounding box center [777, 557] width 1004 height 31
click at [669, 547] on textarea "Hi Jaime, I'm checking in to see if you could now share the details and photos …" at bounding box center [777, 557] width 1004 height 31
type textarea "Hi Jaime, I'm checking in to see if you could now share the details and photos …"
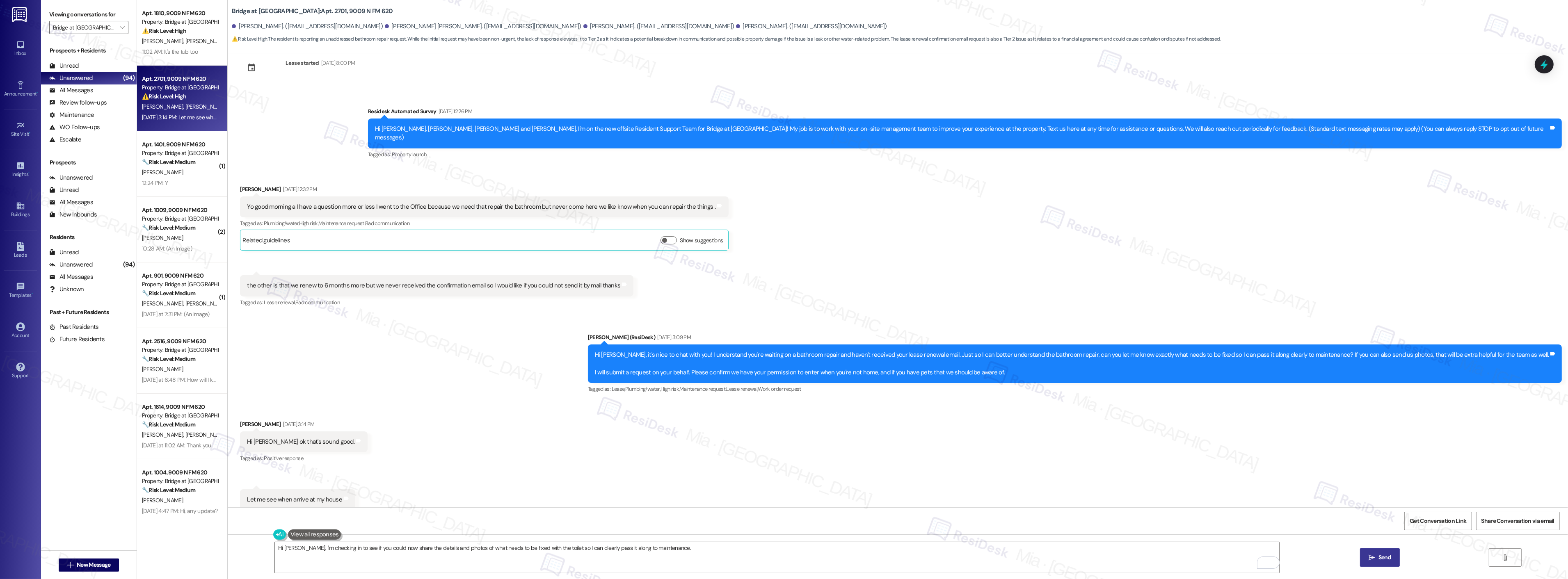
click at [1368, 559] on icon "" at bounding box center [1371, 557] width 6 height 7
click at [167, 123] on div "Apt. 1401, 9009 N FM 620 Property: Bridge at Canyon Creek 🔧 Risk Level: Medium …" at bounding box center [182, 99] width 90 height 66
type textarea "Fetching suggested responses. Please feel free to read through the conversation…"
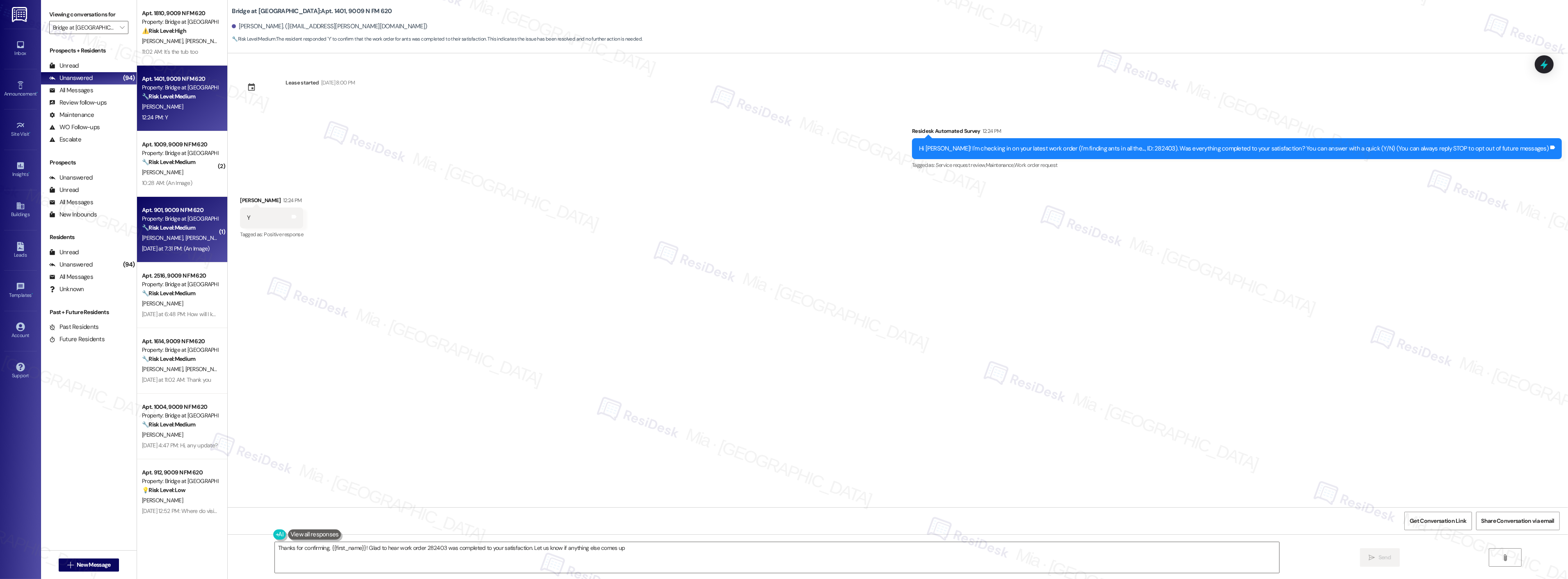
type textarea "Thanks for confirming, {{first_name}}! Glad to hear work order 282403 was compl…"
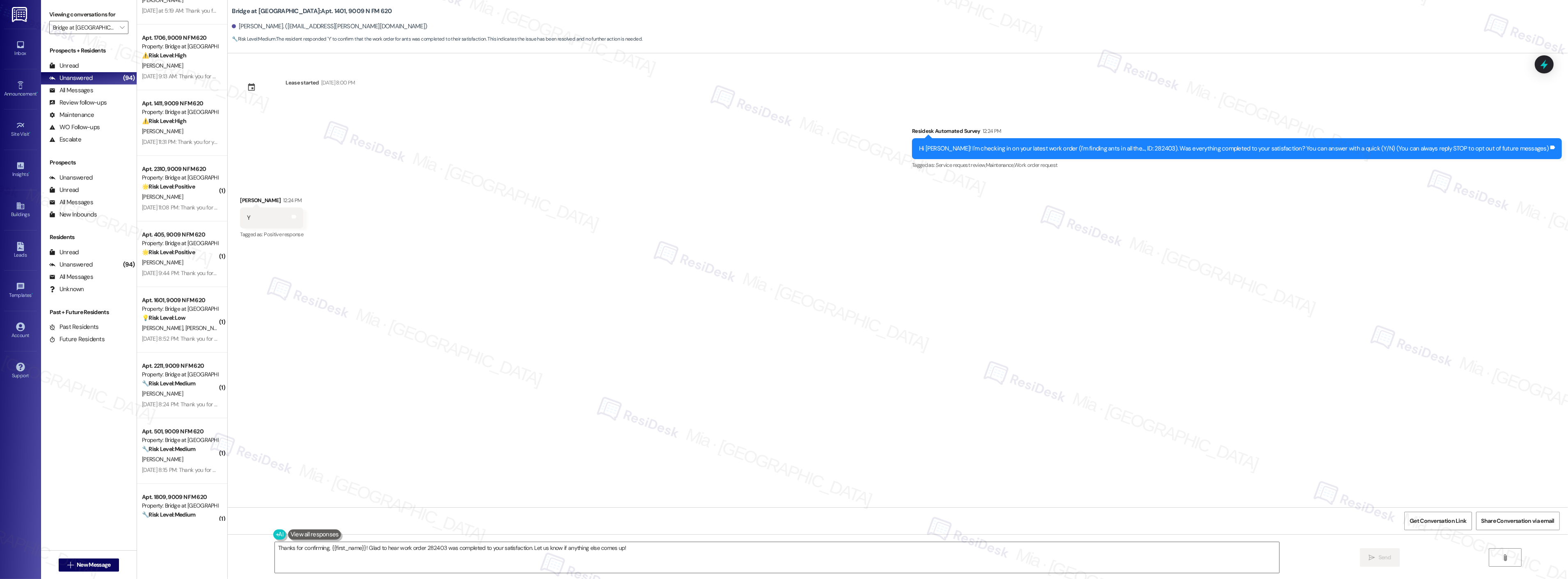
scroll to position [1250, 0]
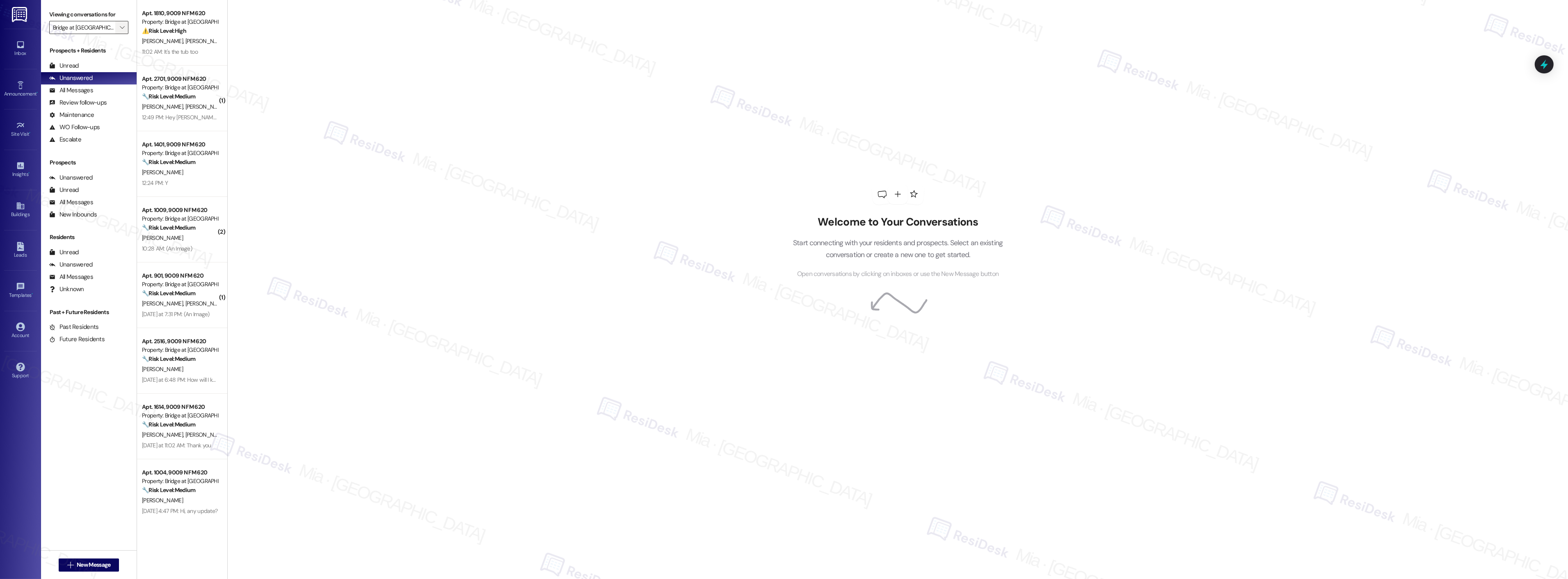
click at [120, 28] on icon "" at bounding box center [122, 27] width 4 height 7
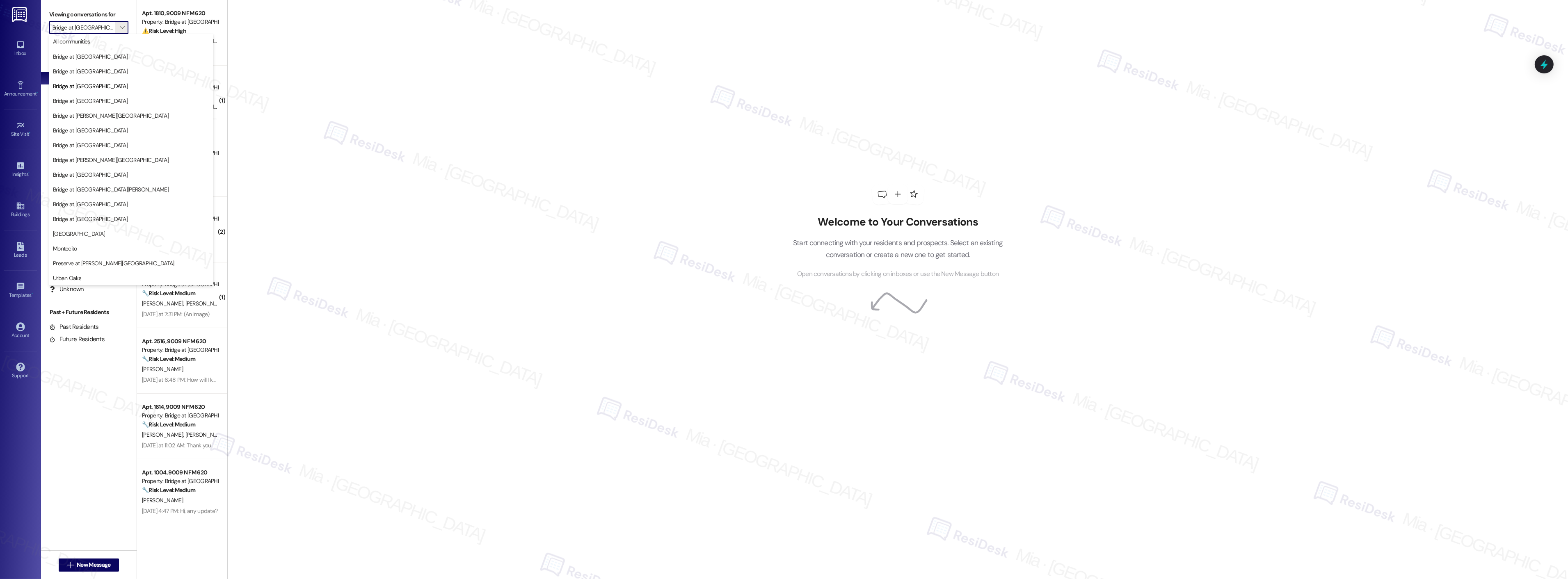
click at [409, 116] on div "Welcome to Your Conversations Start connecting with your residents and prospect…" at bounding box center [897, 290] width 1341 height 579
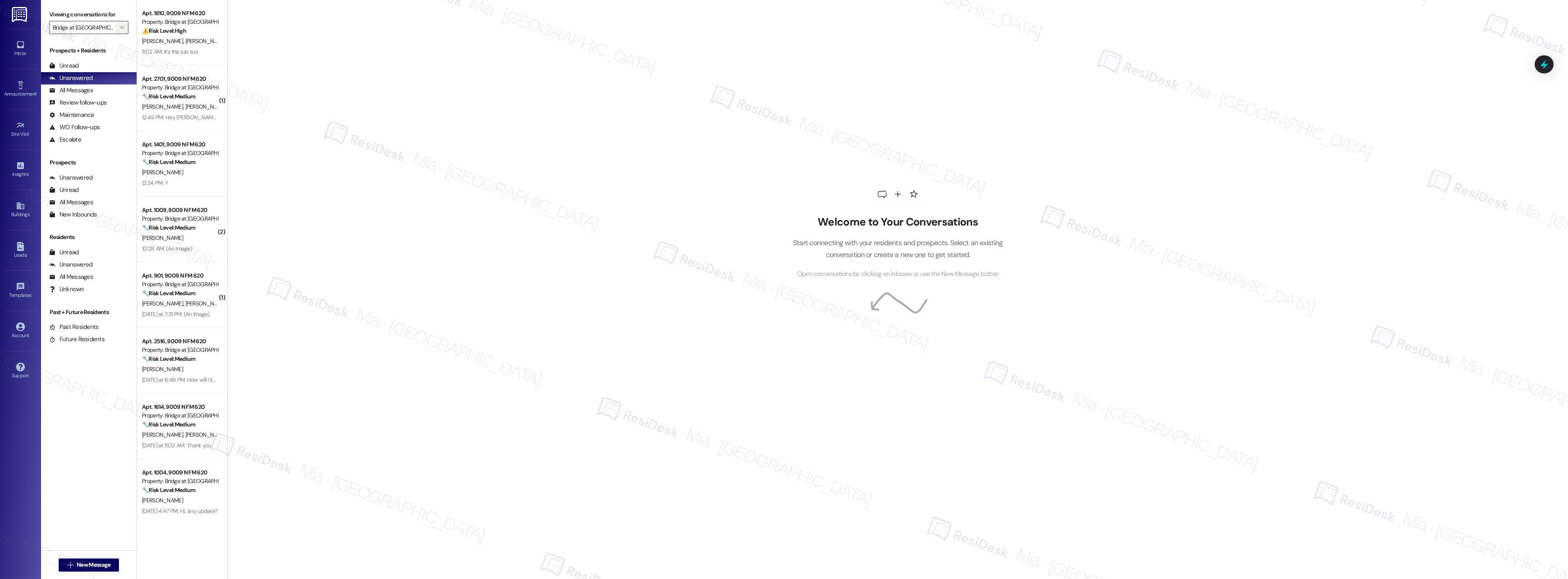
click at [118, 32] on span "" at bounding box center [122, 27] width 8 height 13
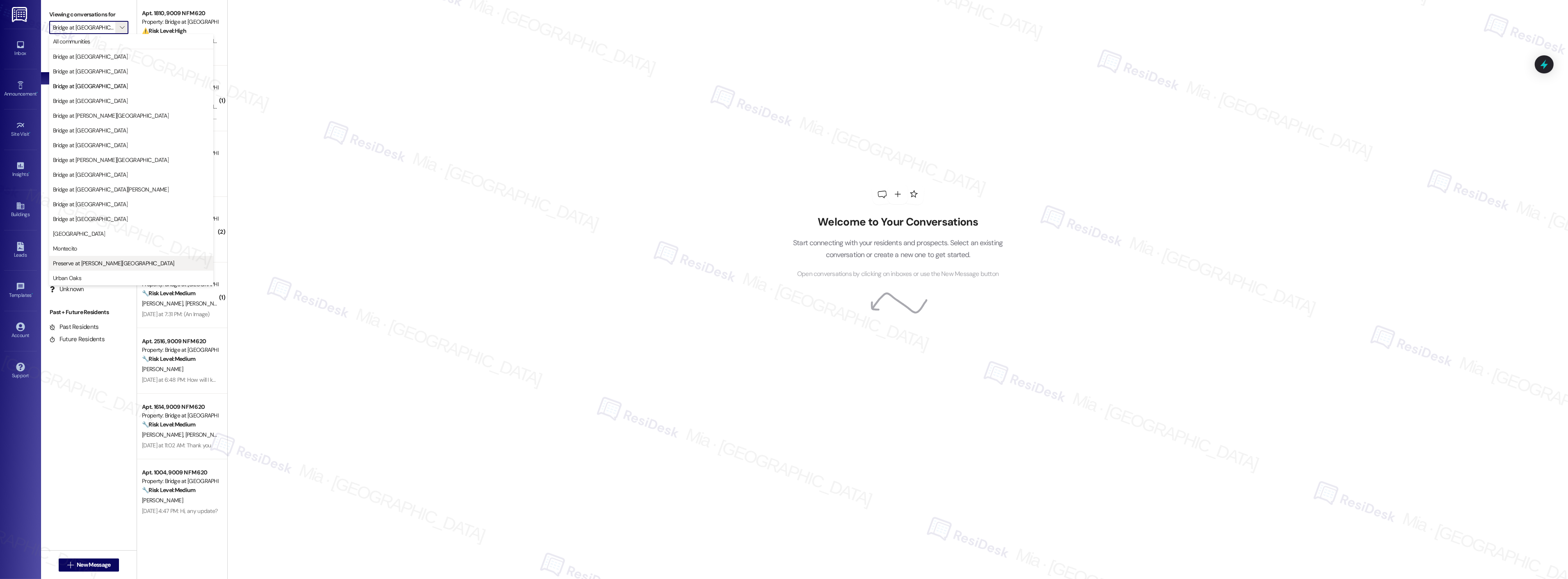
click at [91, 265] on span "Preserve at [PERSON_NAME][GEOGRAPHIC_DATA]" at bounding box center [114, 263] width 122 height 8
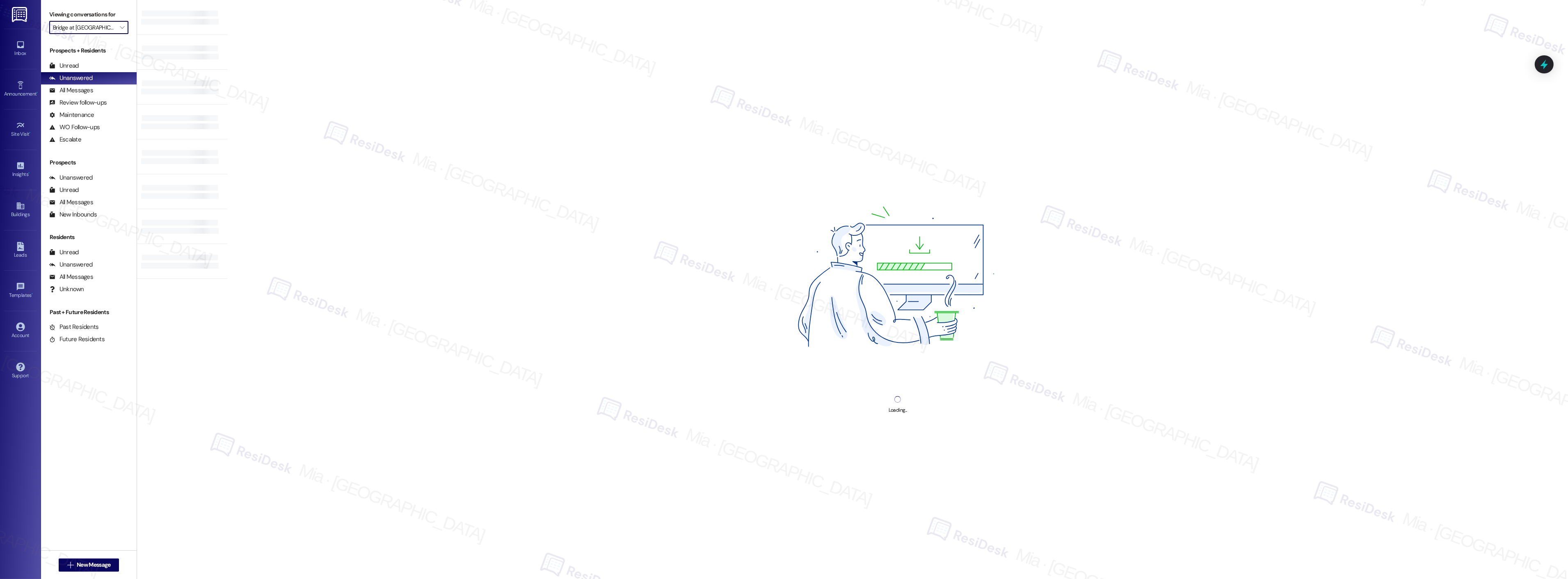
type input "Preserve at [PERSON_NAME][GEOGRAPHIC_DATA]"
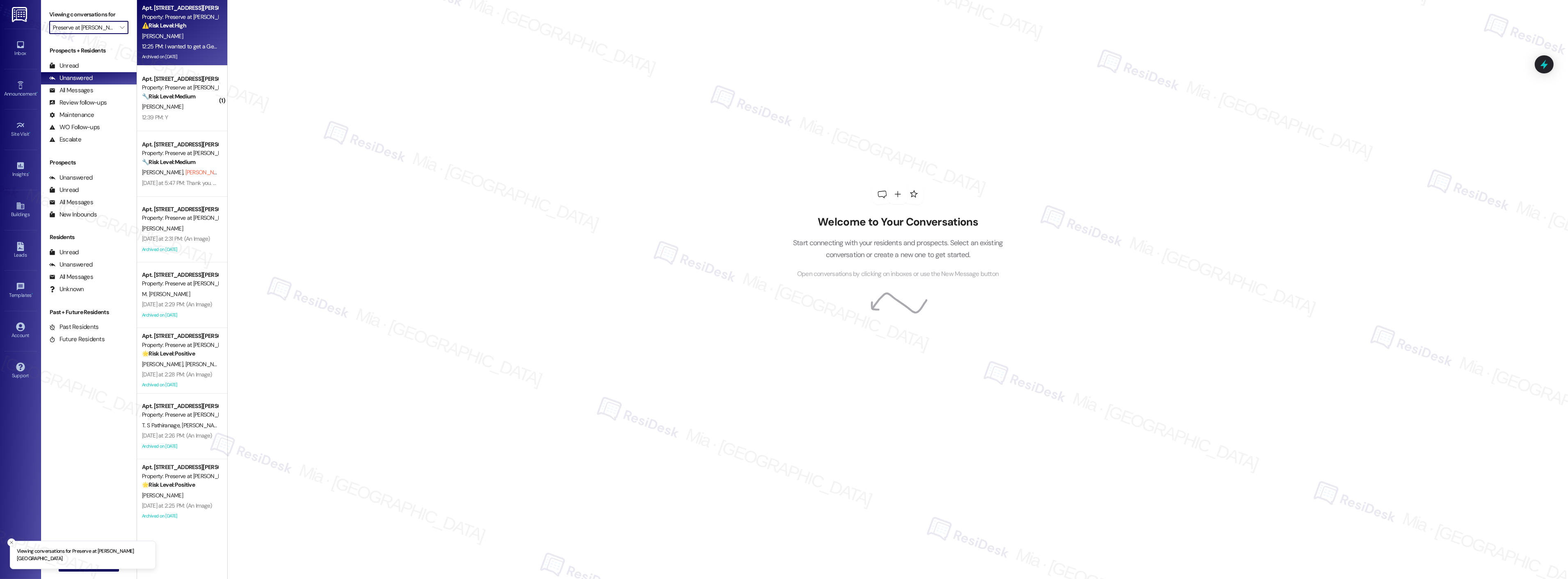
click at [202, 55] on div "Archived on [DATE]" at bounding box center [180, 57] width 77 height 10
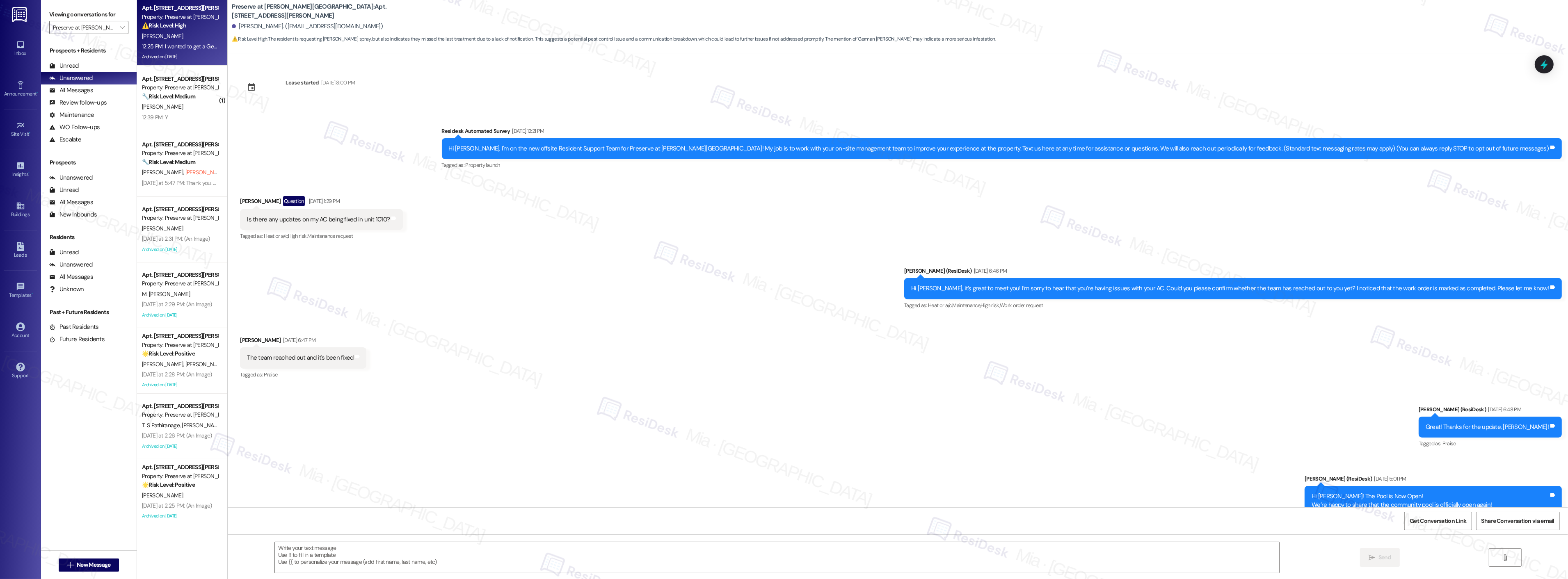
scroll to position [9739, 0]
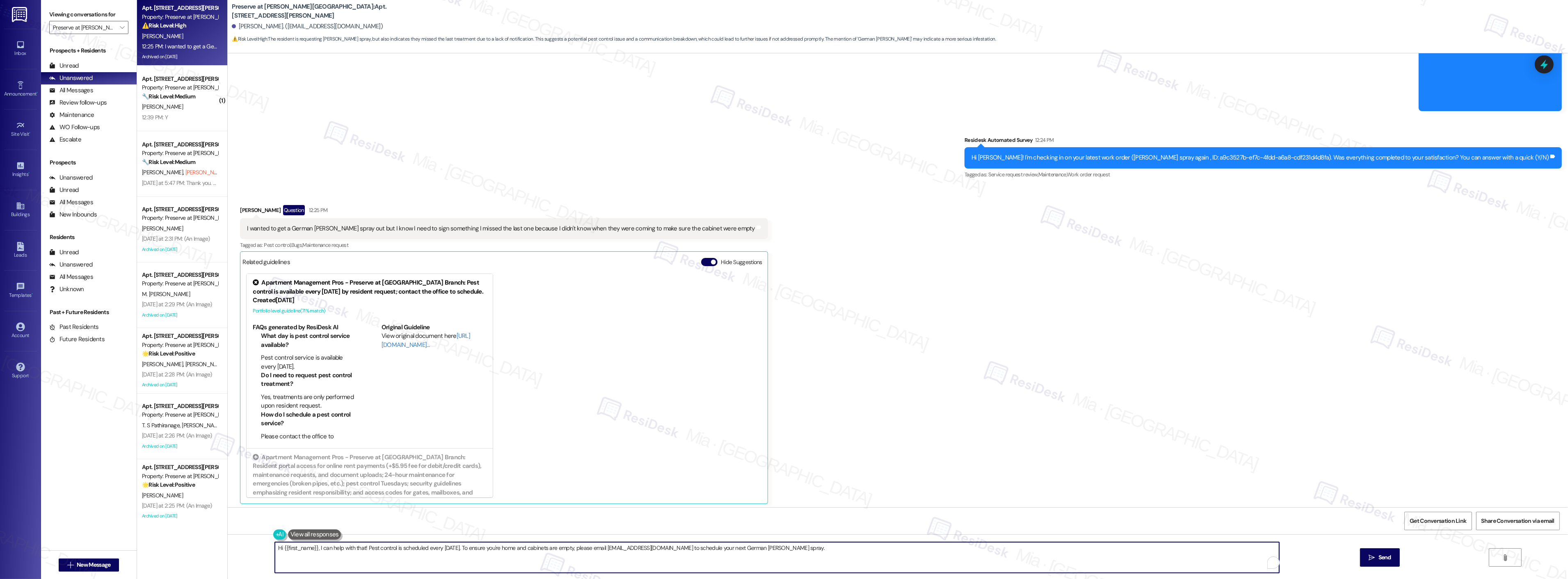
drag, startPoint x: 801, startPoint y: 547, endPoint x: 254, endPoint y: 547, distance: 547.0
click at [254, 547] on div "Hi {{first_name}}, I can help with that! Pest control is scheduled every Tuesda…" at bounding box center [898, 564] width 1340 height 61
paste textarea "Thank you for letting me know. Just to clarify, would you like me to add you to…"
click at [341, 549] on textarea "Thank you for letting me know. Just to clarify, would you like me to add you to…" at bounding box center [777, 557] width 1004 height 31
click at [634, 547] on textarea "Thank you for letting me know, Jakori. Just to clarify, would you like me to ad…" at bounding box center [777, 557] width 1004 height 31
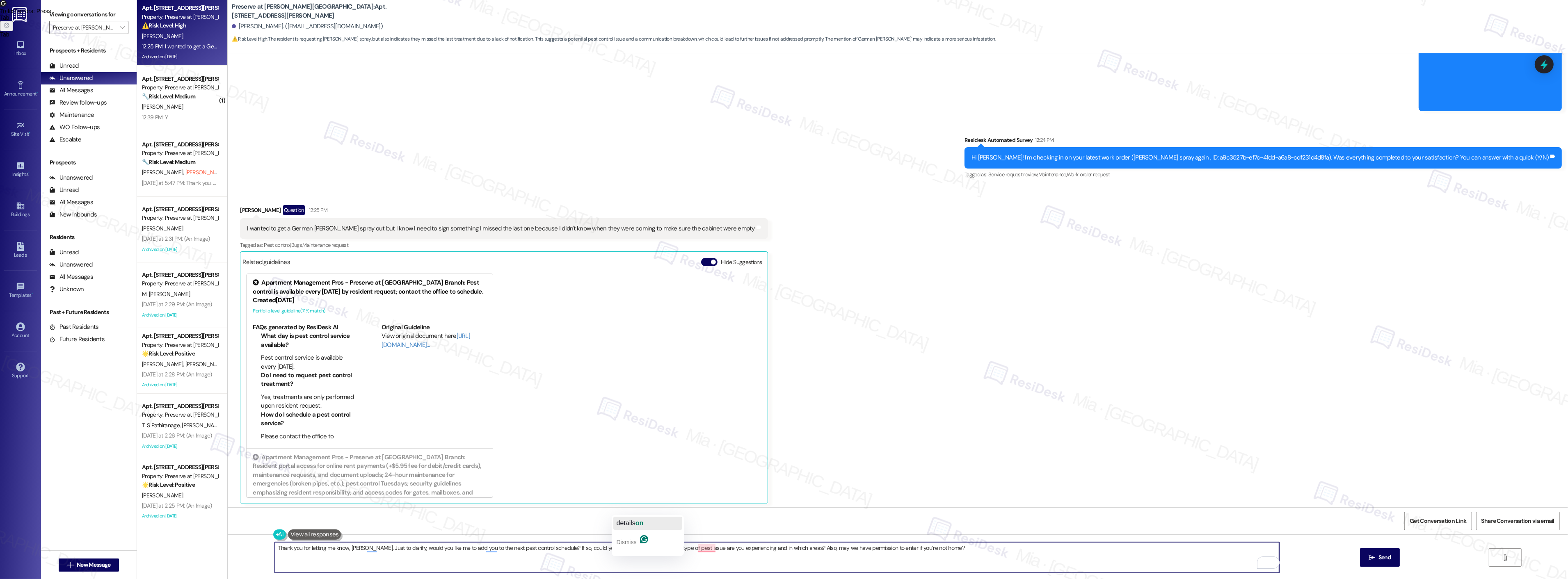
click at [635, 525] on span "details" at bounding box center [626, 522] width 19 height 7
click at [710, 521] on span "you are" at bounding box center [709, 522] width 23 height 7
type textarea "Thank you for letting me know, Jakori. To clarify, would you like me to add you…"
click at [1375, 556] on span " Send" at bounding box center [1380, 557] width 26 height 9
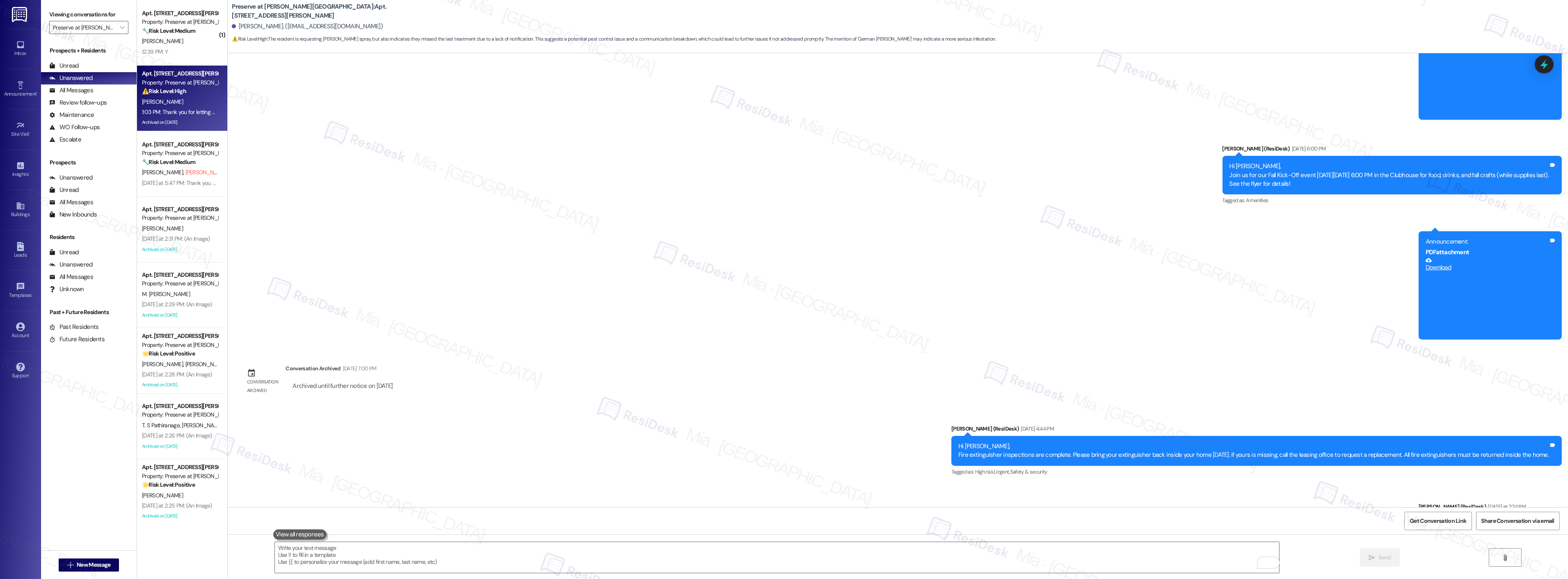
scroll to position [9204, 0]
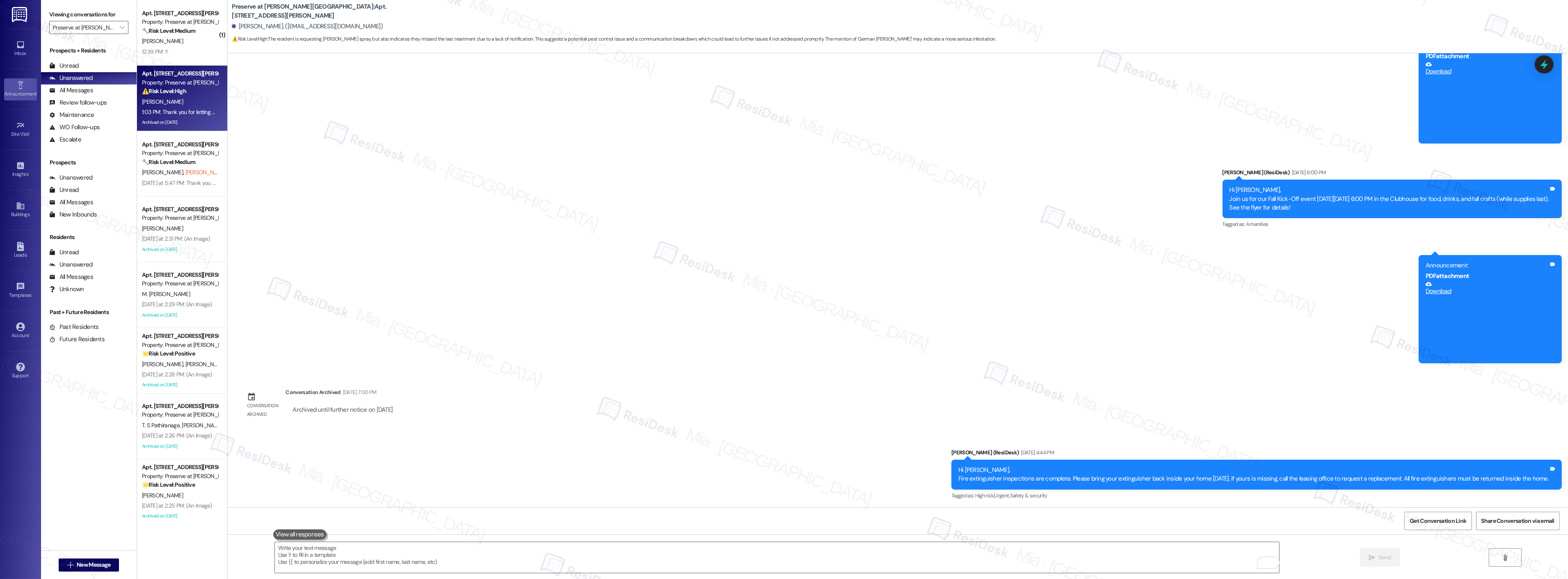
click at [19, 91] on div "Announcement •" at bounding box center [20, 94] width 41 height 8
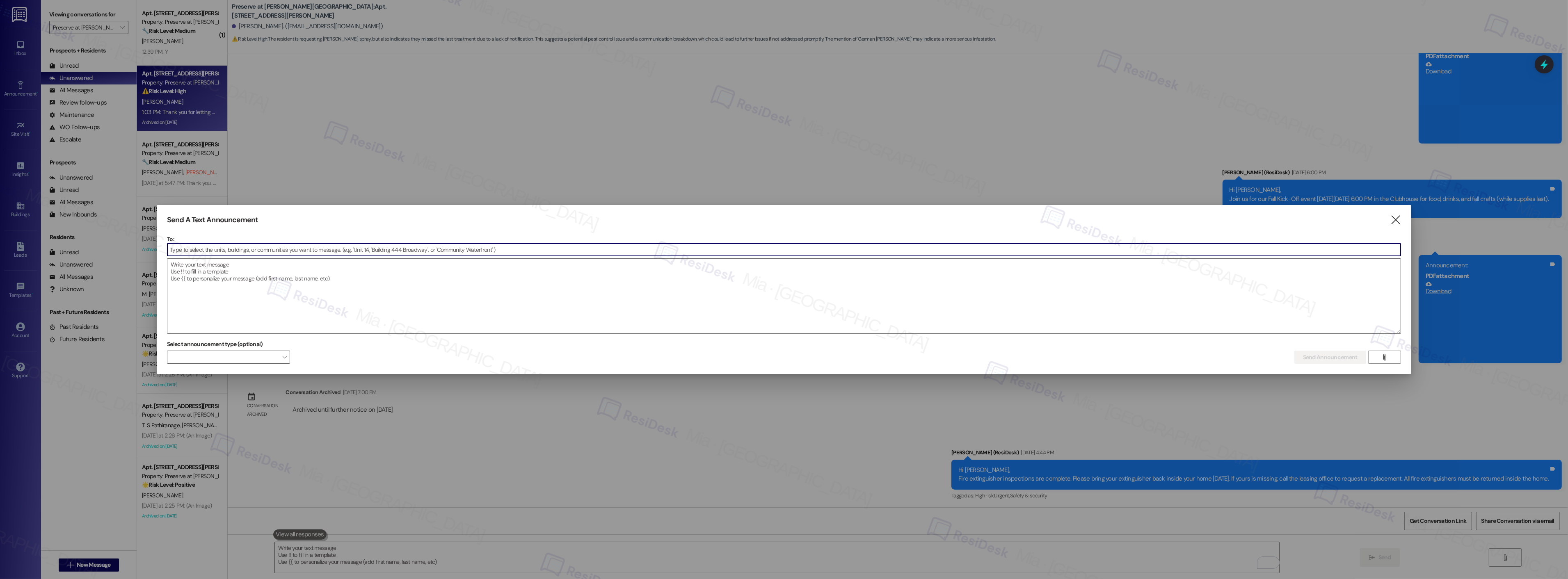
click at [274, 251] on input at bounding box center [784, 249] width 1233 height 12
type input "prese"
click at [243, 265] on div "Community: Preser ve at Wells Branch Message all current residents of Preserve …" at bounding box center [229, 275] width 123 height 35
click at [238, 271] on textarea at bounding box center [784, 296] width 1233 height 75
paste textarea "Hi {{first_name}}, :tada: Save the date! National Night Out is coming Tuesday, …"
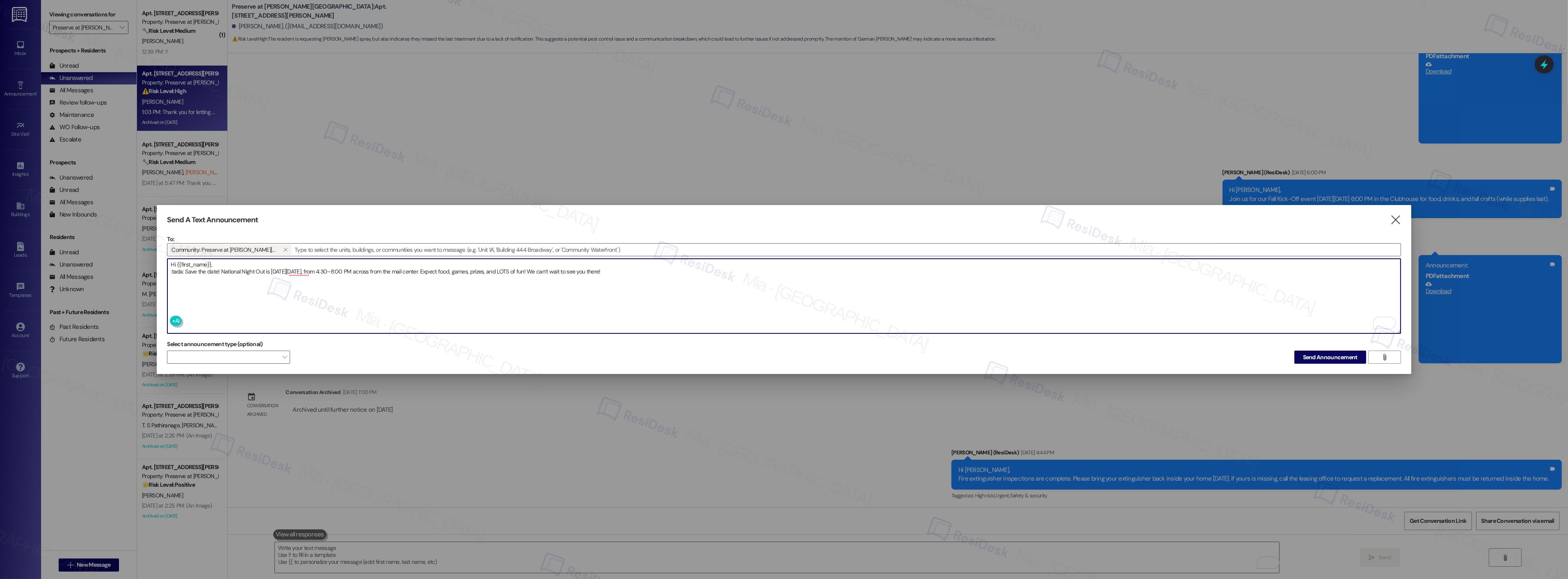
drag, startPoint x: 184, startPoint y: 266, endPoint x: 169, endPoint y: 269, distance: 15.3
click at [169, 269] on textarea "Hi {{first_name}}, :tada: Save the date! National Night Out is coming Tuesday, …" at bounding box center [784, 296] width 1233 height 75
click at [170, 269] on textarea "Hi {{first_name}}, Save the date! National Night Out is coming Tuesday, October…" at bounding box center [784, 296] width 1233 height 75
type textarea "Hi {{first_name}}, 🎇Save the date! National Night Out is coming Tuesday, Octobe…"
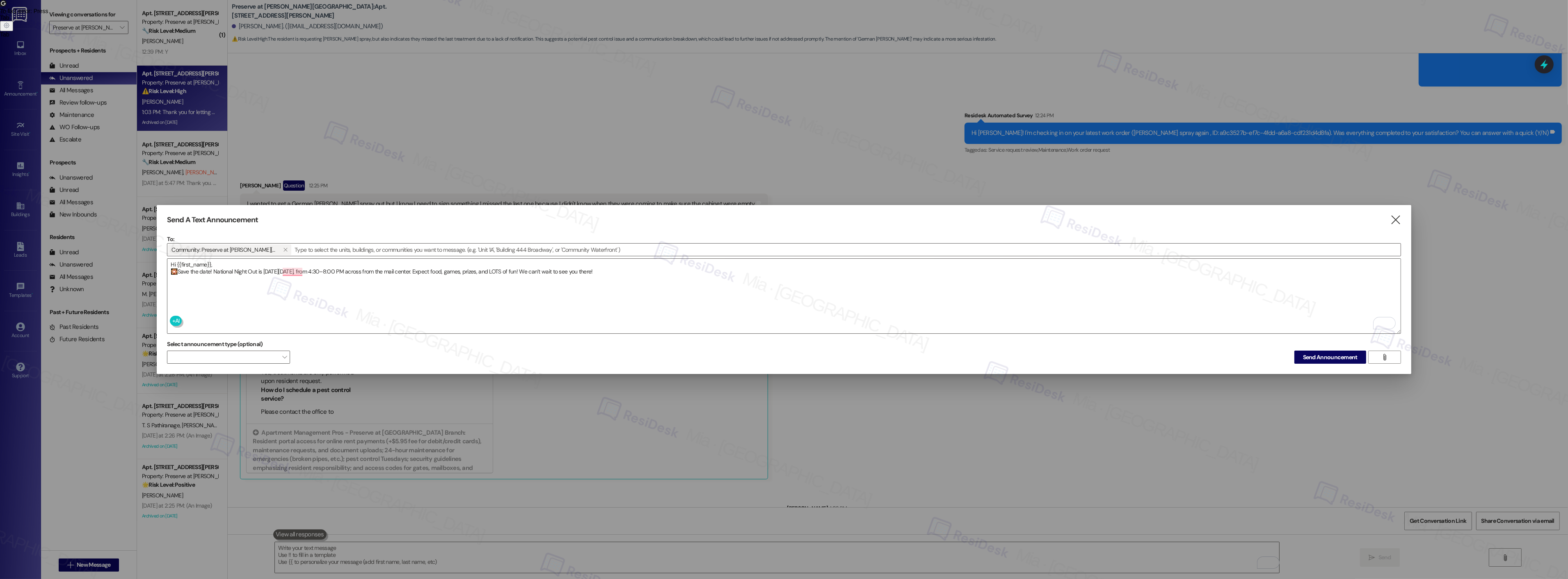
scroll to position [9853, 0]
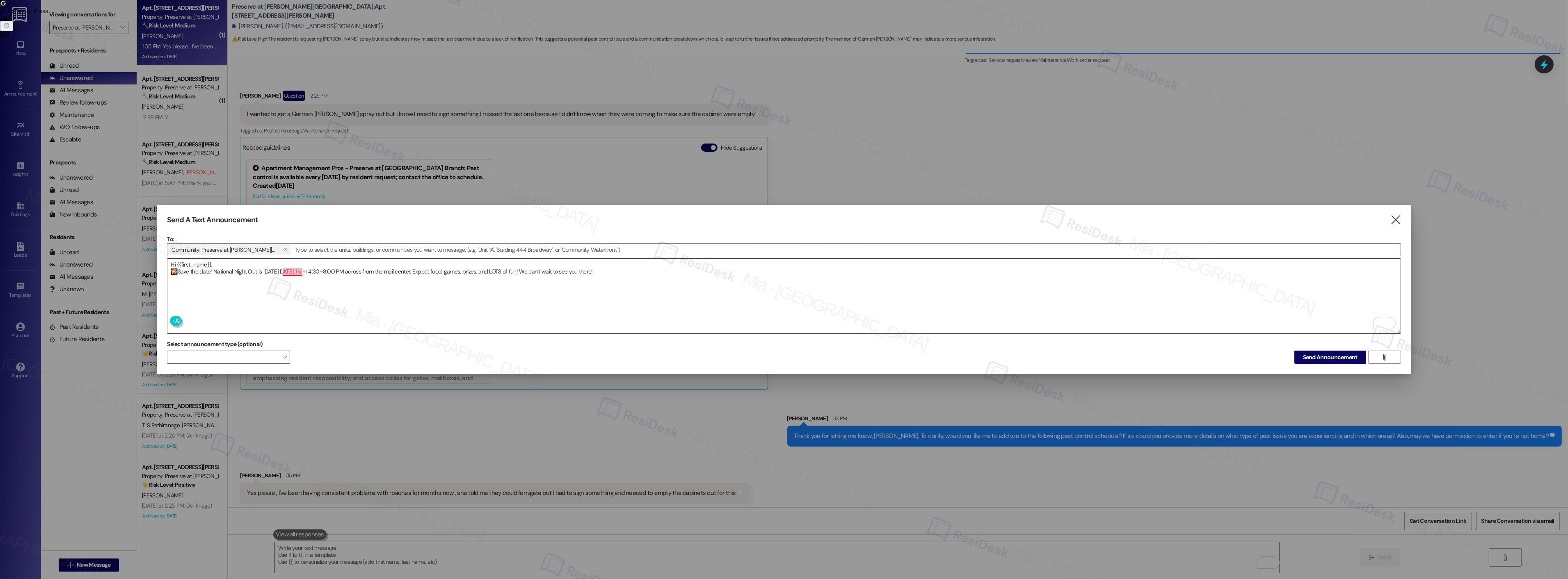
click at [284, 267] on textarea "Hi {{first_name}}, 🎇Save the date! National Night Out is coming Tuesday, Octobe…" at bounding box center [784, 296] width 1233 height 75
click at [544, 313] on textarea "Hi {{first_name}}, 🎇Save the date! National Night Out is coming Tuesday, Octobe…" at bounding box center [784, 296] width 1233 height 75
click at [1322, 353] on span "Send Announcement" at bounding box center [1331, 357] width 55 height 9
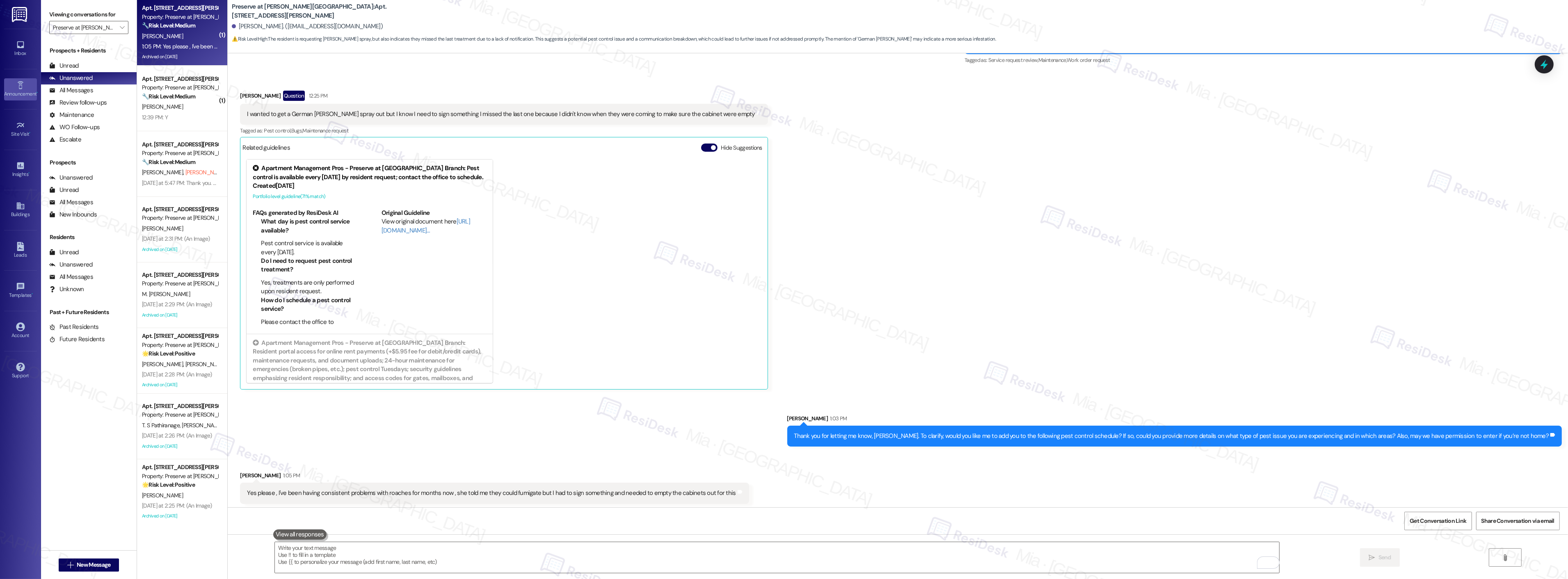
click at [21, 84] on icon at bounding box center [20, 85] width 9 height 9
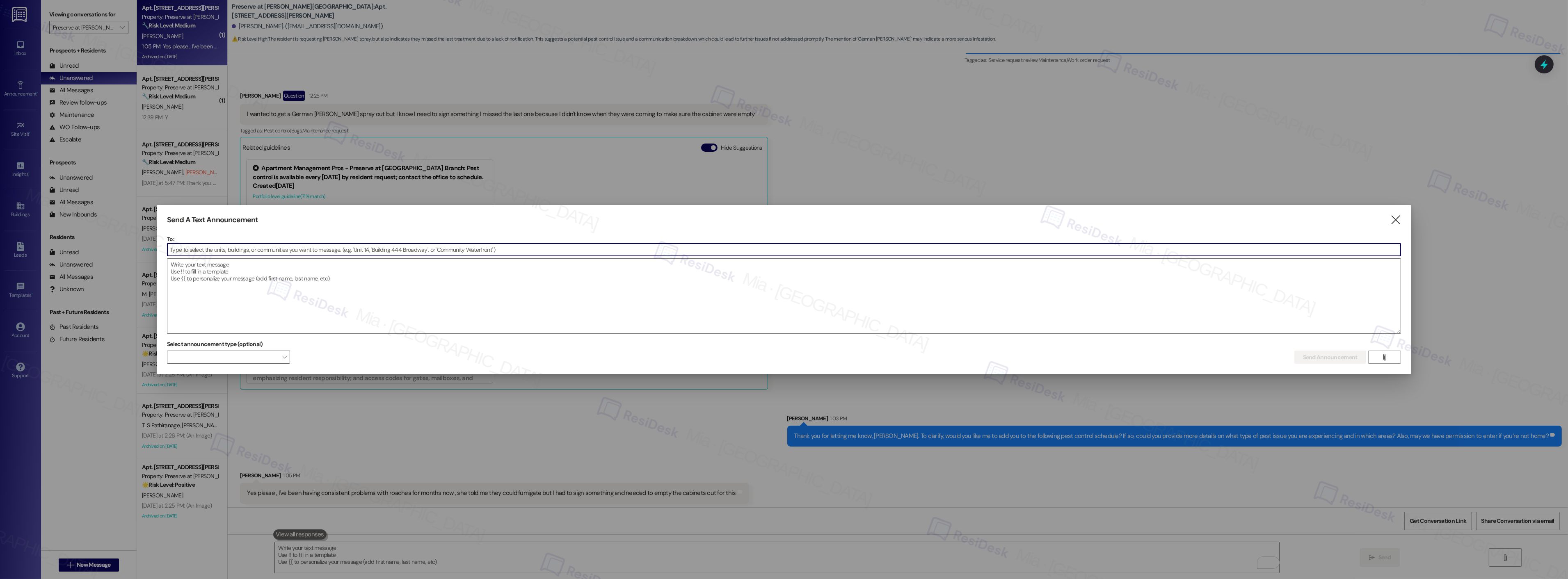
click at [205, 251] on input at bounding box center [784, 249] width 1233 height 12
type input "preser"
click at [212, 263] on span "Preser" at bounding box center [209, 266] width 16 height 7
click at [1396, 358] on button "" at bounding box center [1385, 357] width 33 height 13
click at [1385, 359] on icon "" at bounding box center [1384, 357] width 6 height 7
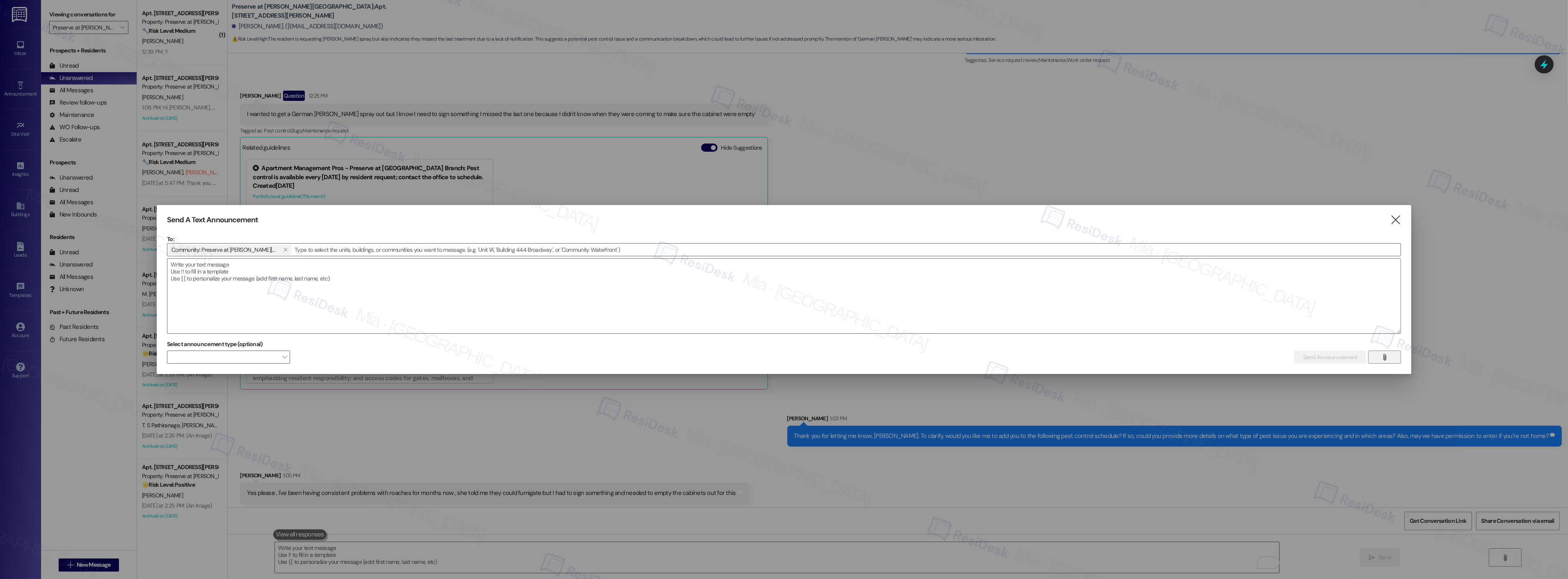
click at [1390, 359] on button "" at bounding box center [1385, 357] width 33 height 13
click at [1389, 359] on button "" at bounding box center [1385, 357] width 33 height 13
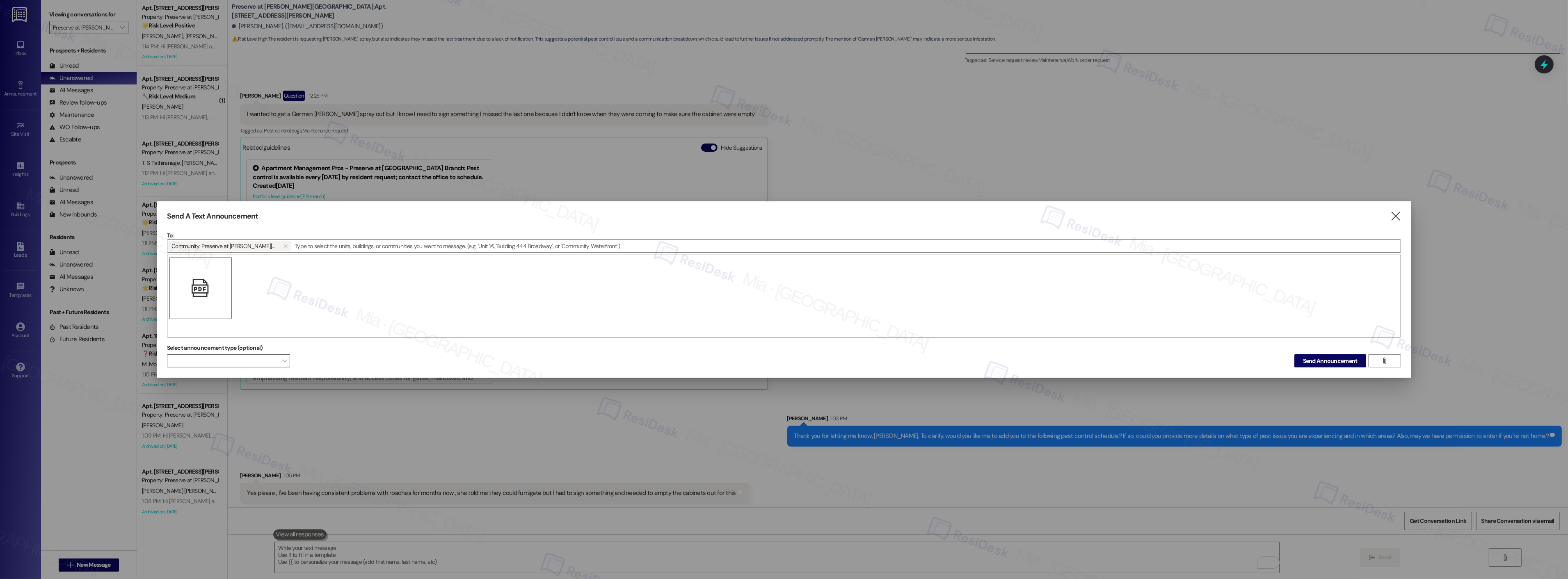
click at [211, 294] on div "" at bounding box center [200, 288] width 62 height 62
click at [1399, 218] on icon "" at bounding box center [1395, 216] width 11 height 9
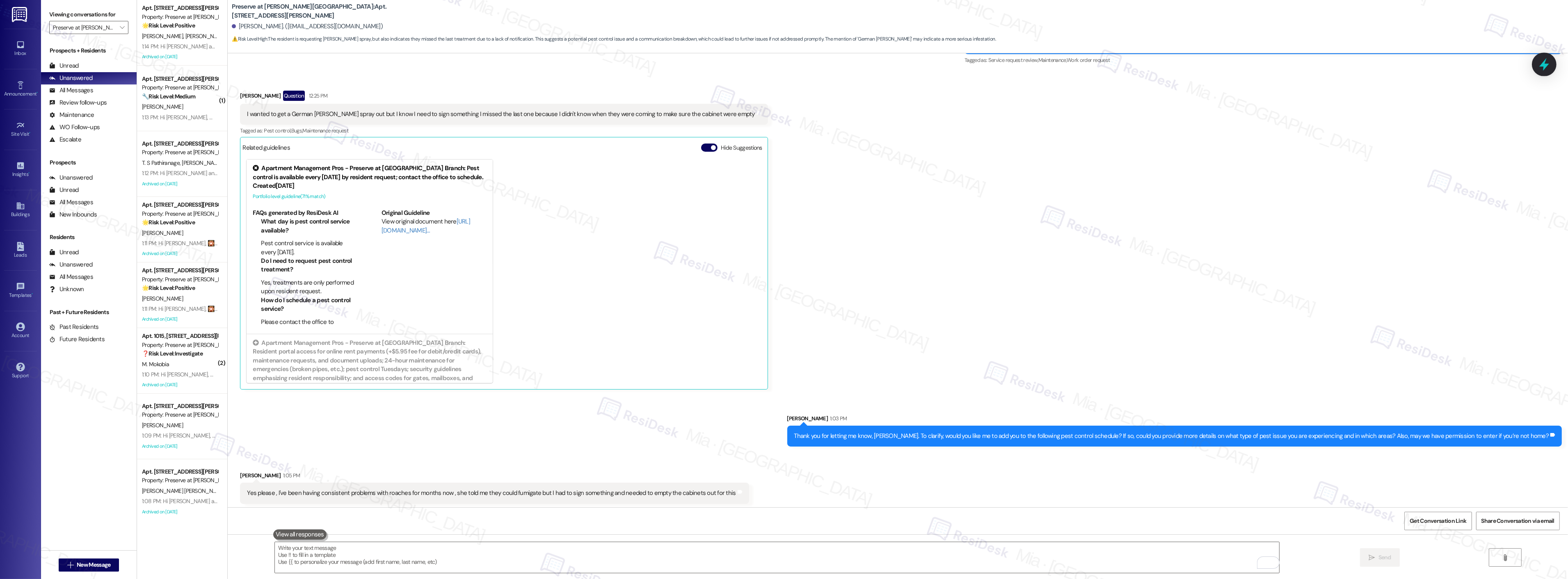
click at [1549, 68] on icon at bounding box center [1544, 64] width 14 height 14
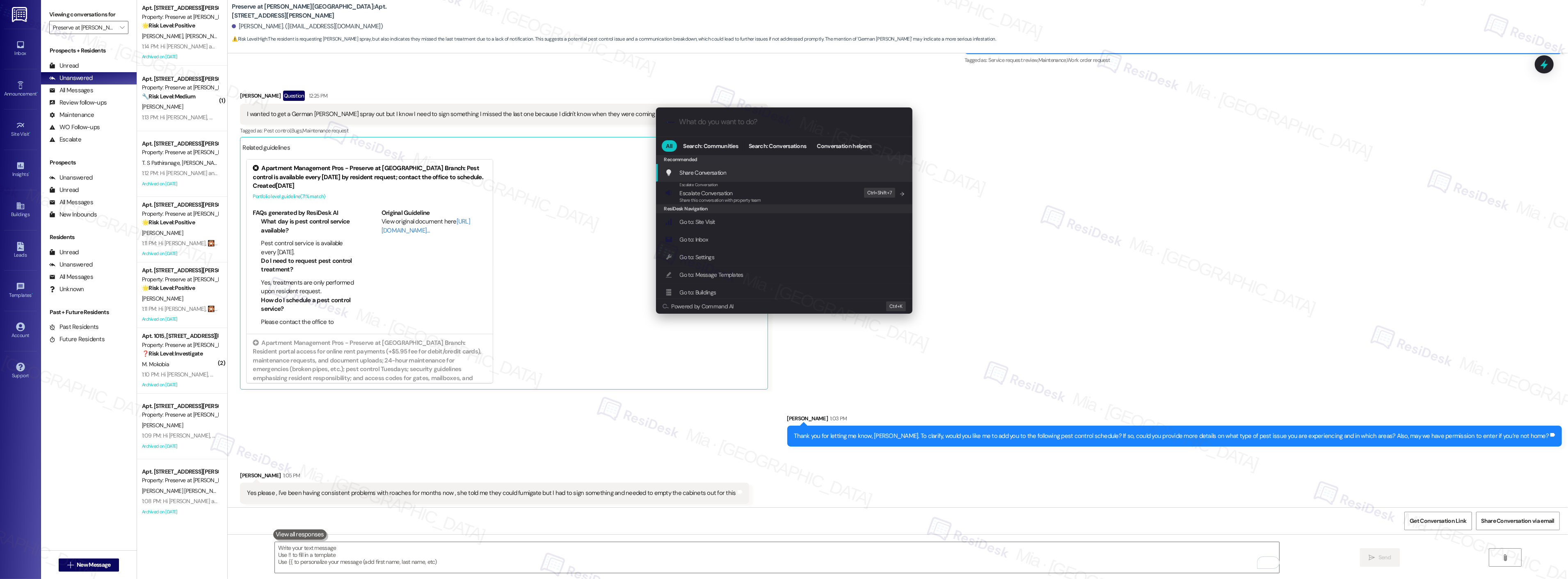
click at [1068, 257] on div ".cls-1{fill:#0a055f;}.cls-2{fill:#0cc4c4;} resideskLogoBlueOrange All Search: C…" at bounding box center [784, 290] width 1568 height 579
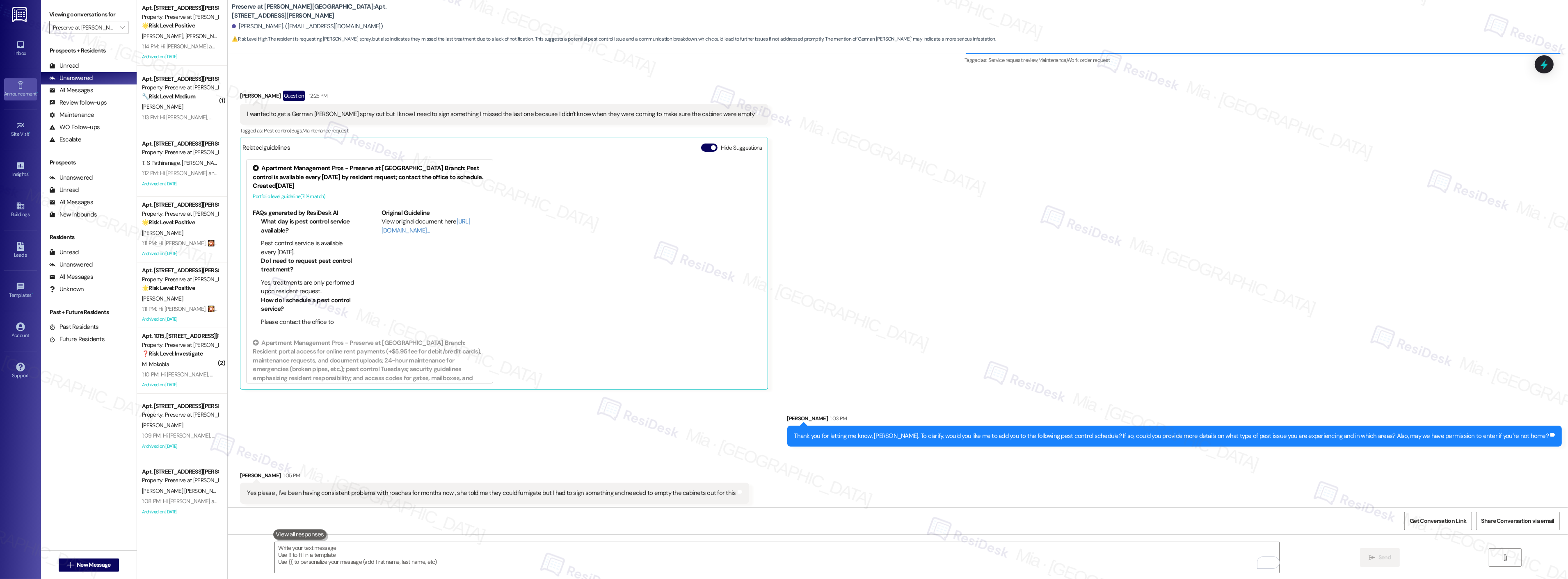
click at [21, 82] on icon at bounding box center [20, 85] width 9 height 9
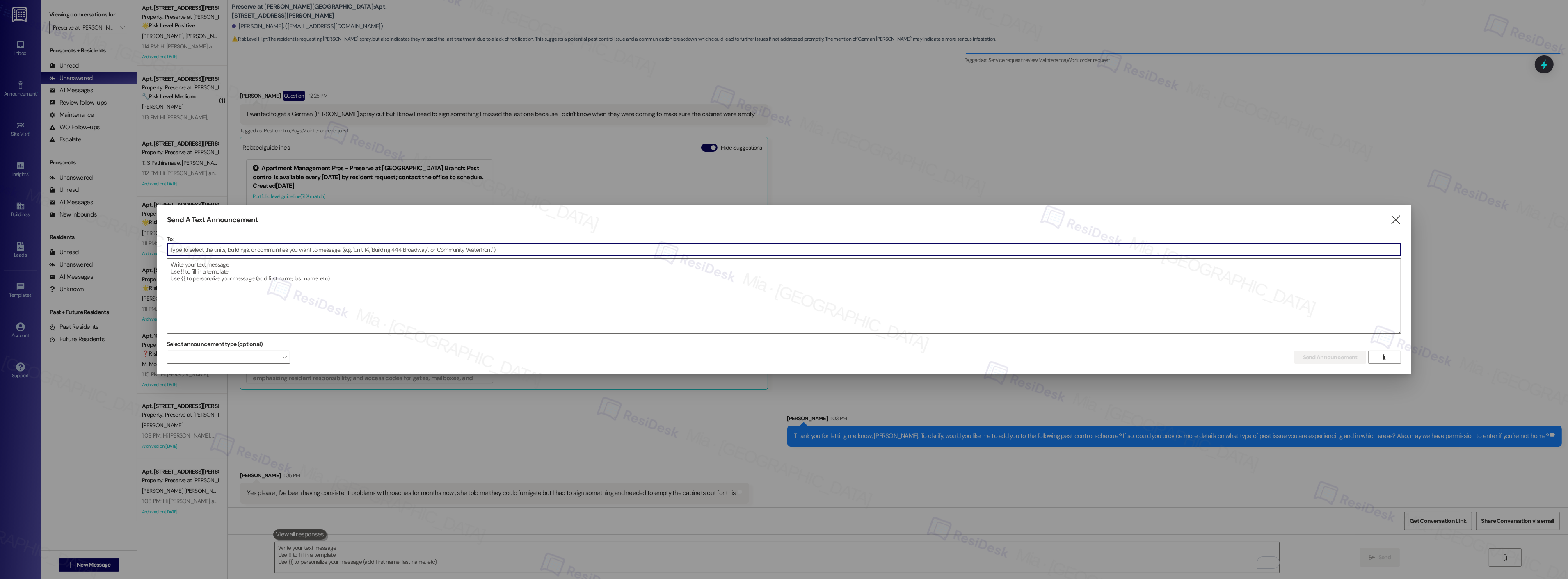
click at [228, 249] on input at bounding box center [784, 249] width 1233 height 12
type input "prese"
click at [253, 268] on div "Community: Preser ve at Wells Branch Message all current residents of Preserve …" at bounding box center [229, 275] width 123 height 35
click at [276, 272] on textarea at bounding box center [784, 296] width 1233 height 75
click at [1387, 357] on icon "" at bounding box center [1384, 357] width 6 height 7
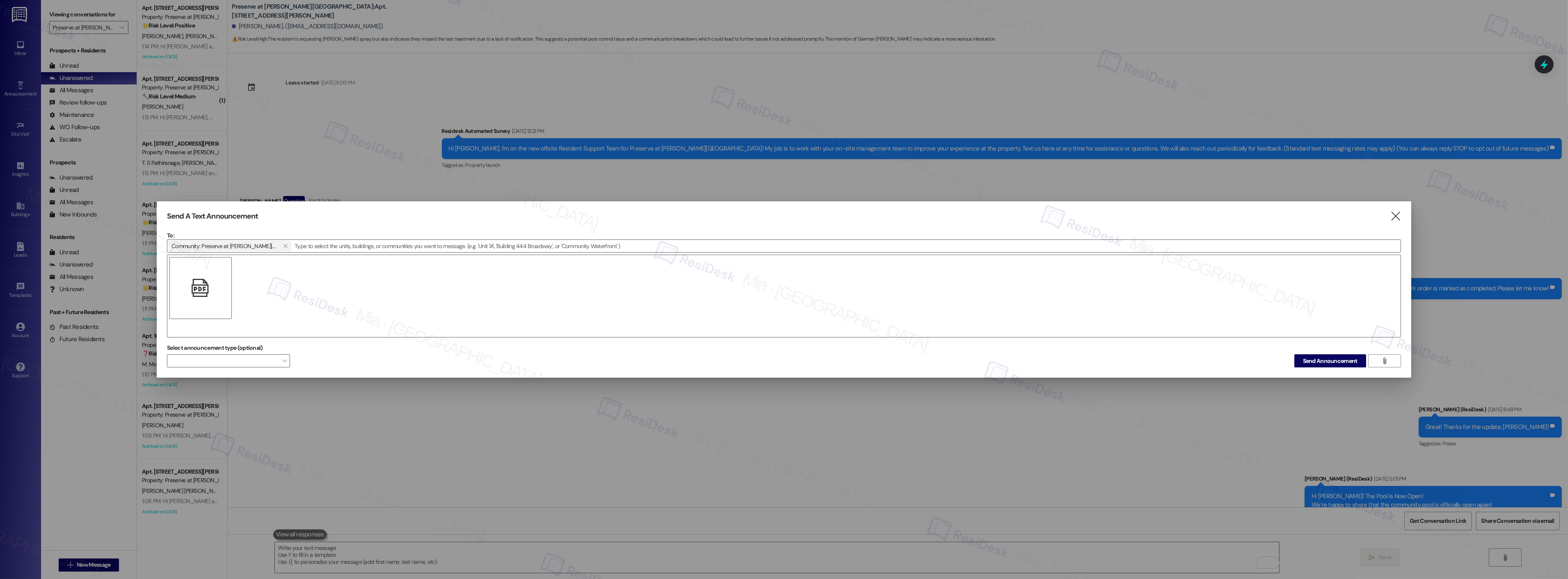
scroll to position [9853, 0]
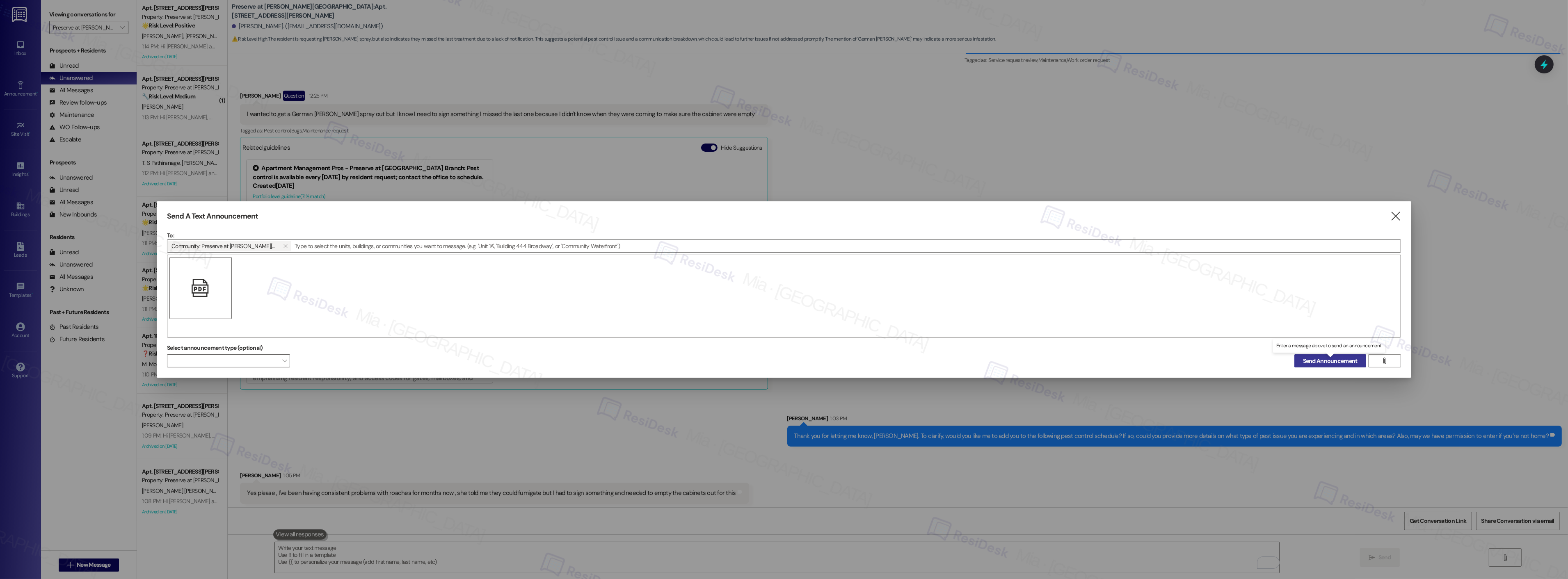
click at [1309, 359] on span "Send Announcement" at bounding box center [1331, 361] width 55 height 9
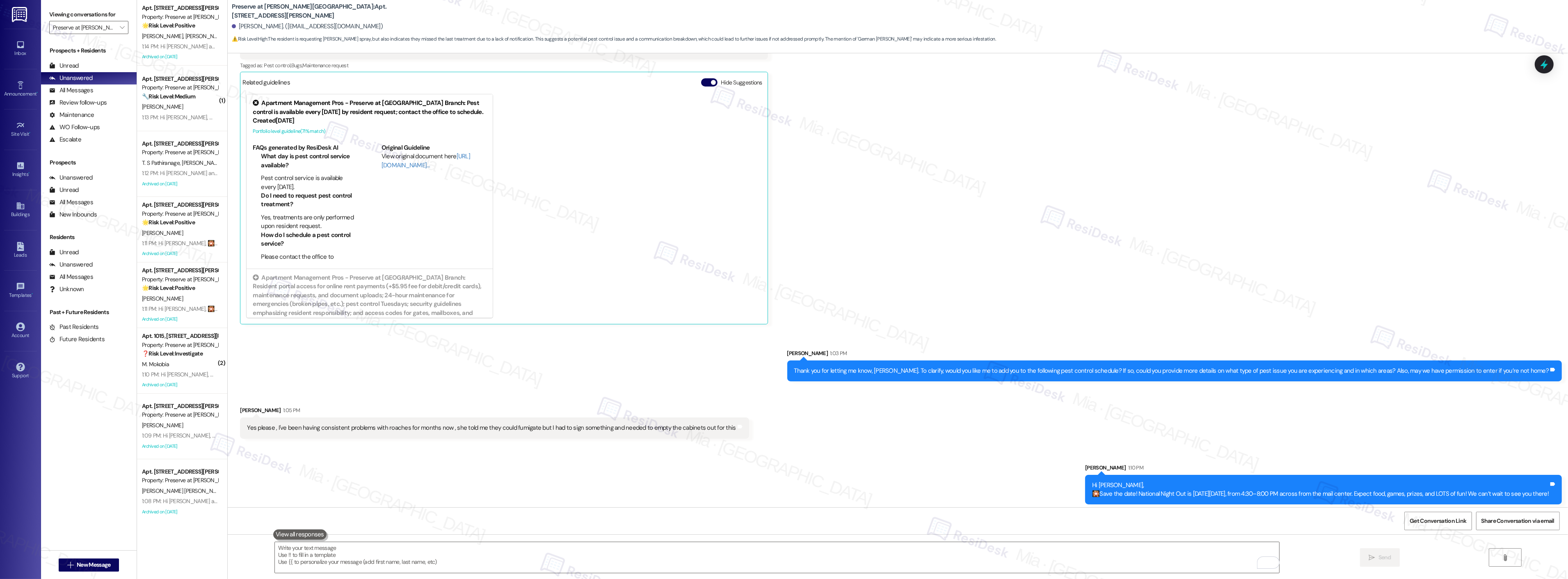
scroll to position [9919, 0]
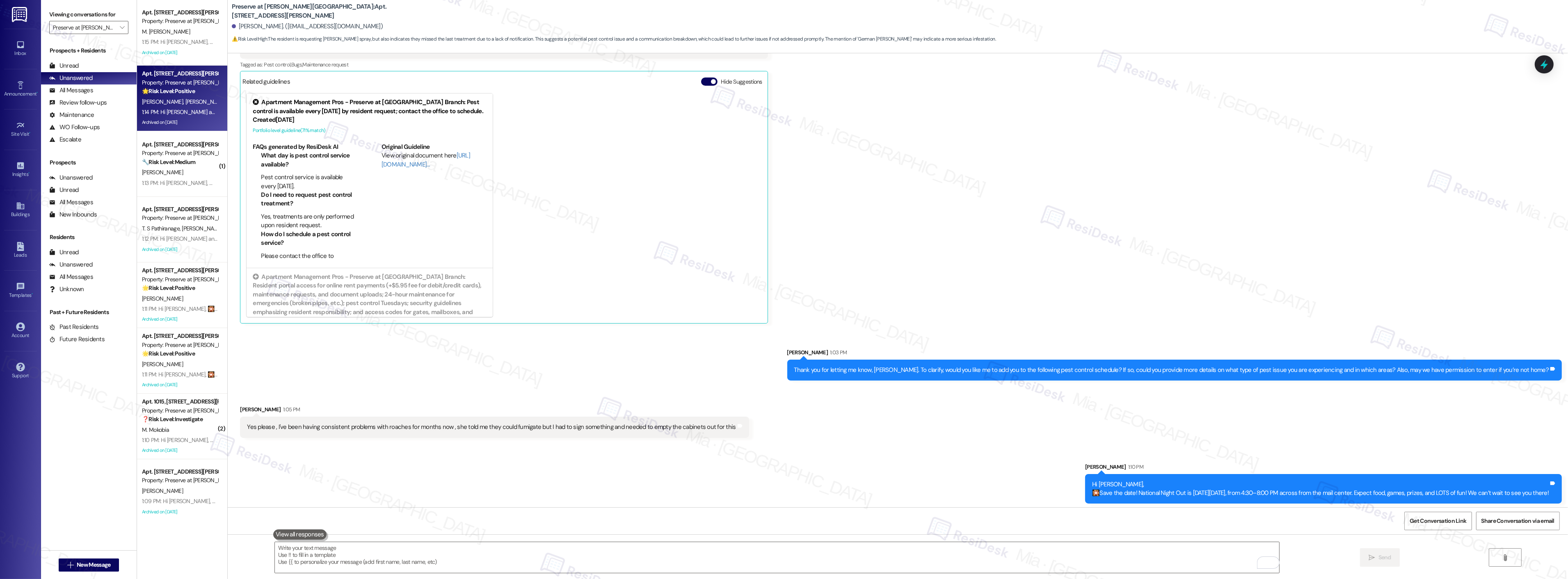
click at [186, 99] on span "[PERSON_NAME]" at bounding box center [206, 102] width 41 height 7
type textarea "Fetching suggested responses. Please feel free to read through the conversation…"
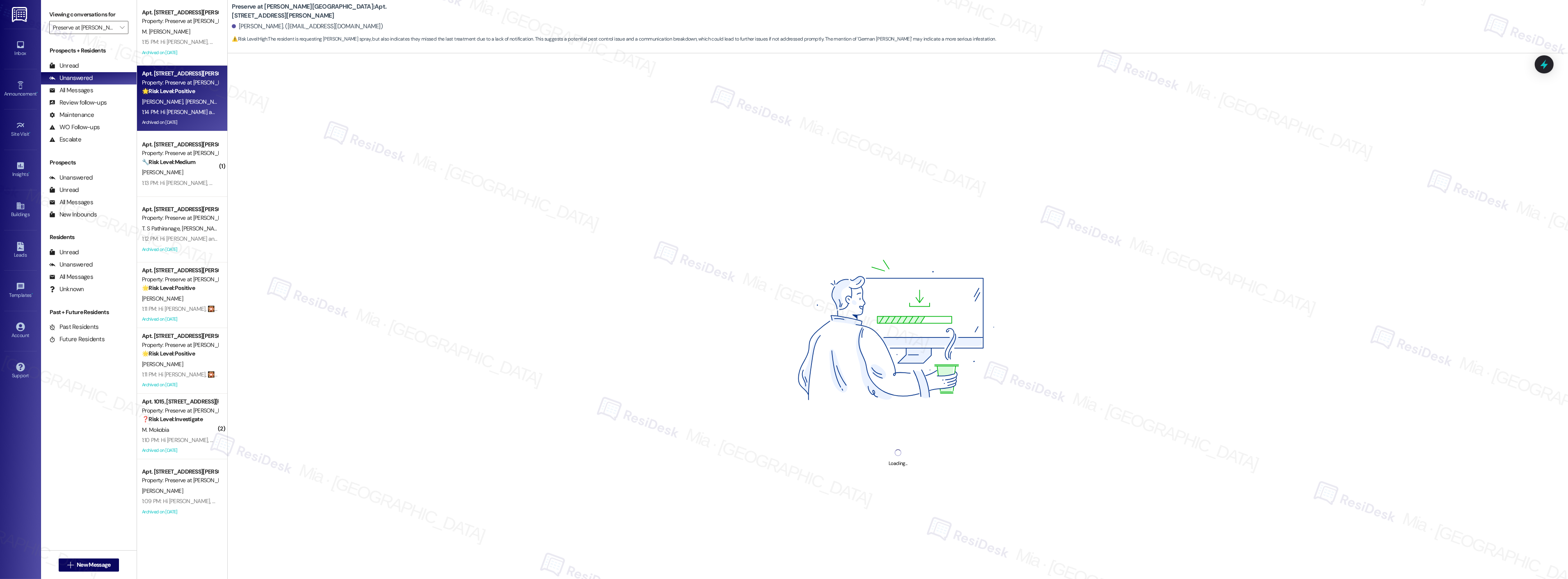
click at [197, 41] on div "1:15 PM: Hi [PERSON_NAME], 🎇Save the date! National Night Out is [DATE][DATE], …" at bounding box center [387, 42] width 490 height 7
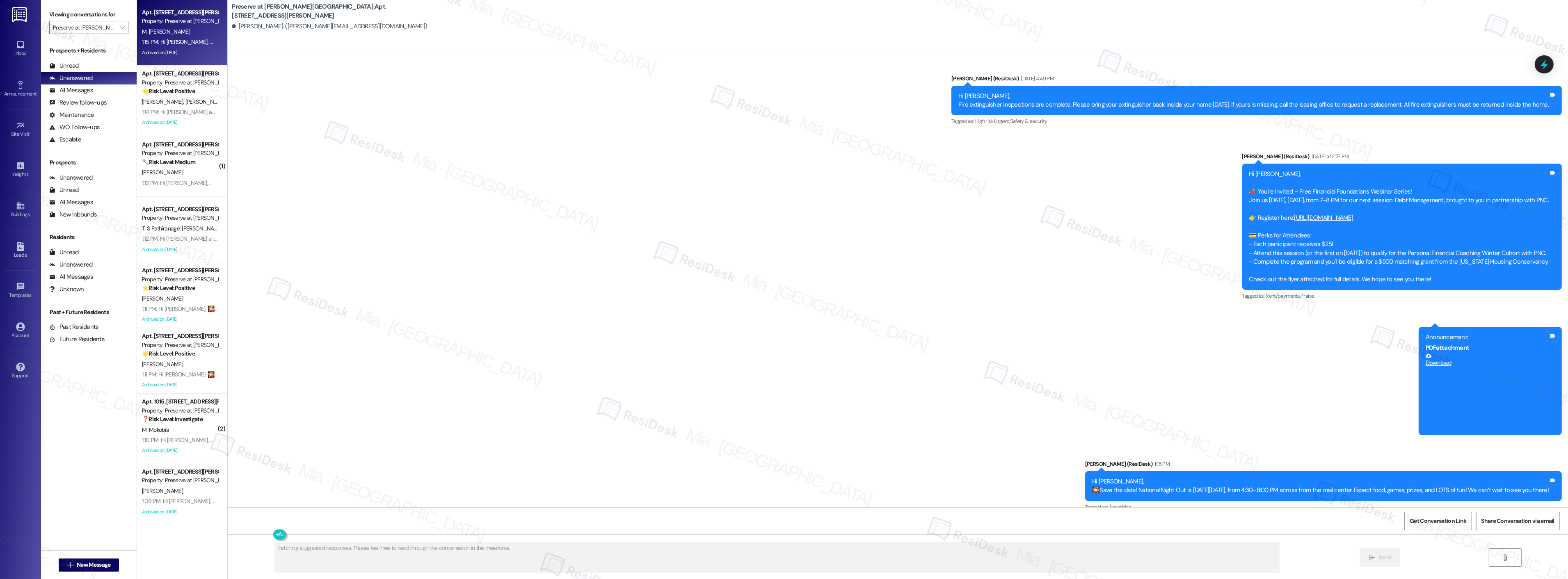
scroll to position [8164, 0]
type textarea "Hi {{first_name}}, thanks for the heads-up! I understand you weren't home to pl…"
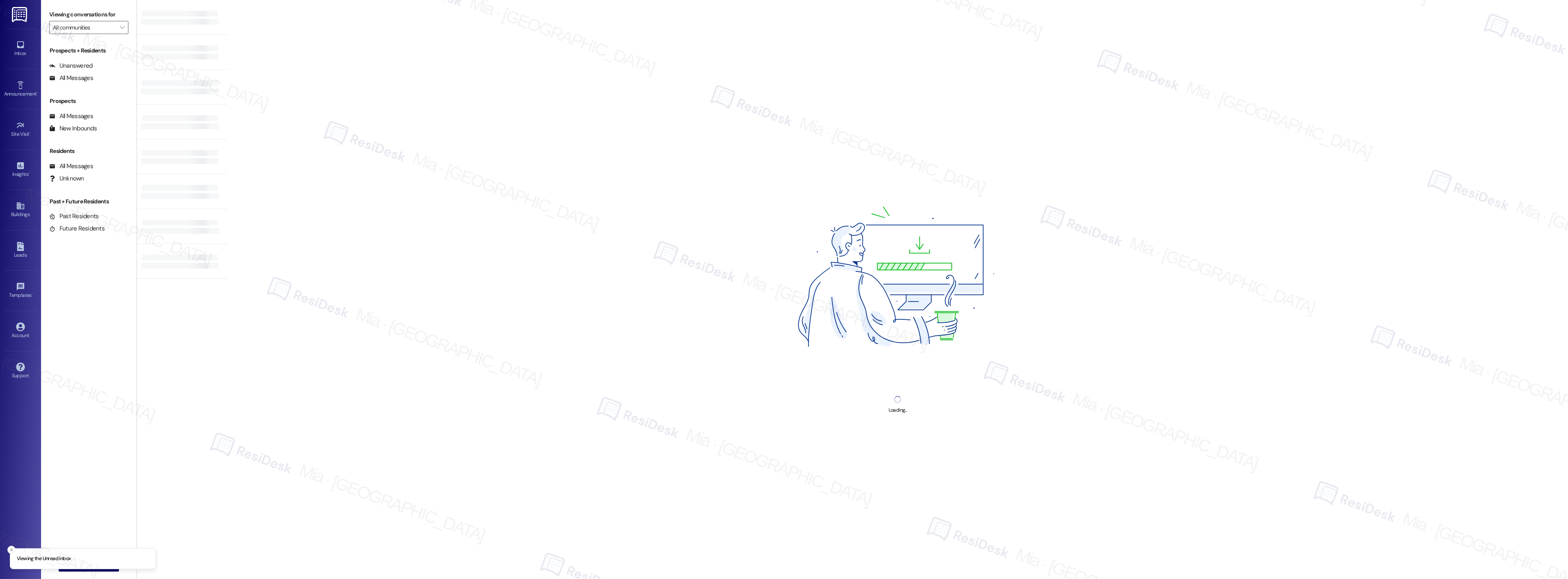
type input "Preserve at [PERSON_NAME][GEOGRAPHIC_DATA]"
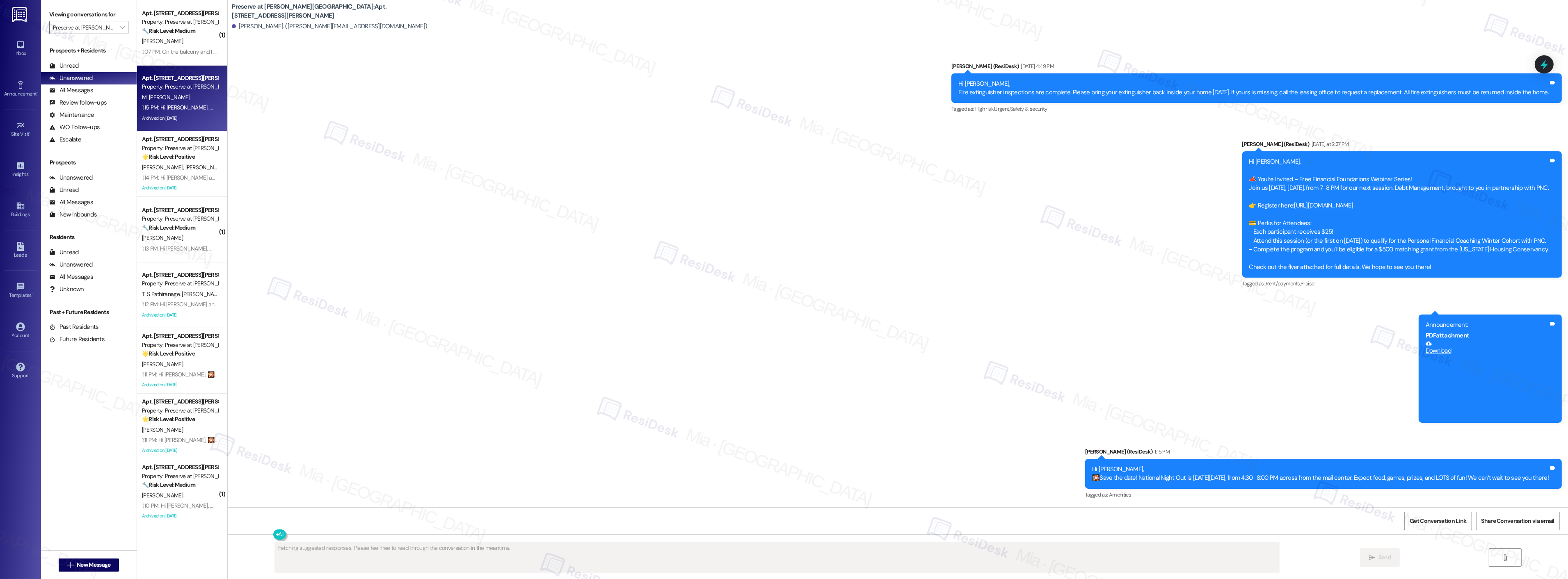
scroll to position [8164, 0]
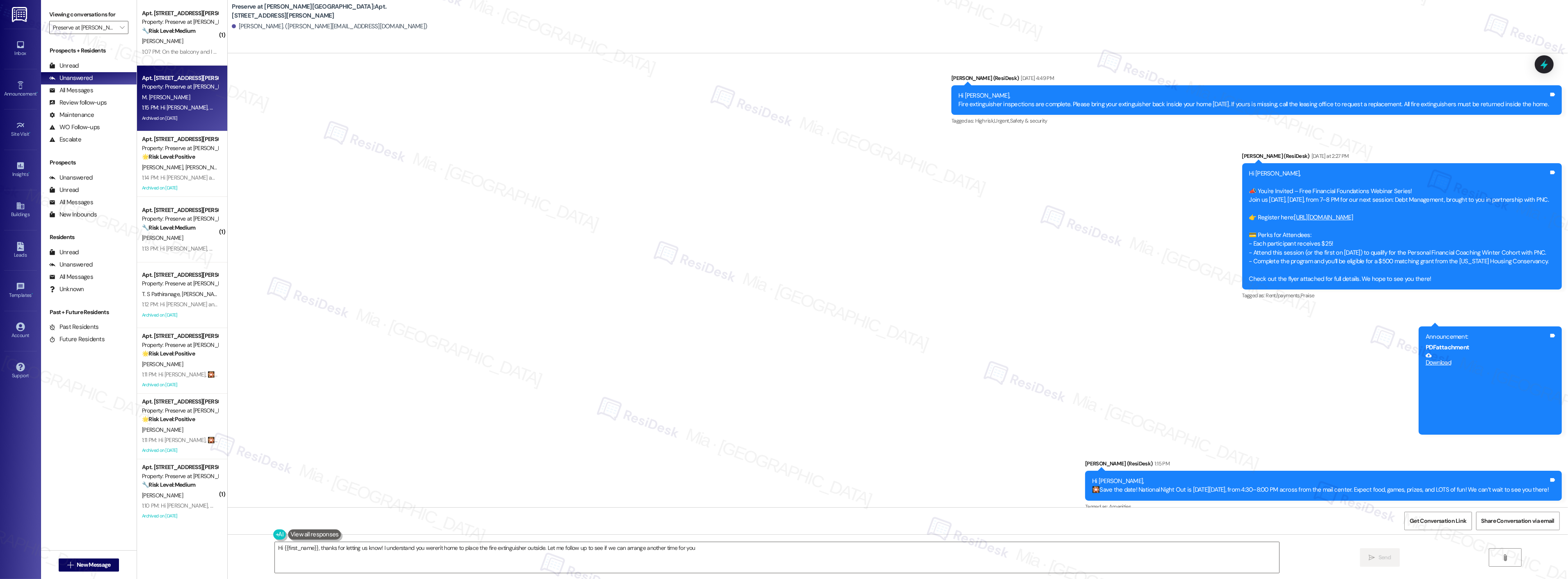
type textarea "Hi {{first_name}}, thanks for letting us know! I understand you weren't home to…"
click at [191, 156] on div "🌟 Risk Level: Positive The resident initially reported a potential issue with t…" at bounding box center [180, 157] width 76 height 9
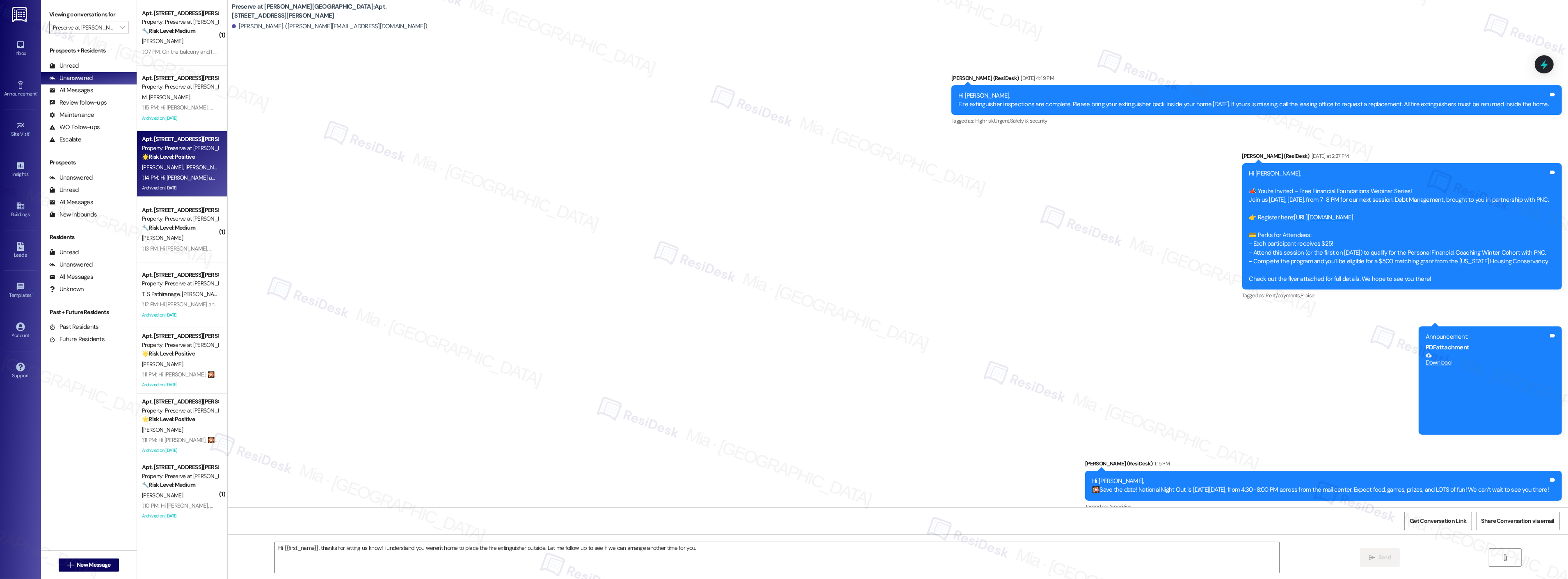
type textarea "Fetching suggested responses. Please feel free to read through the conversation…"
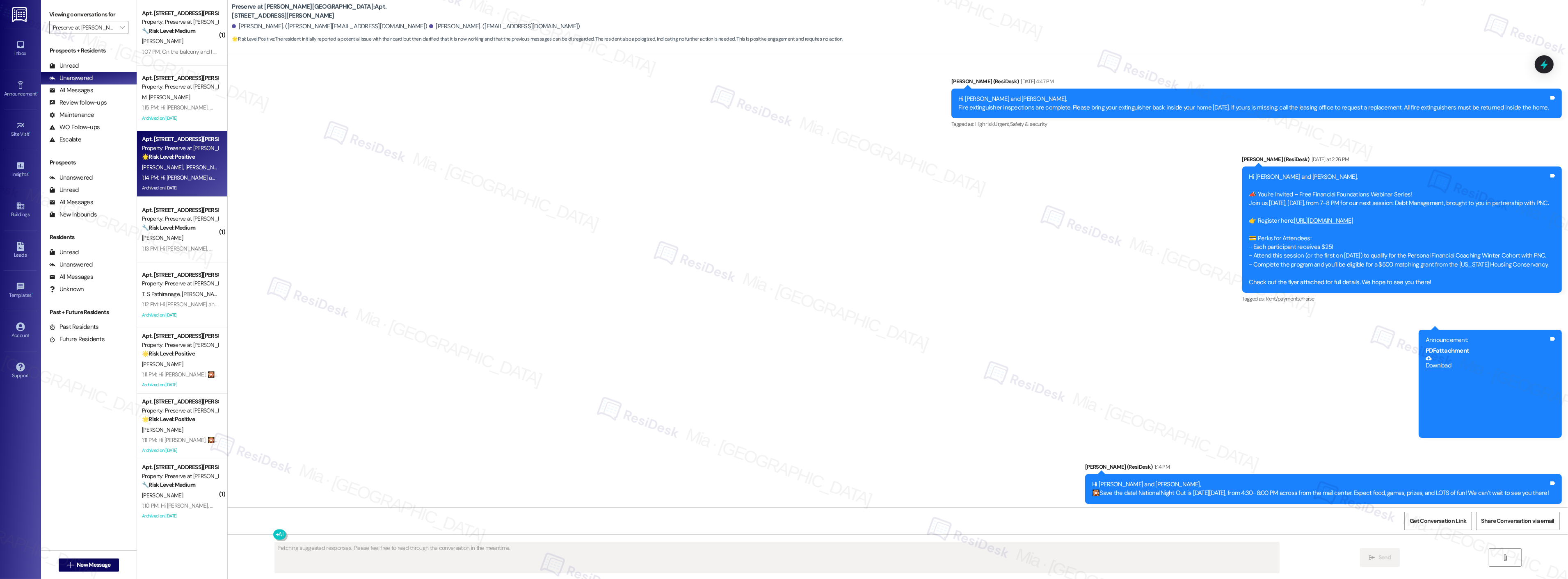
scroll to position [7262, 0]
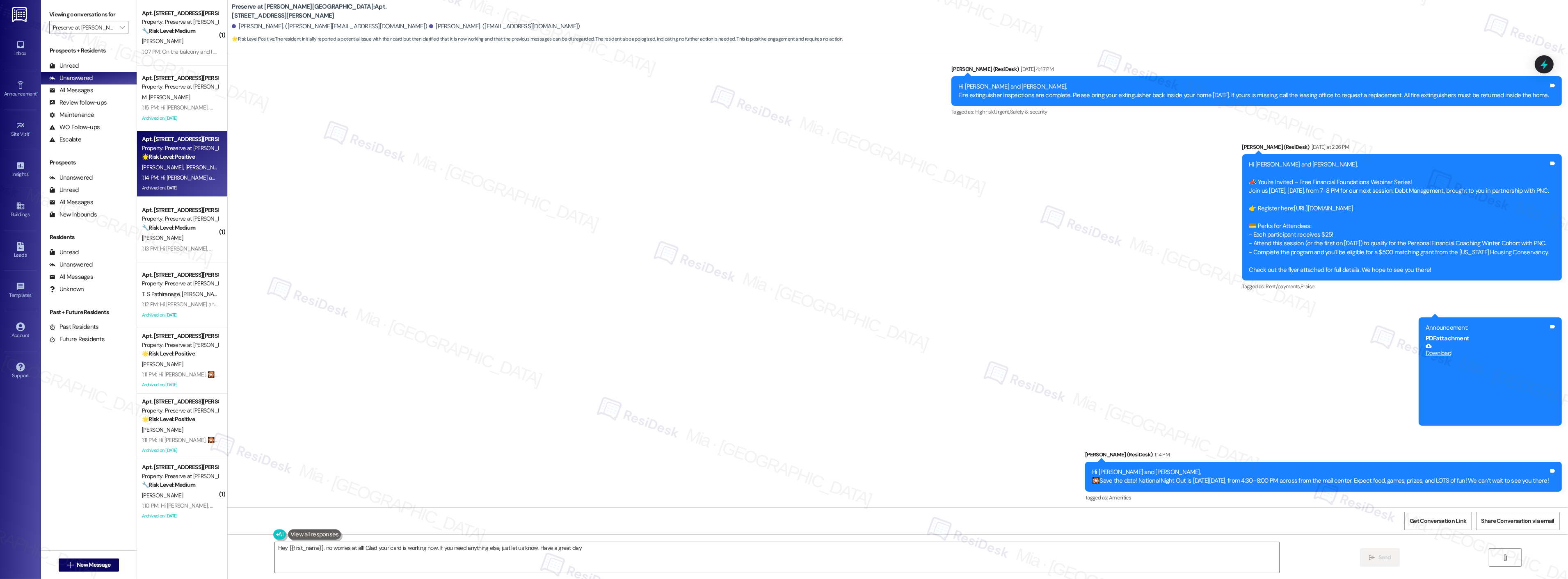
type textarea "Hey {{first_name}}, no worries at all! Glad your card is working now. If you ne…"
click at [164, 309] on div "1:12 PM: Hi [PERSON_NAME] and [PERSON_NAME], 🎇Save the date! National Night Out…" at bounding box center [180, 304] width 77 height 10
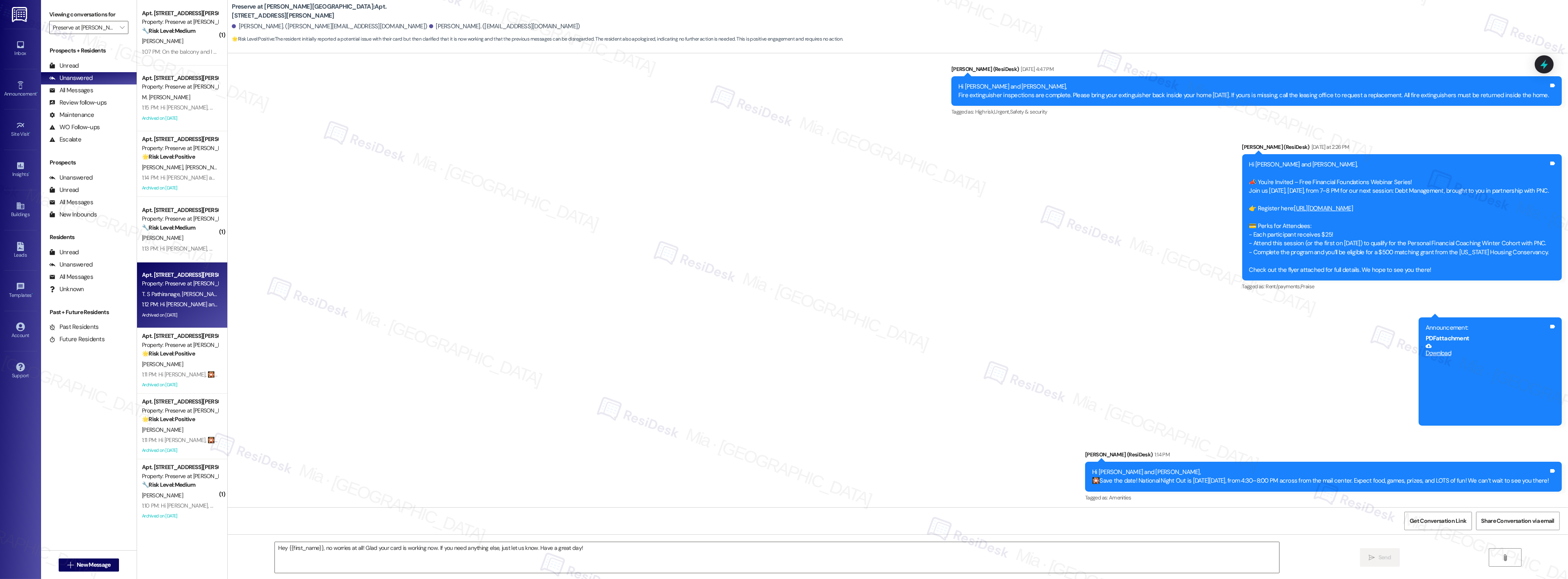
type textarea "Fetching suggested responses. Please feel free to read through the conversation…"
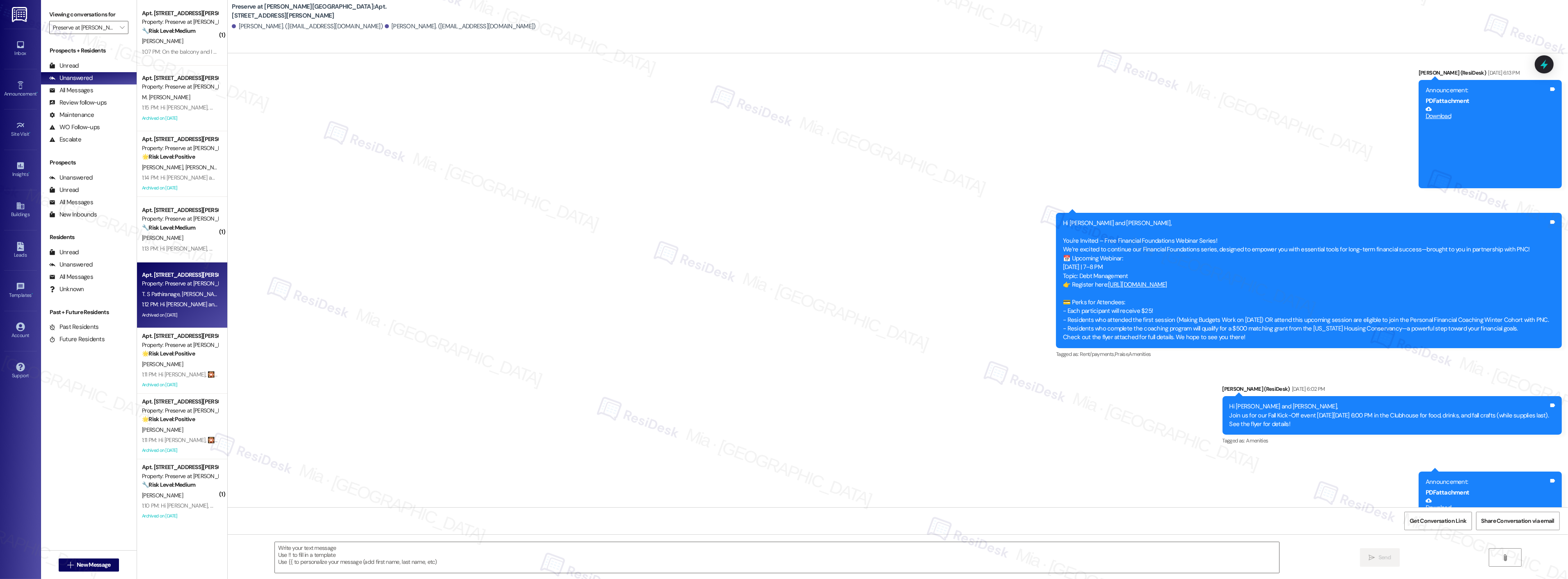
type textarea "Fetching suggested responses. Please feel free to read through the conversation…"
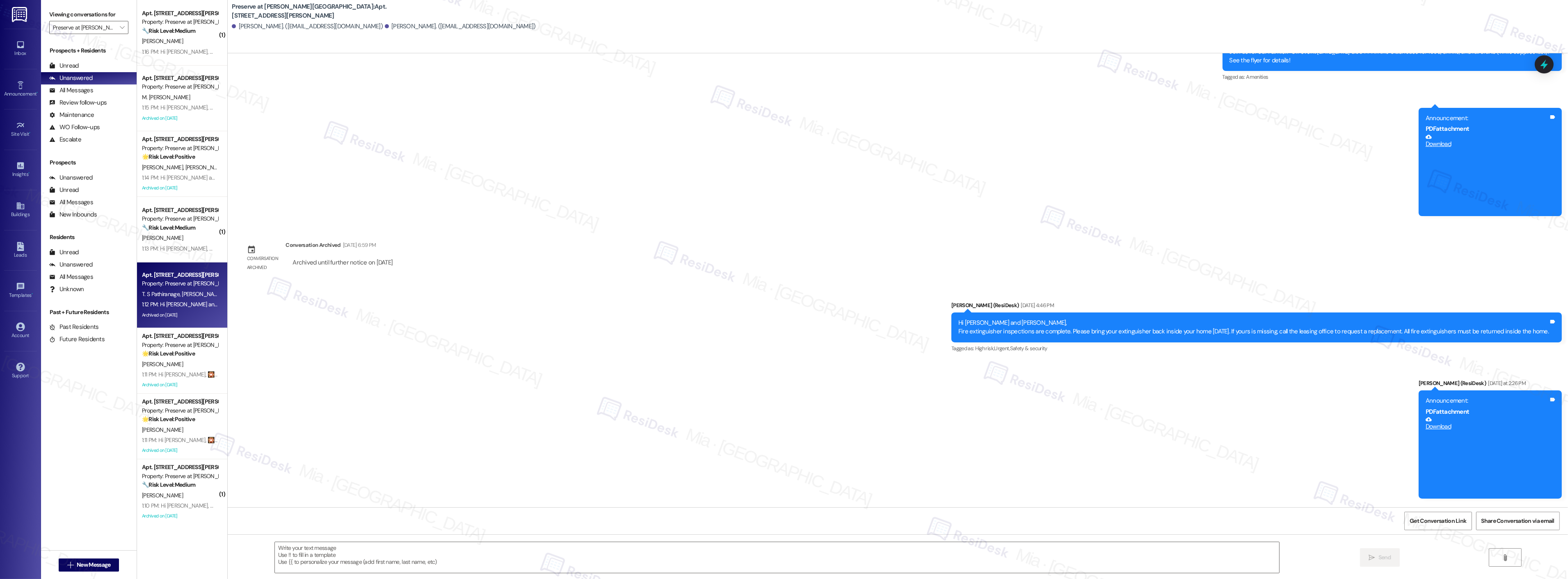
scroll to position [6778, 0]
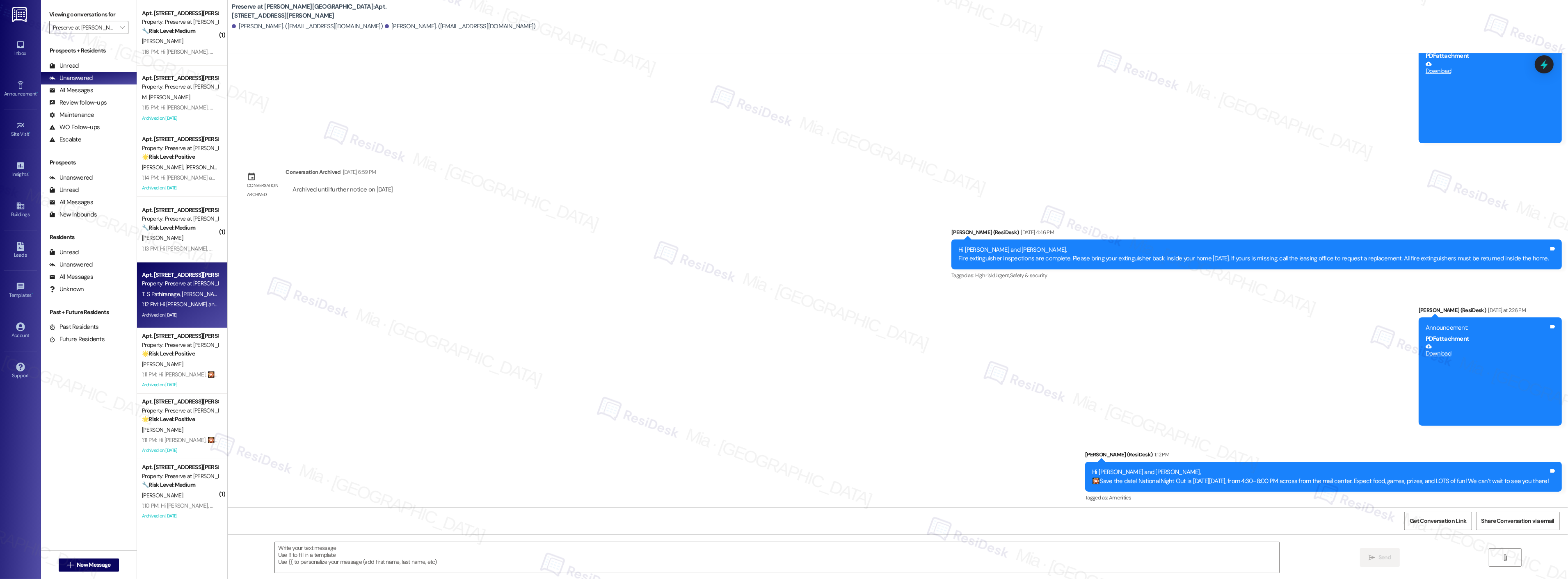
click at [164, 361] on div "[PERSON_NAME]" at bounding box center [180, 364] width 77 height 10
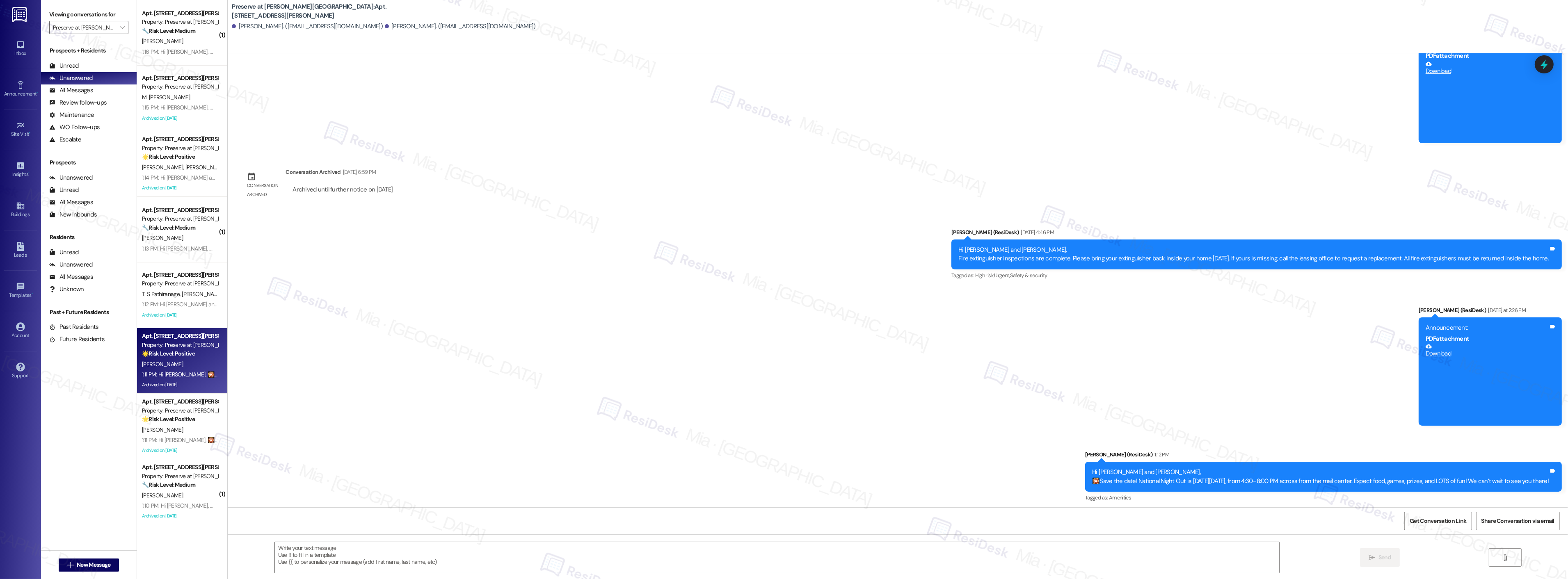
type textarea "Fetching suggested responses. Please feel free to read through the conversation…"
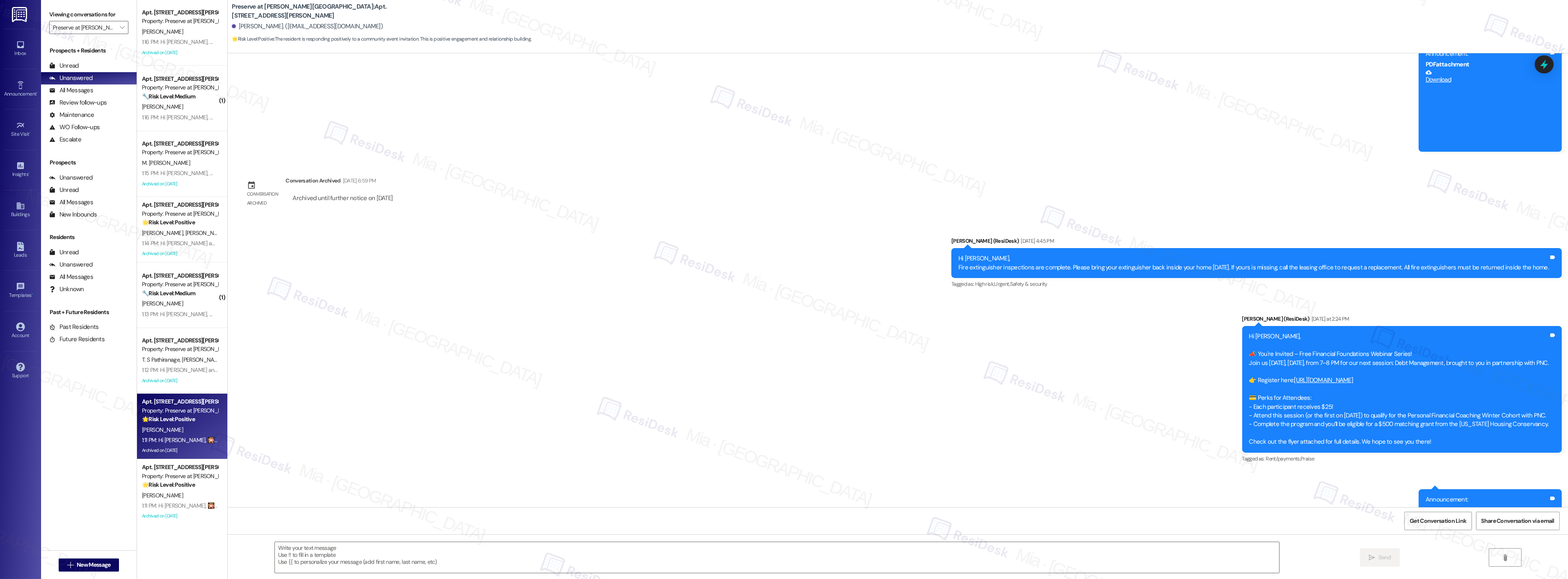
scroll to position [1278, 0]
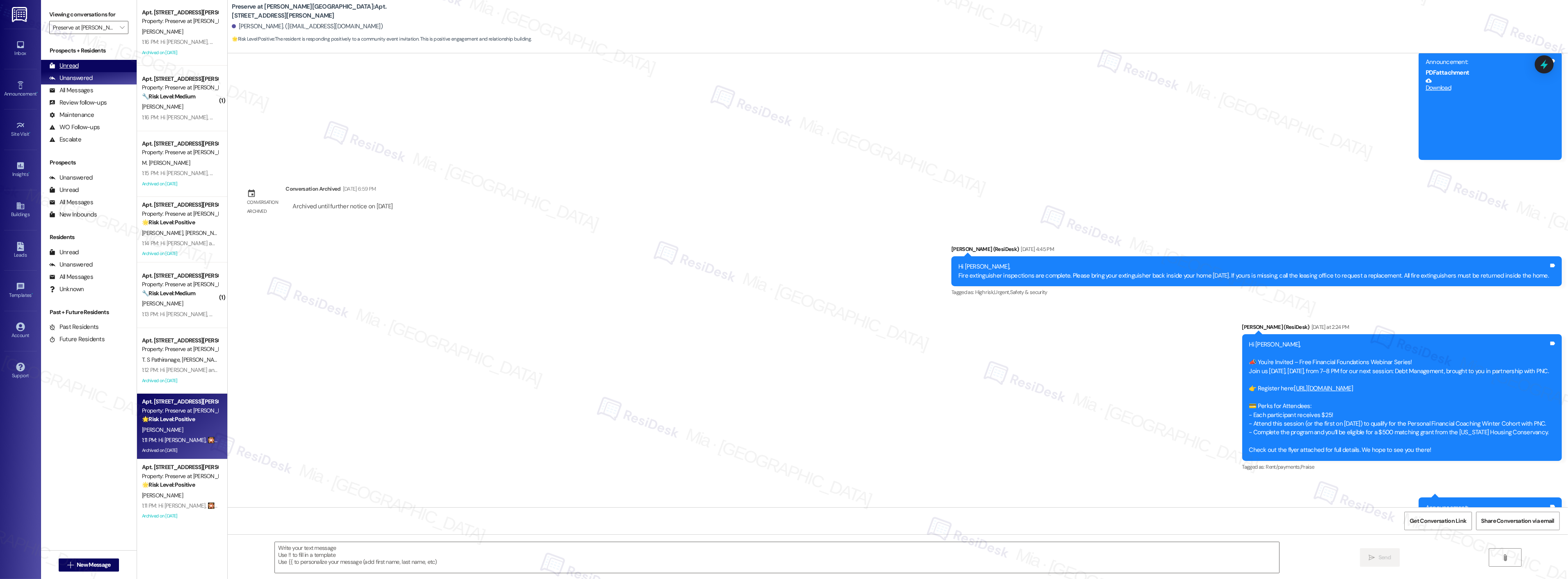
click at [85, 68] on div "Unread (0)" at bounding box center [88, 66] width 96 height 12
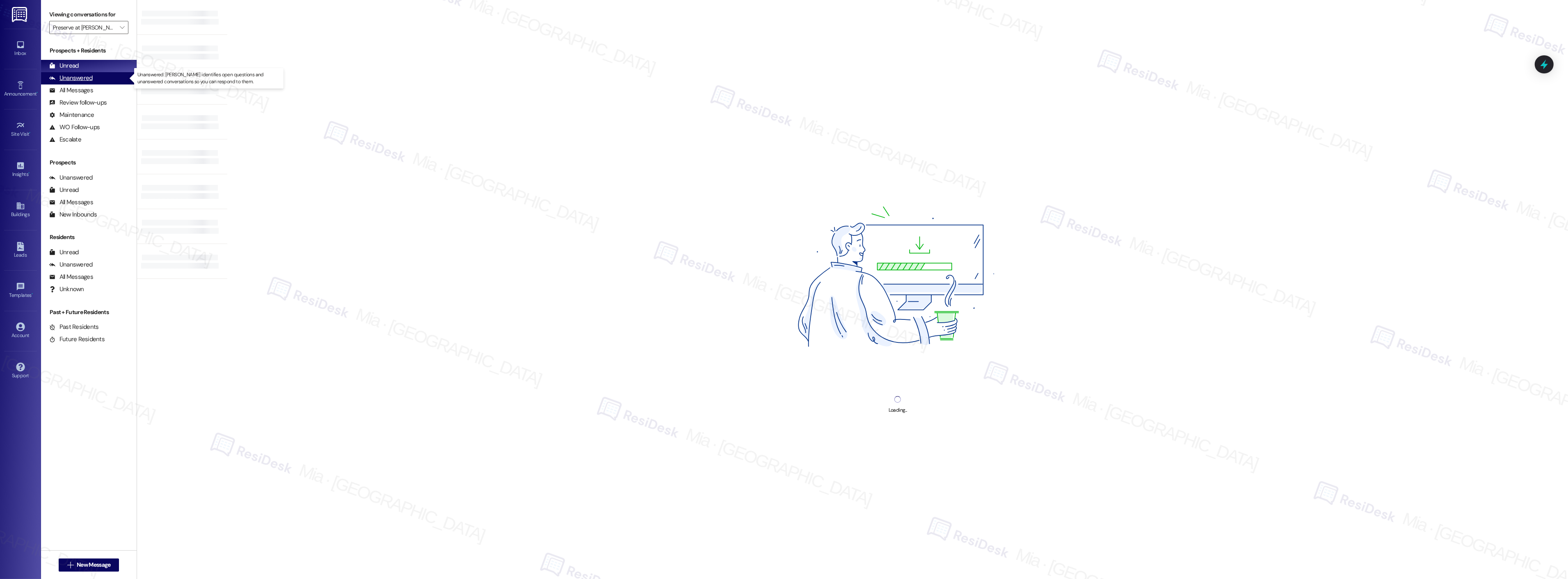
click at [82, 79] on div "Unanswered" at bounding box center [71, 78] width 43 height 9
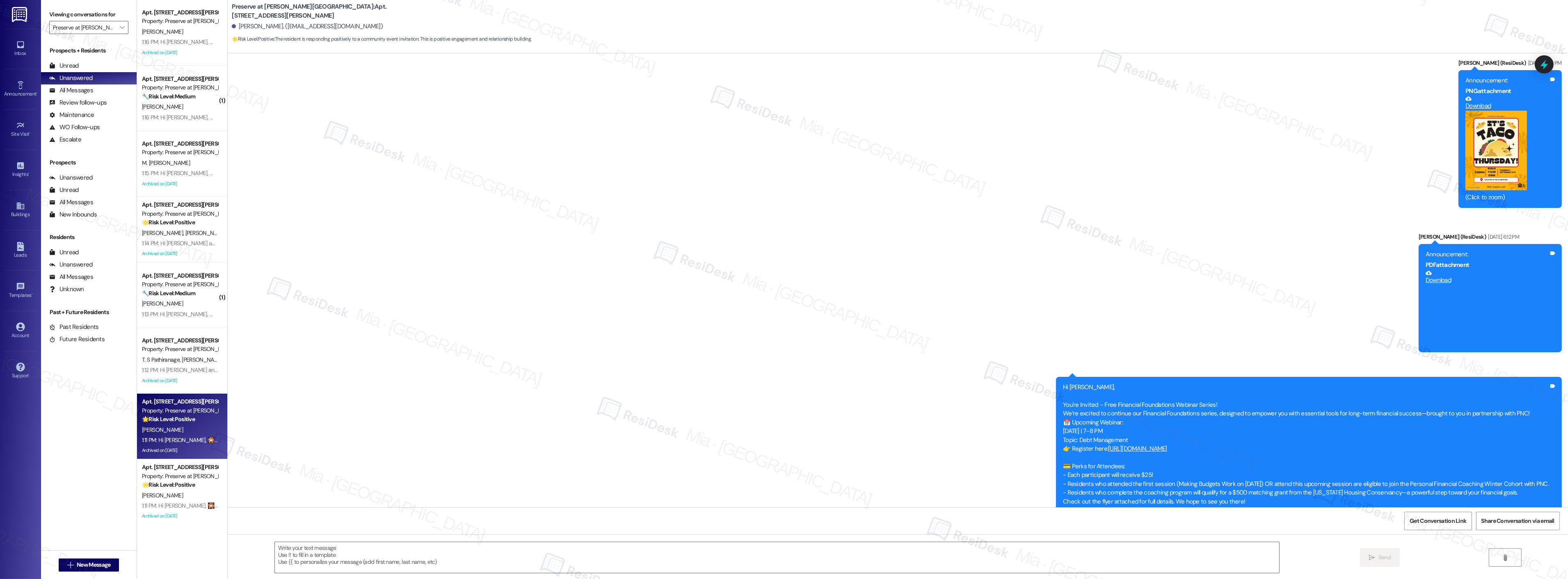
scroll to position [249, 0]
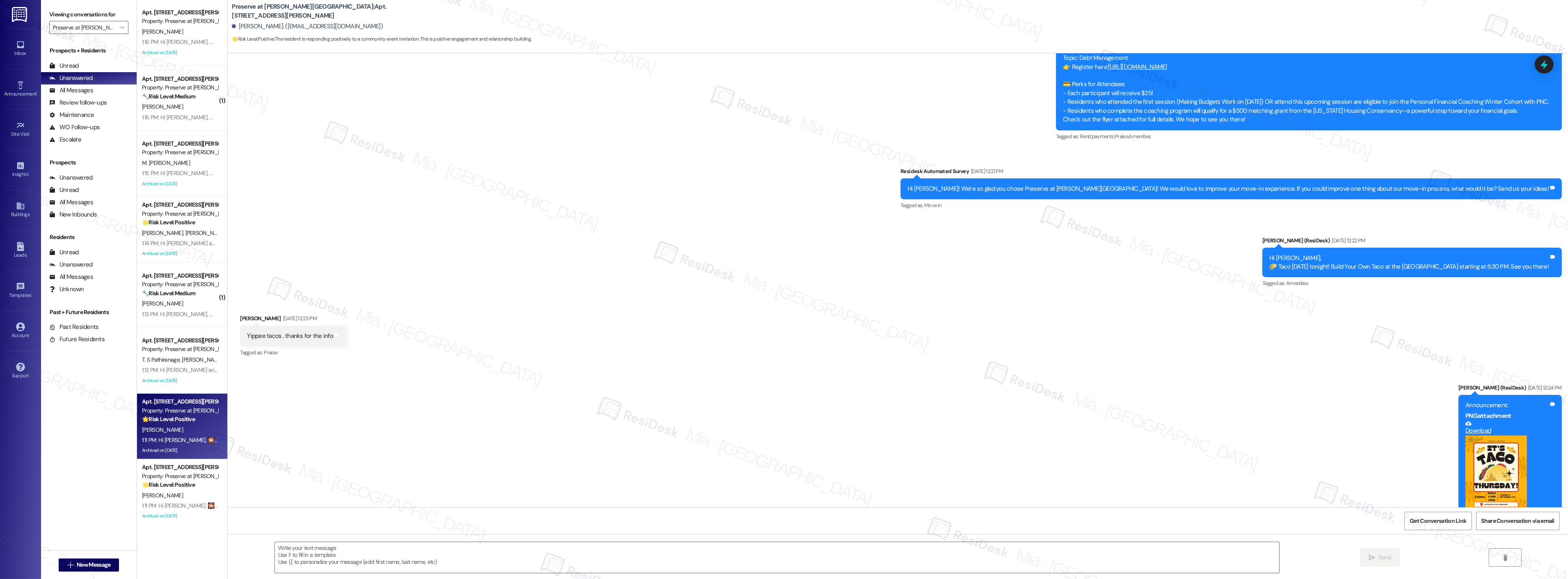
type textarea "Fetching suggested responses. Please feel free to read through the conversation…"
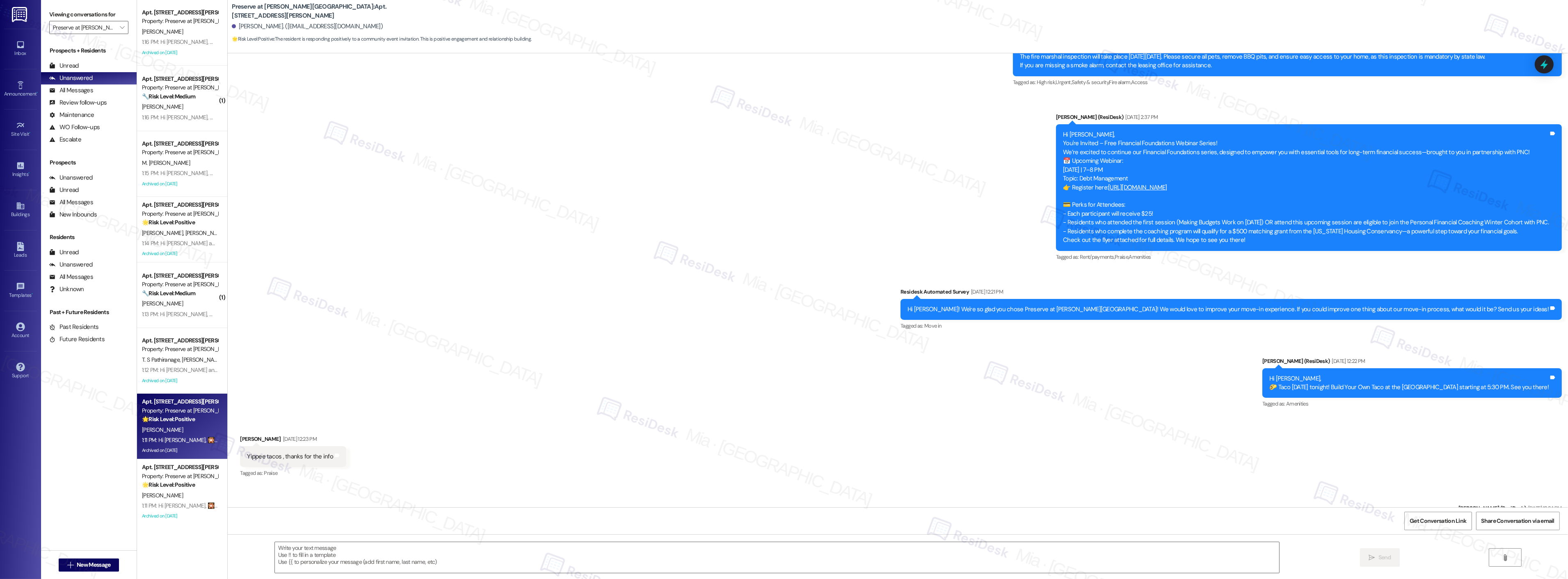
scroll to position [227, 0]
